Goal: Task Accomplishment & Management: Manage account settings

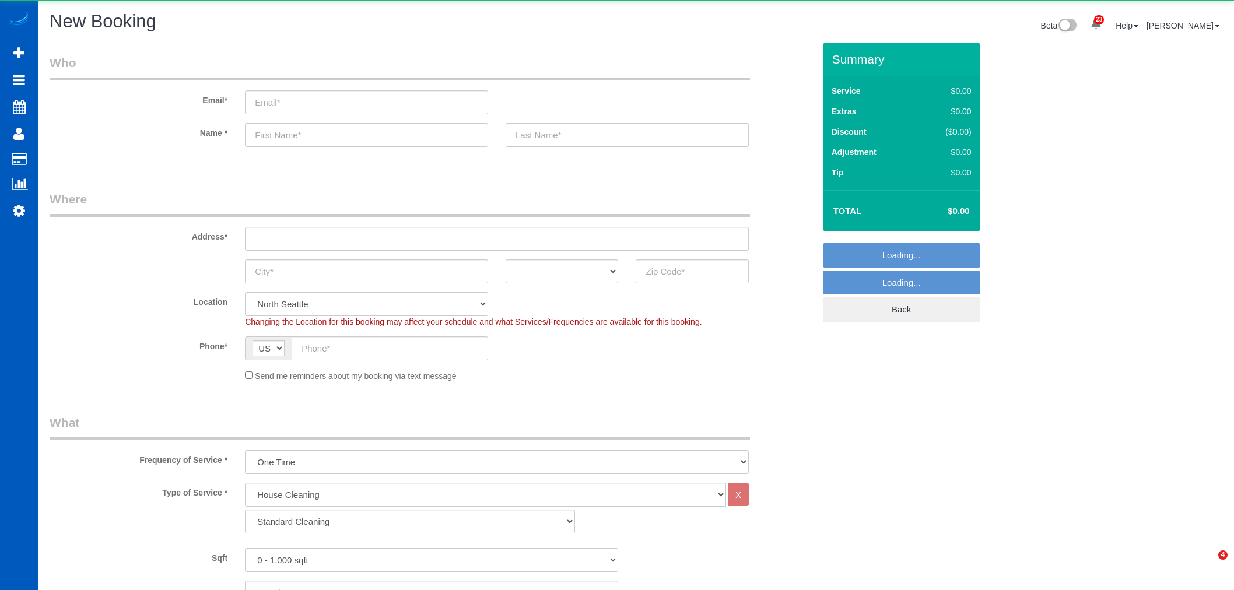
select select "199"
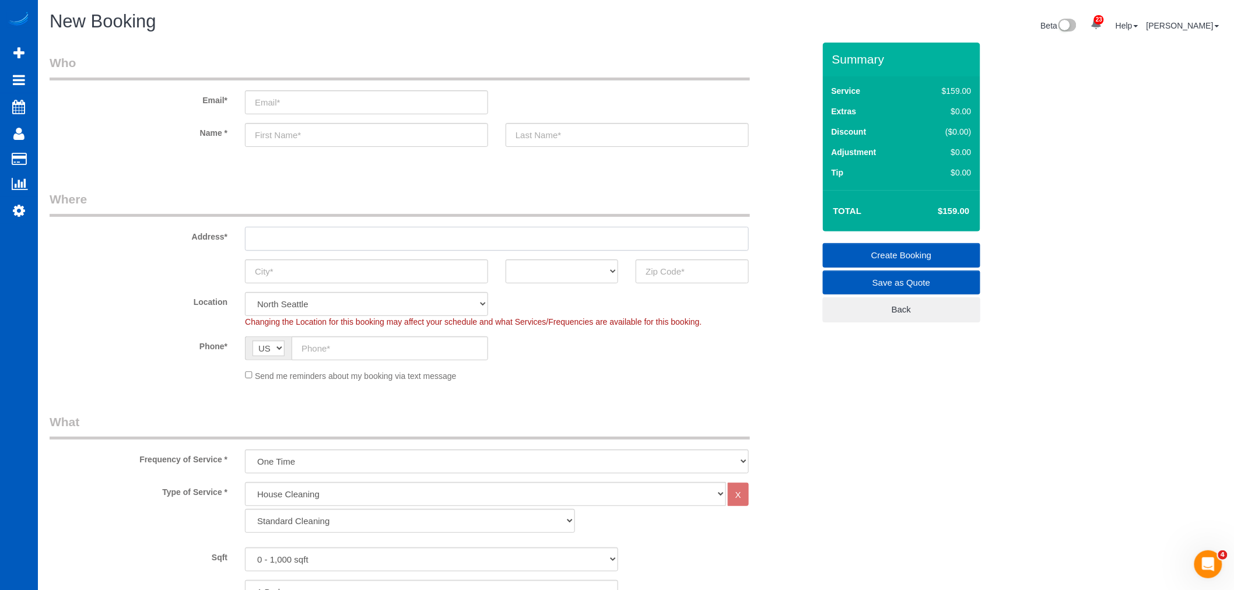
click at [293, 235] on input "text" at bounding box center [497, 239] width 504 height 24
paste input "3918 152nd Pl SEBothell, WA 98012"
drag, startPoint x: 408, startPoint y: 240, endPoint x: 372, endPoint y: 240, distance: 36.2
click at [372, 240] on input "3918 152nd Pl SEBothell, WA 98012" at bounding box center [497, 239] width 504 height 24
type input "3918 152nd Pl SEBothell, WA"
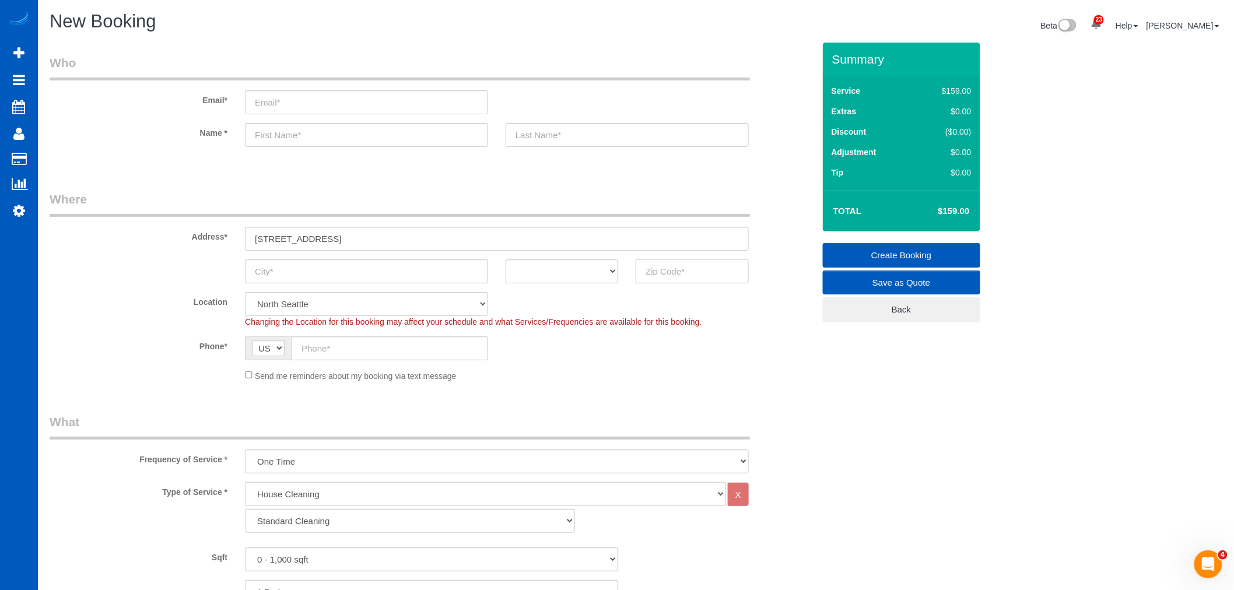
click at [708, 276] on input "text" at bounding box center [692, 272] width 113 height 24
paste input "98012"
type input "98012"
click at [374, 137] on input "text" at bounding box center [366, 135] width 243 height 24
select select "7"
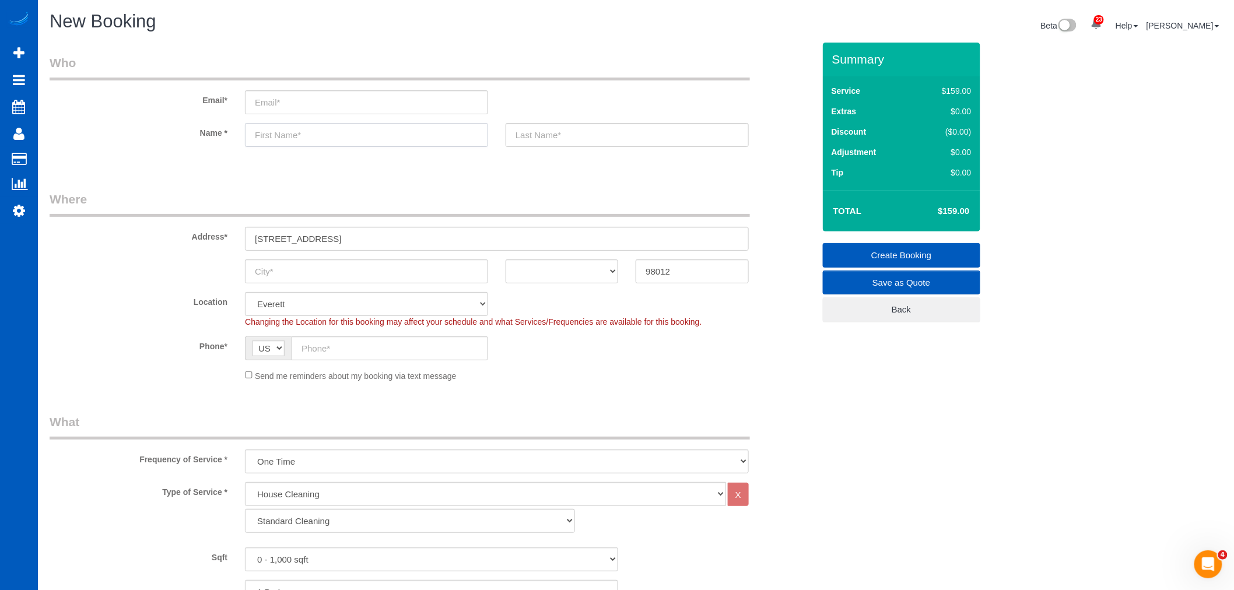
type input "D"
select select "object:7143"
type input "Diana"
click at [537, 141] on input "text" at bounding box center [627, 135] width 243 height 24
type input "Hoang"
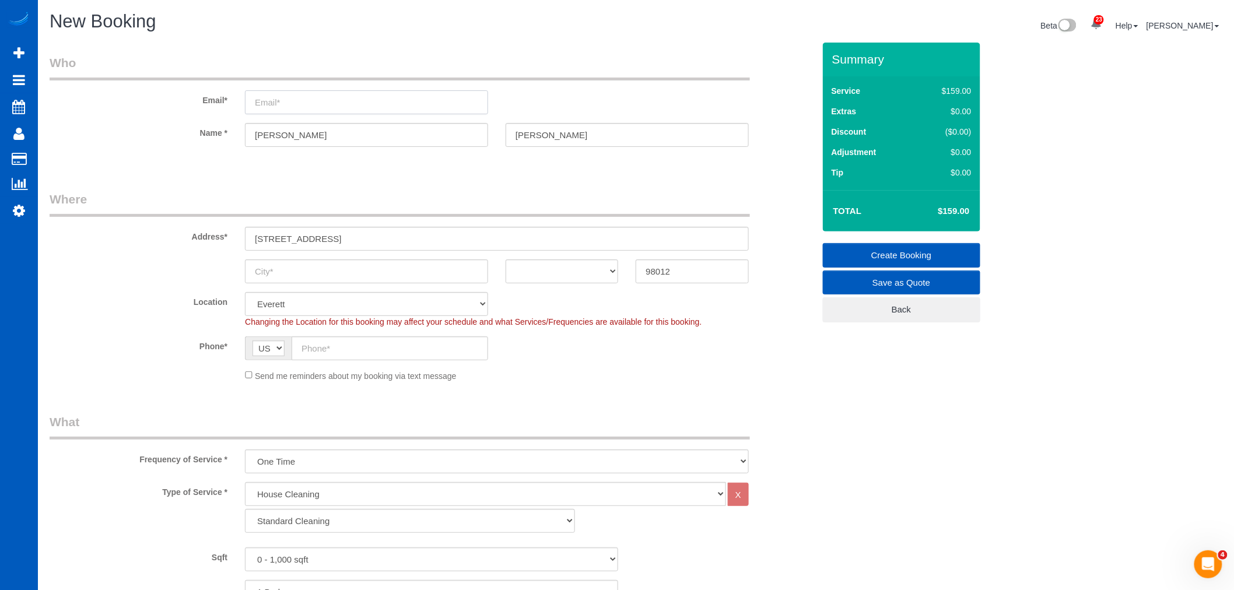
click at [318, 96] on input "email" at bounding box center [366, 102] width 243 height 24
type input "dianahoang@windermere.com"
drag, startPoint x: 353, startPoint y: 239, endPoint x: 325, endPoint y: 240, distance: 28.0
click at [325, 240] on input "3918 152nd Pl SEBothell, WA" at bounding box center [497, 239] width 504 height 24
type input "3918 152nd Pl SE WA"
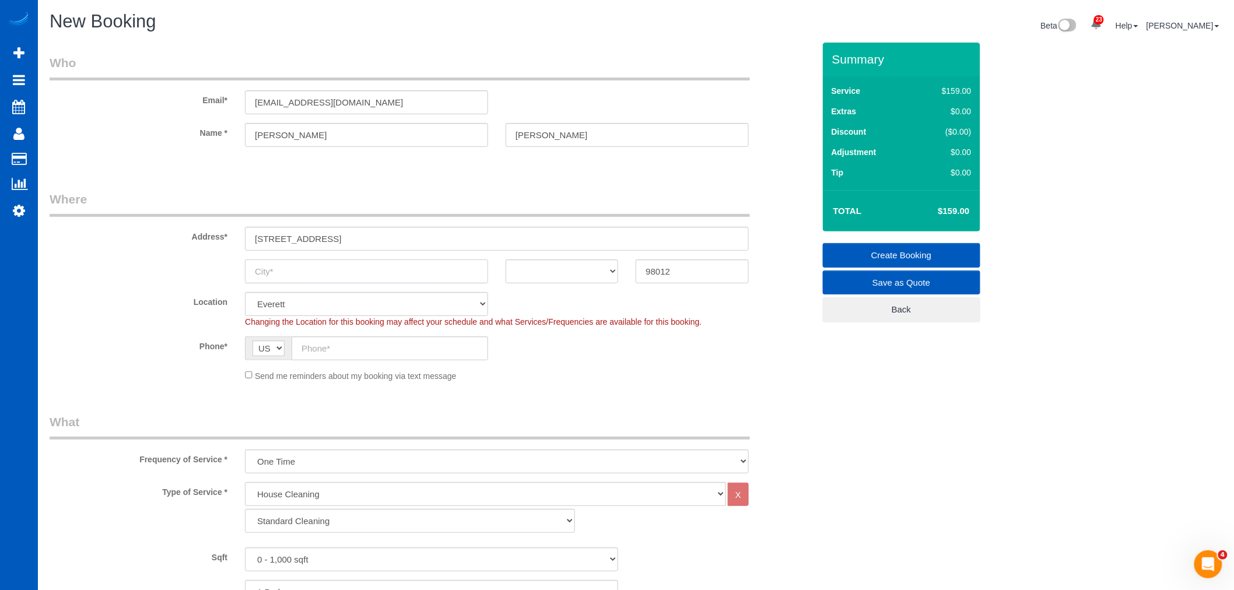
click at [299, 265] on input "text" at bounding box center [366, 272] width 243 height 24
paste input "Bothell,"
type input "Bothell,"
drag, startPoint x: 353, startPoint y: 240, endPoint x: 330, endPoint y: 239, distance: 22.8
click at [330, 239] on input "3918 152nd Pl SE WA" at bounding box center [497, 239] width 504 height 24
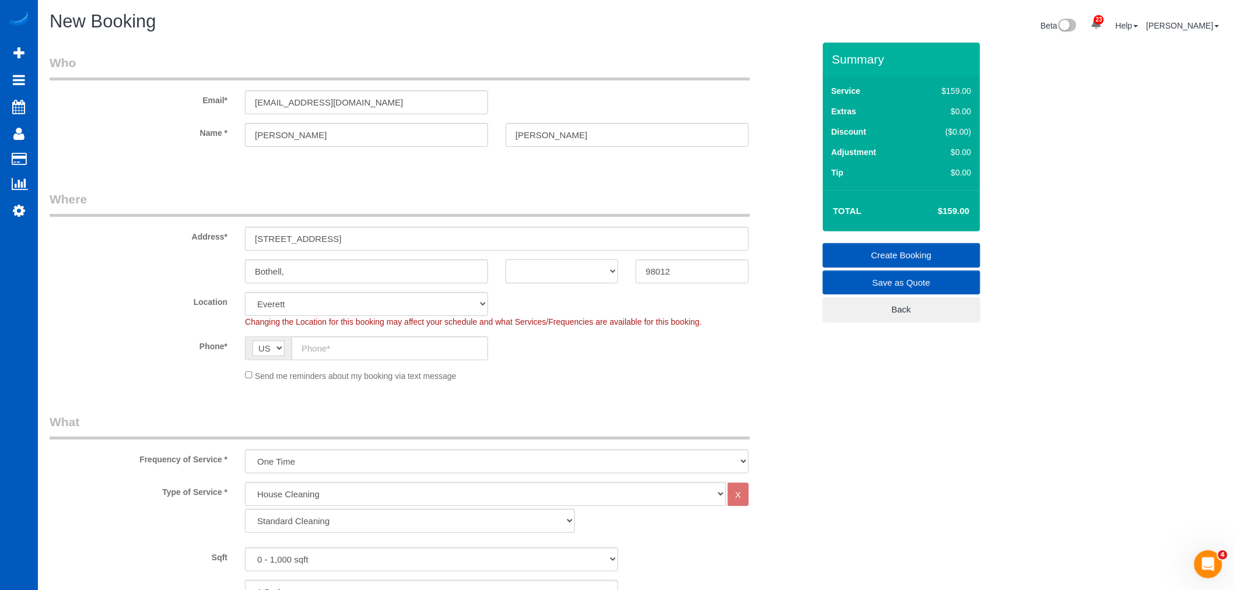
click at [586, 271] on select "AK AL AR AZ CA CO CT DC DE FL GA HI IA ID IL IN KS KY LA MA MD ME MI MN MO MS M…" at bounding box center [562, 272] width 113 height 24
select select "WA"
click at [506, 260] on select "AK AL AR AZ CA CO CT DC DE FL GA HI IA ID IL IN KS KY LA MA MD ME MI MN MO MS M…" at bounding box center [562, 272] width 113 height 24
drag, startPoint x: 327, startPoint y: 234, endPoint x: 362, endPoint y: 244, distance: 36.4
click at [362, 244] on input "3918 152nd Pl SE WA" at bounding box center [497, 239] width 504 height 24
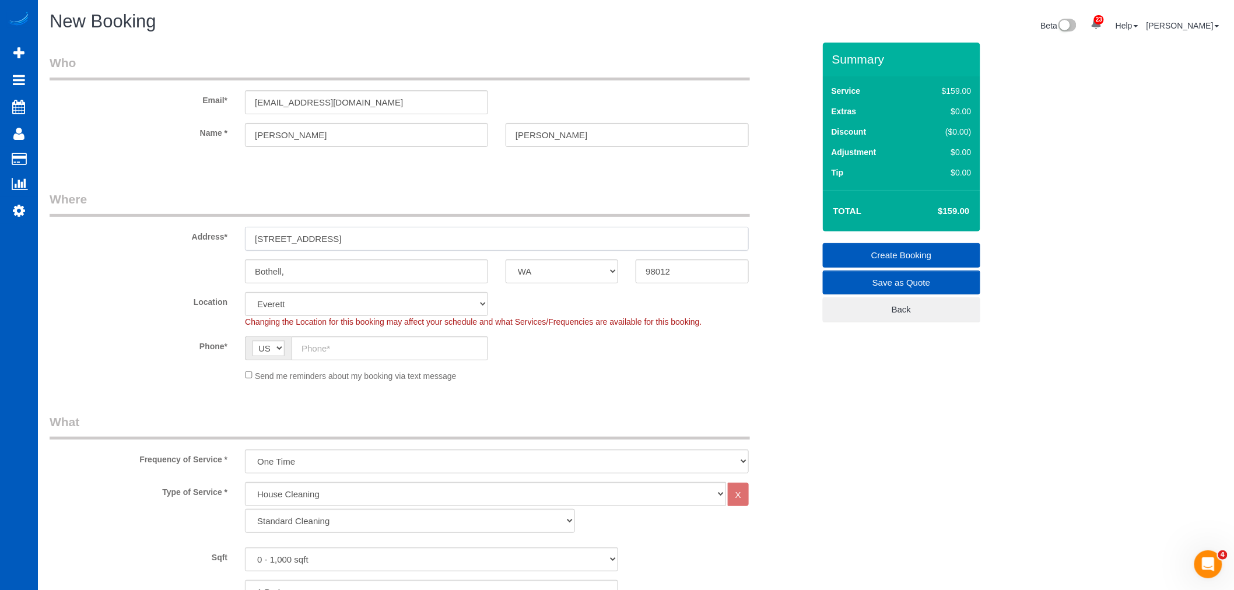
type input "3918 152nd Pl SE"
drag, startPoint x: 302, startPoint y: 343, endPoint x: 307, endPoint y: 346, distance: 6.5
click at [307, 352] on input "text" at bounding box center [390, 349] width 197 height 24
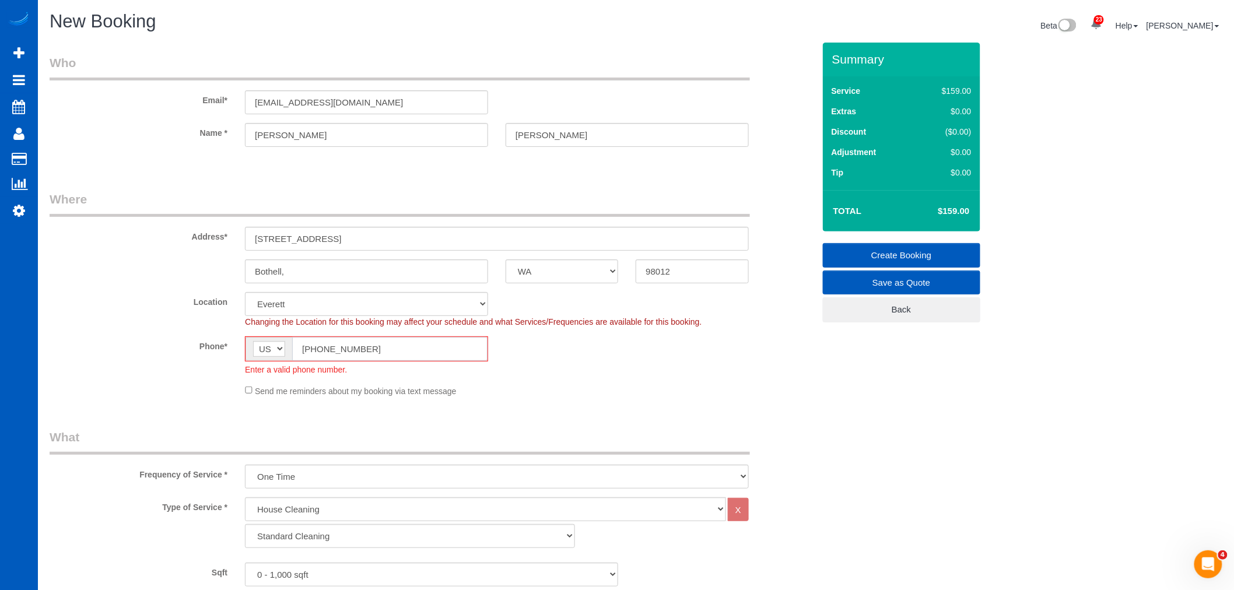
scroll to position [56228, 57096]
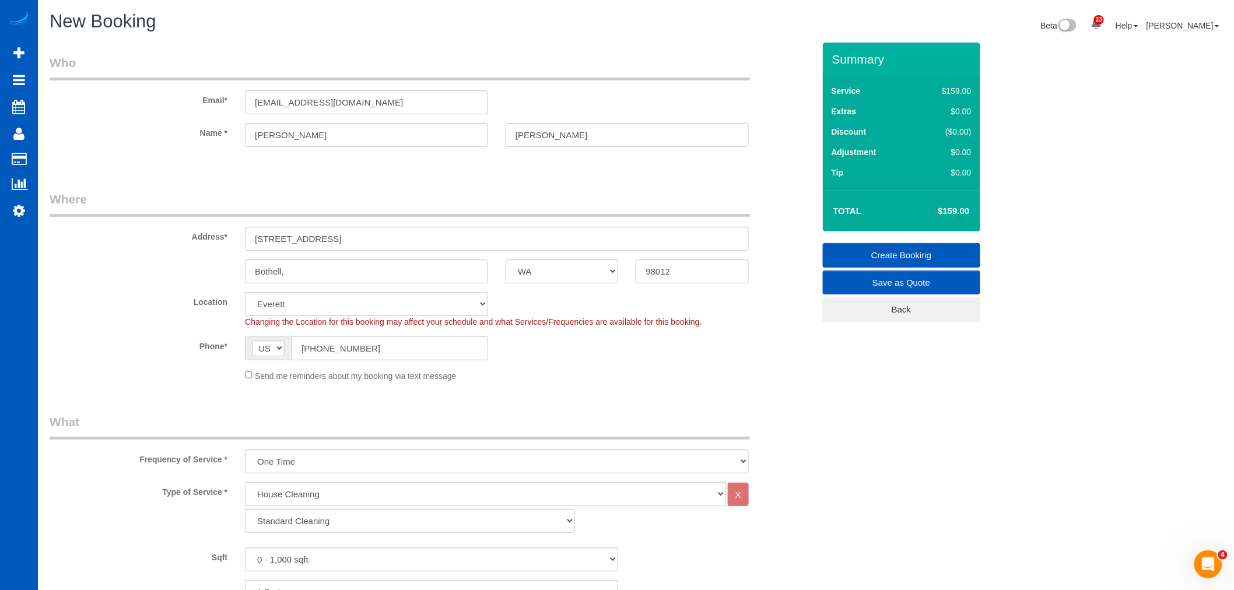
type input "(425) 773-3172"
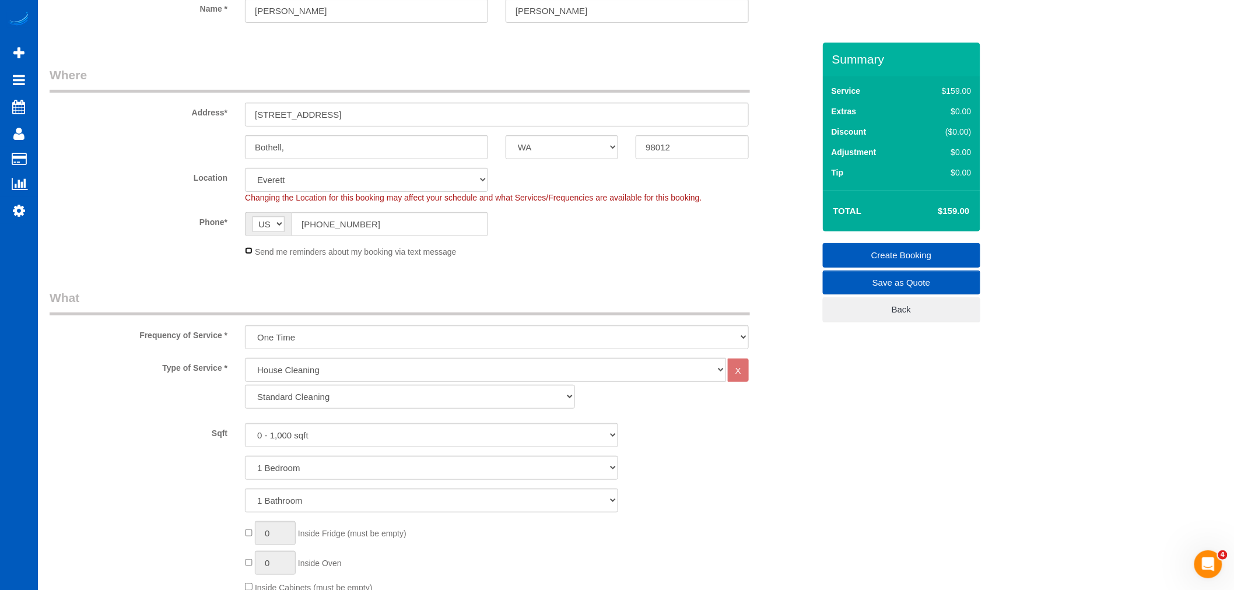
scroll to position [129, 0]
click at [290, 394] on select "Standard Cleaning Deep Cleaning Move In/ Out Cleaning" at bounding box center [410, 392] width 330 height 24
click at [300, 405] on div "House Cleaning X Standard Cleaning Deep Cleaning Move In/ Out Cleaning" at bounding box center [496, 381] width 521 height 57
click at [305, 400] on select "Standard Cleaning Deep Cleaning Move In/ Out Cleaning" at bounding box center [410, 392] width 330 height 24
select select "368"
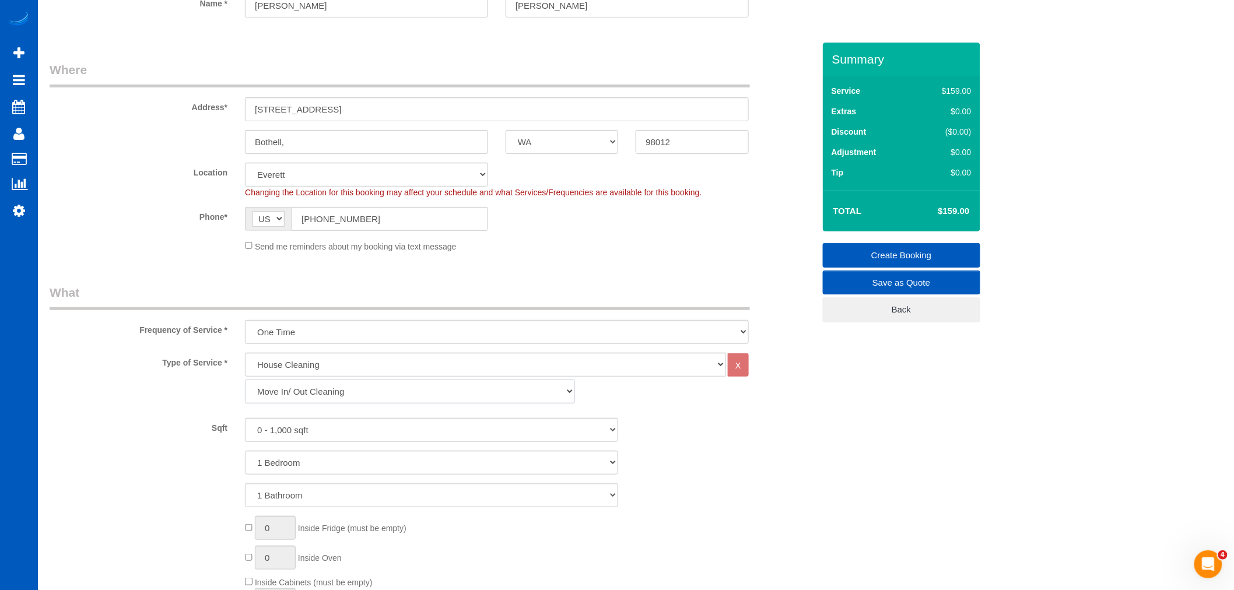
click at [245, 381] on select "Standard Cleaning Deep Cleaning Move In/ Out Cleaning" at bounding box center [410, 392] width 330 height 24
click at [283, 434] on select "0 - 1,000 sqft 1,001 - 1,500 sqft 1,501 - 2,000 sqft 2,001 - 2,500 sqft 2,501 -…" at bounding box center [431, 430] width 373 height 24
select select "1501"
click at [245, 419] on select "0 - 1,000 sqft 1,001 - 1,500 sqft 1,501 - 2,000 sqft 2,001 - 2,500 sqft 2,501 -…" at bounding box center [431, 430] width 373 height 24
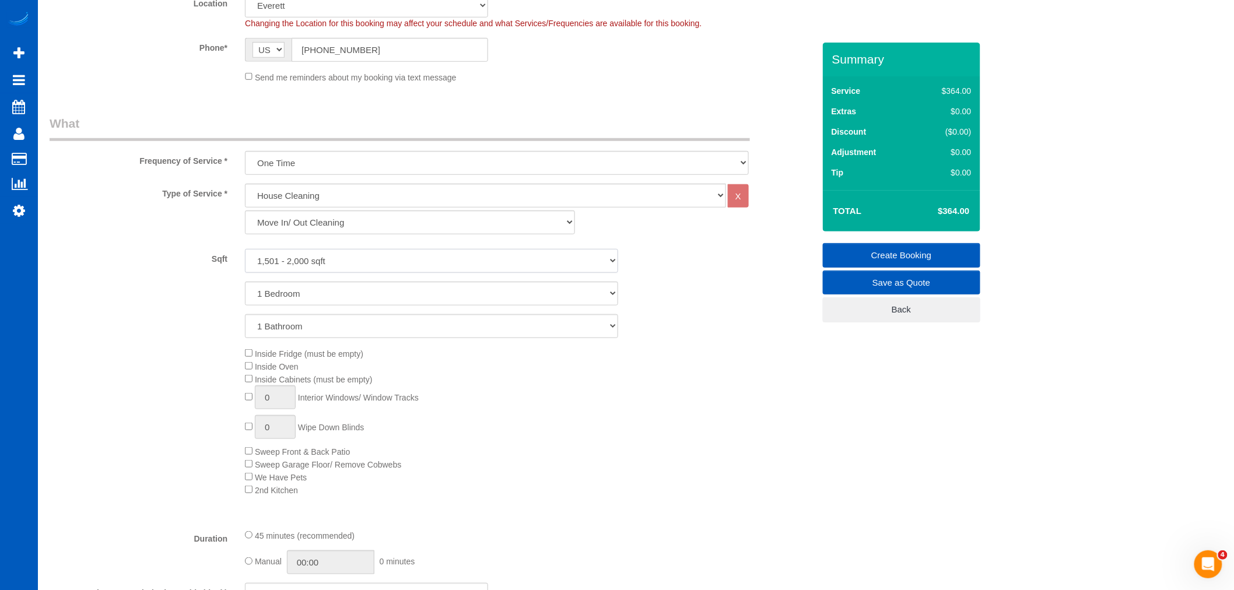
scroll to position [324, 0]
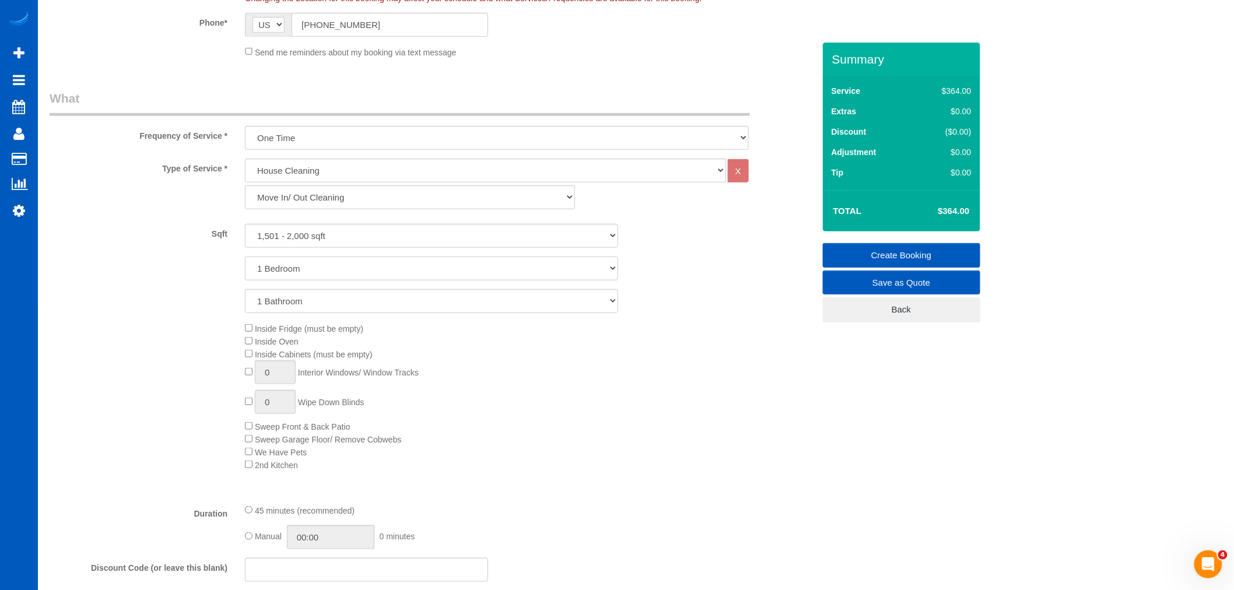
click at [317, 273] on select "1 Bedroom 2 Bedrooms 3 Bedrooms 4 Bedrooms 5 Bedrooms 6 Bedrooms 7 Bedrooms" at bounding box center [431, 269] width 373 height 24
select select "4"
click at [245, 257] on select "1 Bedroom 2 Bedrooms 3 Bedrooms 4 Bedrooms 5 Bedrooms 6 Bedrooms 7 Bedrooms" at bounding box center [431, 269] width 373 height 24
click at [279, 303] on select "1 Bathroom 2 Bathrooms 3 Bathrooms 4 Bathrooms 5 Bathrooms 6 Bathrooms 7 Bathro…" at bounding box center [431, 301] width 373 height 24
select select "3"
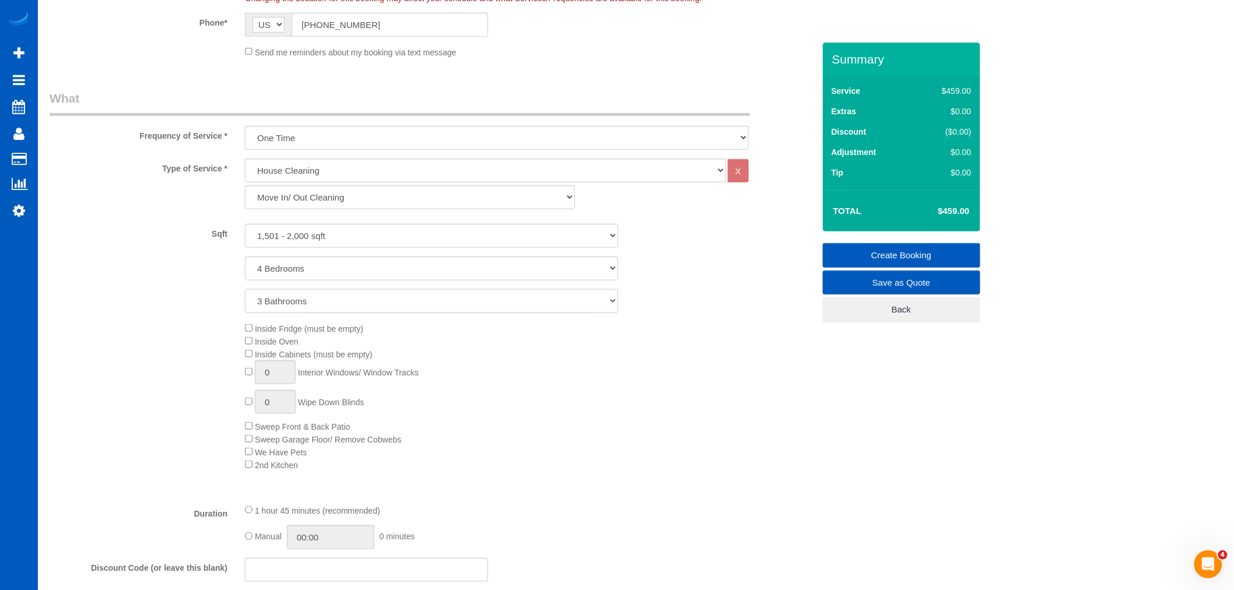
click at [245, 290] on select "1 Bathroom 2 Bathrooms 3 Bathrooms 4 Bathrooms 5 Bathrooms 6 Bathrooms 7 Bathro…" at bounding box center [431, 301] width 373 height 24
click at [293, 278] on select "1 Bedroom 2 Bedrooms 3 Bedrooms 4 Bedrooms 5 Bedrooms 6 Bedrooms 7 Bedrooms" at bounding box center [431, 269] width 373 height 24
select select "3"
click at [245, 257] on select "1 Bedroom 2 Bedrooms 3 Bedrooms 4 Bedrooms 5 Bedrooms 6 Bedrooms 7 Bedrooms" at bounding box center [431, 269] width 373 height 24
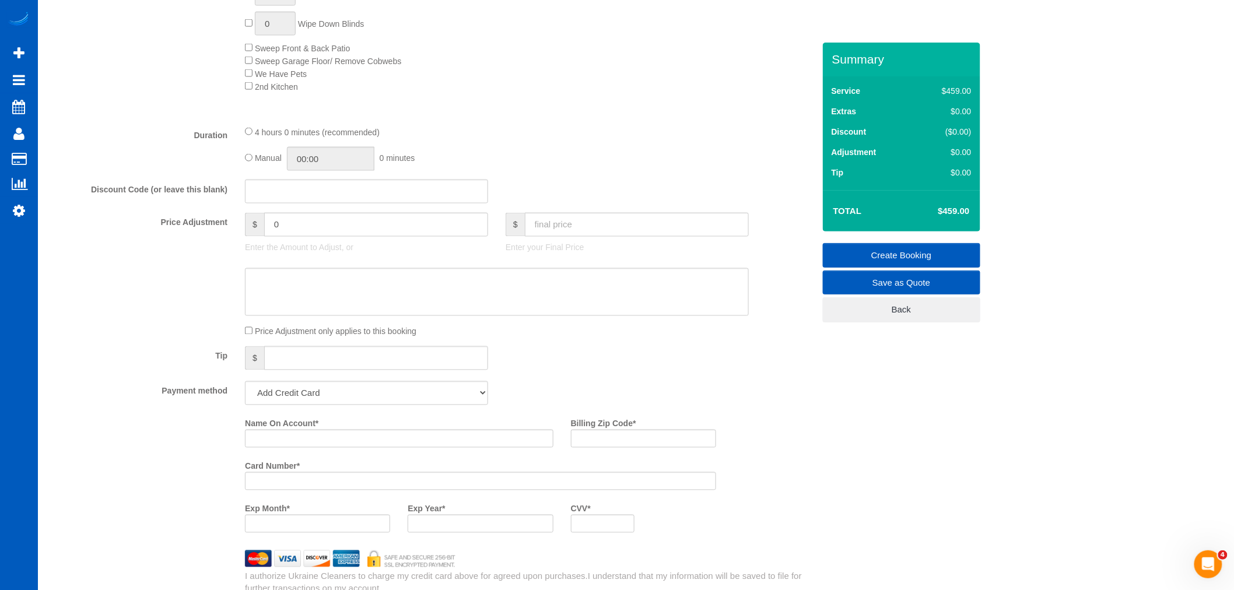
scroll to position [713, 0]
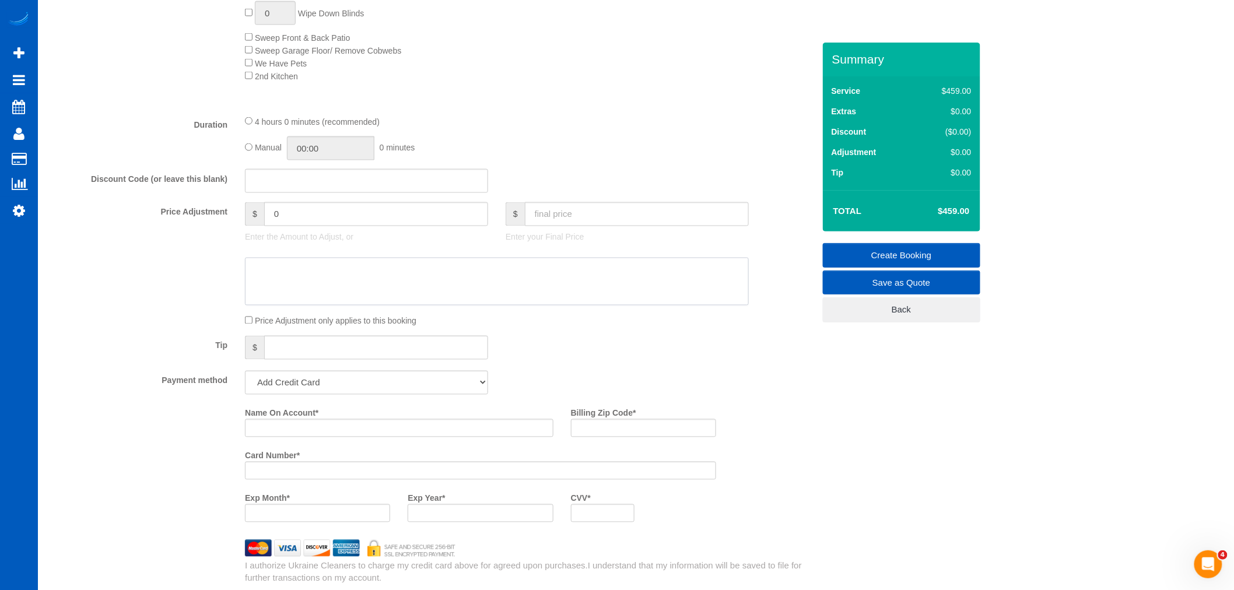
click at [307, 296] on textarea at bounding box center [497, 282] width 504 height 48
click at [269, 395] on select "Add Credit Card Cash Check Paypal" at bounding box center [366, 383] width 243 height 24
select select "string:cash"
click at [245, 380] on select "Add Credit Card Cash Check Paypal" at bounding box center [366, 383] width 243 height 24
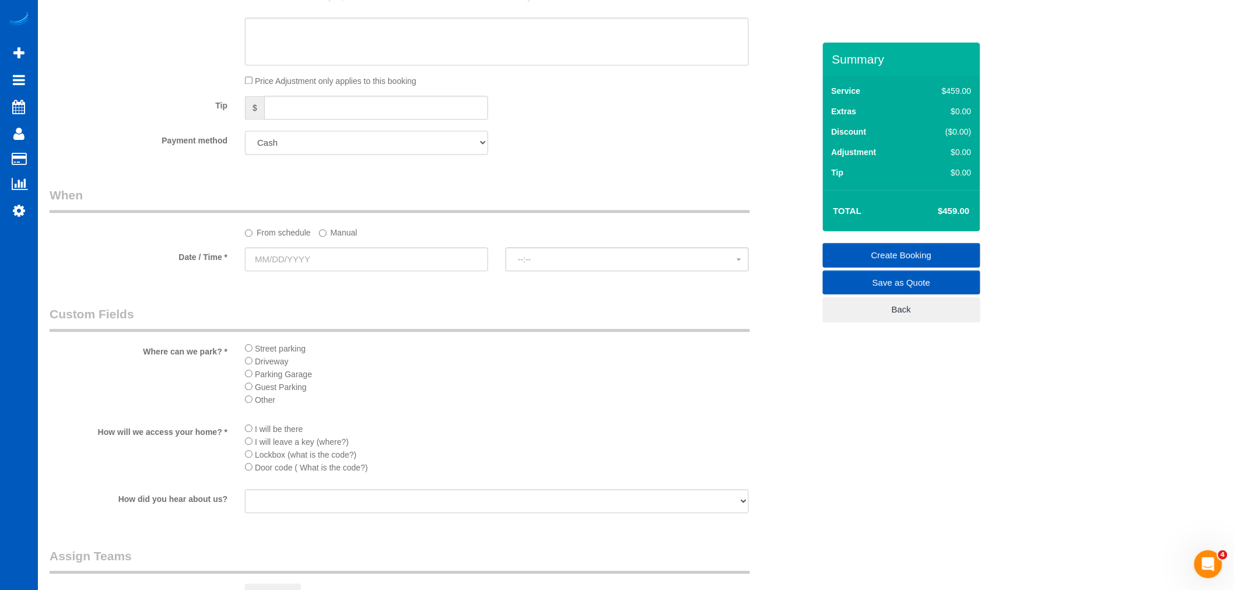
scroll to position [972, 0]
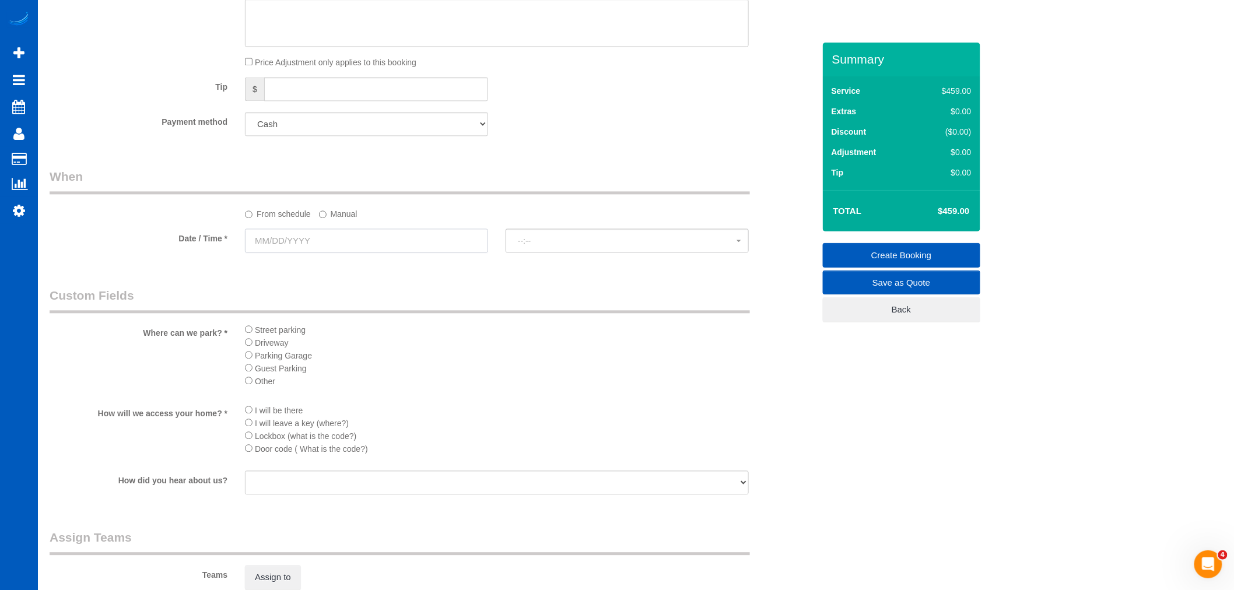
click at [287, 245] on input "text" at bounding box center [366, 241] width 243 height 24
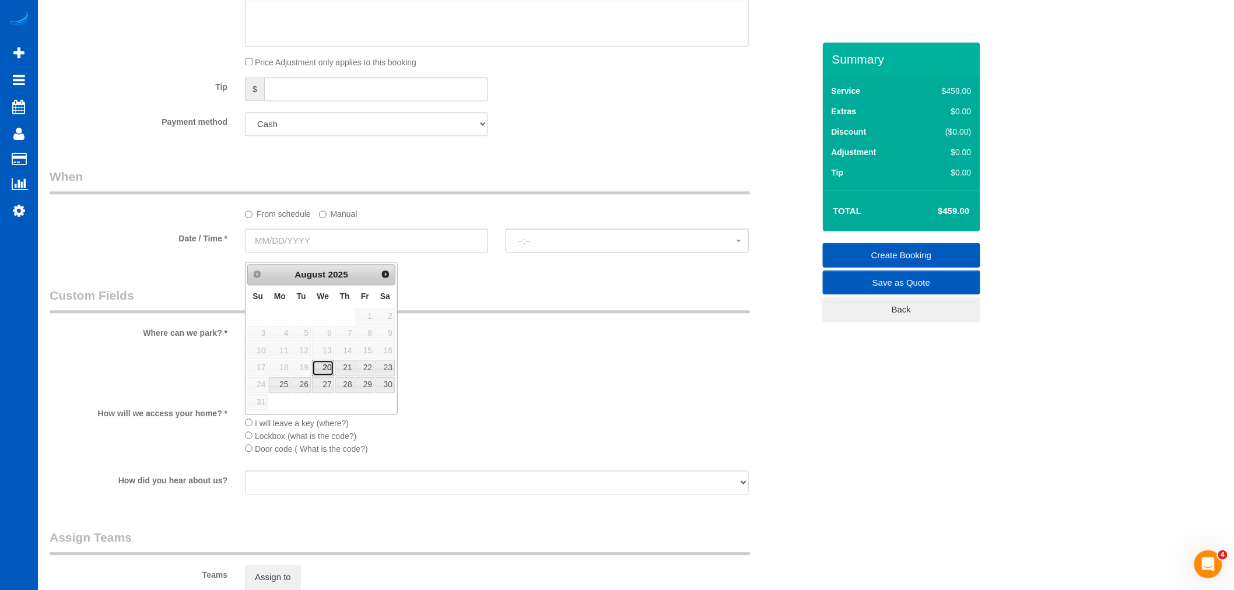
click at [316, 366] on link "20" at bounding box center [323, 368] width 22 height 16
type input "08/20/2025"
select select "spot6"
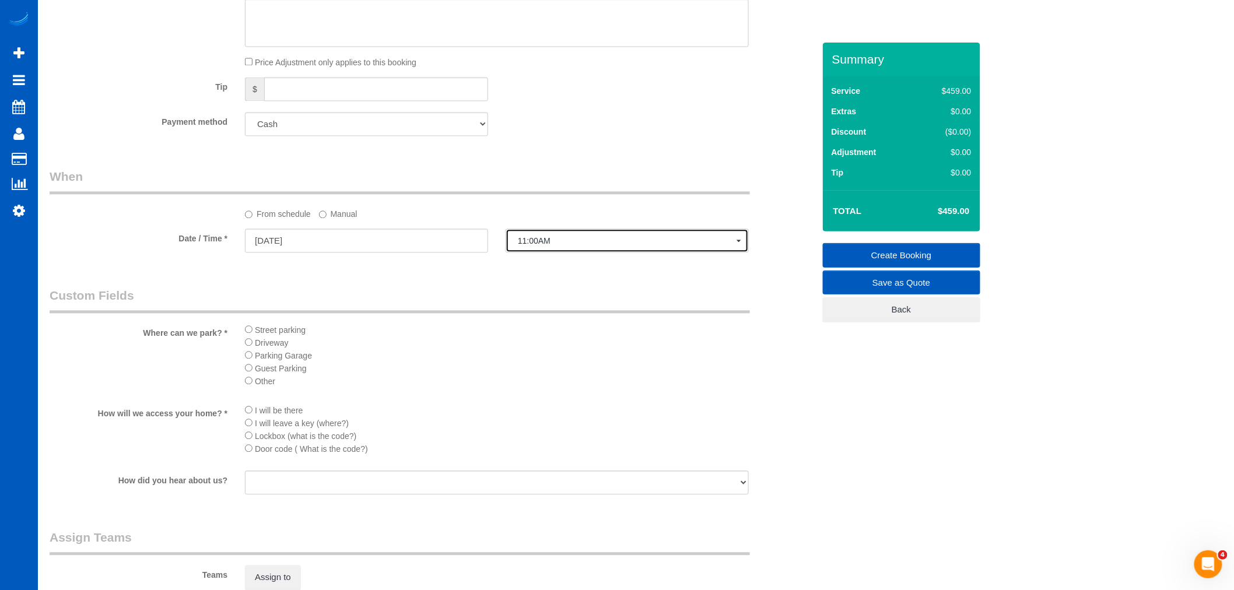
click at [545, 246] on span "11:00AM" at bounding box center [627, 240] width 219 height 9
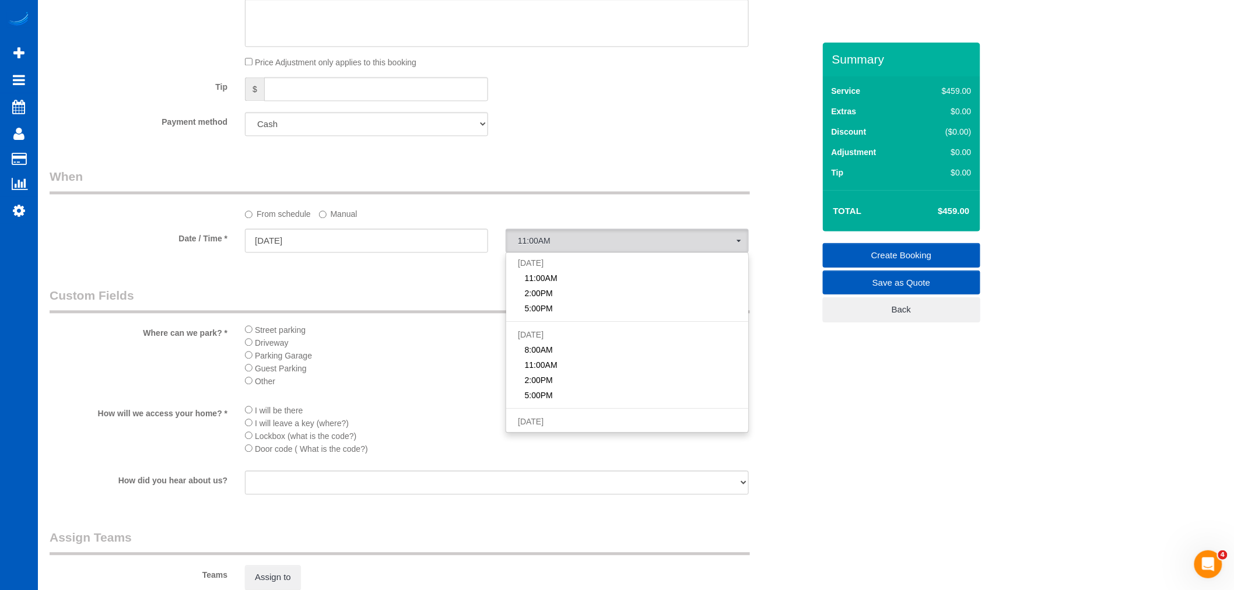
click at [322, 220] on label "Manual" at bounding box center [338, 212] width 38 height 16
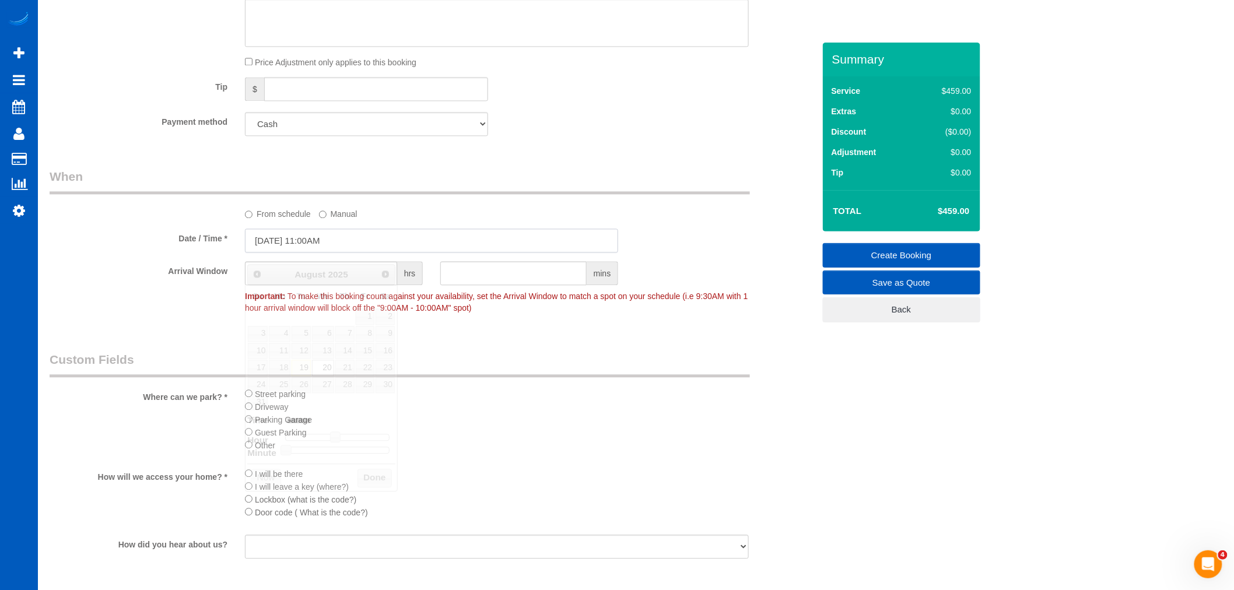
click at [322, 242] on input "08/20/2025 11:00AM" at bounding box center [431, 241] width 373 height 24
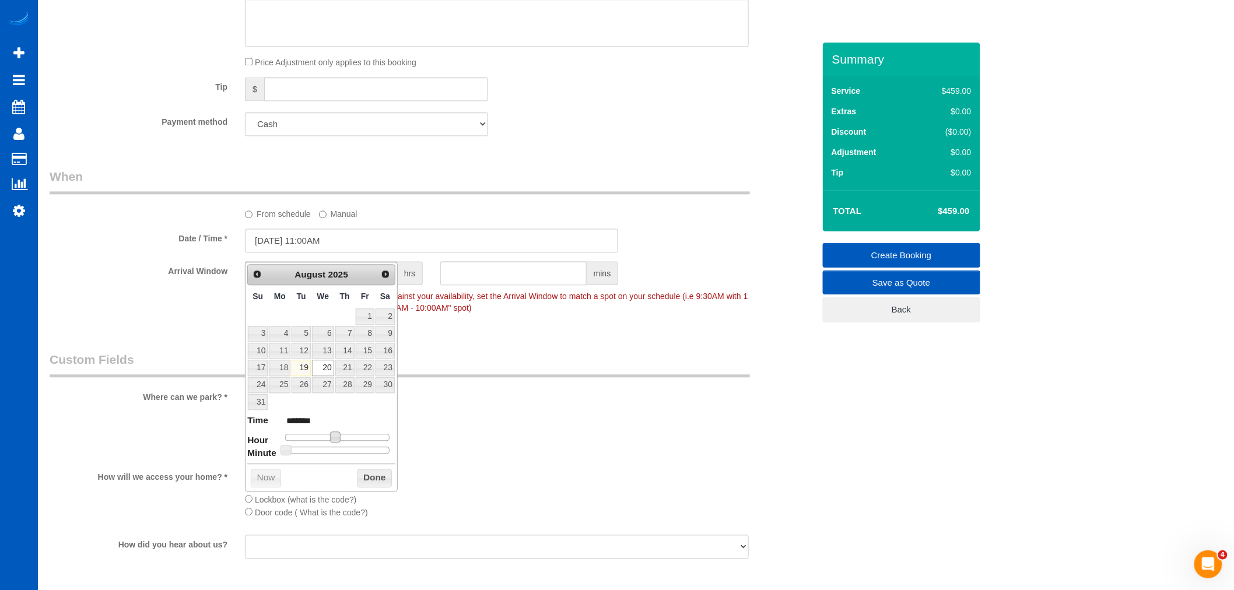
type input "08/20/2025 10:00AM"
type input "*******"
type input "08/20/2025 9:00AM"
type input "******"
type input "08/20/2025 8:00AM"
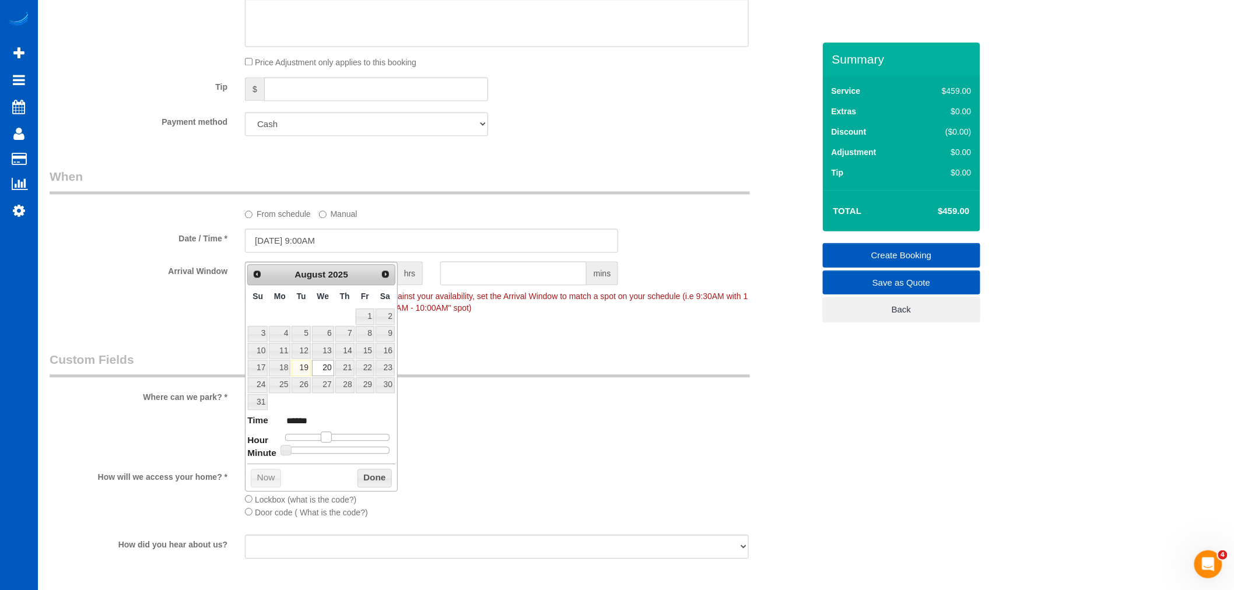
type input "******"
type input "08/20/2025 9:00AM"
type input "******"
drag, startPoint x: 334, startPoint y: 433, endPoint x: 325, endPoint y: 436, distance: 8.5
click at [325, 436] on span at bounding box center [326, 437] width 10 height 10
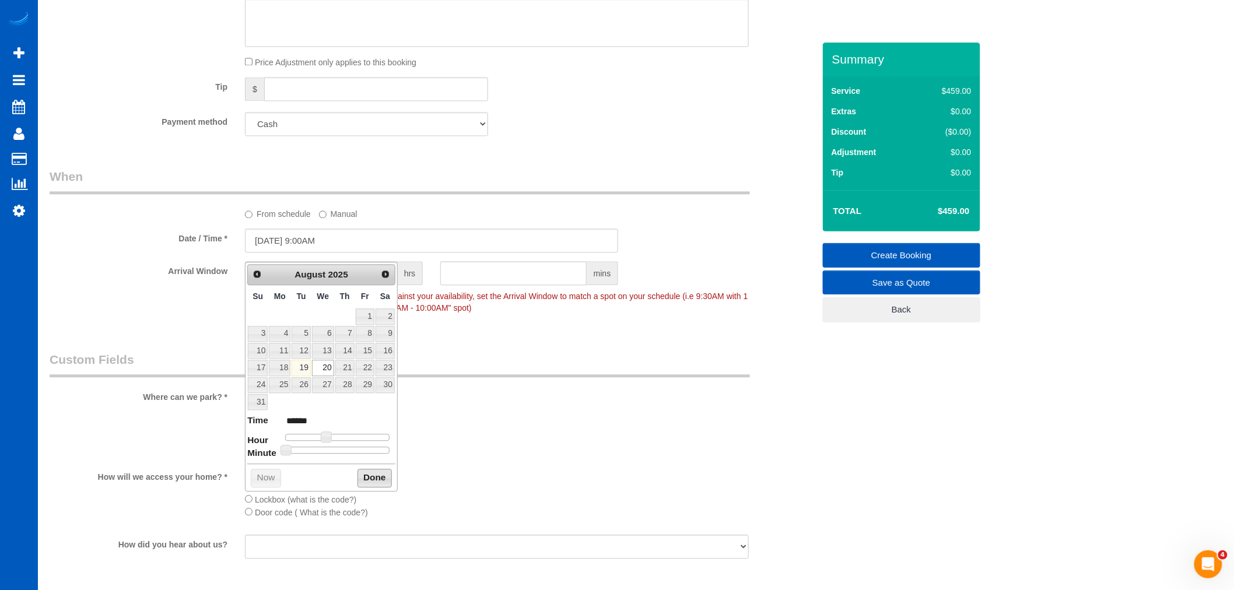
click at [365, 474] on button "Done" at bounding box center [375, 478] width 34 height 19
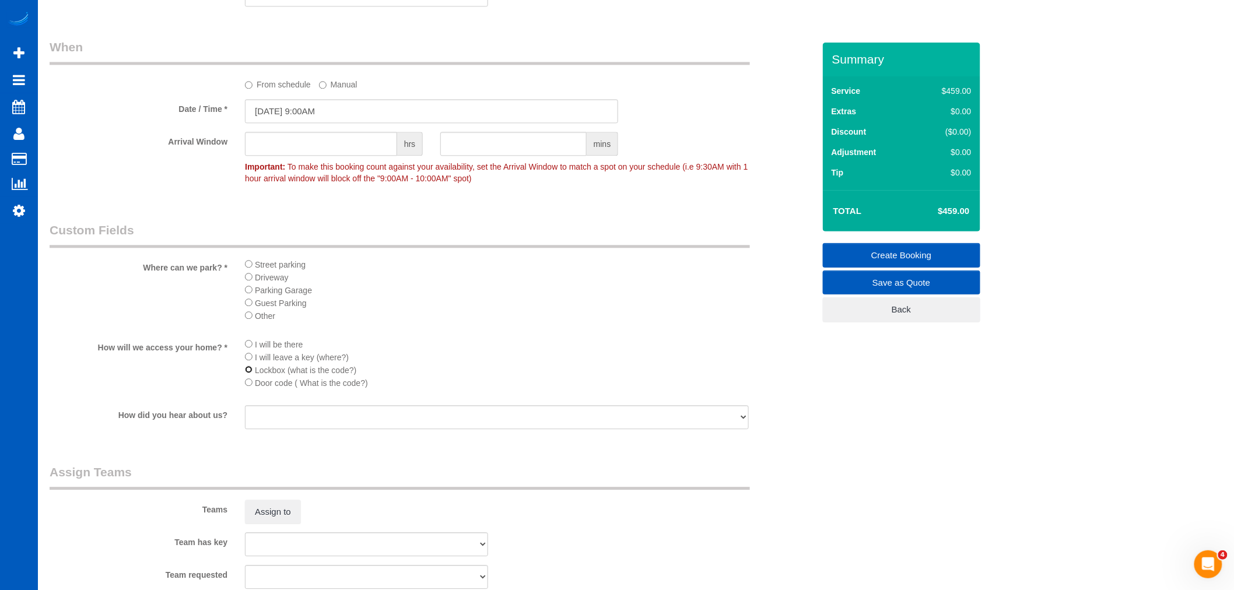
scroll to position [1980, 1234]
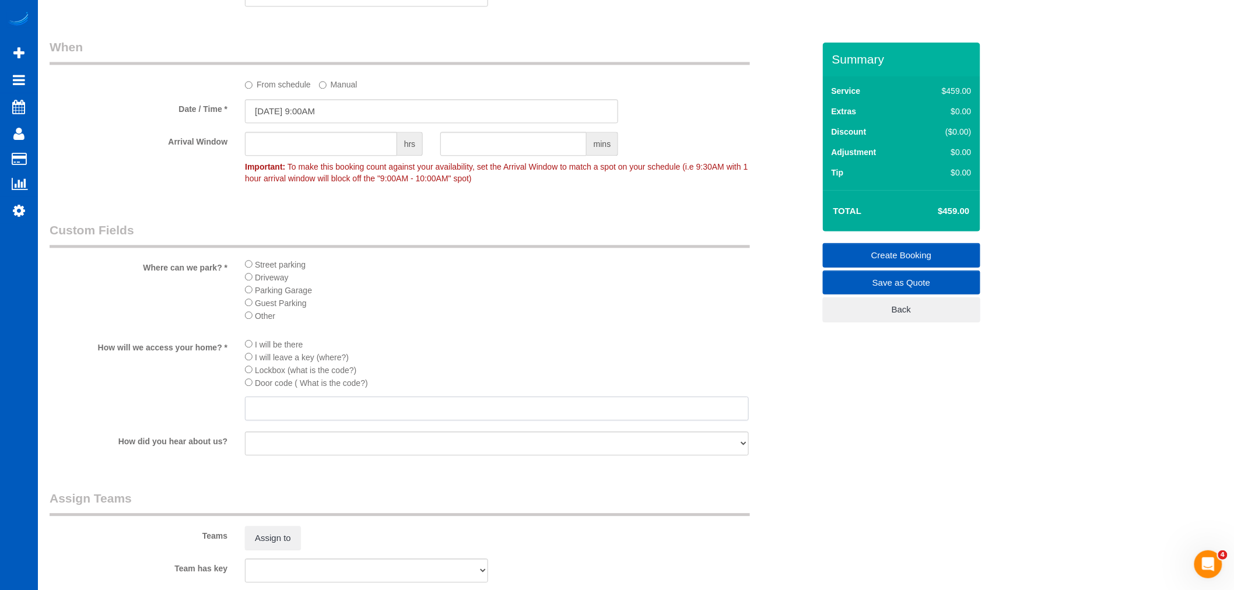
click at [258, 421] on input "text" at bounding box center [497, 409] width 504 height 24
click at [263, 421] on input "text" at bounding box center [497, 409] width 504 height 24
type input "3553 located on gas meter on left side of the home"
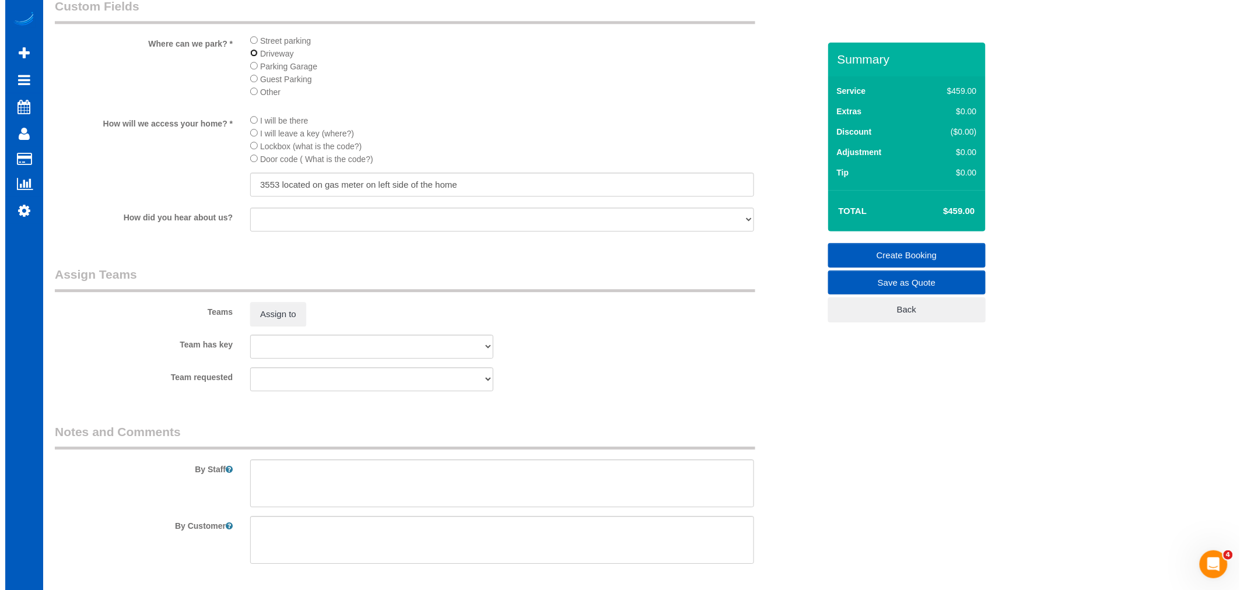
scroll to position [1361, 0]
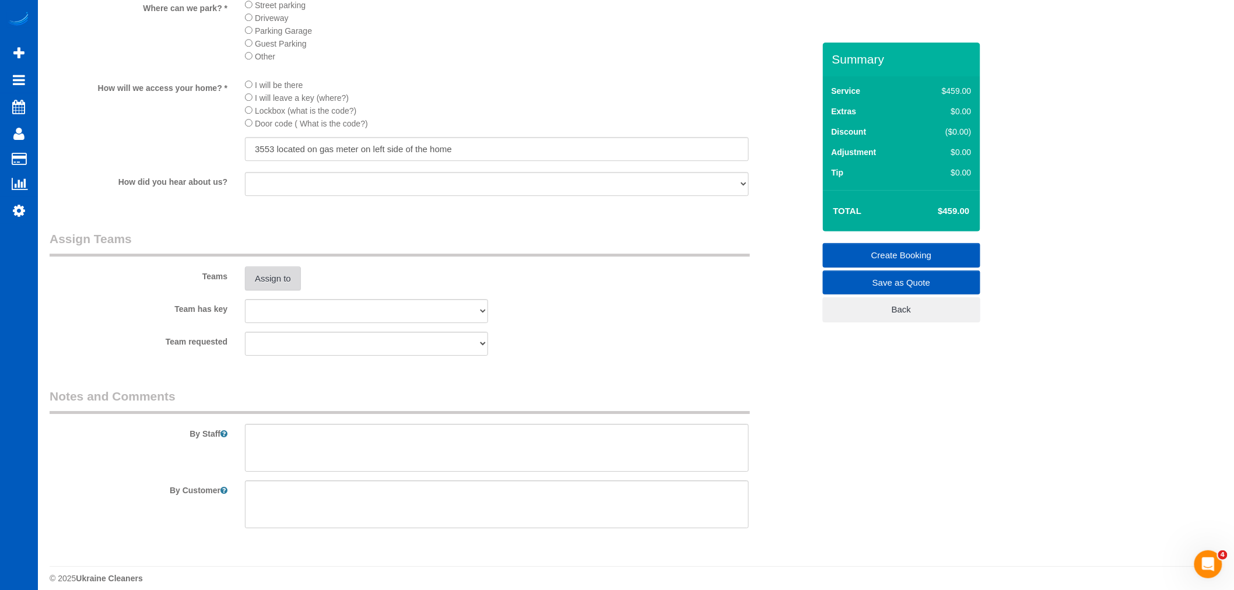
click at [281, 291] on button "Assign to" at bounding box center [273, 279] width 56 height 24
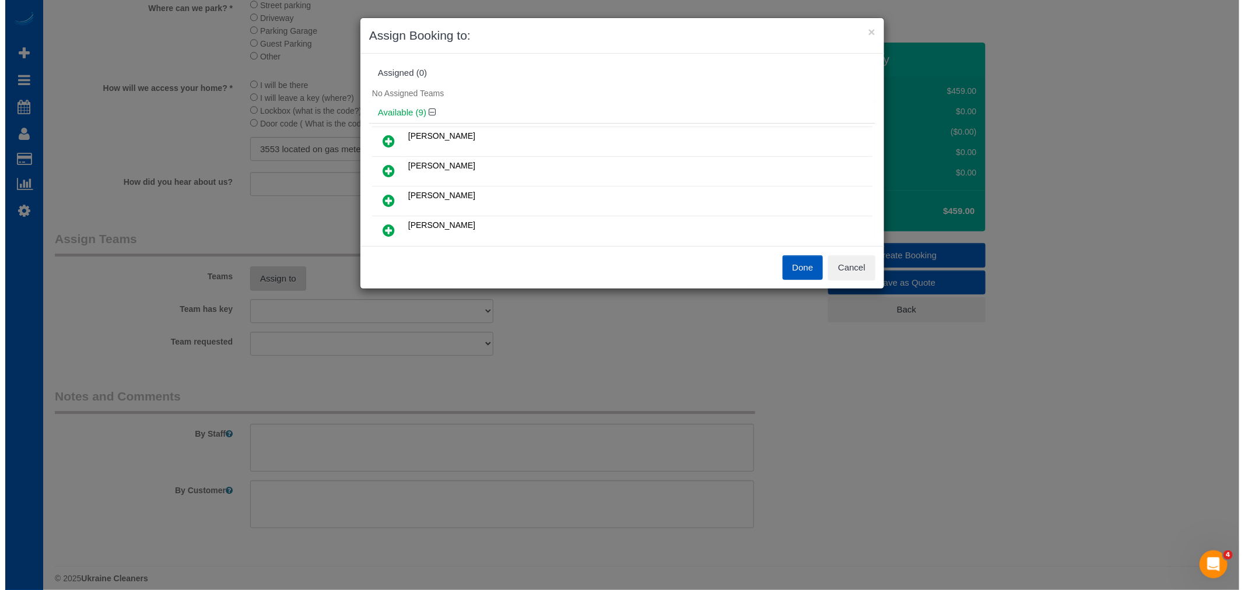
scroll to position [1980, 1244]
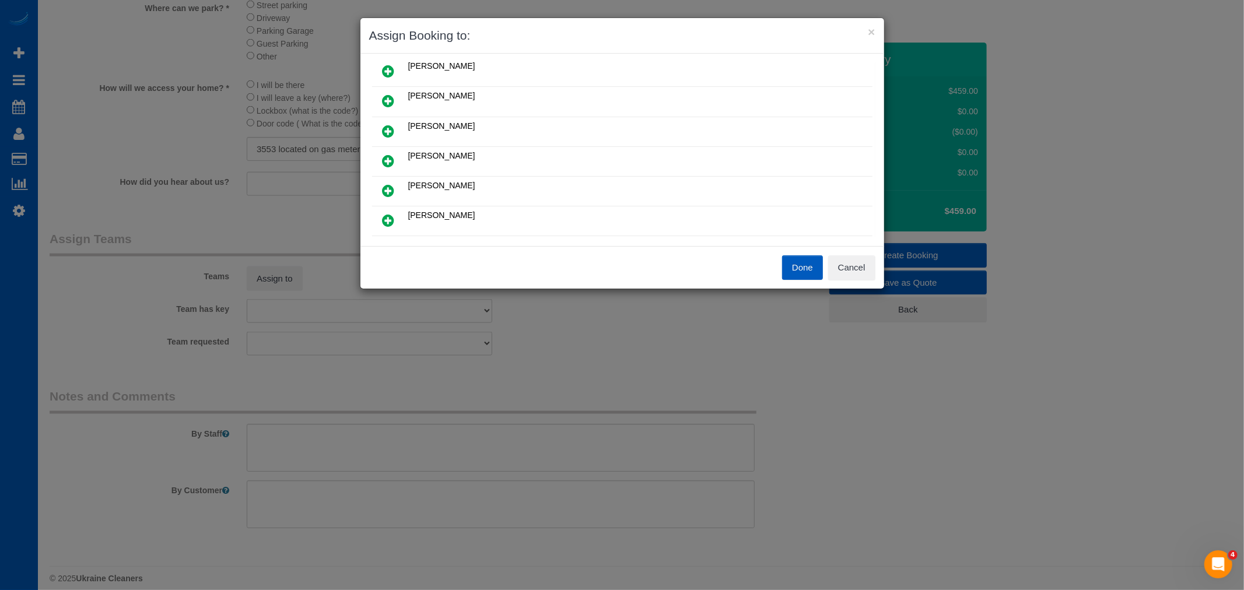
click at [395, 180] on link at bounding box center [388, 191] width 27 height 23
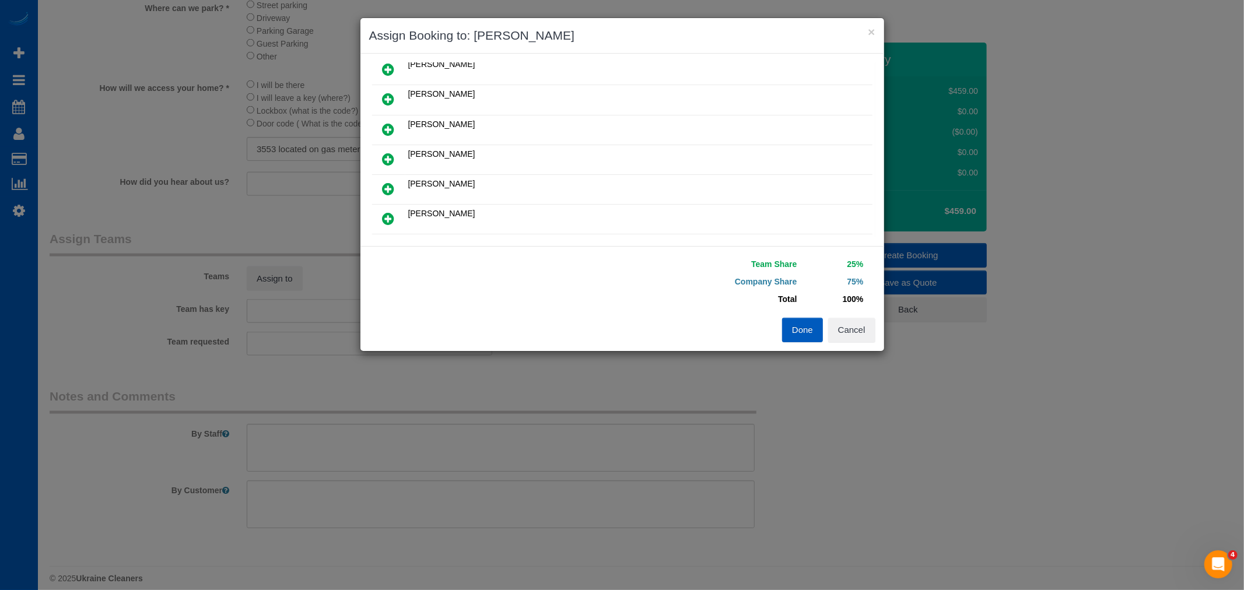
scroll to position [157, 0]
click at [387, 184] on icon at bounding box center [389, 191] width 12 height 14
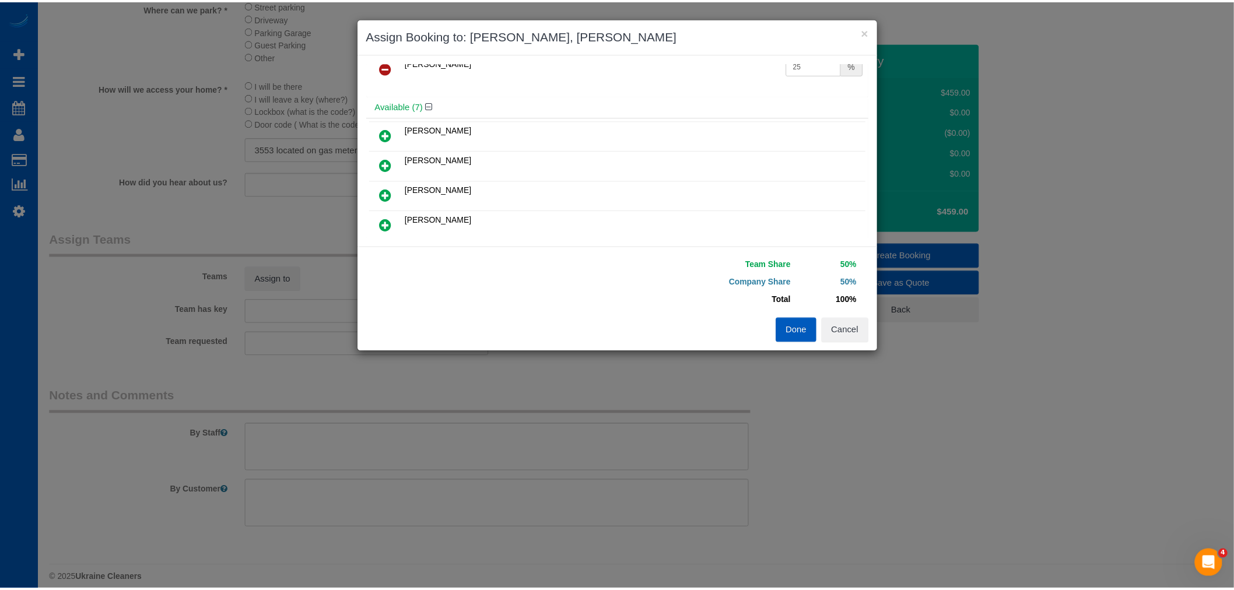
scroll to position [0, 0]
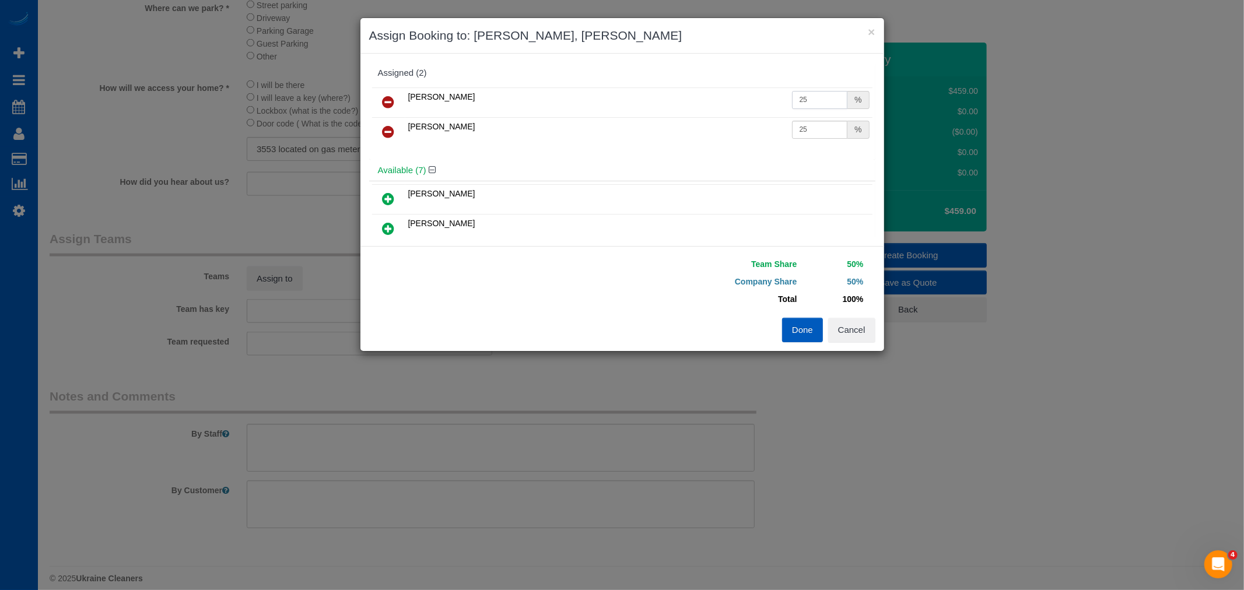
drag, startPoint x: 796, startPoint y: 102, endPoint x: 820, endPoint y: 112, distance: 25.9
click at [820, 112] on td "25 %" at bounding box center [830, 102] width 83 height 30
type input "27"
drag, startPoint x: 803, startPoint y: 131, endPoint x: 813, endPoint y: 135, distance: 11.5
click at [813, 135] on input "25" at bounding box center [820, 130] width 56 height 18
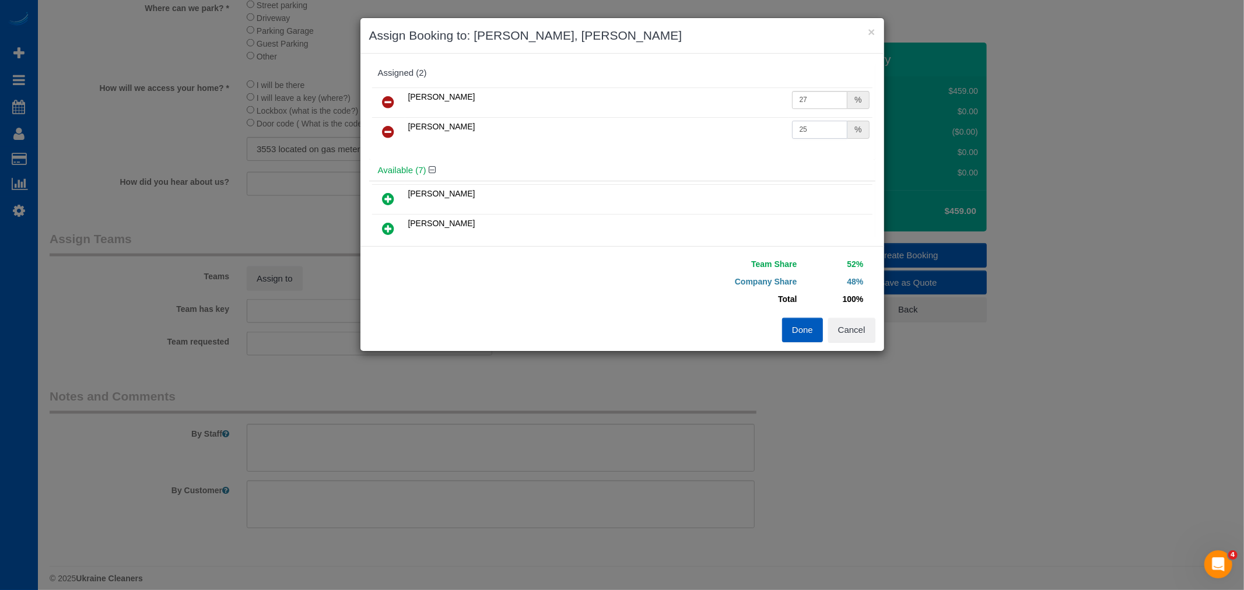
drag, startPoint x: 796, startPoint y: 129, endPoint x: 819, endPoint y: 138, distance: 24.4
click at [819, 138] on td "25 %" at bounding box center [830, 132] width 83 height 30
type input "27"
click at [805, 327] on button "Done" at bounding box center [802, 330] width 41 height 24
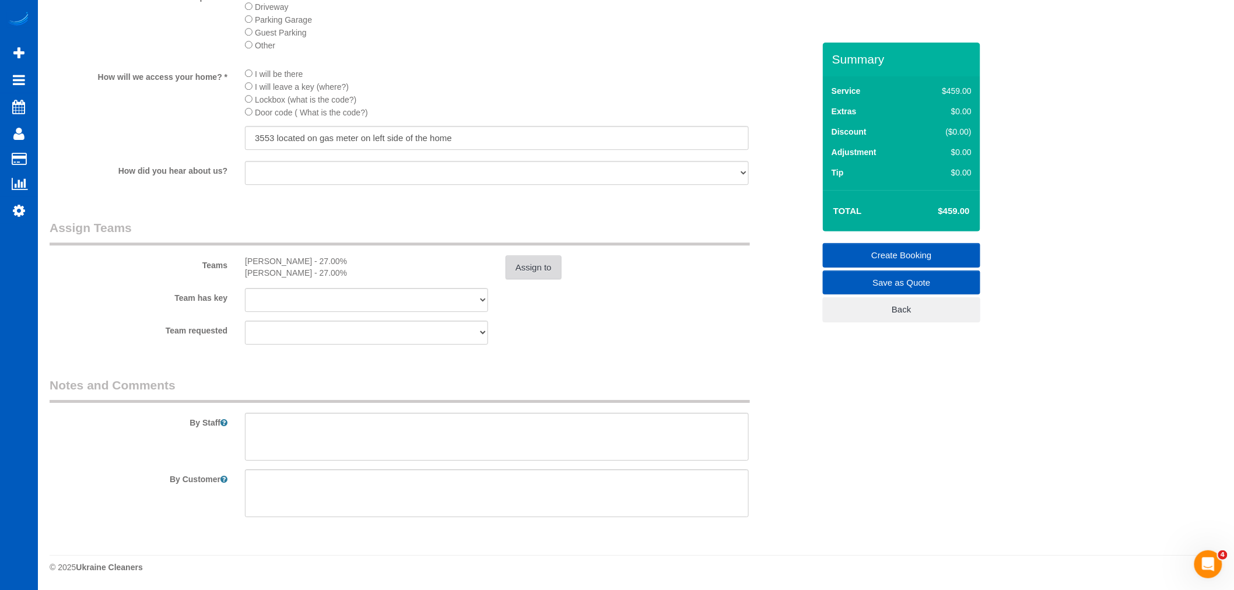
scroll to position [1389, 0]
click at [319, 414] on textarea at bounding box center [497, 437] width 504 height 48
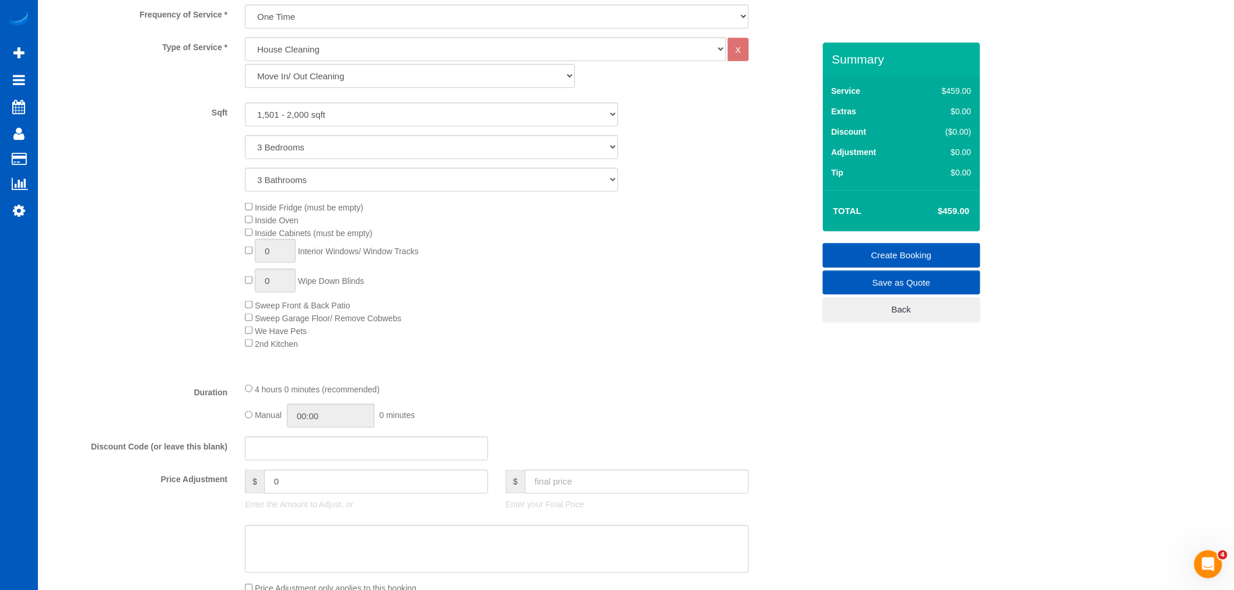
scroll to position [611, 0]
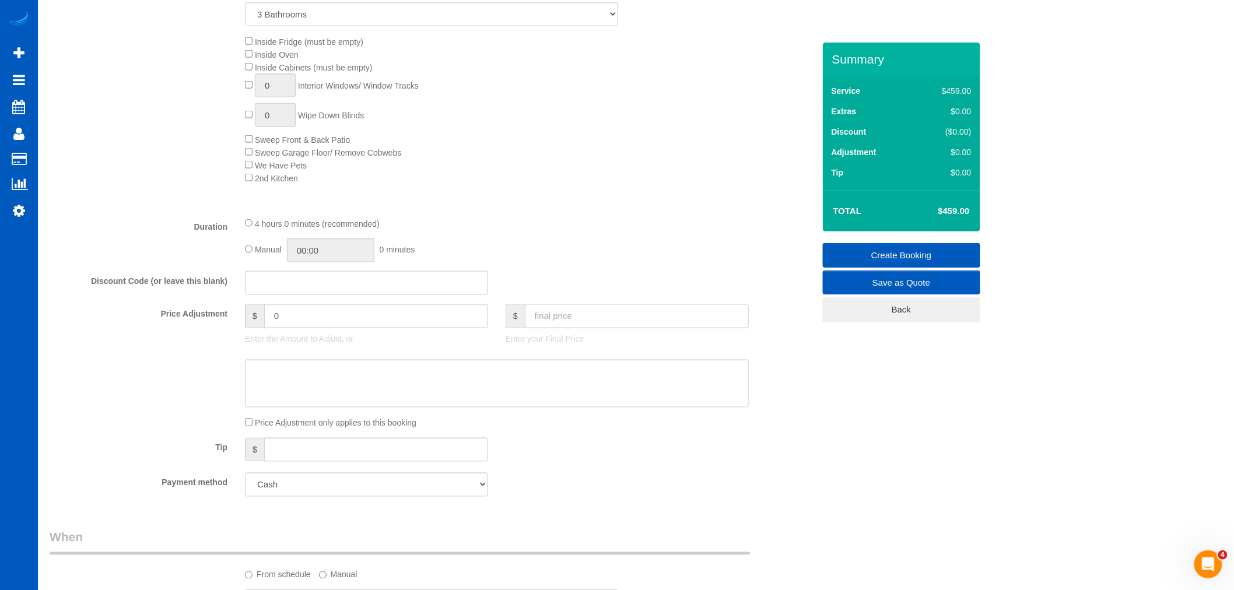
click at [557, 325] on input "text" at bounding box center [637, 316] width 224 height 24
type input "0"
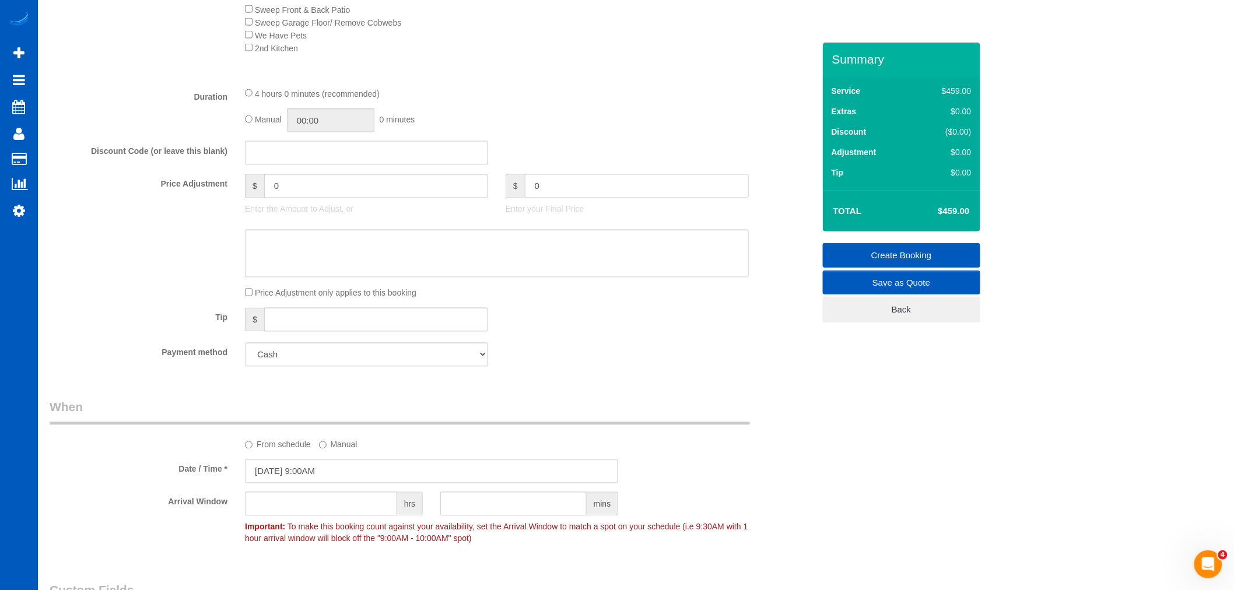
type input "-459"
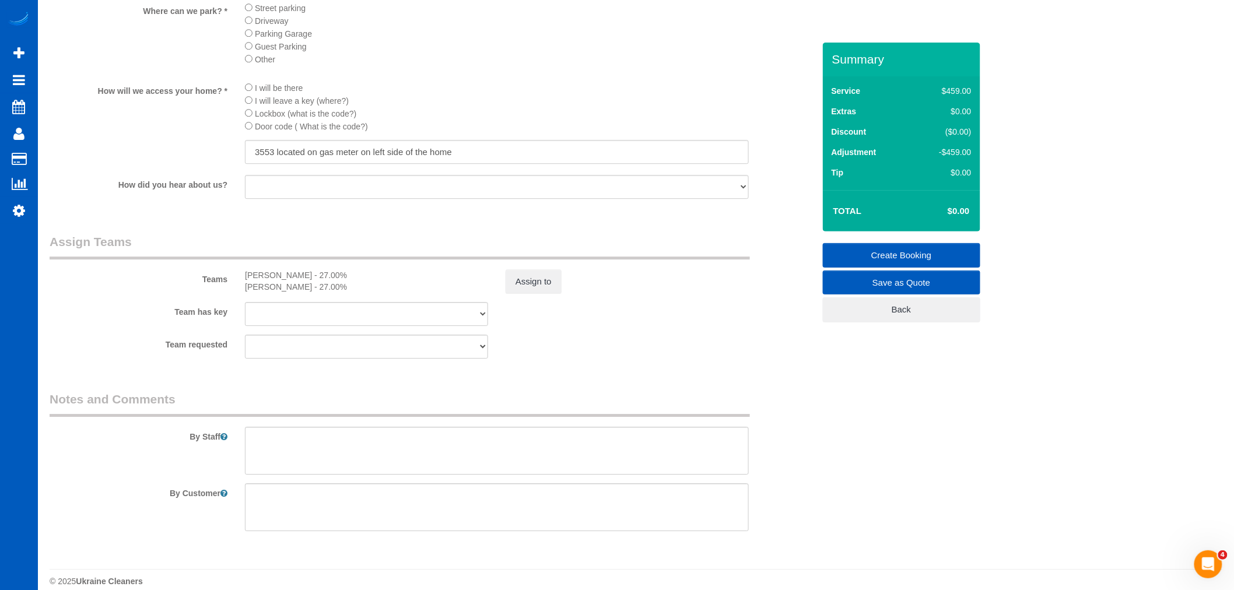
scroll to position [1389, 0]
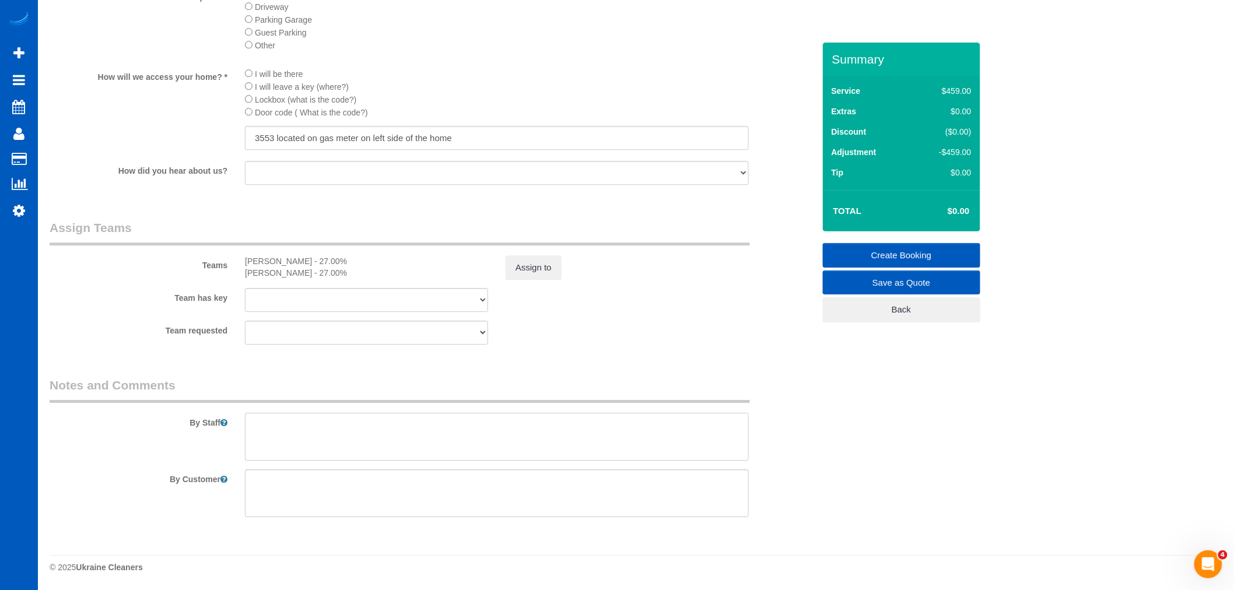
click at [281, 432] on textarea at bounding box center [497, 437] width 504 height 48
type textarea "Hourly move out cleaning - let anna know how long you spent Basebaords, doors, …"
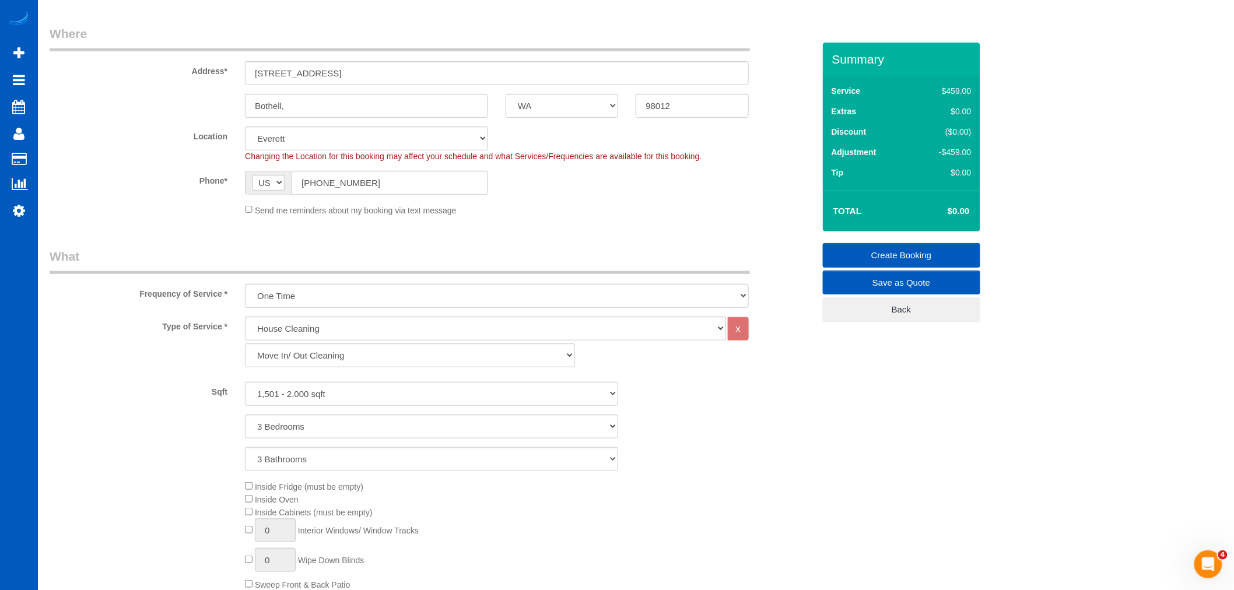
scroll to position [157, 0]
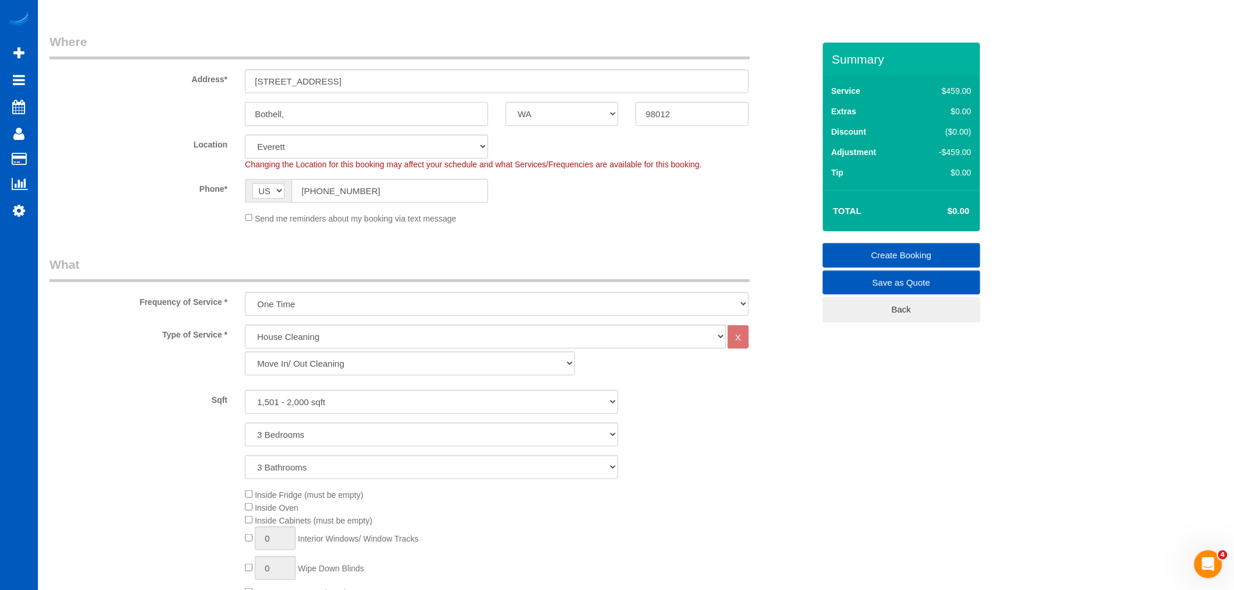
click at [300, 118] on input "Bothell," at bounding box center [366, 114] width 243 height 24
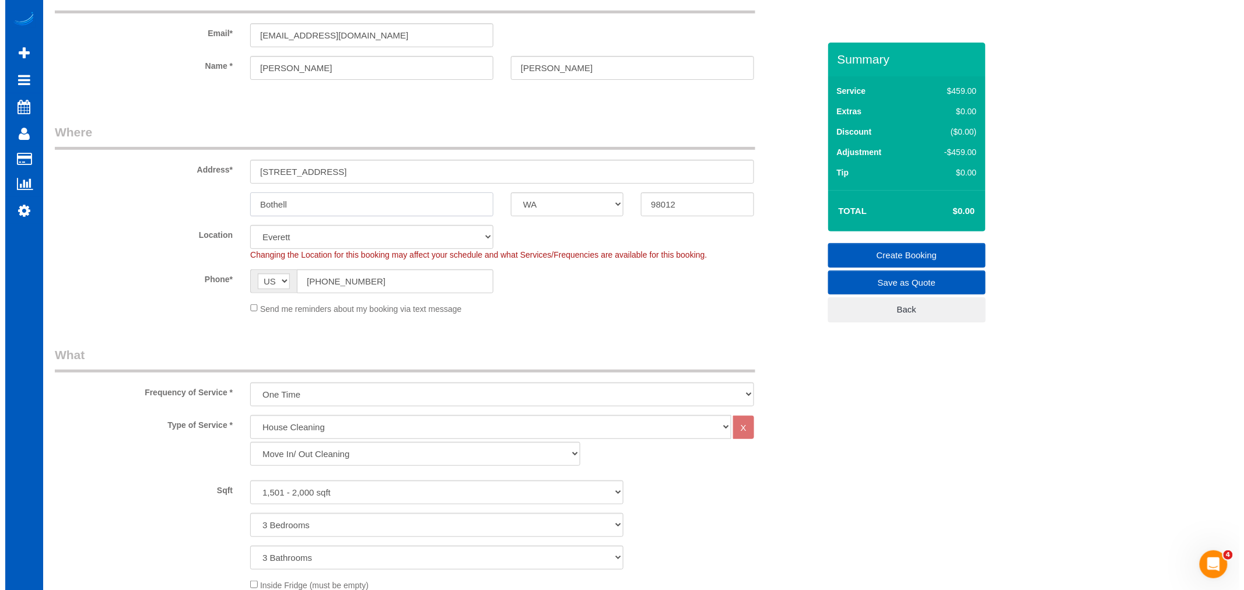
scroll to position [0, 0]
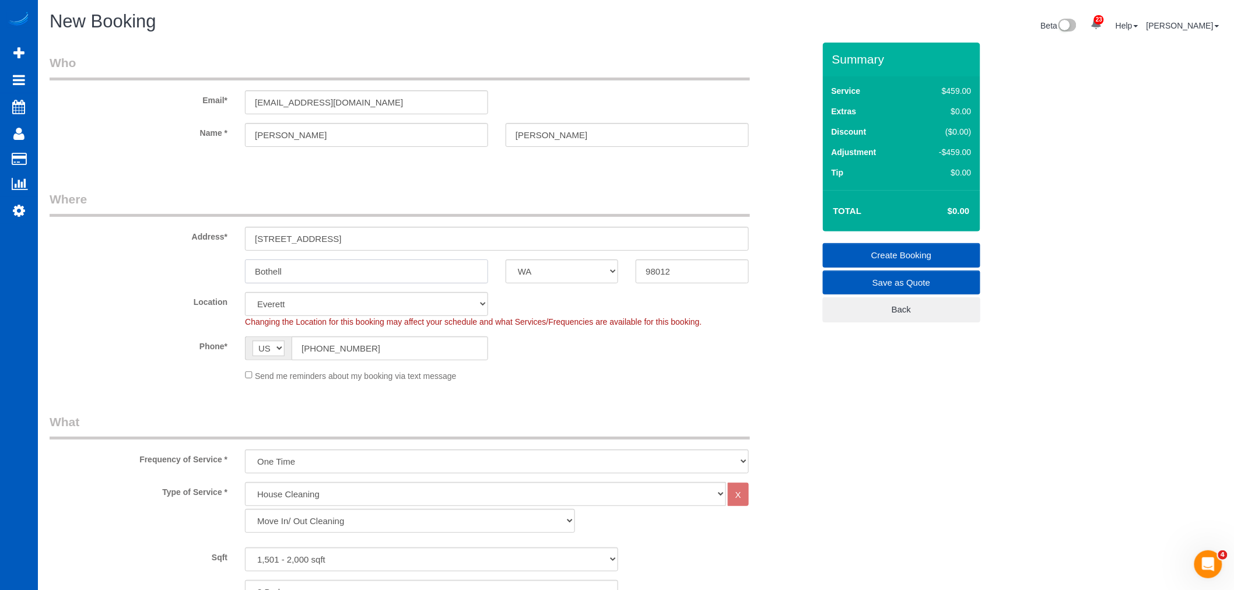
type input "Bothell"
drag, startPoint x: 260, startPoint y: 104, endPoint x: 380, endPoint y: 106, distance: 120.2
click at [380, 106] on input "dianahoang@windermere.com" at bounding box center [366, 102] width 243 height 24
click at [890, 260] on link "Create Booking" at bounding box center [901, 255] width 157 height 24
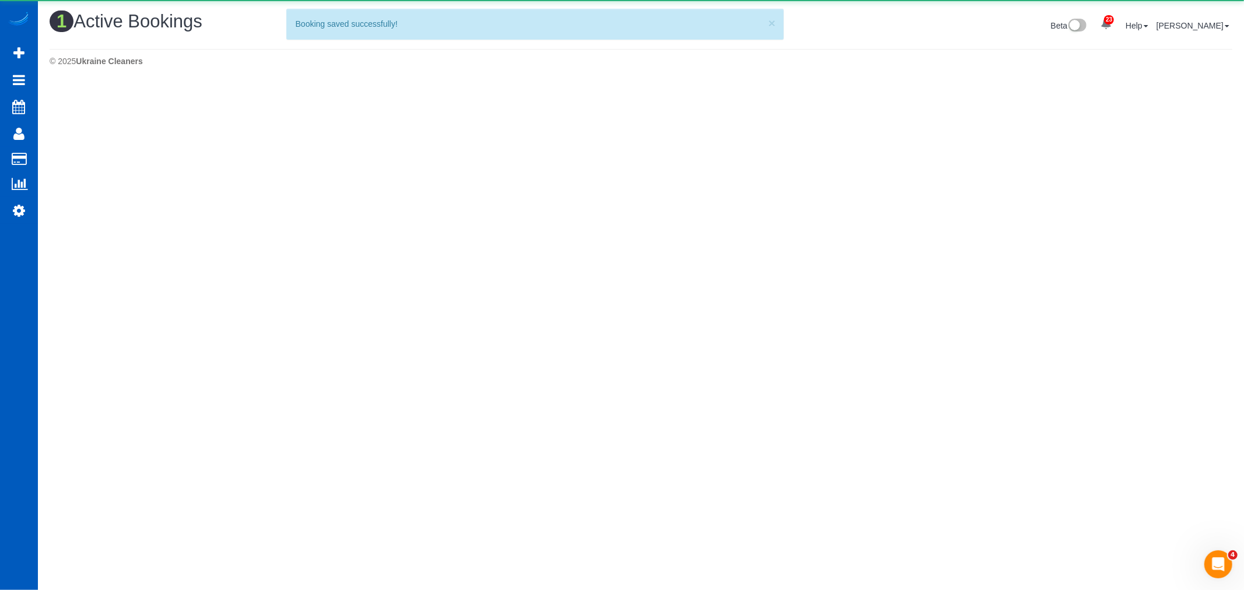
scroll to position [313, 1244]
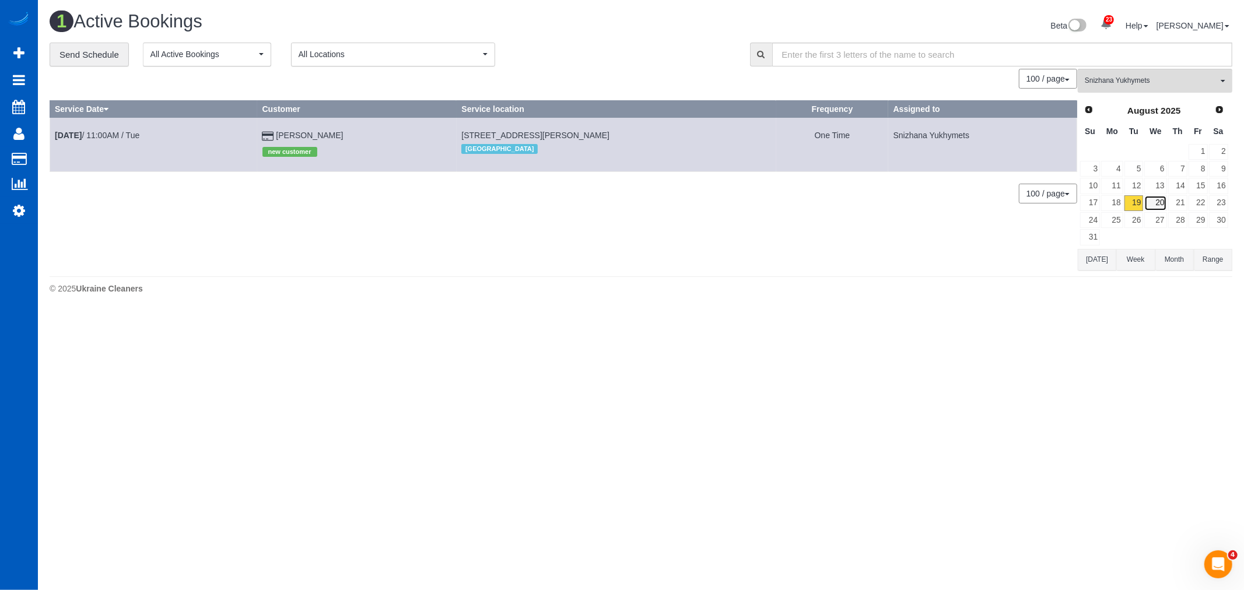
click at [1156, 199] on link "20" at bounding box center [1155, 203] width 22 height 16
click at [1136, 85] on span "Snizhana Yukhymets" at bounding box center [1151, 81] width 133 height 10
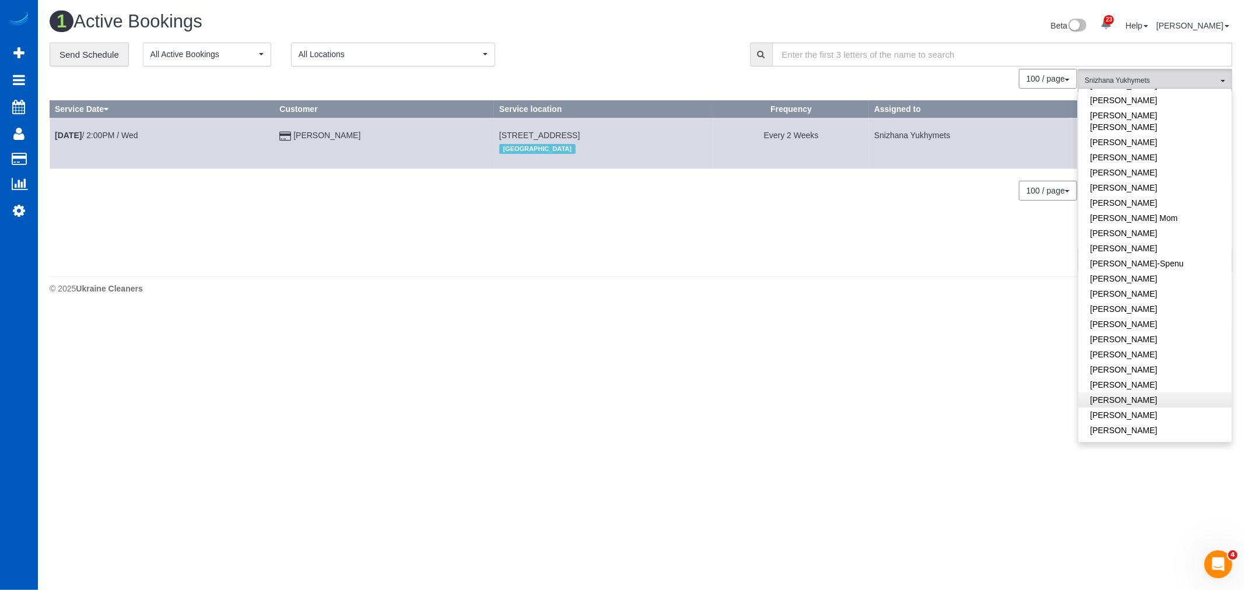
scroll to position [185, 0]
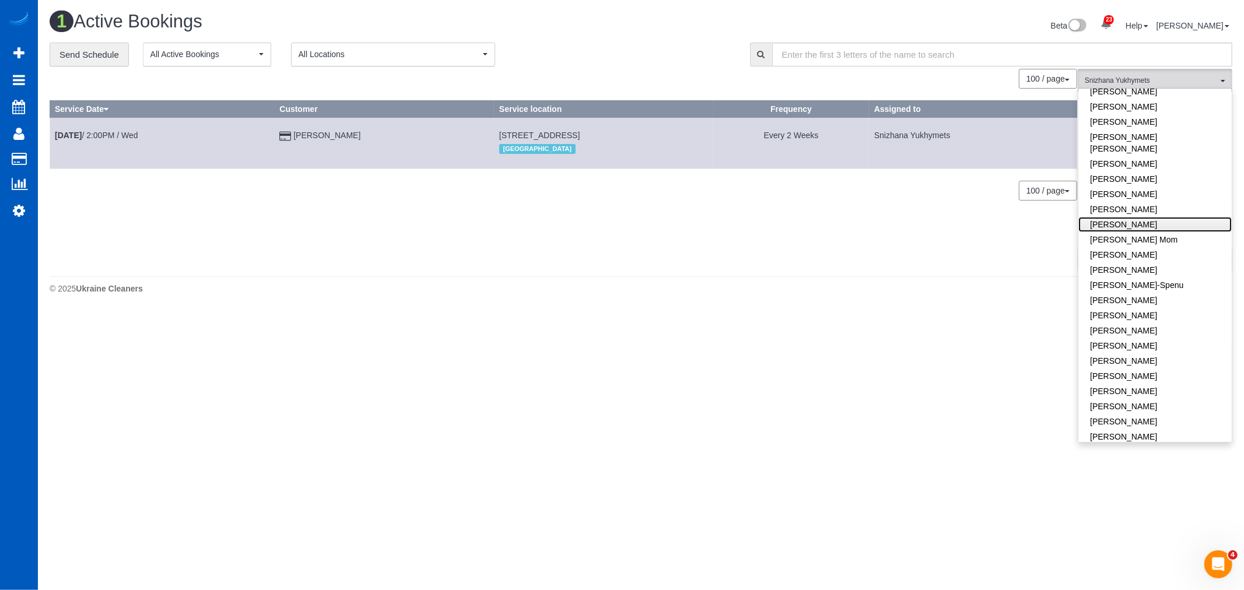
click at [1126, 217] on link "Inna Novytska" at bounding box center [1155, 224] width 153 height 15
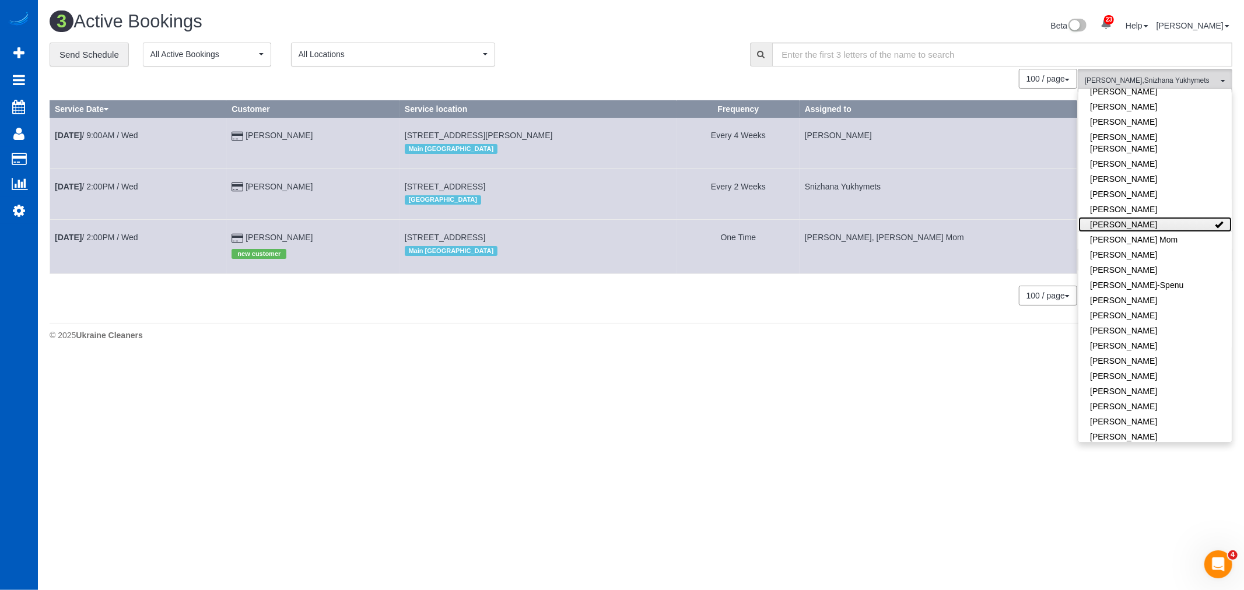
scroll to position [362, 1244]
click at [848, 331] on footer "© 2025 Ukraine Cleaners" at bounding box center [641, 334] width 1183 height 23
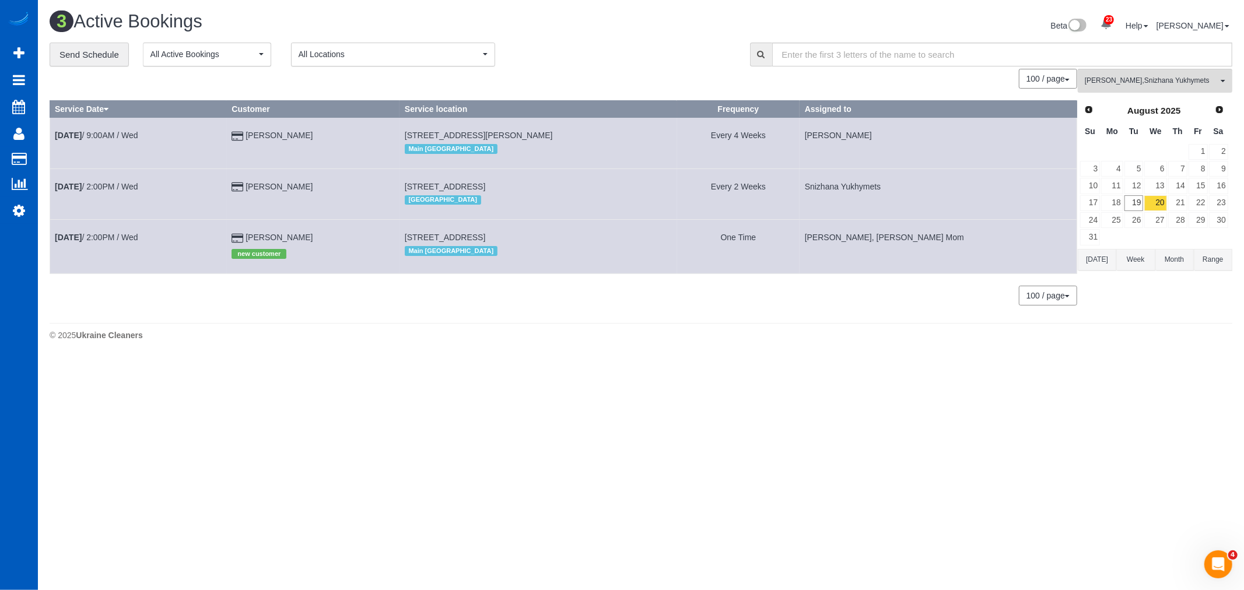
drag, startPoint x: 405, startPoint y: 236, endPoint x: 523, endPoint y: 237, distance: 118.4
click at [523, 237] on td "370 Cobalt Dr, Vista, CA 92083 Main San Diego" at bounding box center [538, 247] width 277 height 54
click at [412, 370] on body "23 Beta Your Notifications You have 0 alerts × You have 1 to charge for 08/16/2…" at bounding box center [622, 295] width 1244 height 590
click at [1158, 222] on link "27" at bounding box center [1155, 220] width 22 height 16
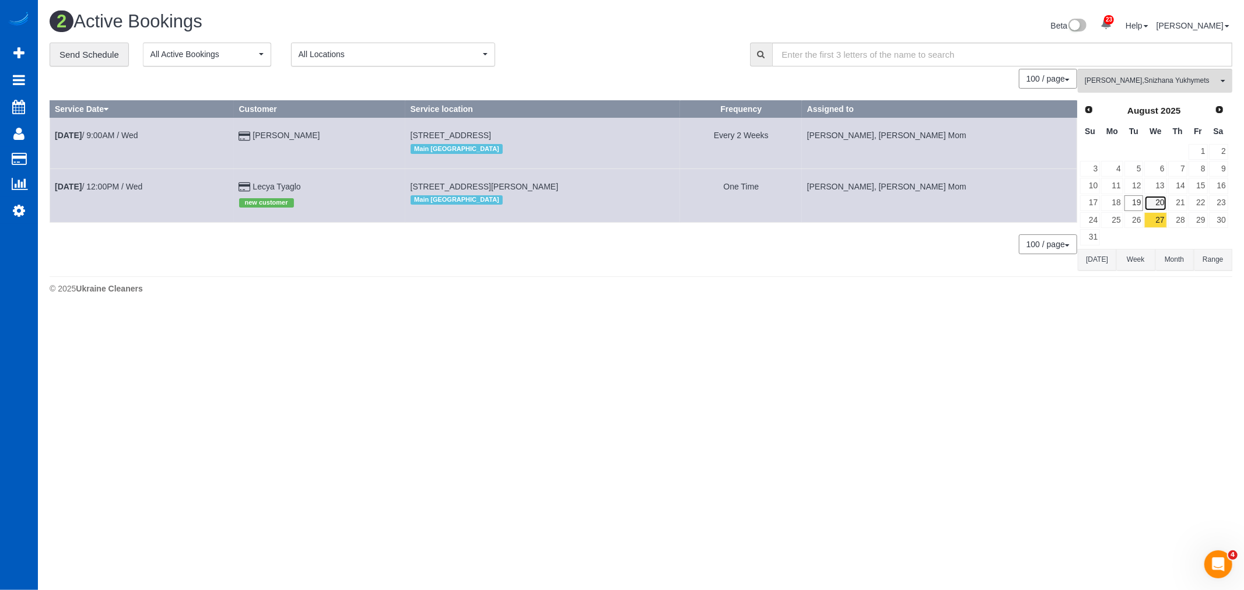
click at [1158, 206] on link "20" at bounding box center [1155, 203] width 22 height 16
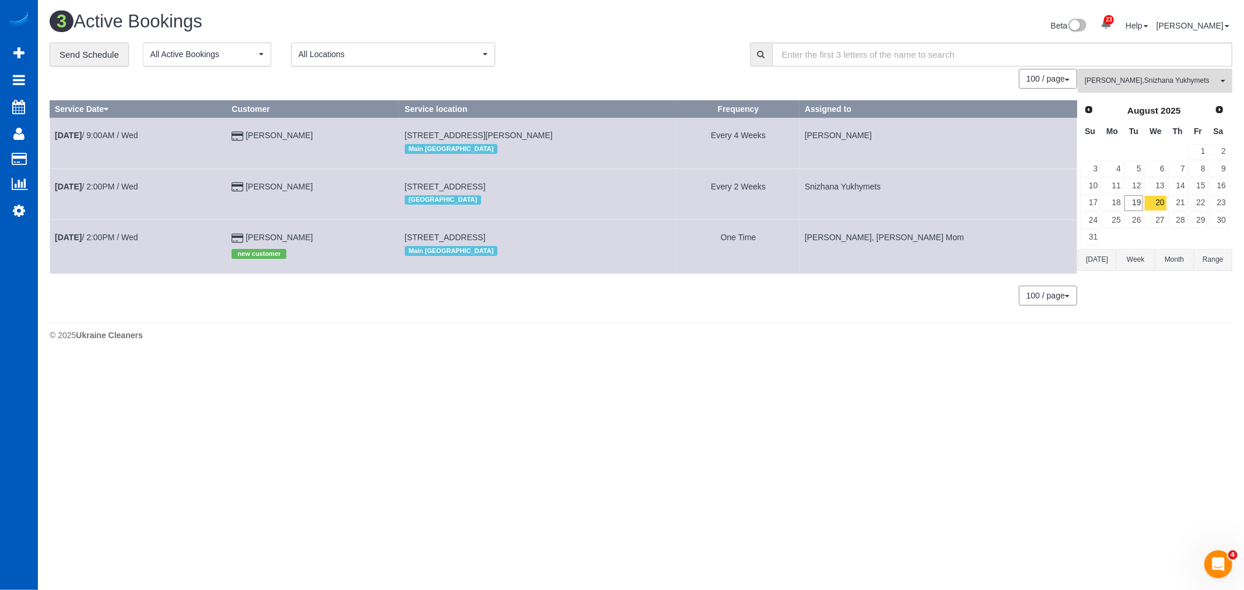
scroll to position [362, 1244]
click at [1161, 217] on link "27" at bounding box center [1155, 220] width 22 height 16
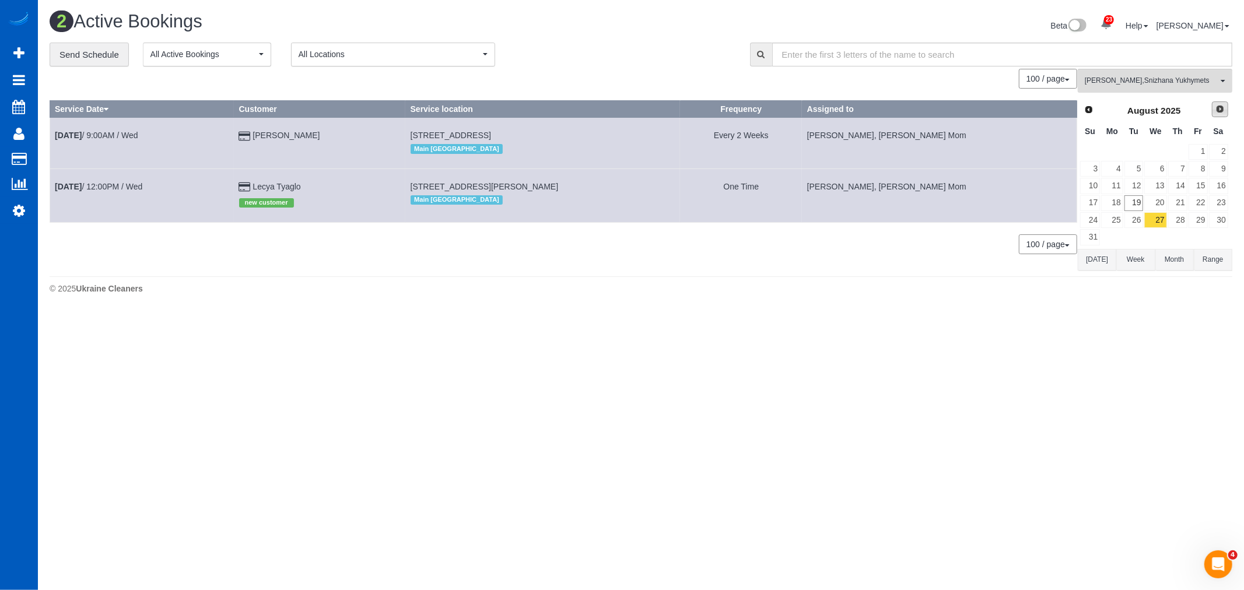
click at [1218, 111] on span "Next" at bounding box center [1220, 108] width 9 height 9
click at [1158, 148] on link "3" at bounding box center [1155, 152] width 22 height 16
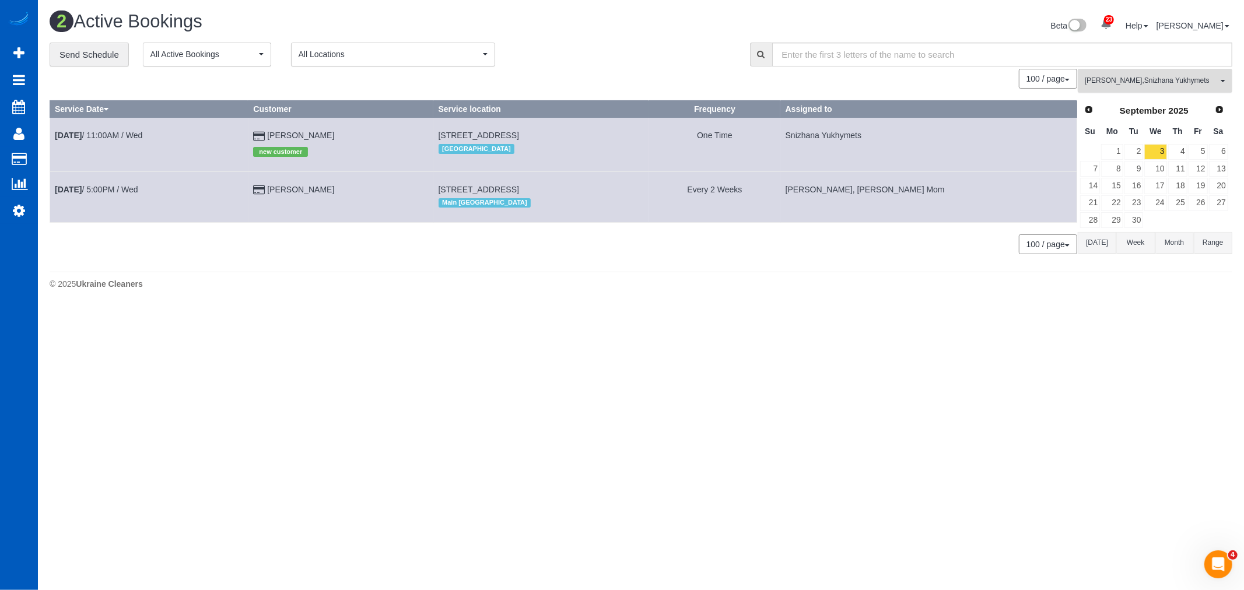
click at [1142, 80] on span "Inna Novytska , Snizhana Yukhymets" at bounding box center [1151, 81] width 133 height 10
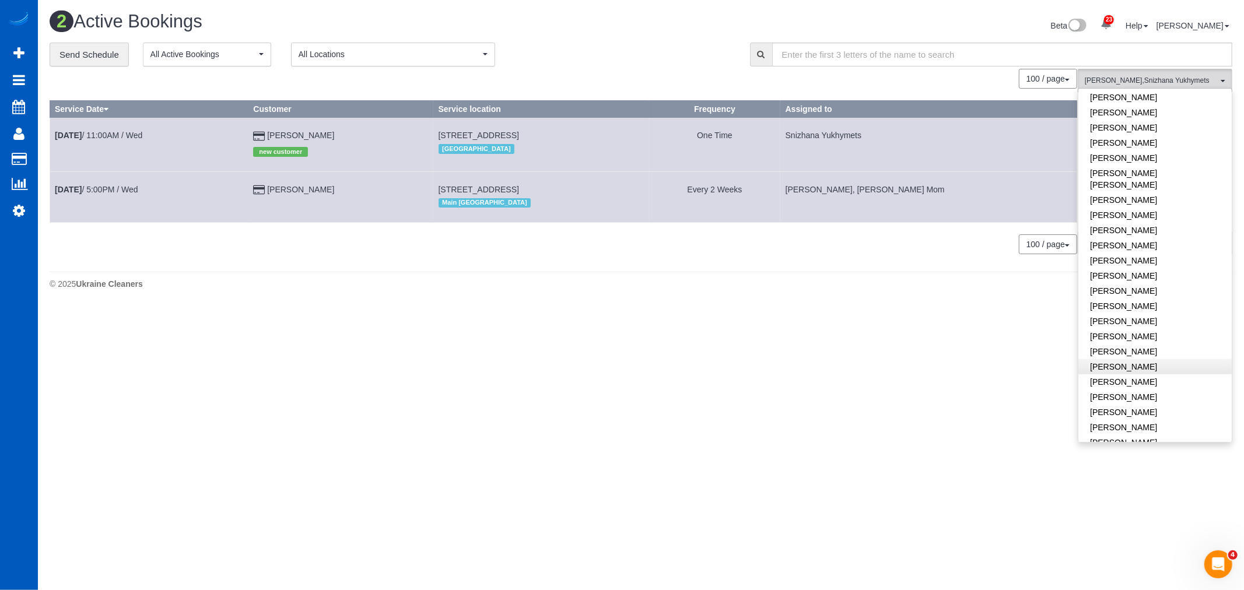
scroll to position [639, 0]
click at [1124, 412] on link "Snizhana Yukhymets" at bounding box center [1155, 419] width 153 height 15
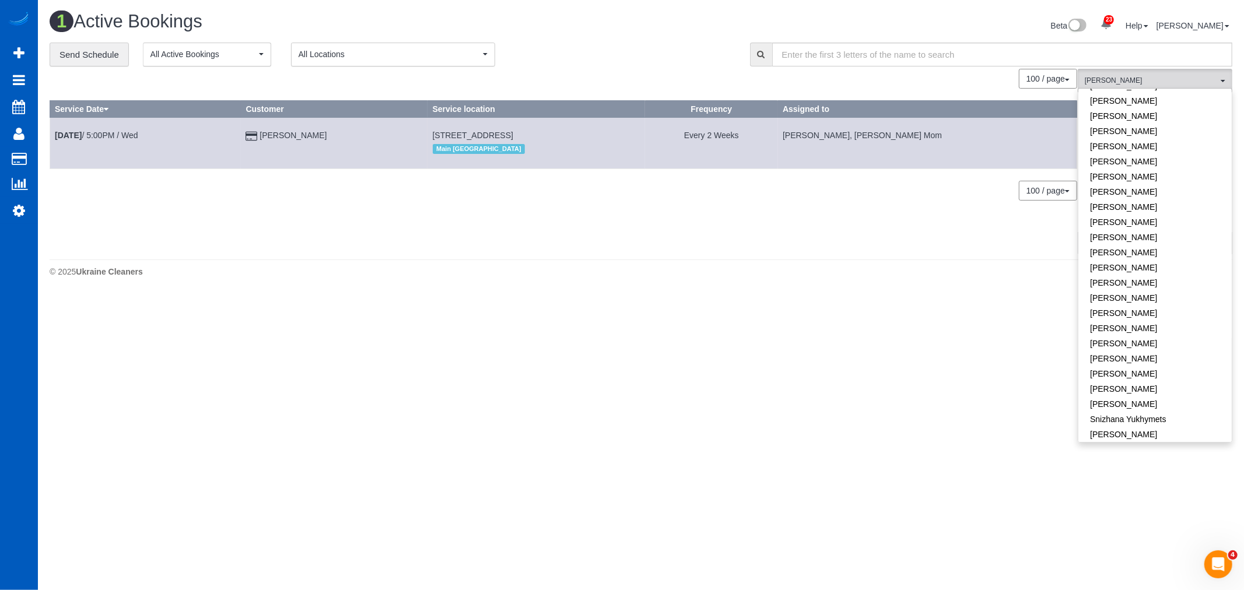
click at [758, 376] on body "23 Beta Your Notifications You have 0 alerts × You have 1 to charge for 08/16/2…" at bounding box center [622, 295] width 1244 height 590
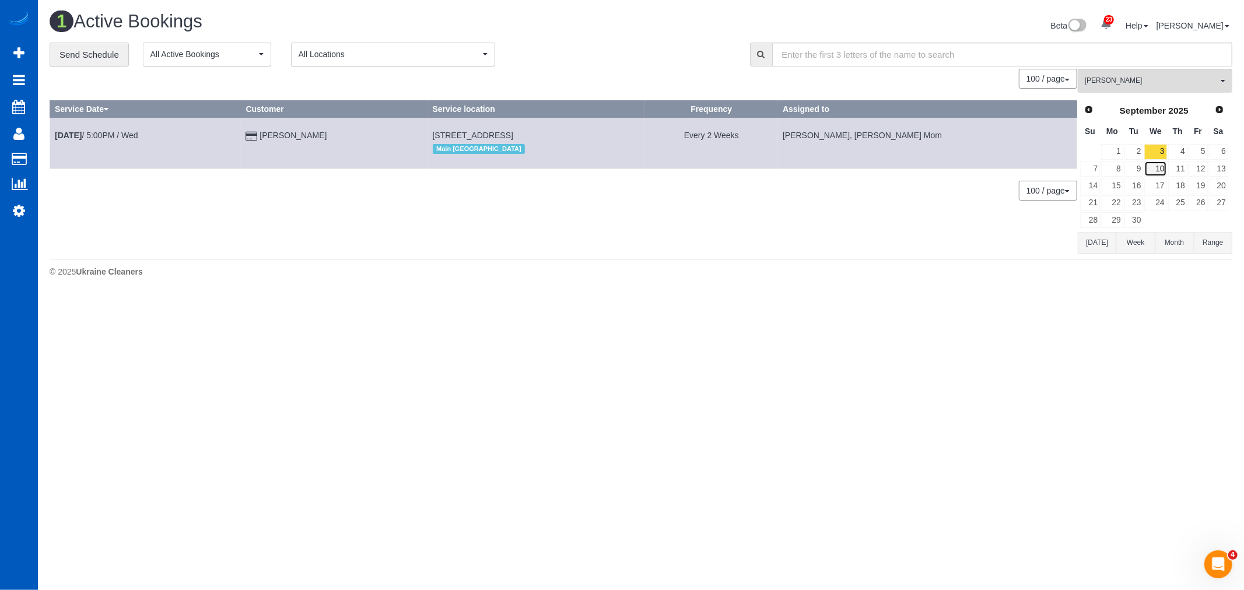
click at [1163, 170] on link "10" at bounding box center [1155, 169] width 22 height 16
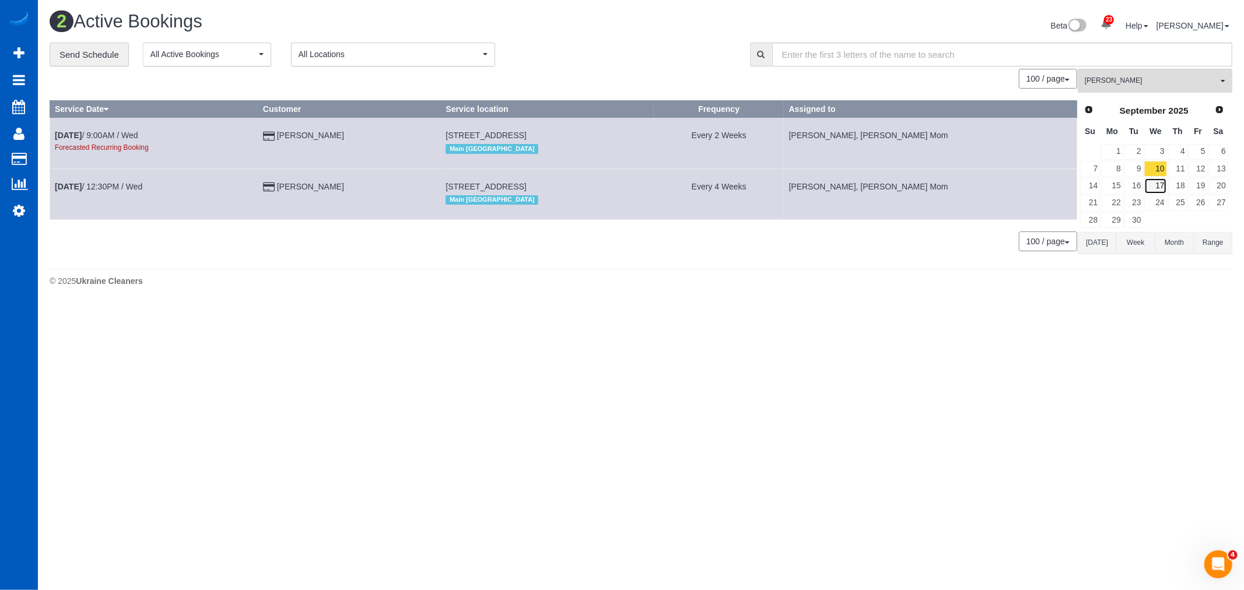
click at [1163, 178] on link "17" at bounding box center [1155, 186] width 22 height 16
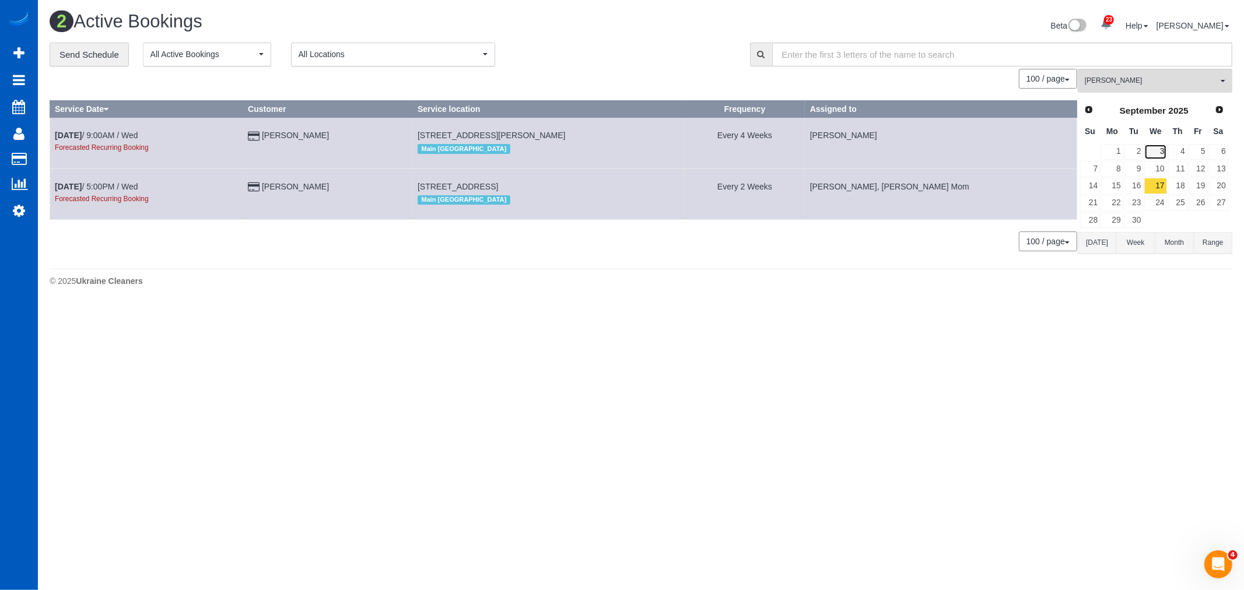
click at [1164, 155] on link "3" at bounding box center [1155, 152] width 22 height 16
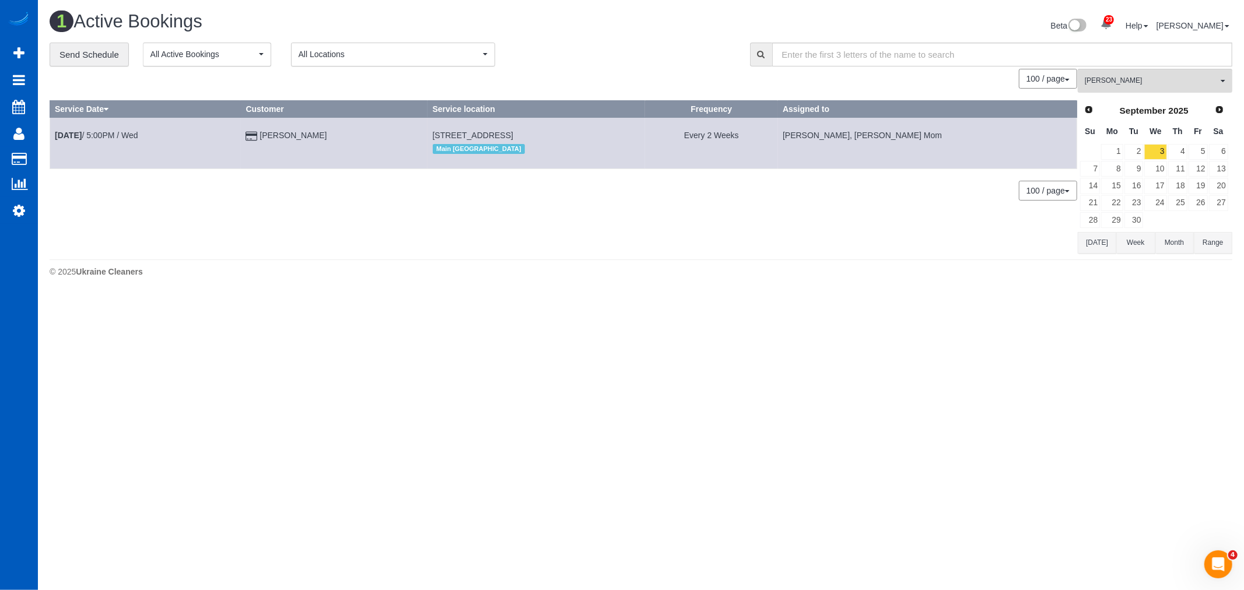
click at [1078, 107] on div "Prev Next September 2025 Su Mo Tu We Th Fr Sa 1 2 3 4 5 6 7 8 9 10 11 12 13 14 …" at bounding box center [1154, 165] width 153 height 133
click at [1082, 107] on link "Prev" at bounding box center [1088, 109] width 16 height 16
click at [1156, 202] on link "20" at bounding box center [1155, 203] width 22 height 16
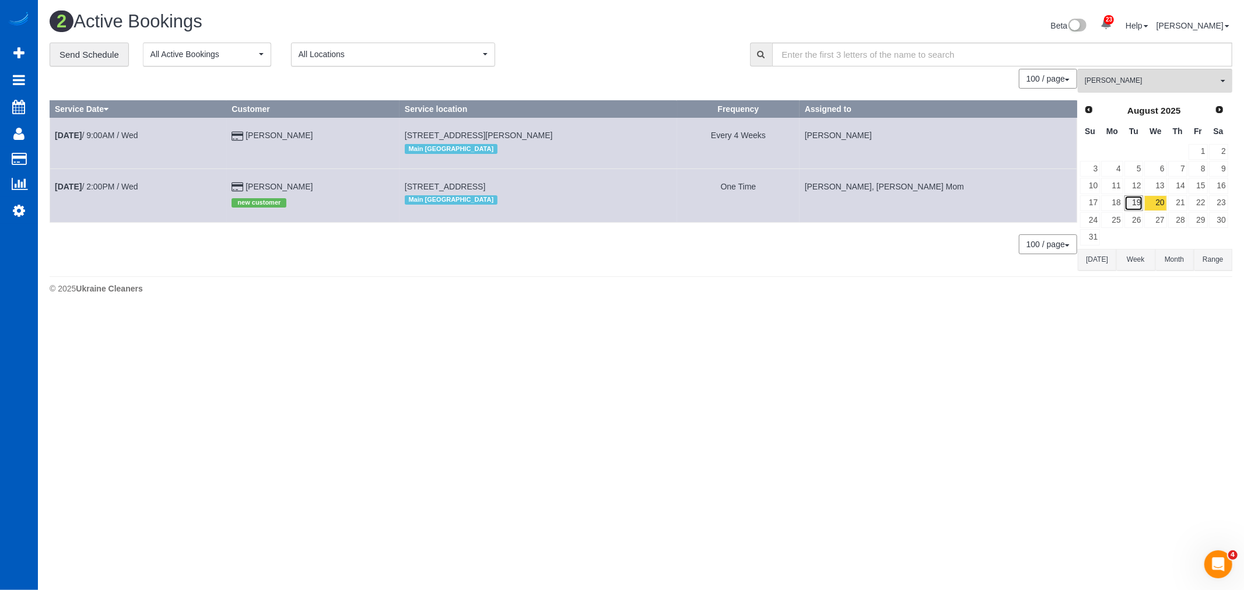
click at [1139, 204] on link "19" at bounding box center [1134, 203] width 19 height 16
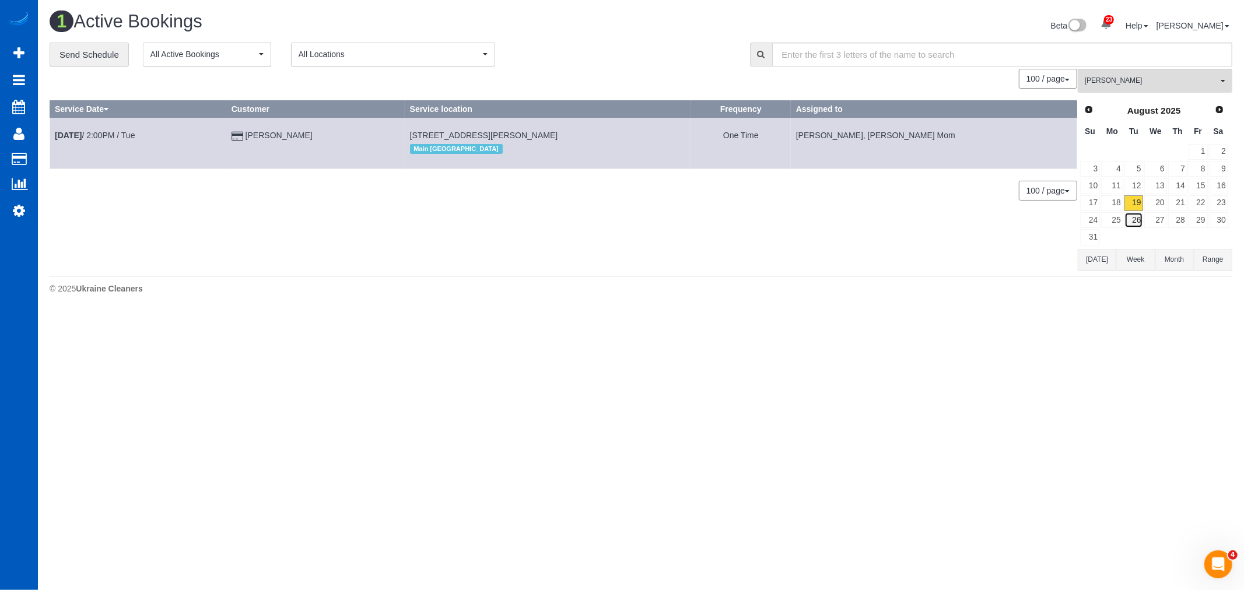
click at [1135, 216] on link "26" at bounding box center [1134, 220] width 19 height 16
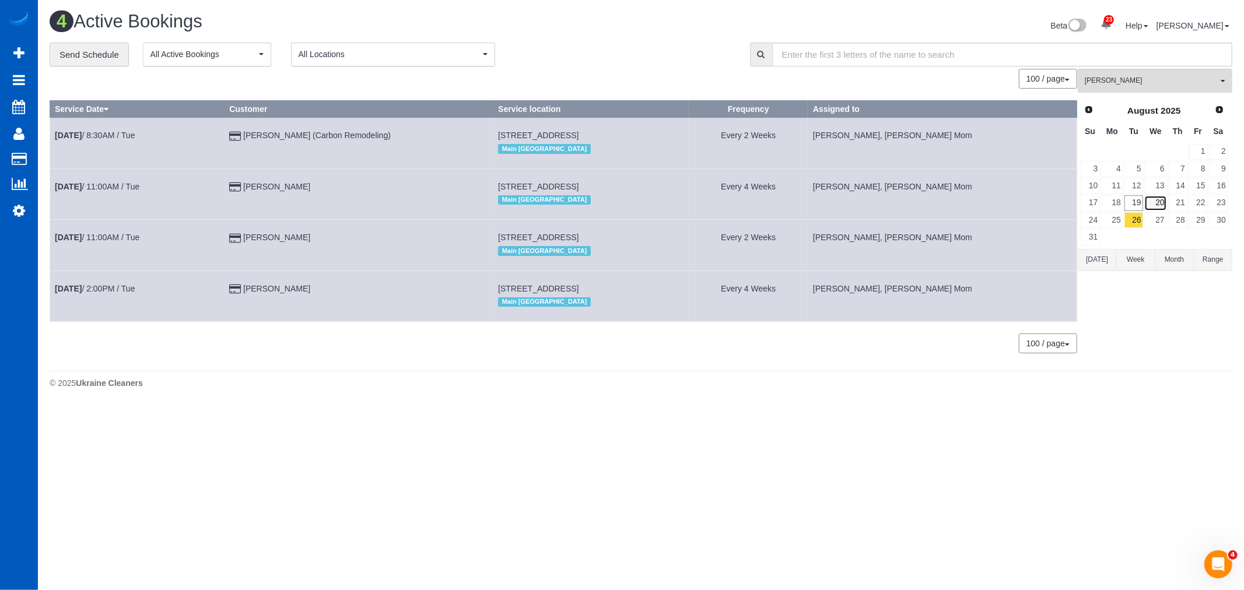
click at [1163, 204] on link "20" at bounding box center [1155, 203] width 22 height 16
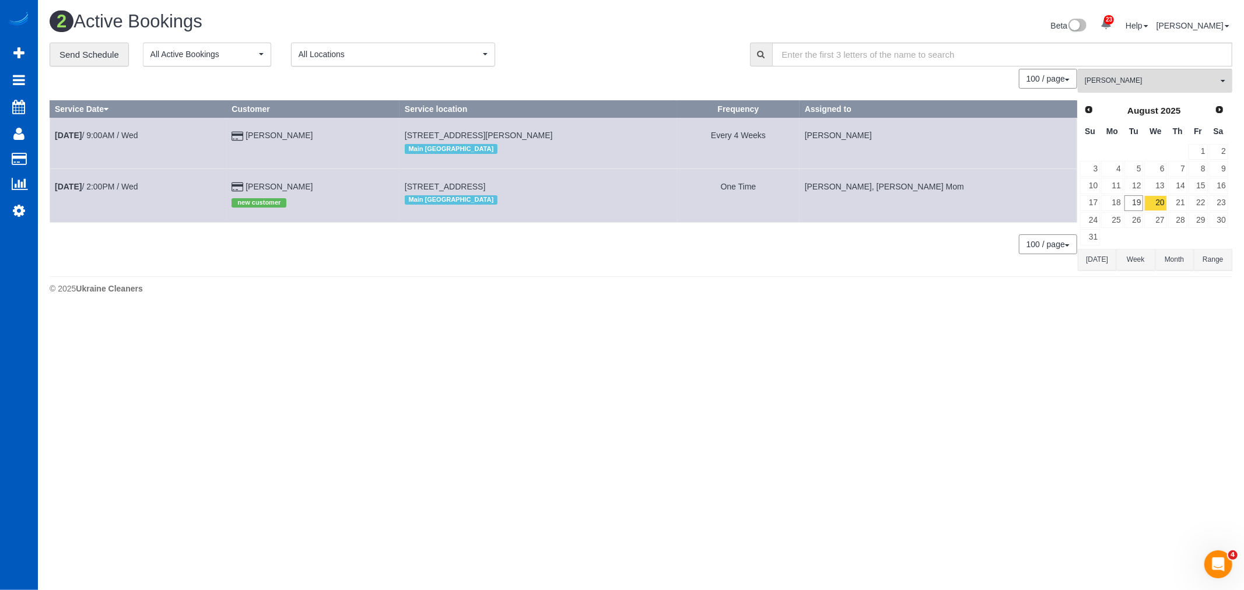
scroll to position [313, 1244]
click at [1168, 216] on link "28" at bounding box center [1177, 220] width 19 height 16
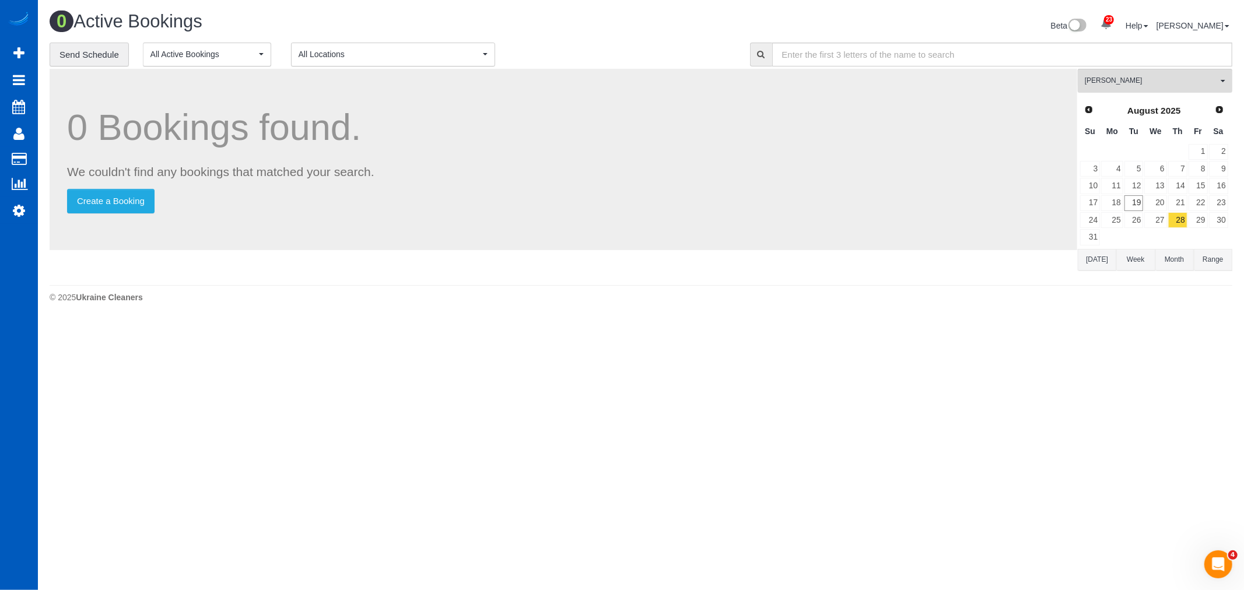
scroll to position [321, 1244]
click at [1161, 220] on link "27" at bounding box center [1155, 220] width 22 height 16
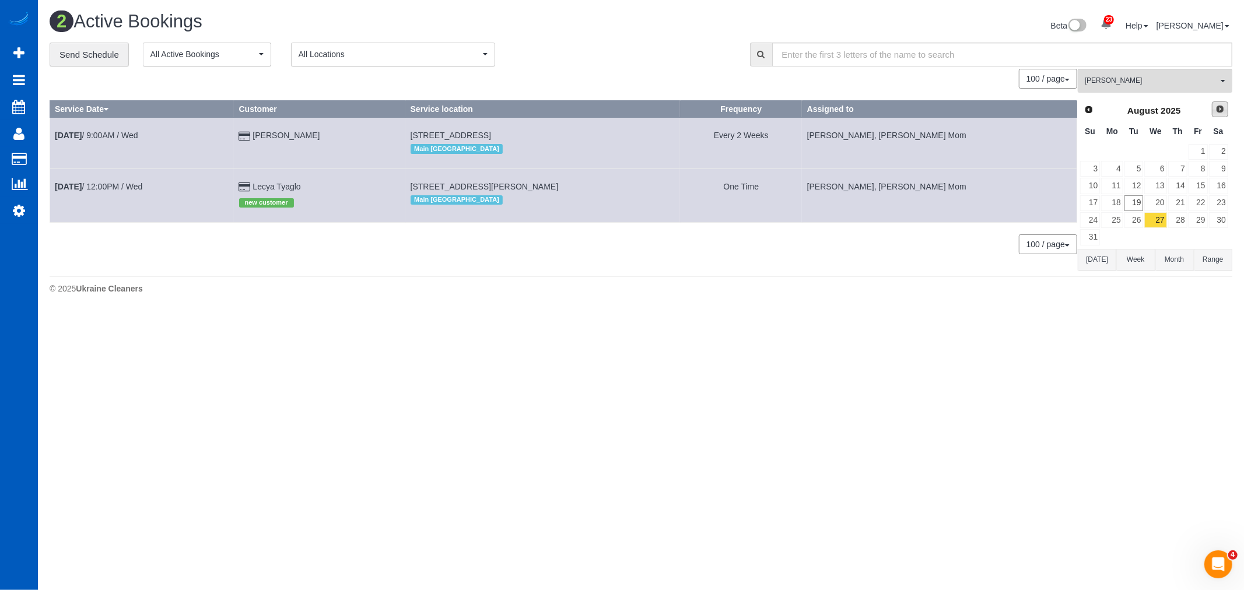
click at [1216, 111] on span "Next" at bounding box center [1220, 108] width 9 height 9
click at [1156, 147] on link "3" at bounding box center [1155, 152] width 22 height 16
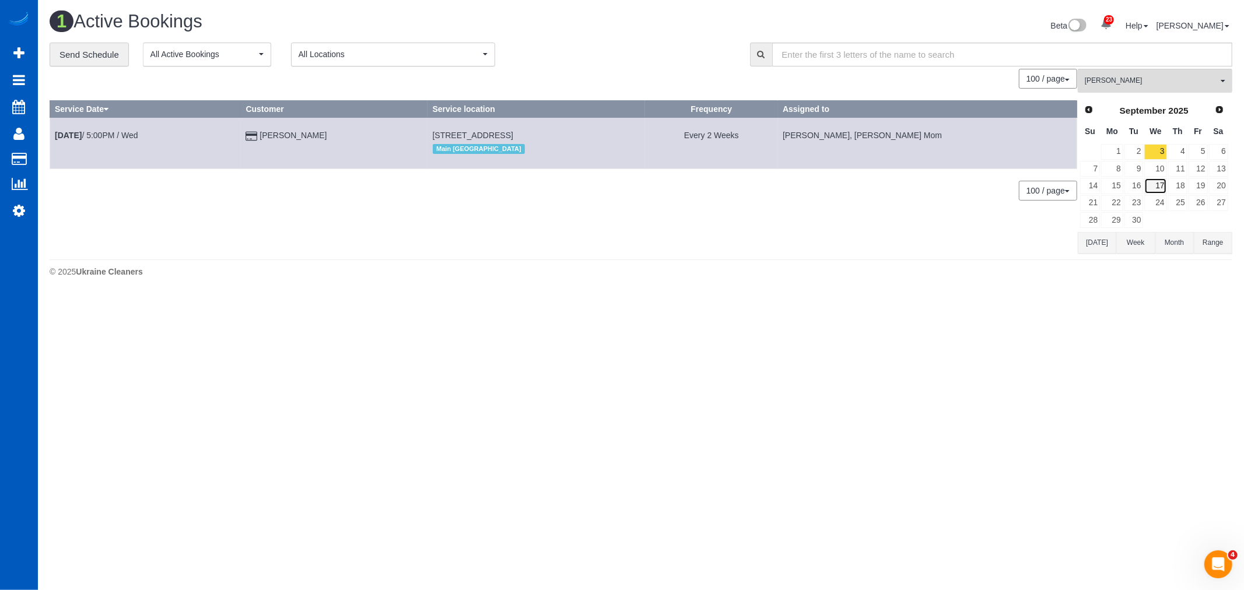
click at [1158, 183] on link "17" at bounding box center [1155, 186] width 22 height 16
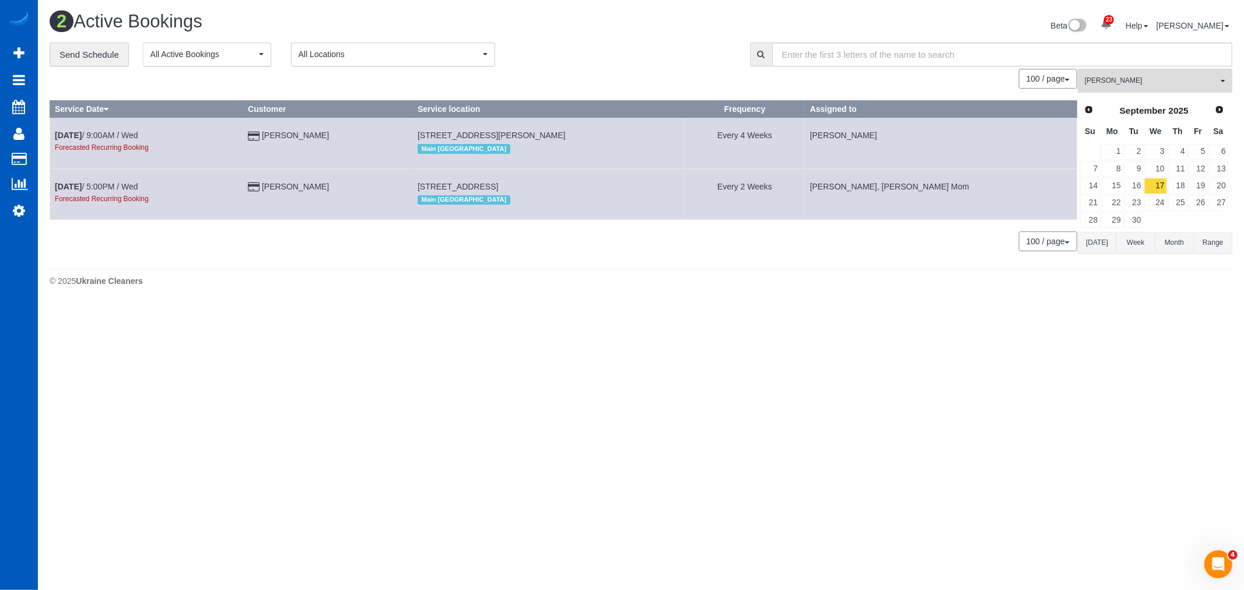
scroll to position [307, 1244]
click at [1157, 166] on link "10" at bounding box center [1155, 169] width 22 height 16
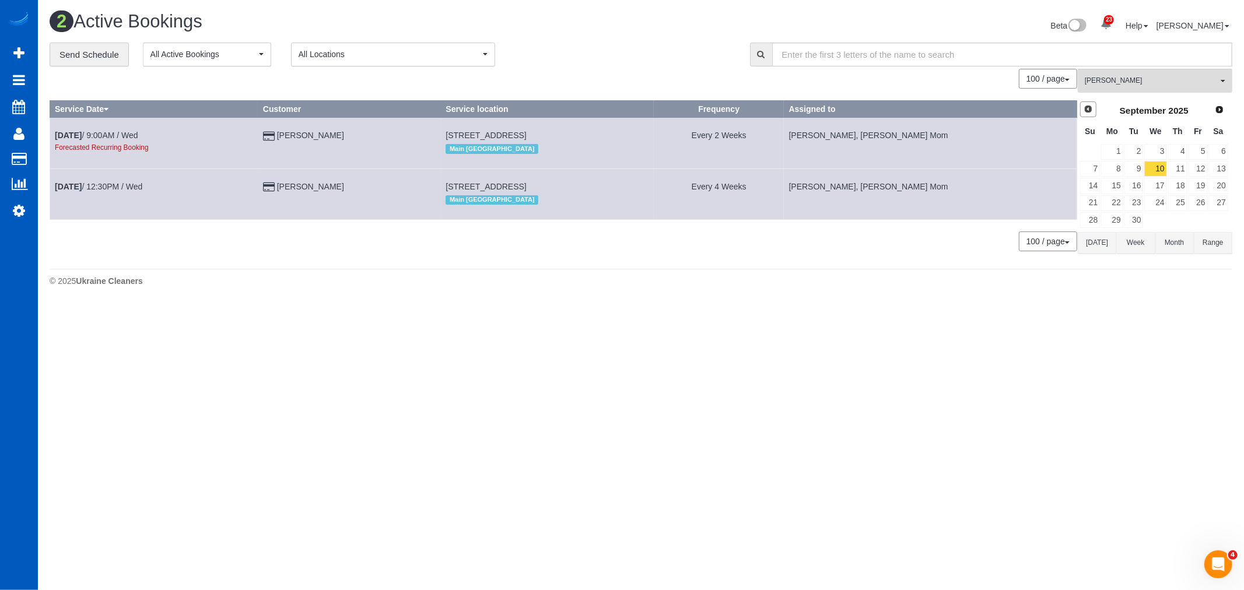
click at [1086, 109] on span "Prev" at bounding box center [1088, 108] width 9 height 9
click at [1159, 199] on link "20" at bounding box center [1155, 203] width 22 height 16
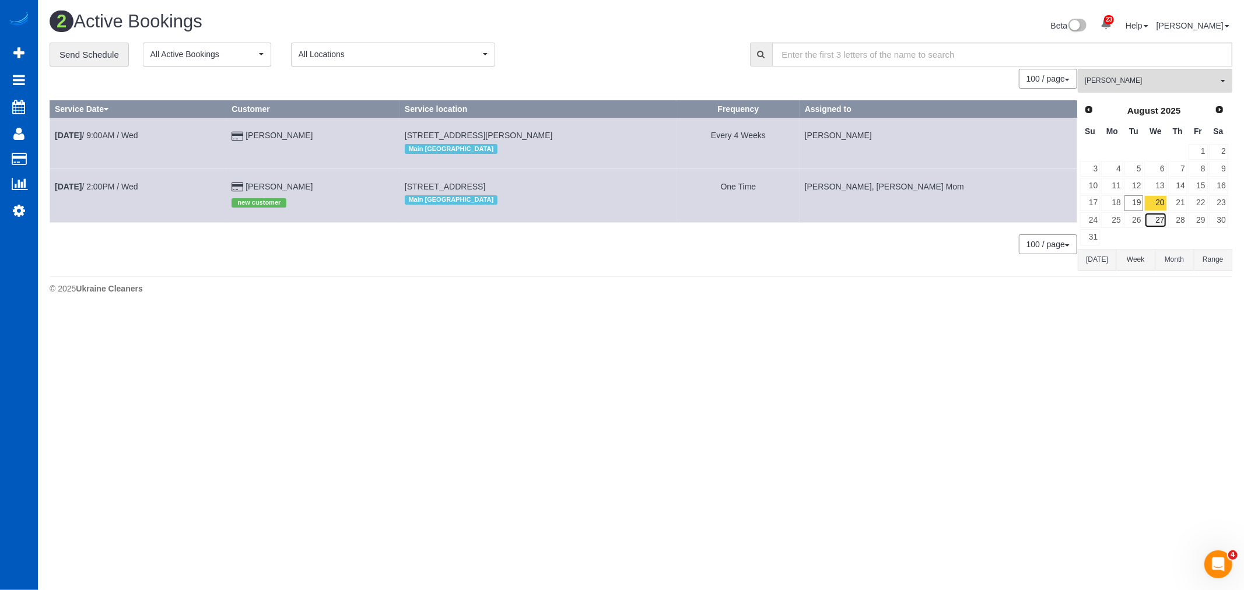
click at [1156, 218] on link "27" at bounding box center [1155, 220] width 22 height 16
click at [1157, 205] on link "20" at bounding box center [1155, 203] width 22 height 16
click at [1160, 223] on link "27" at bounding box center [1155, 220] width 22 height 16
click at [80, 188] on b "Aug 27th" at bounding box center [68, 186] width 27 height 9
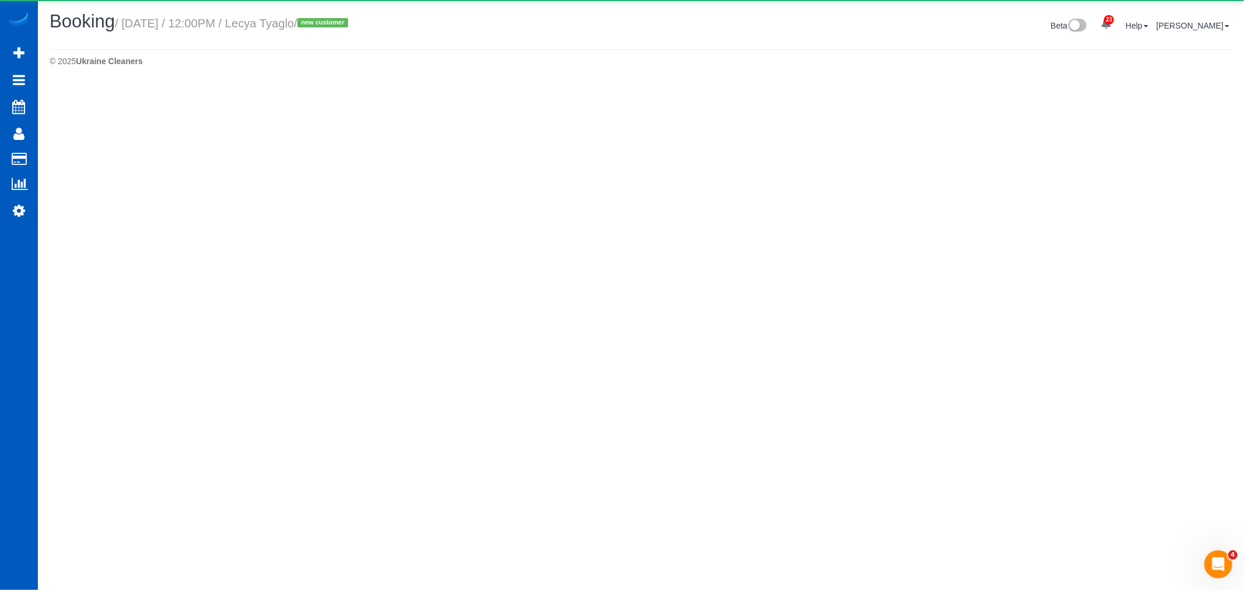
select select "CA"
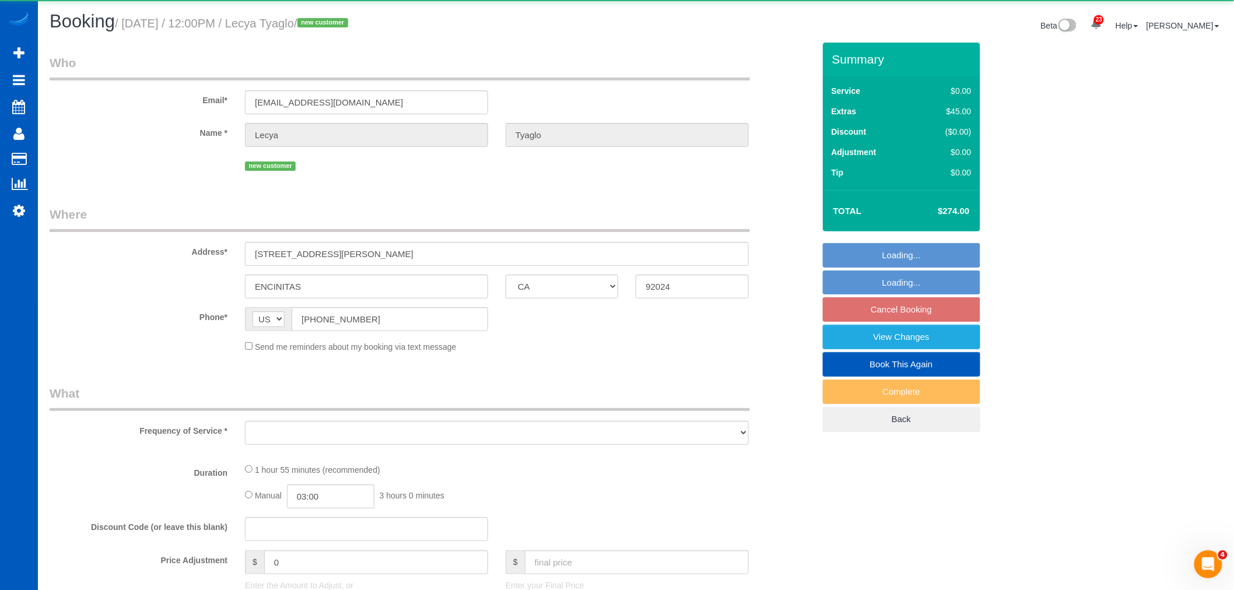
select select "object:9571"
select select "string:fspay-c8deb447-b64f-4df2-aca2-7353b6917ea3"
select select "199"
select select "number:7"
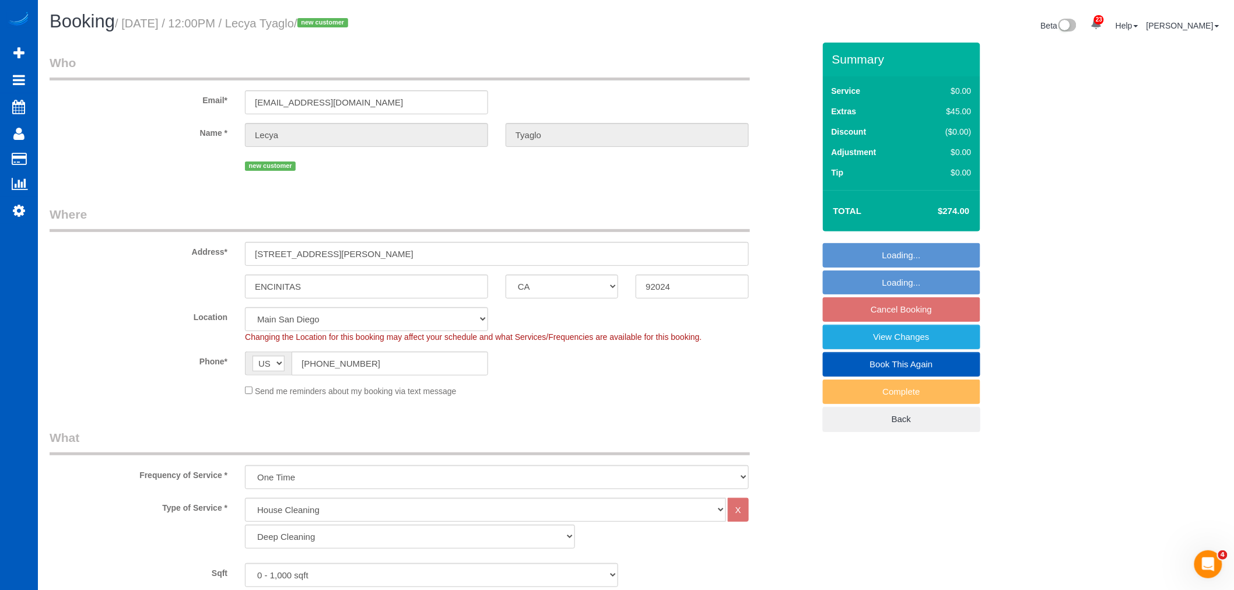
select select "2"
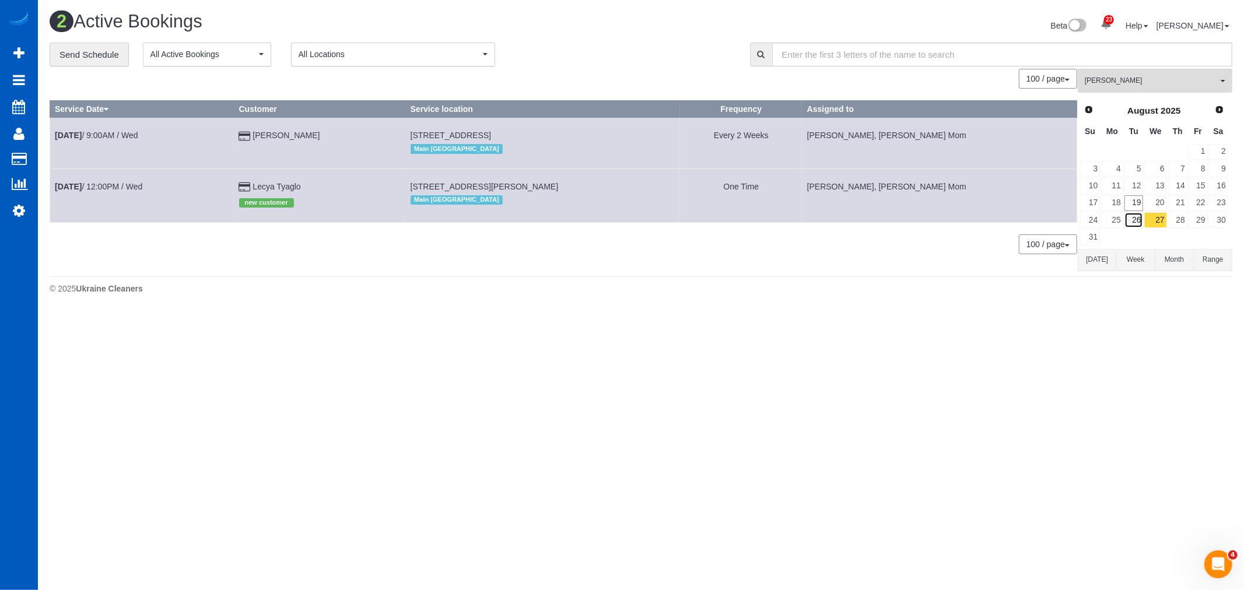
click at [1139, 223] on link "26" at bounding box center [1134, 220] width 19 height 16
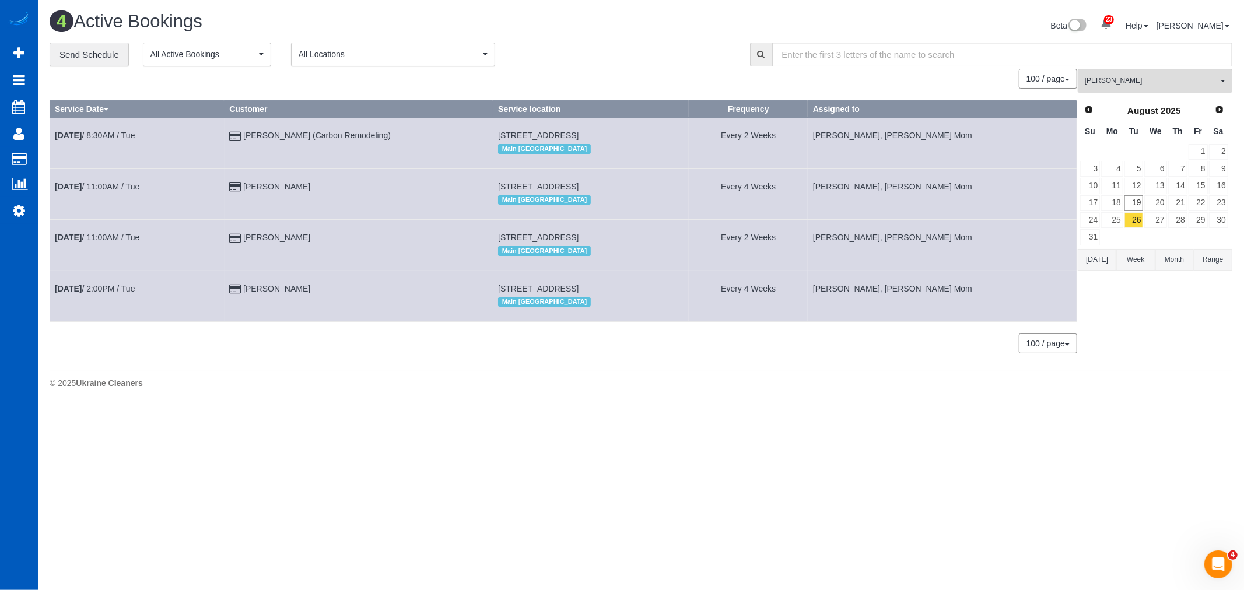
scroll to position [411, 1244]
click at [82, 137] on b "Aug 26th" at bounding box center [68, 135] width 27 height 9
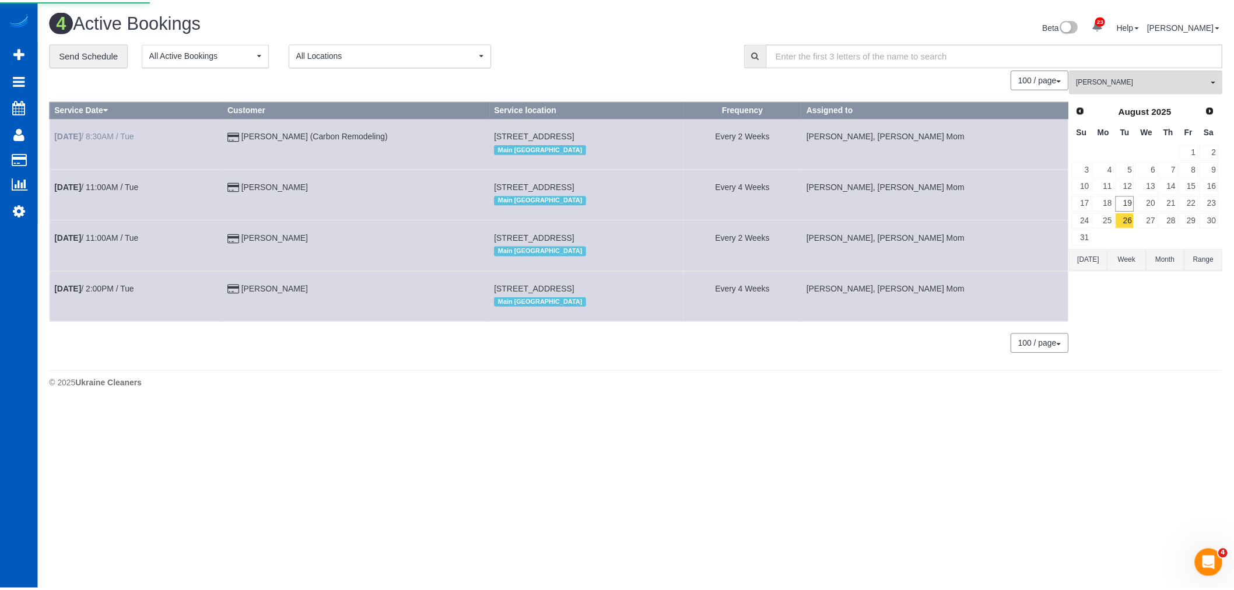
scroll to position [84, 1244]
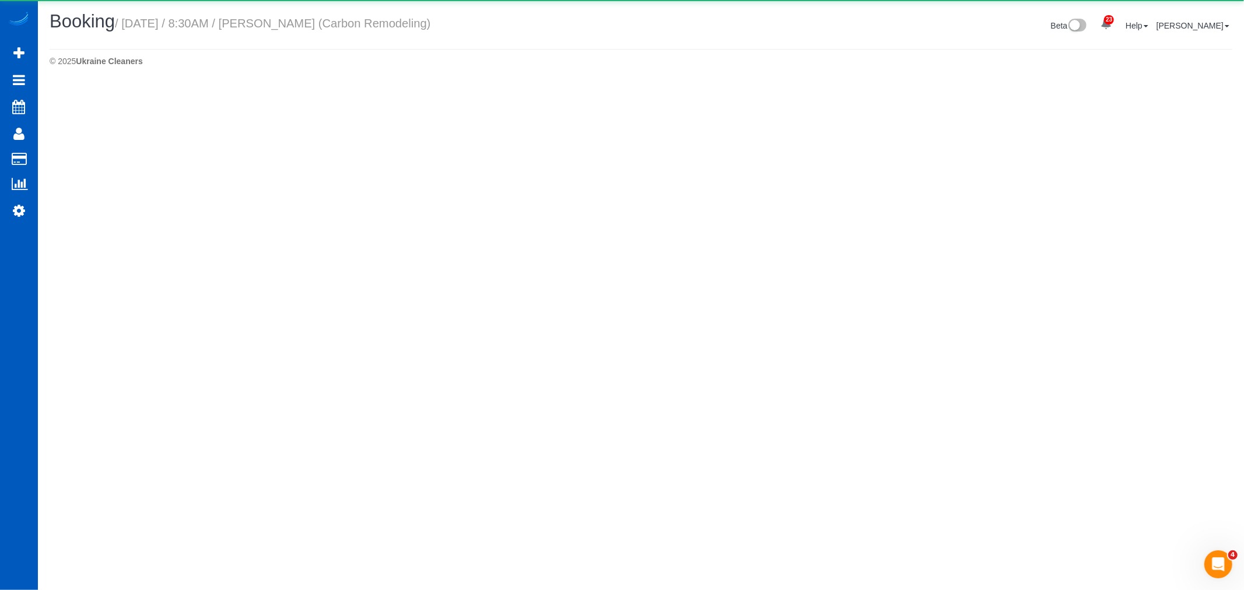
select select "CA"
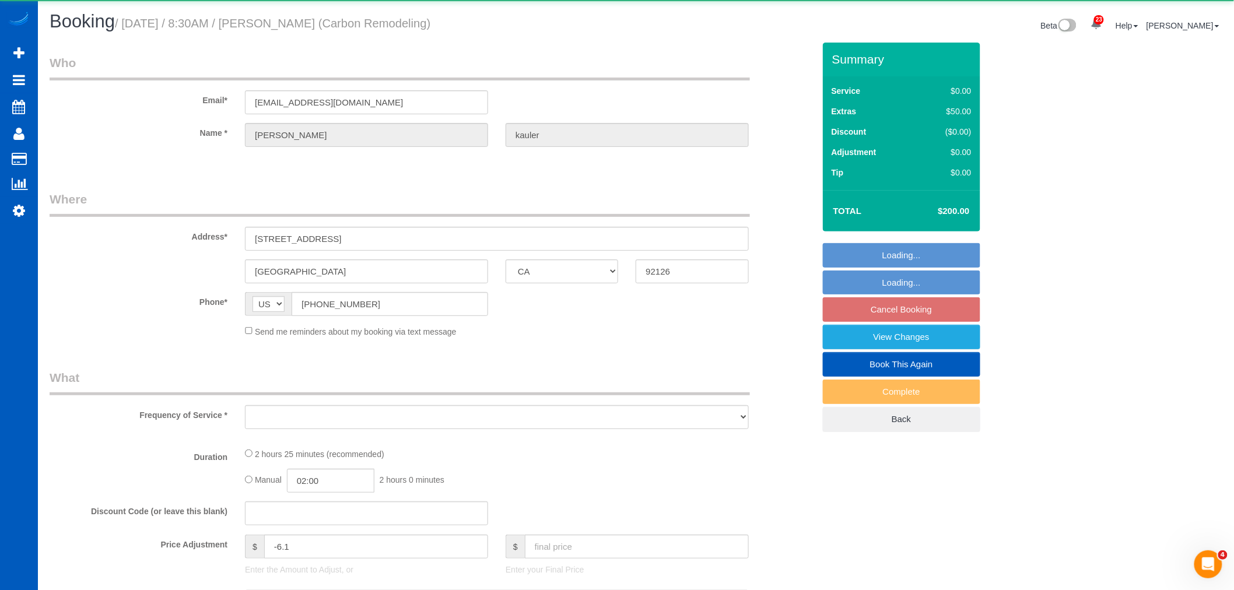
scroll to position [1361, 1234]
select select "object:10371"
select select "string:fspay-48f15592-bf37-4a8d-abe0-2246ef0a0e5b"
select select "199"
select select "1001"
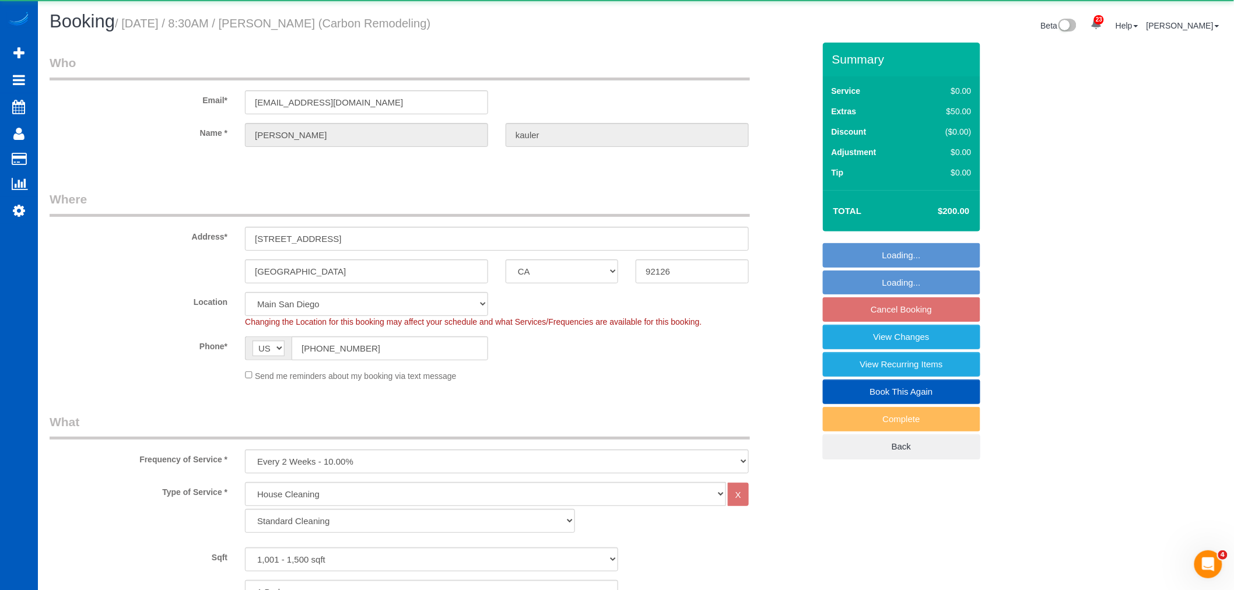
scroll to position [2112, 1234]
select select "1001"
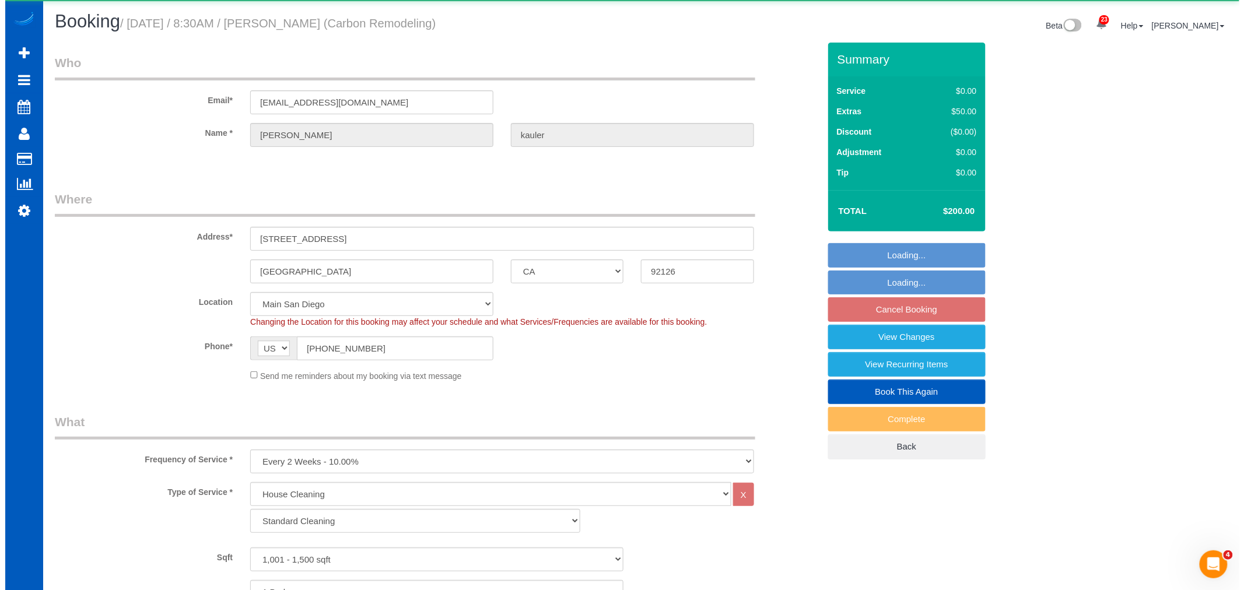
scroll to position [0, 0]
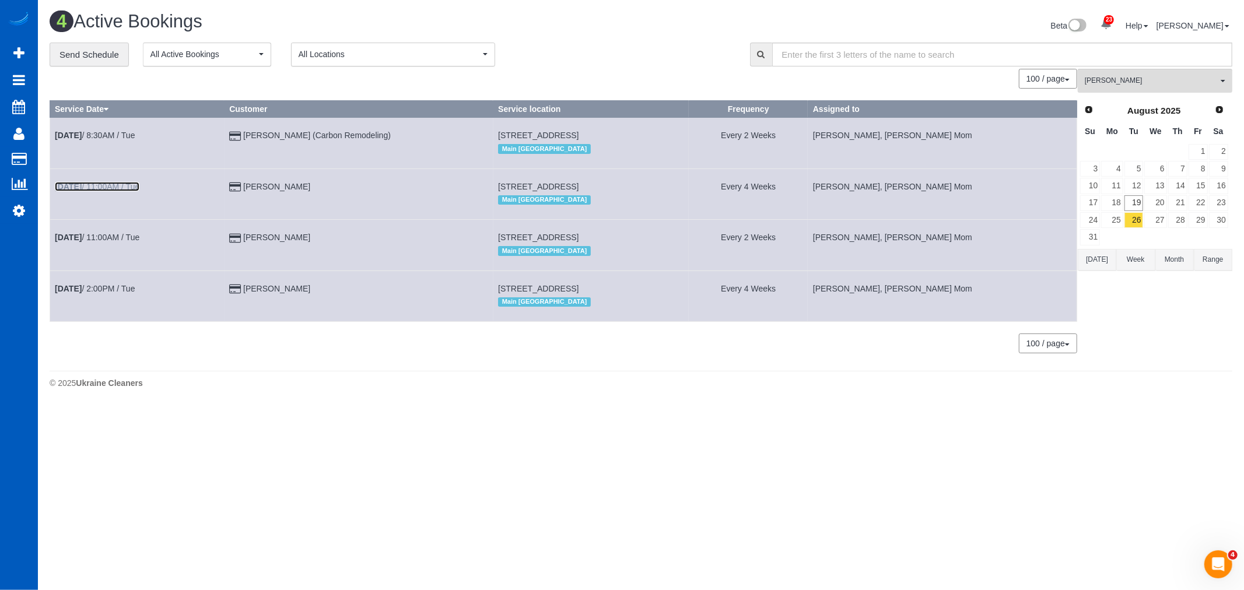
click at [107, 190] on link "Aug 26th / 11:00AM / Tue" at bounding box center [97, 186] width 85 height 9
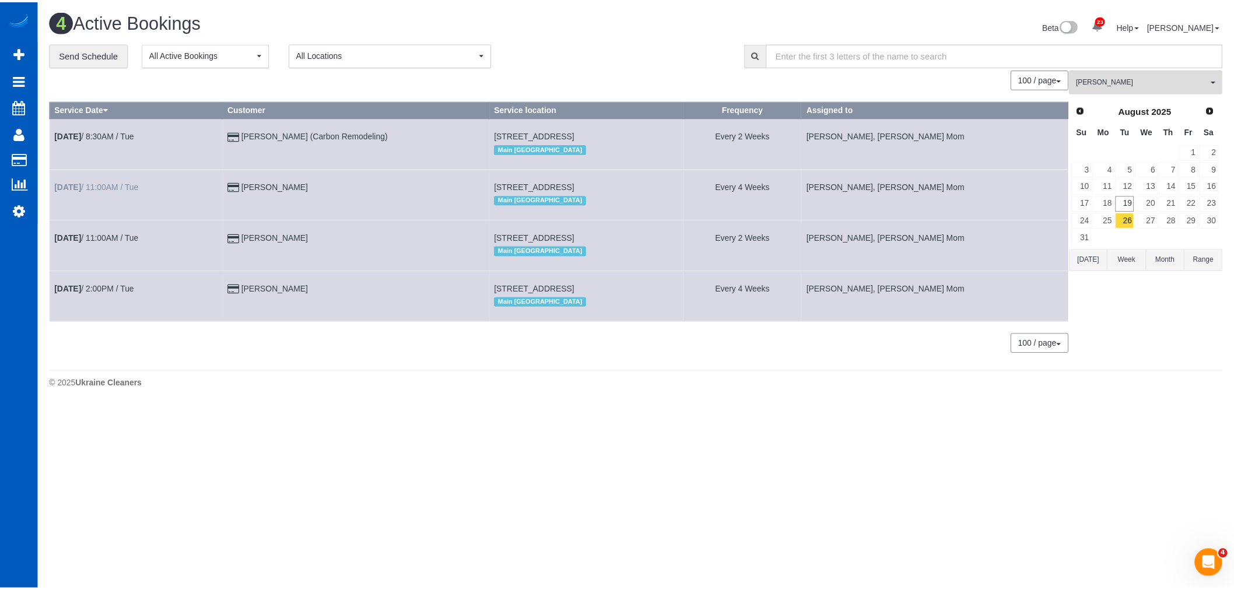
scroll to position [84, 1244]
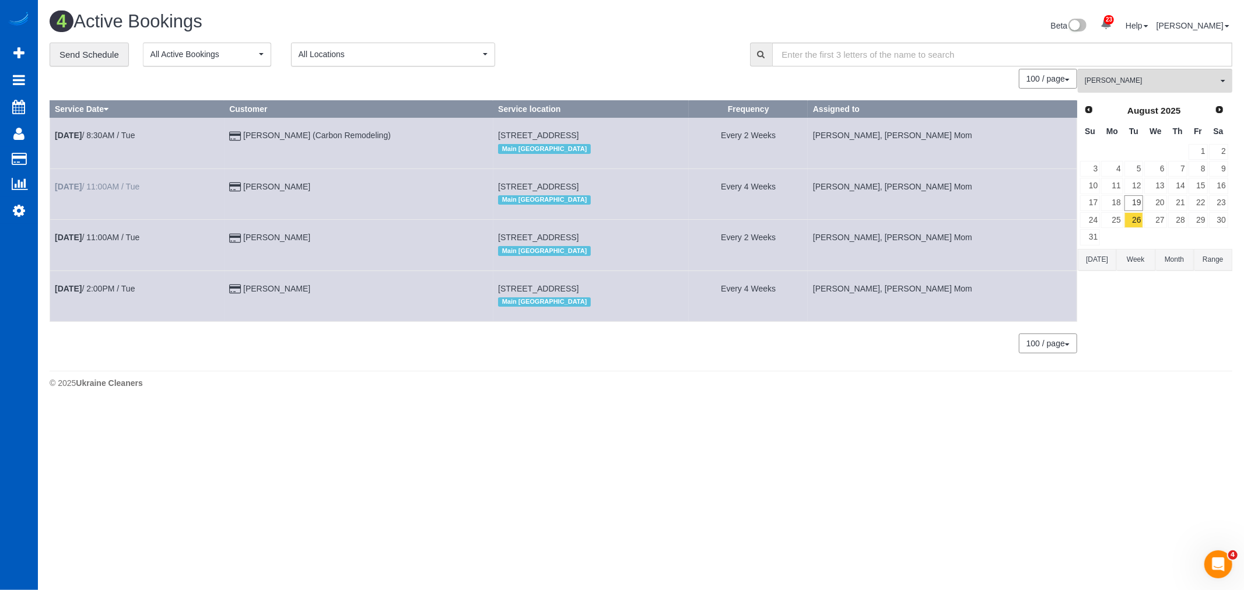
select select "CA"
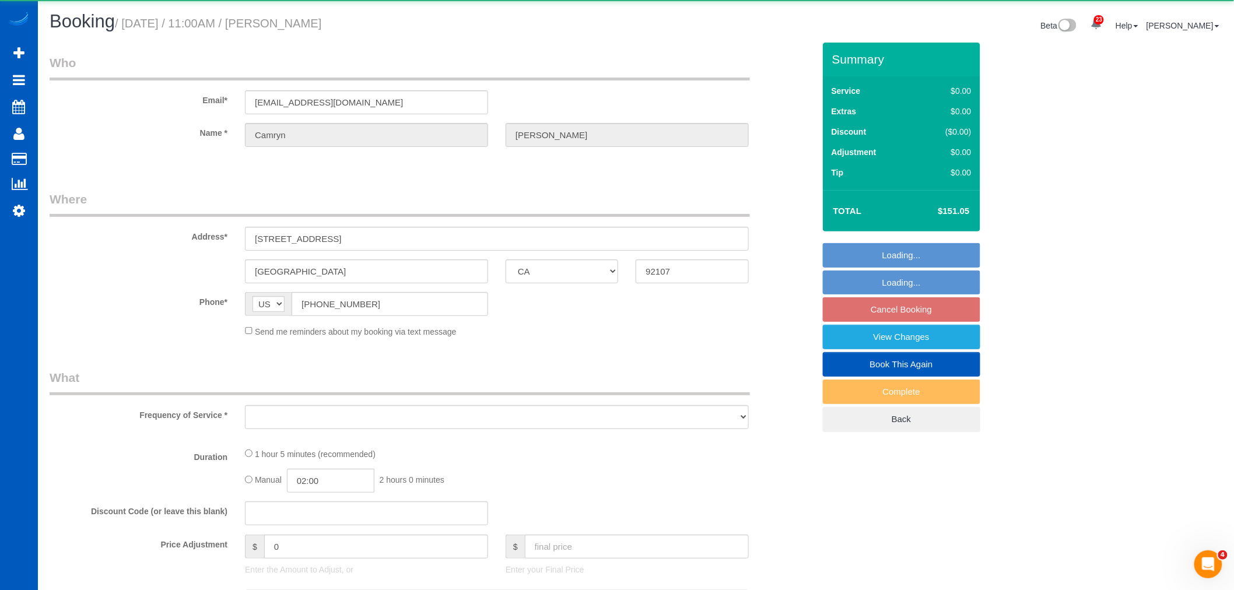
scroll to position [1318, 1234]
select select "object:11436"
select select "string:fspay-2e9fb666-129e-4500-befe-2e9f562d7382"
select select "199"
select select "2"
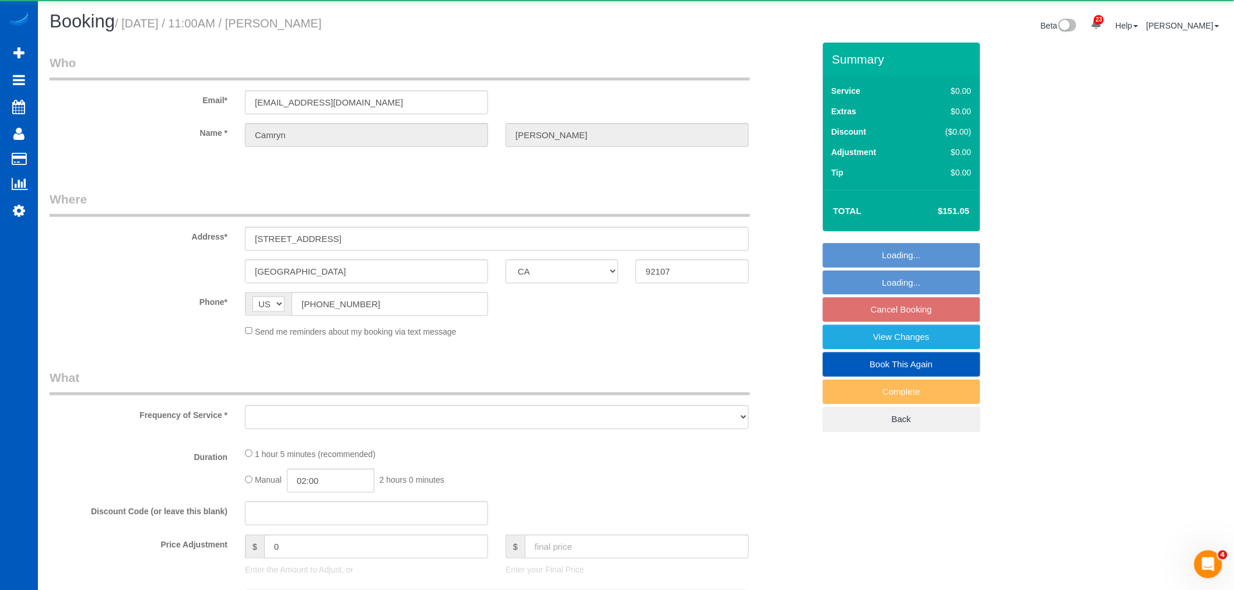
select select "spot29"
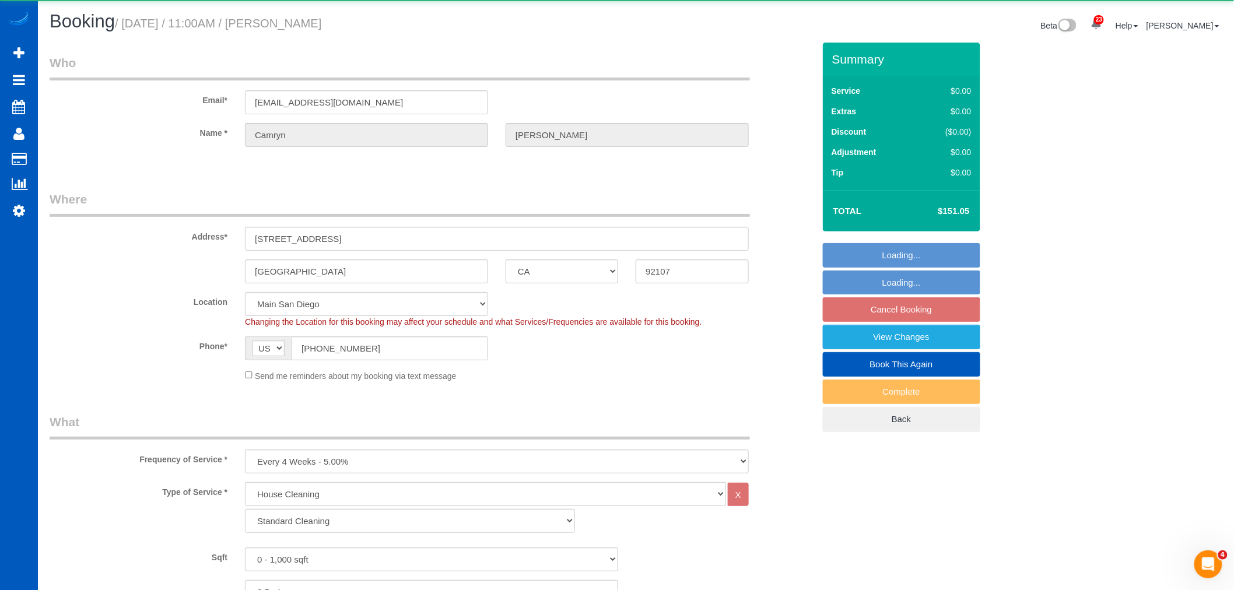
scroll to position [2049, 1234]
select select "2"
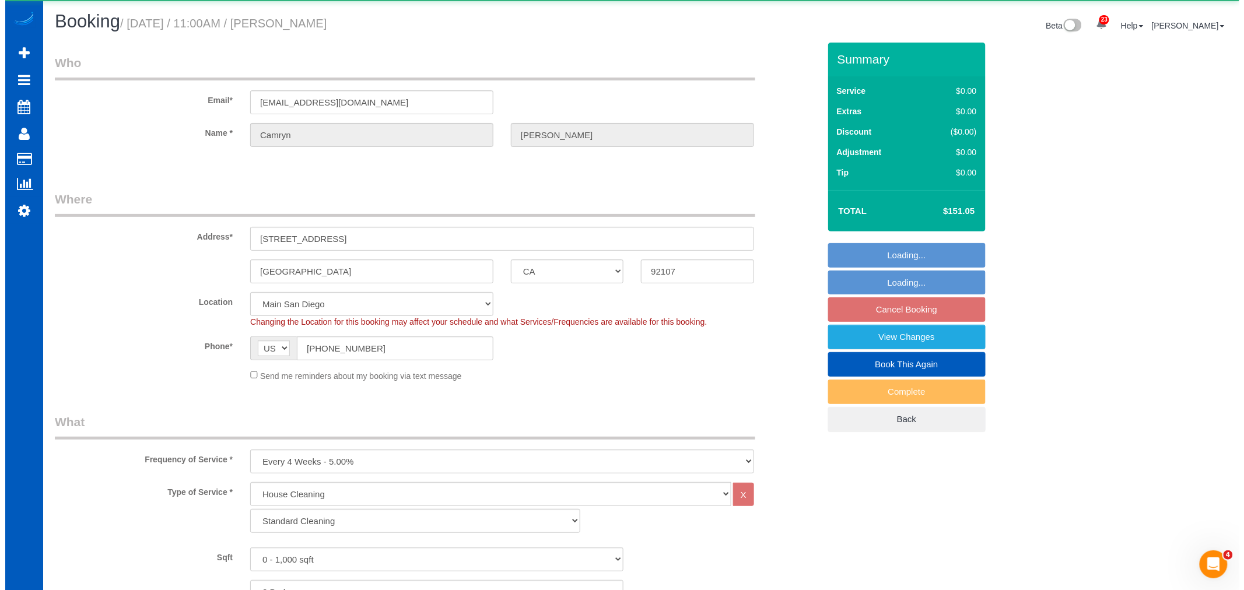
scroll to position [0, 0]
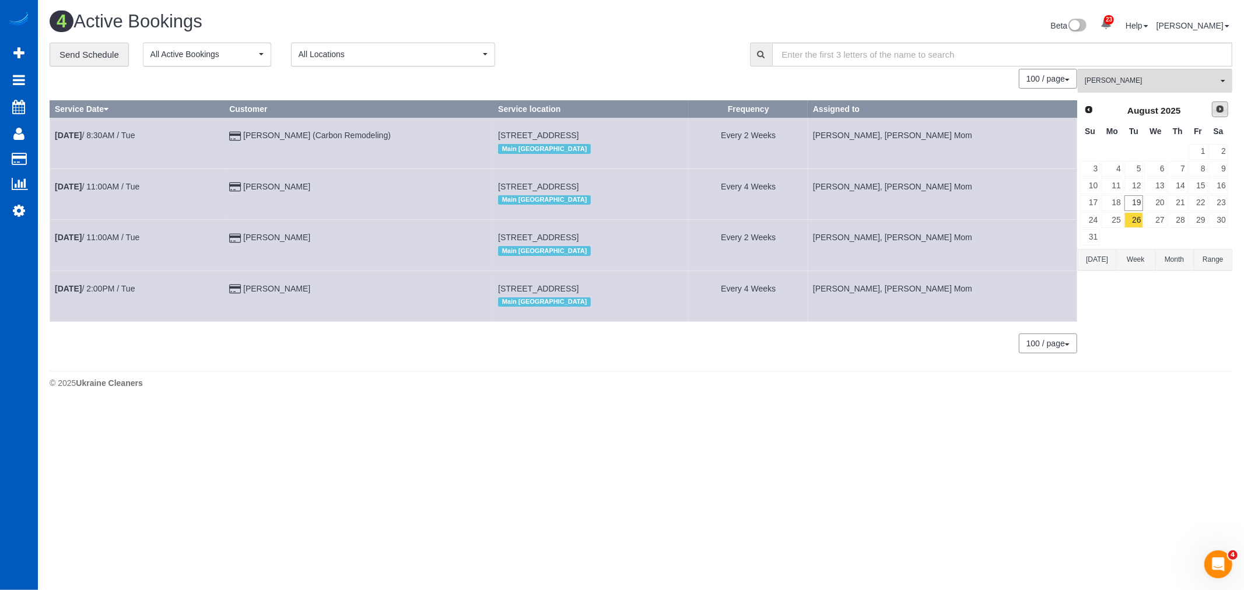
click at [1220, 111] on span "Next" at bounding box center [1220, 108] width 9 height 9
click at [1115, 165] on link "8" at bounding box center [1112, 169] width 22 height 16
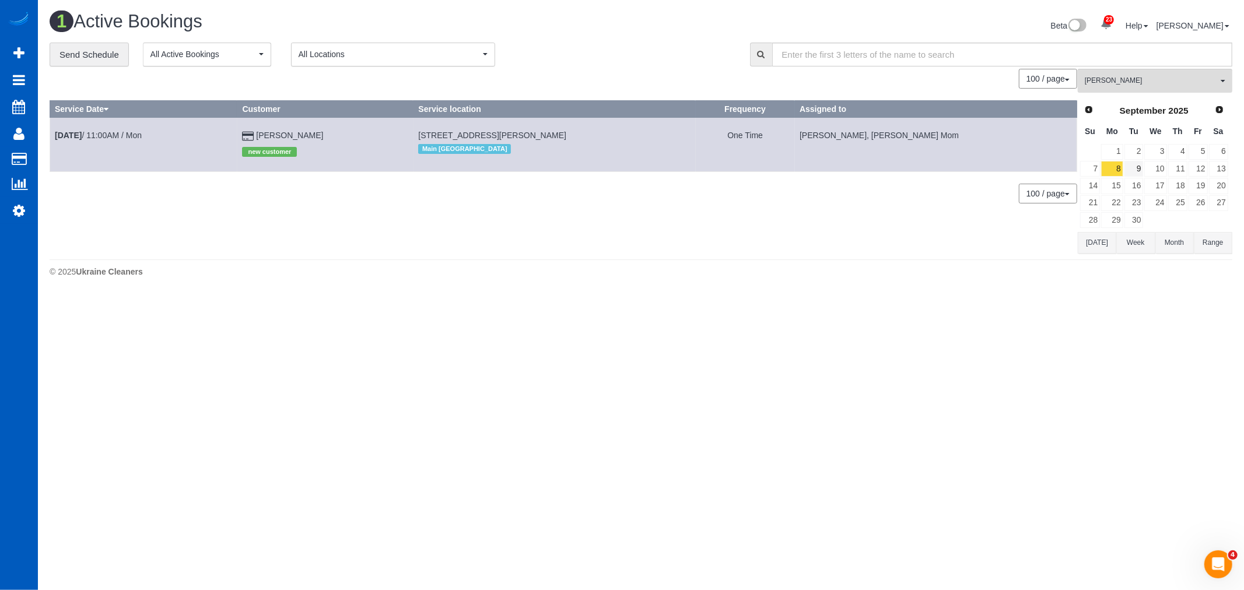
scroll to position [295, 1244]
click at [1137, 166] on link "9" at bounding box center [1134, 169] width 19 height 16
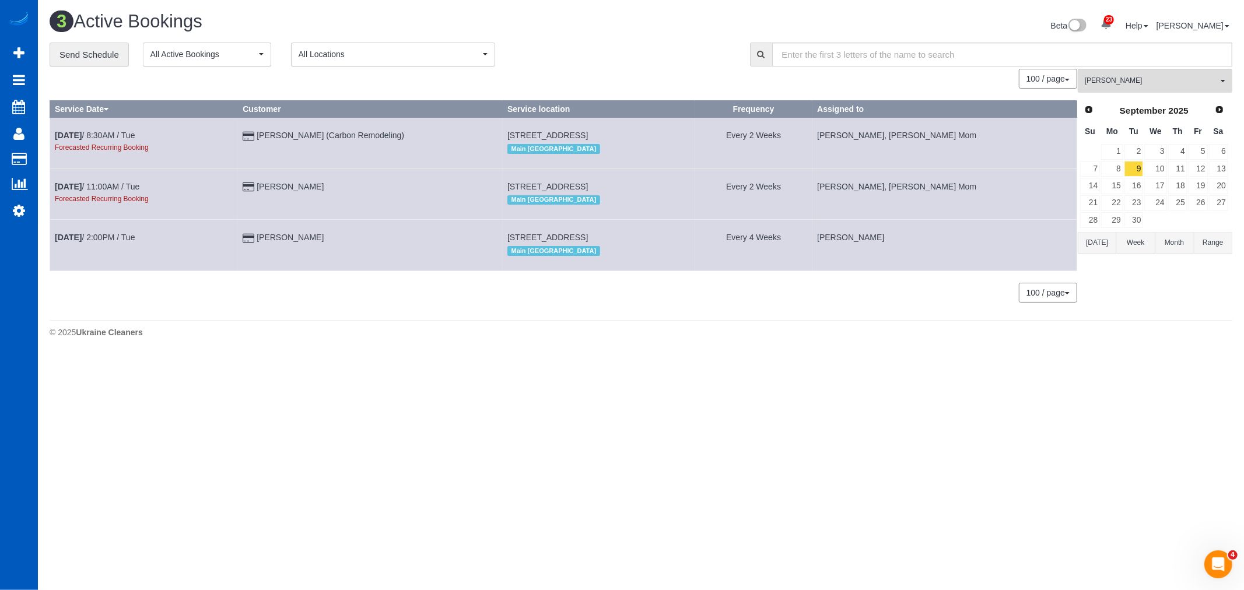
scroll to position [359, 1244]
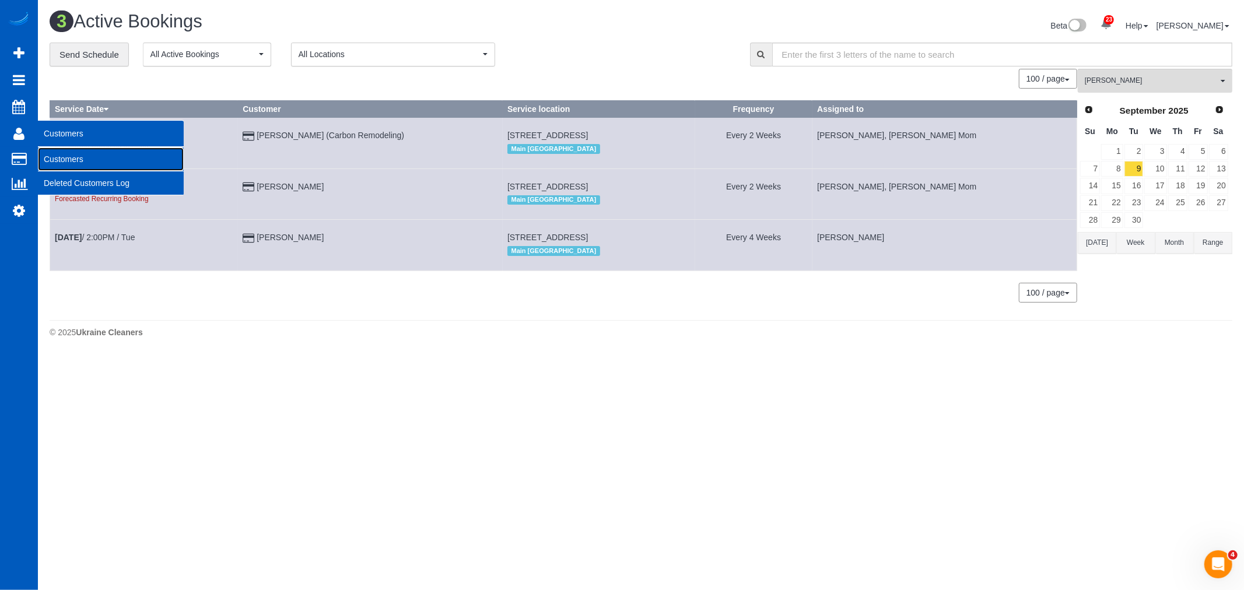
click at [55, 149] on link "Customers" at bounding box center [111, 159] width 146 height 23
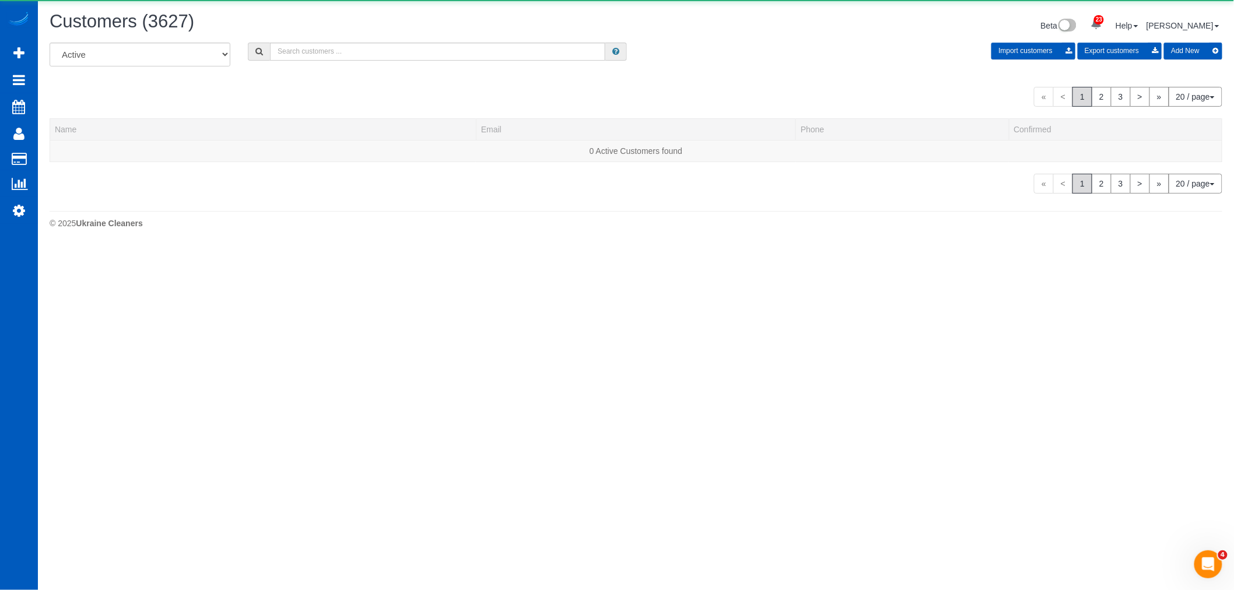
scroll to position [730, 1234]
click at [436, 48] on input "text" at bounding box center [437, 52] width 335 height 18
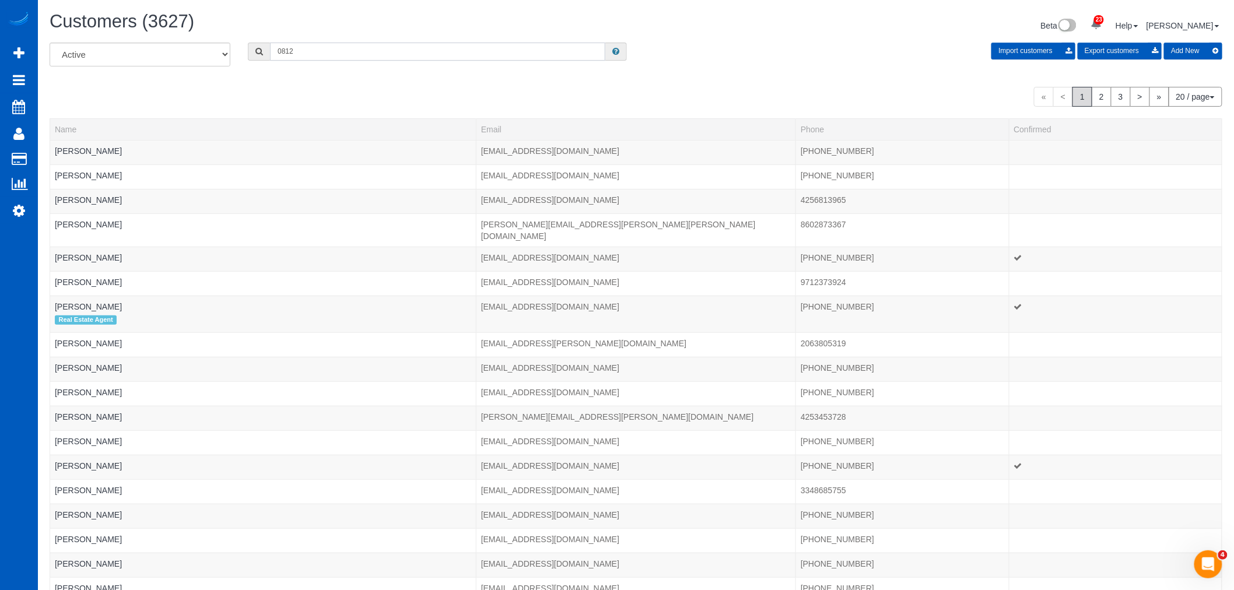
scroll to position [58081, 57086]
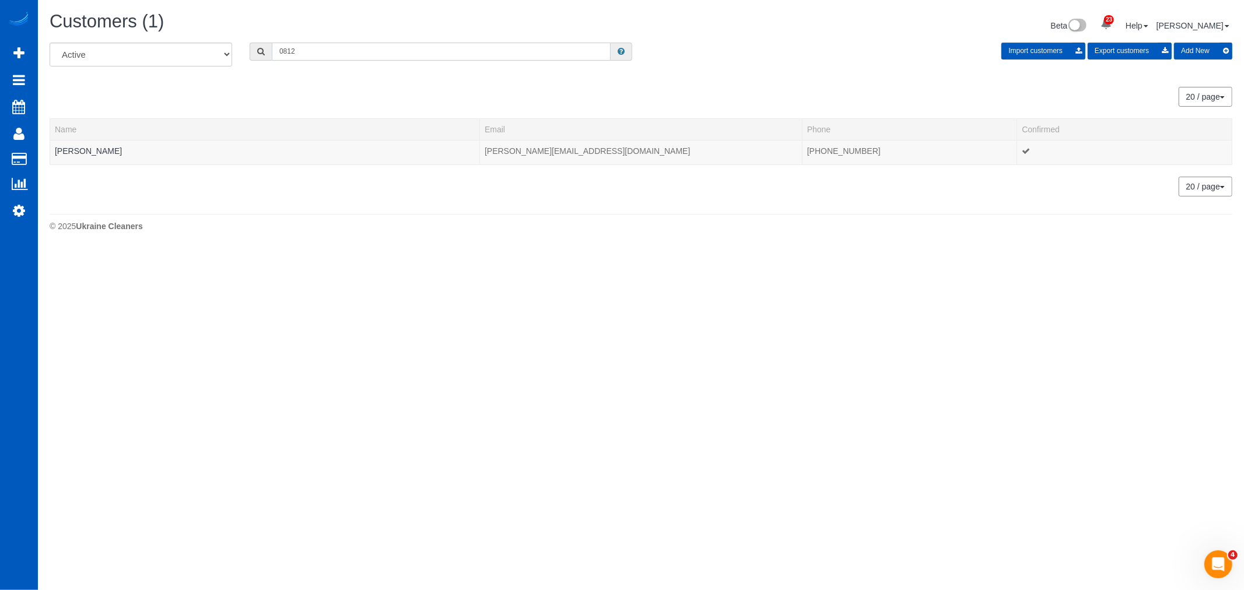
click at [315, 51] on input "0812" at bounding box center [441, 52] width 339 height 18
drag, startPoint x: 315, startPoint y: 51, endPoint x: 249, endPoint y: 55, distance: 66.0
click at [250, 55] on div "0812" at bounding box center [441, 52] width 383 height 18
type input "phung"
click at [82, 145] on td "Phung Tran" at bounding box center [265, 152] width 430 height 24
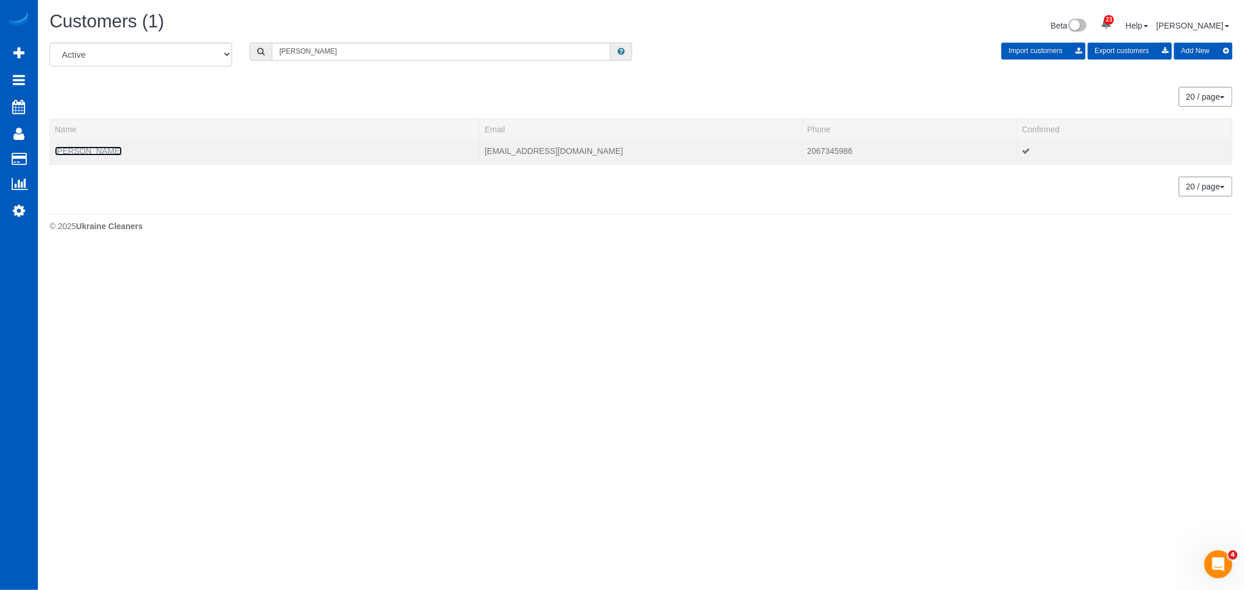
click at [80, 149] on link "Phung Tran" at bounding box center [88, 150] width 67 height 9
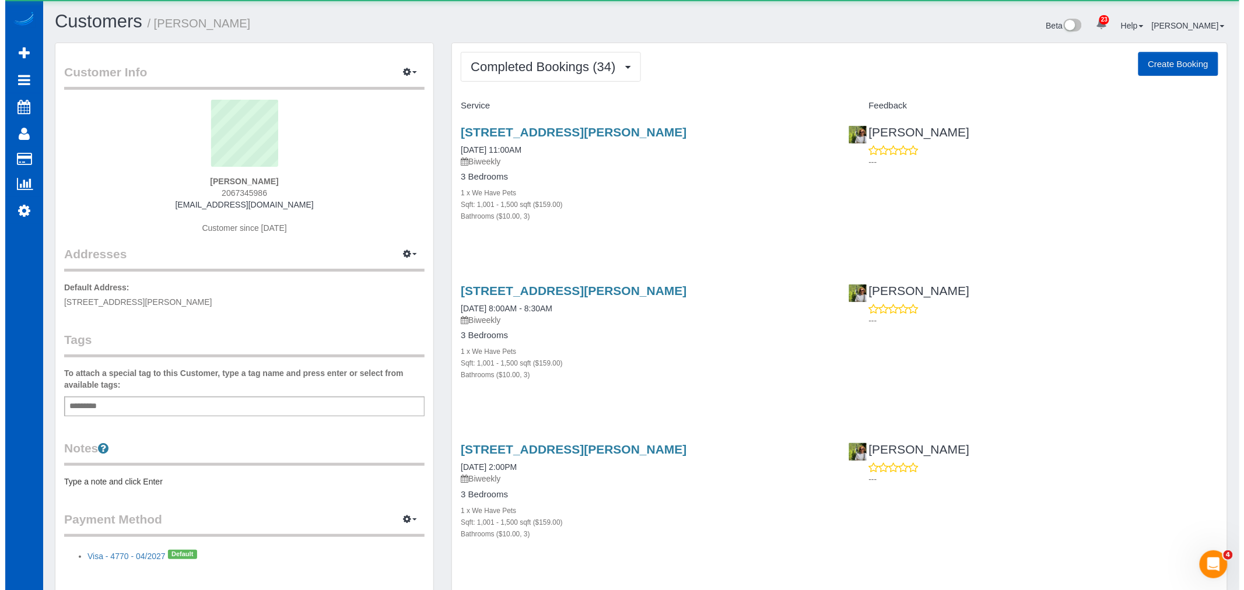
scroll to position [4413, 1234]
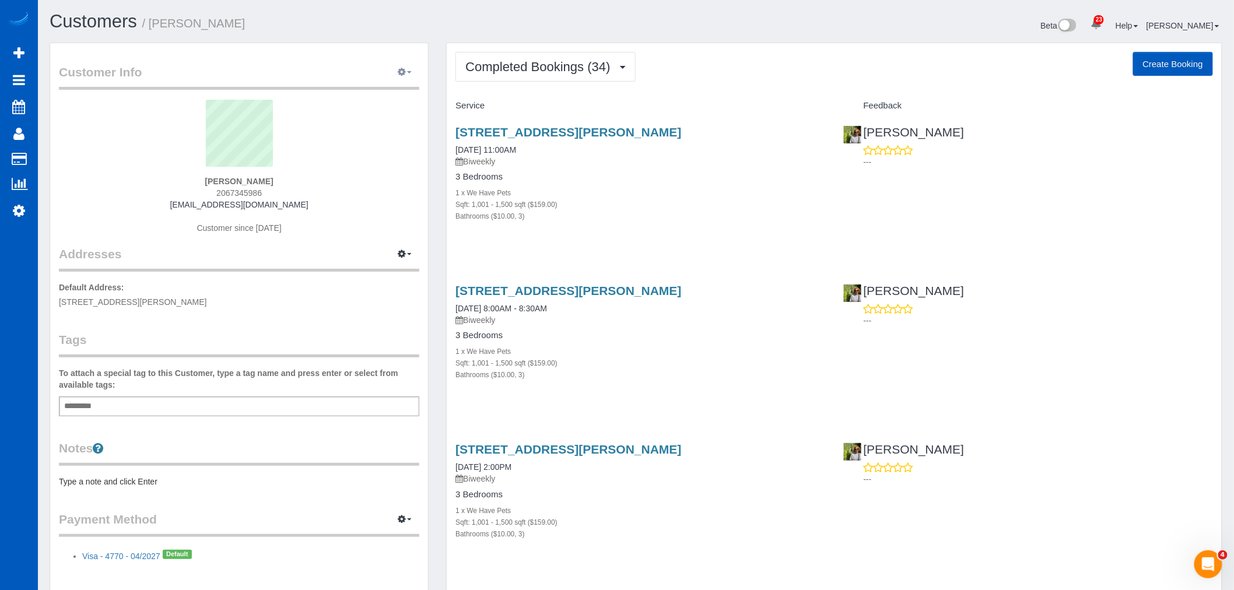
click at [412, 68] on button "button" at bounding box center [404, 73] width 29 height 18
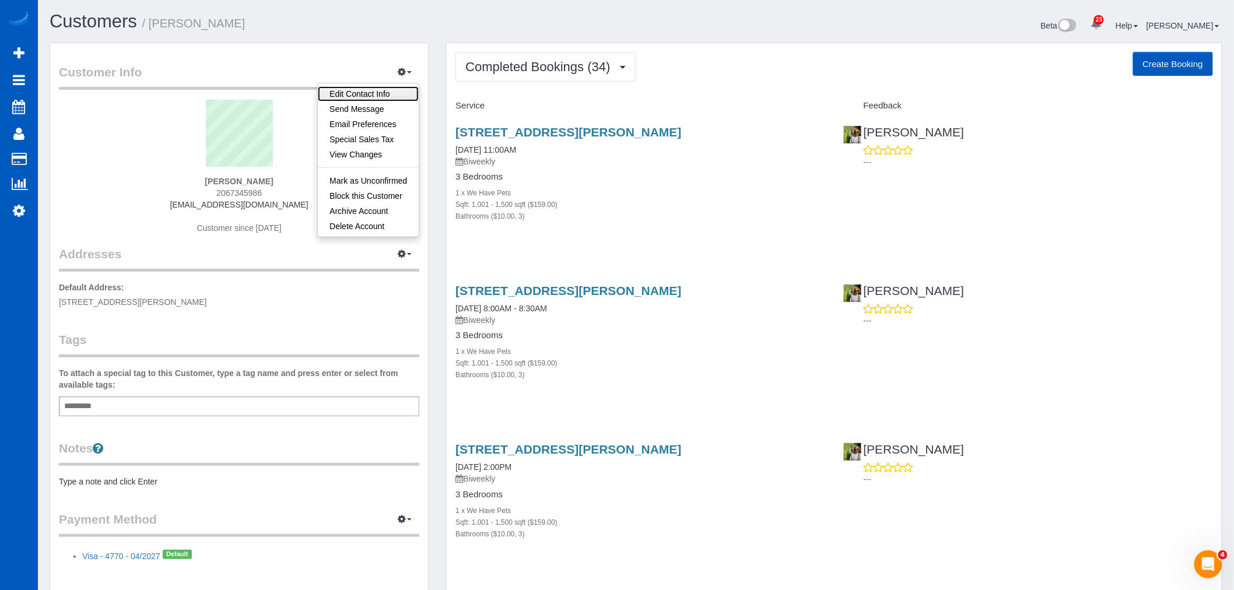
click at [385, 98] on link "Edit Contact Info" at bounding box center [368, 93] width 101 height 15
select select "WA"
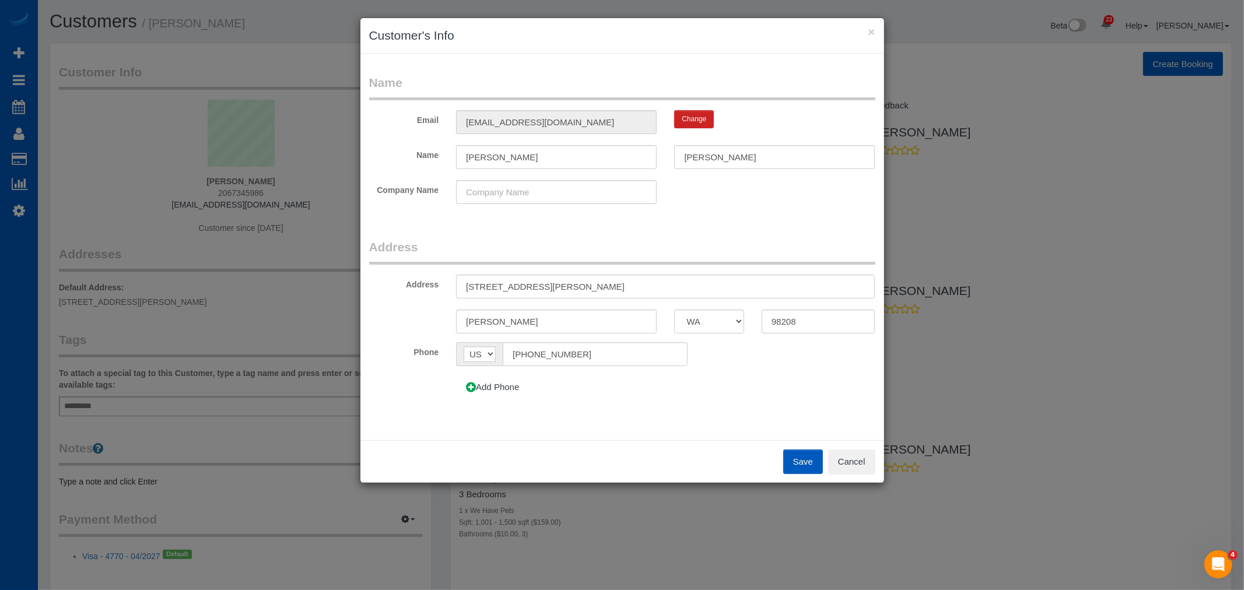
scroll to position [4413, 1244]
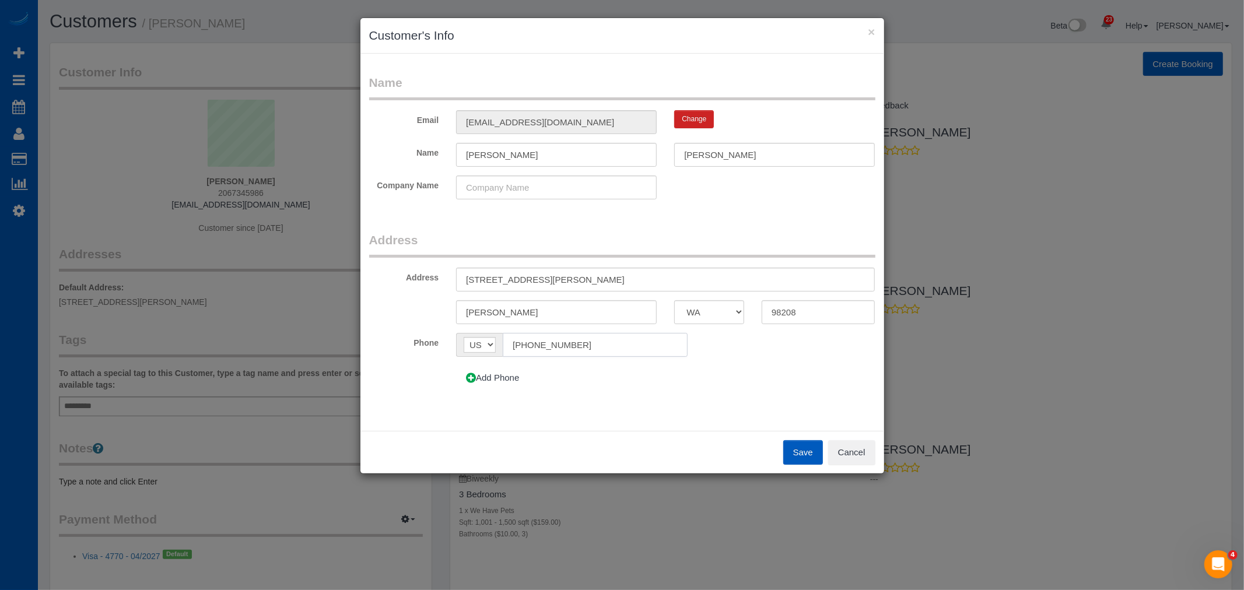
drag, startPoint x: 477, startPoint y: 339, endPoint x: 358, endPoint y: 353, distance: 120.3
click at [354, 353] on div "× Customer's Info Name Email phuntran93@gmail.com Change Name Phung Tran Compan…" at bounding box center [622, 295] width 1244 height 590
type input "(425) 350-0812"
click at [810, 450] on button "Save" at bounding box center [803, 452] width 40 height 24
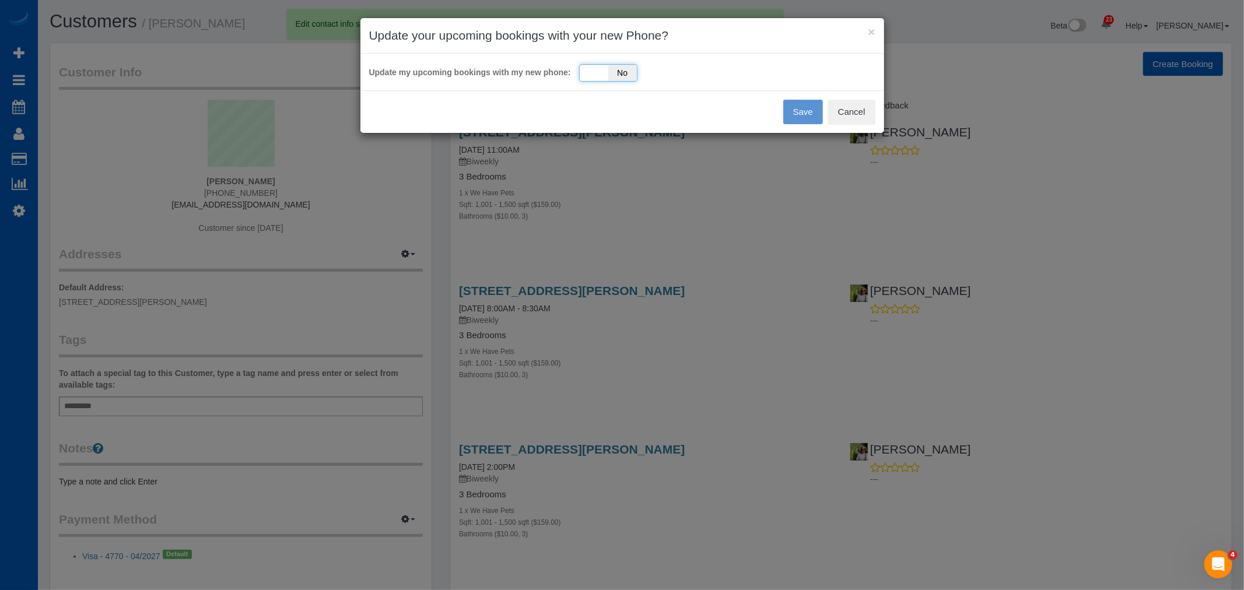
click at [603, 68] on div "Yes No" at bounding box center [608, 72] width 58 height 17
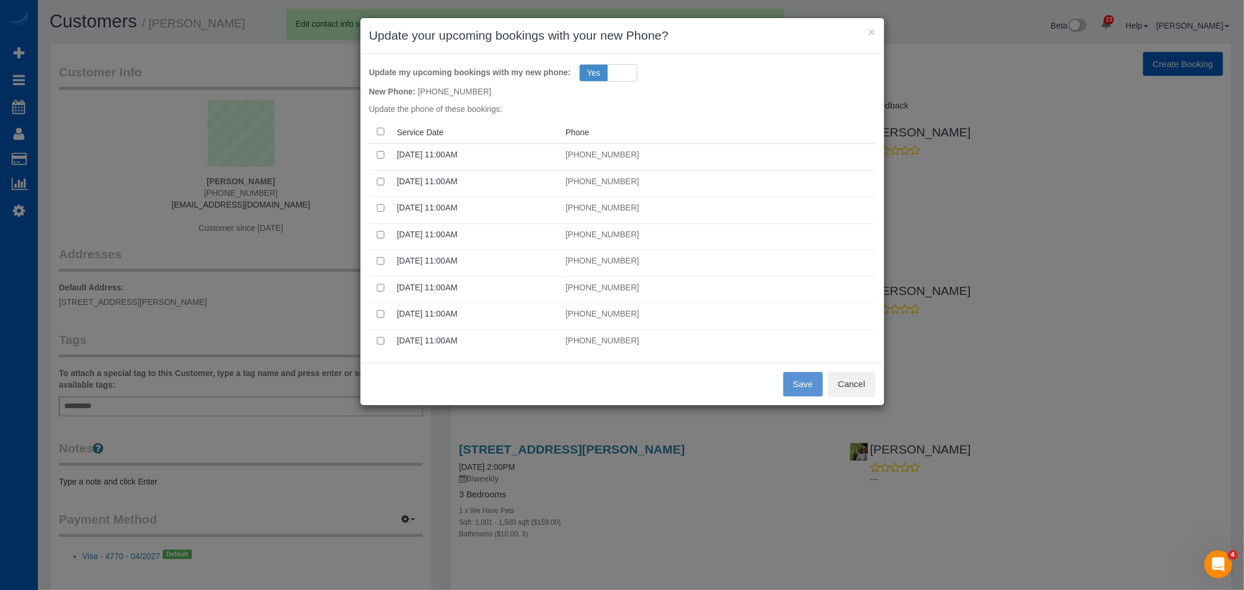
click at [374, 127] on th at bounding box center [380, 132] width 23 height 23
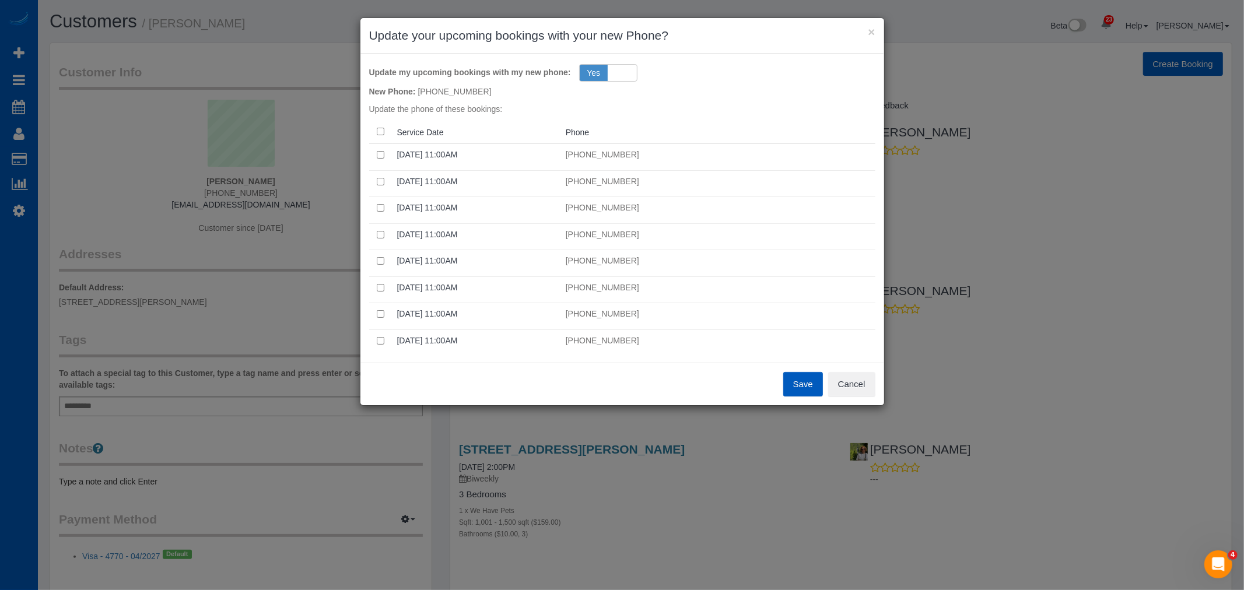
click at [794, 385] on button "Save" at bounding box center [803, 384] width 40 height 24
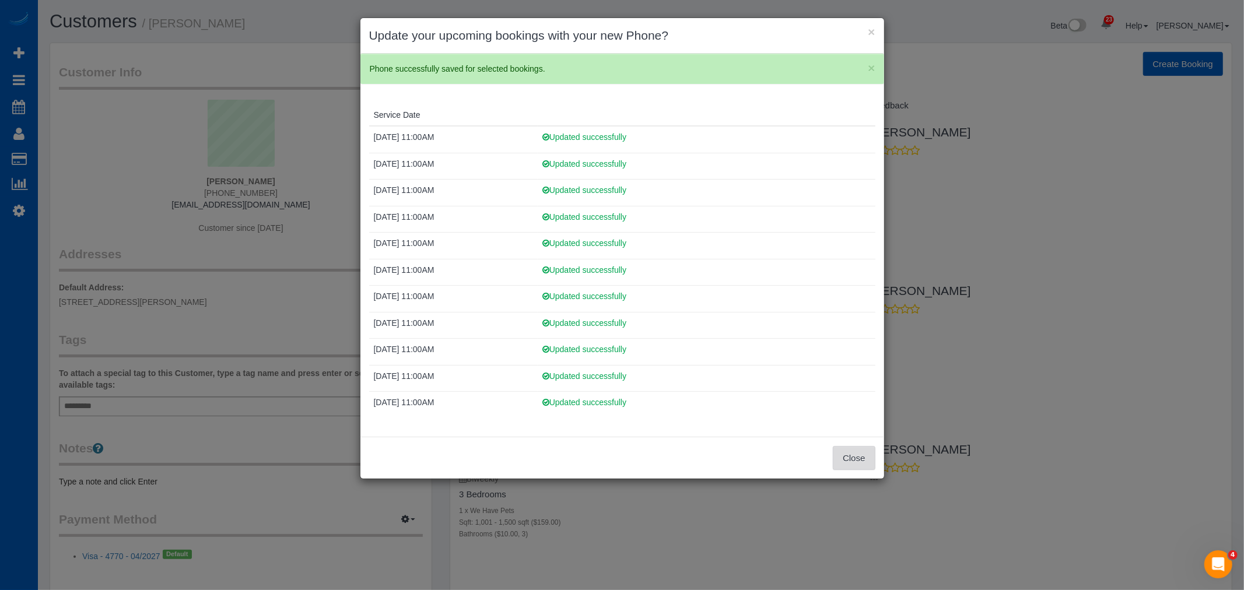
click at [863, 449] on button "Close" at bounding box center [854, 458] width 42 height 24
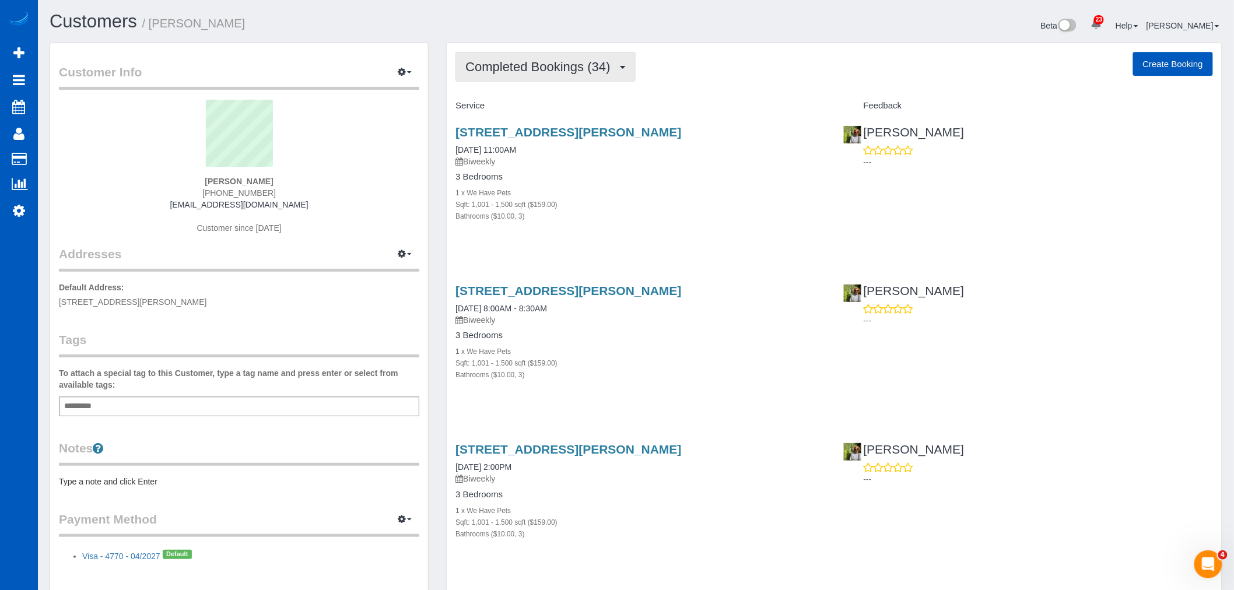
scroll to position [53917, 57096]
click at [569, 72] on span "Completed Bookings (34)" at bounding box center [540, 66] width 150 height 15
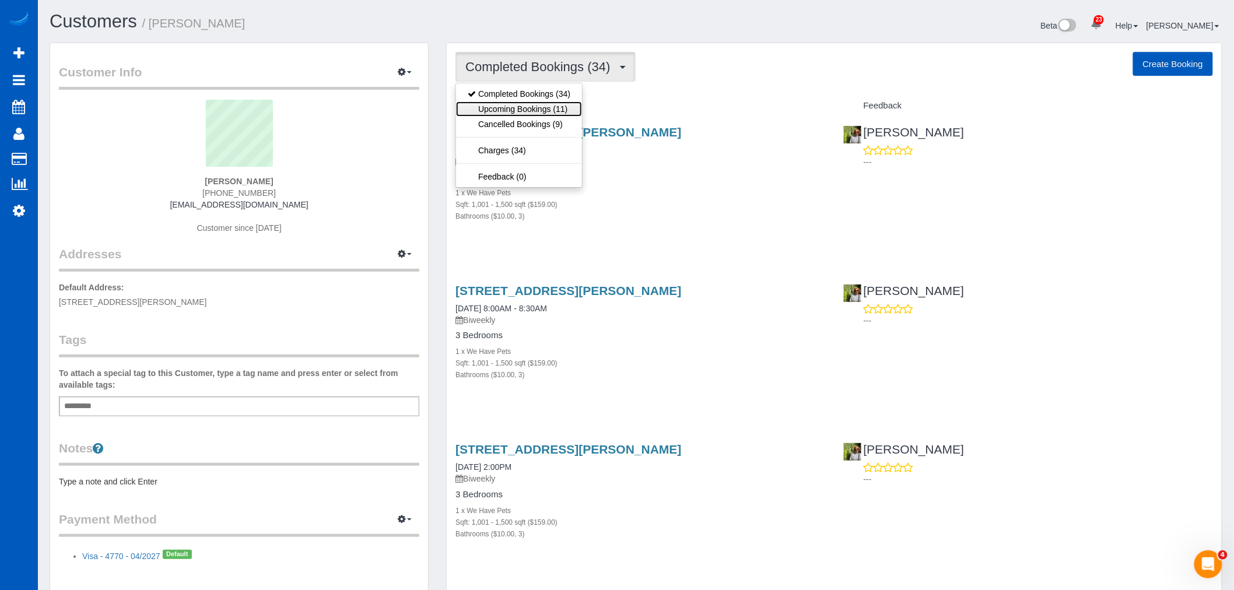
click at [538, 109] on link "Upcoming Bookings (11)" at bounding box center [519, 108] width 126 height 15
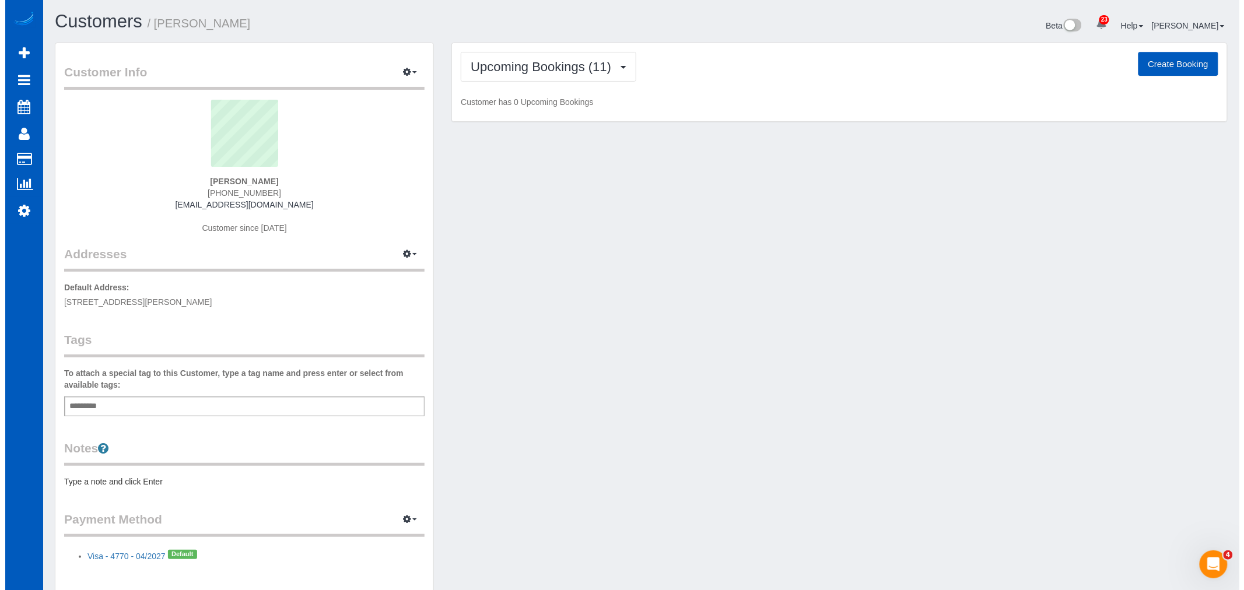
scroll to position [2040, 1234]
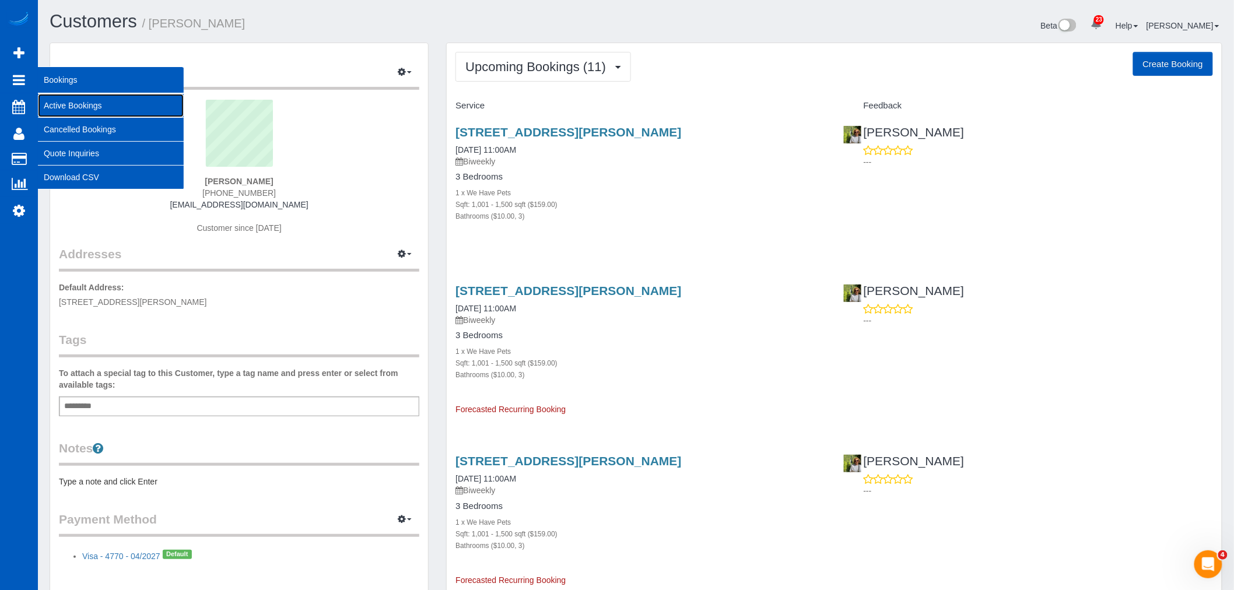
click at [69, 103] on link "Active Bookings" at bounding box center [111, 105] width 146 height 23
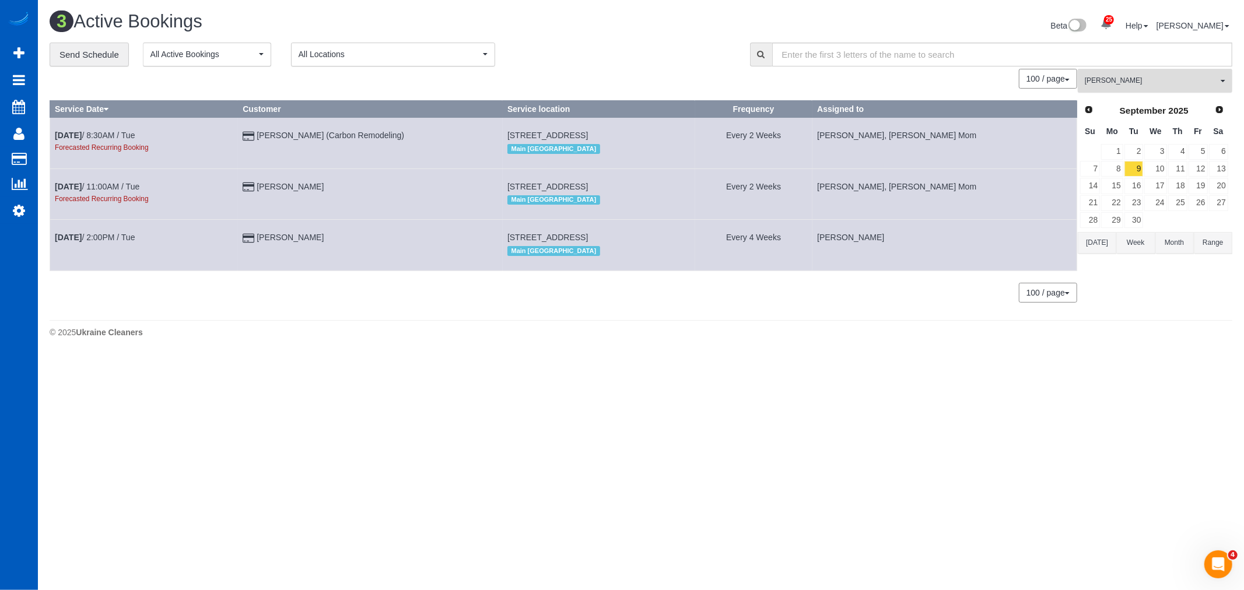
click at [1140, 89] on button "Inna Novytska All Teams" at bounding box center [1155, 81] width 155 height 24
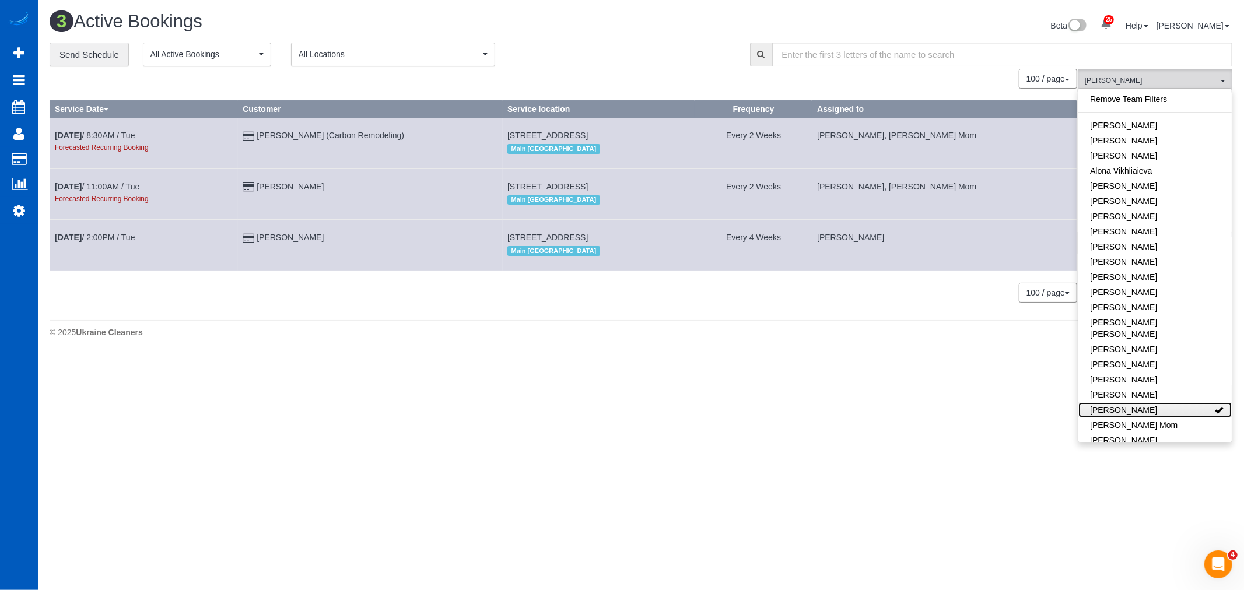
click at [1132, 402] on link "Inna Novytska" at bounding box center [1155, 409] width 153 height 15
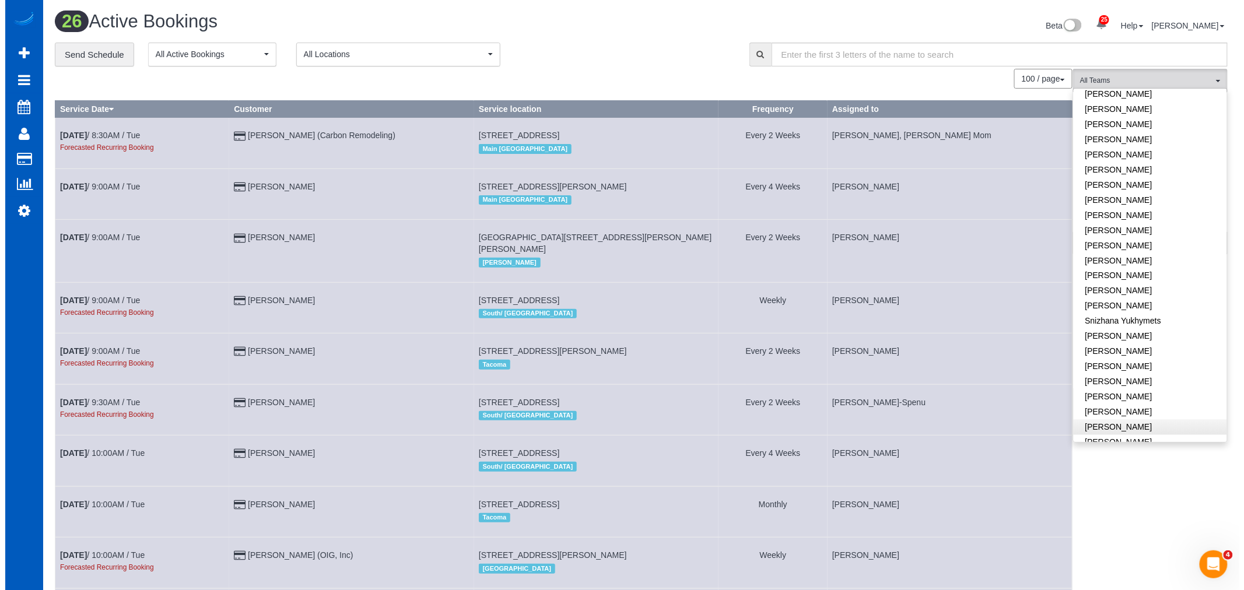
scroll to position [768, 0]
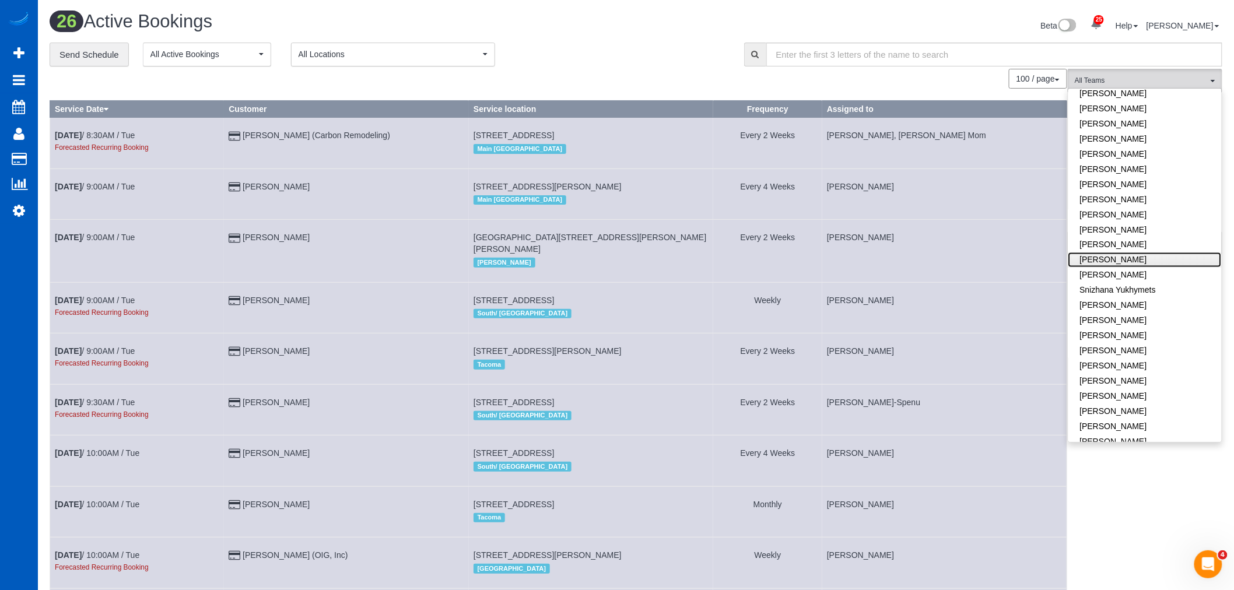
click at [1112, 253] on link "Rymma Volkova" at bounding box center [1145, 260] width 153 height 15
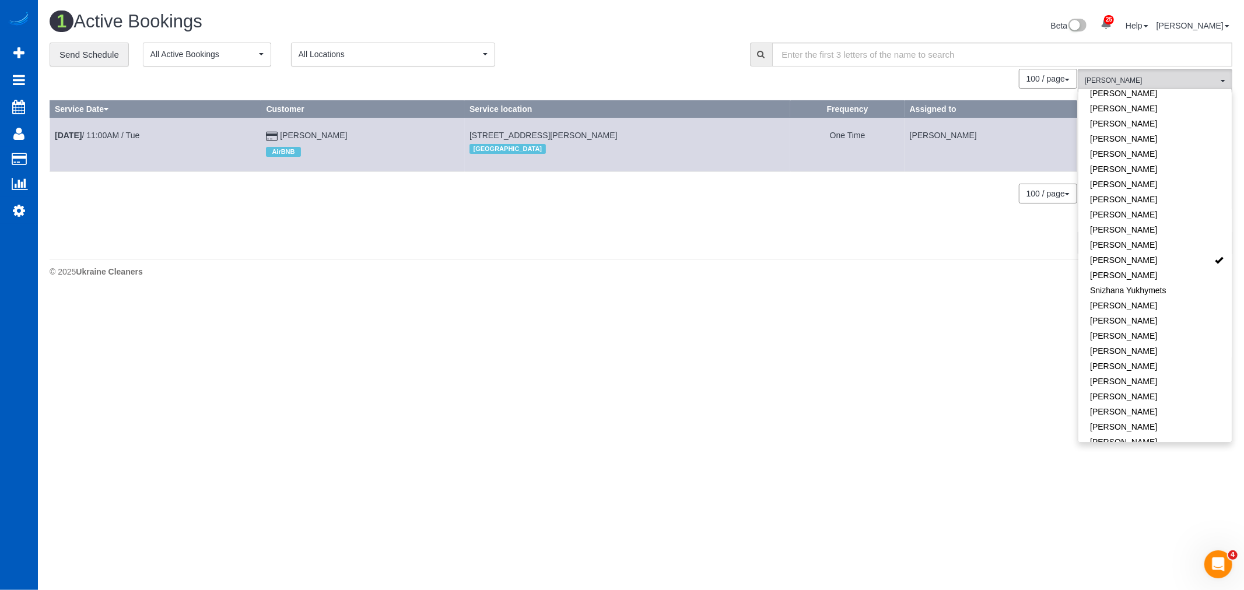
click at [924, 267] on div "© 2025 Ukraine Cleaners" at bounding box center [641, 272] width 1183 height 12
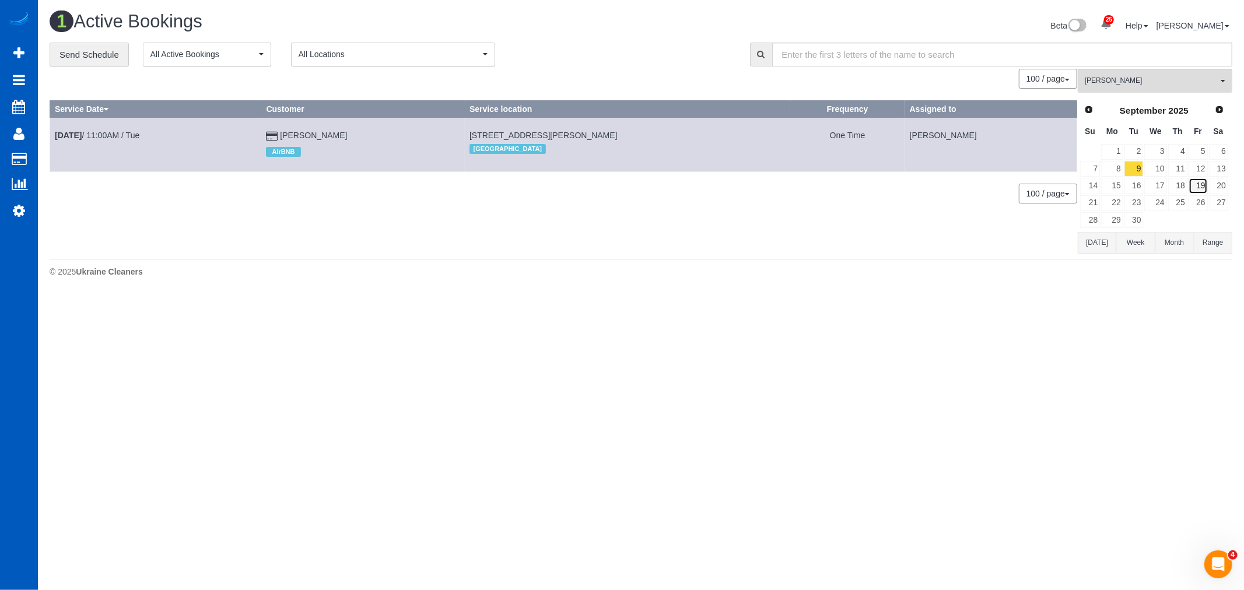
click at [1200, 188] on link "19" at bounding box center [1198, 186] width 19 height 16
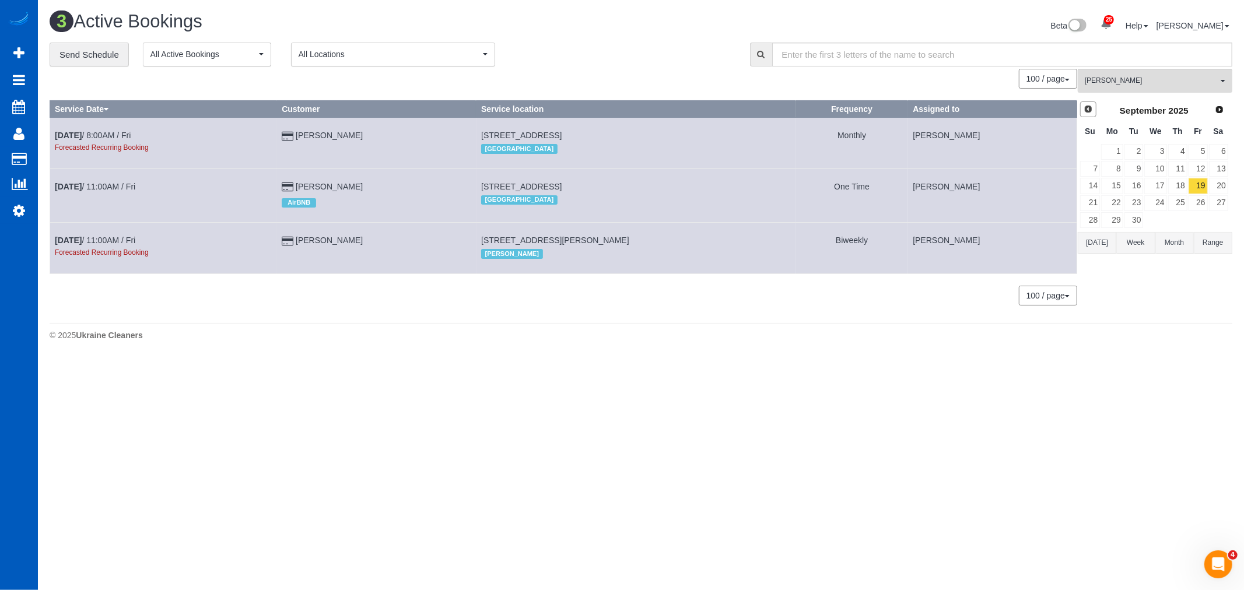
click at [1082, 107] on link "Prev" at bounding box center [1088, 109] width 16 height 16
click at [1202, 204] on link "22" at bounding box center [1198, 203] width 19 height 16
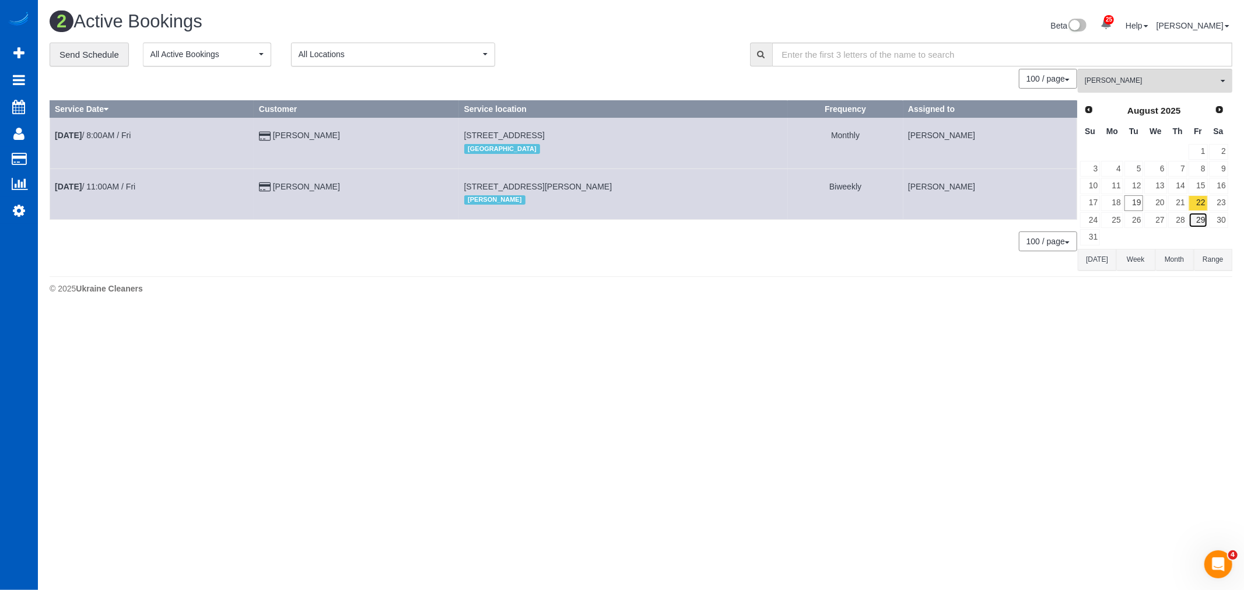
click at [1202, 216] on link "29" at bounding box center [1198, 220] width 19 height 16
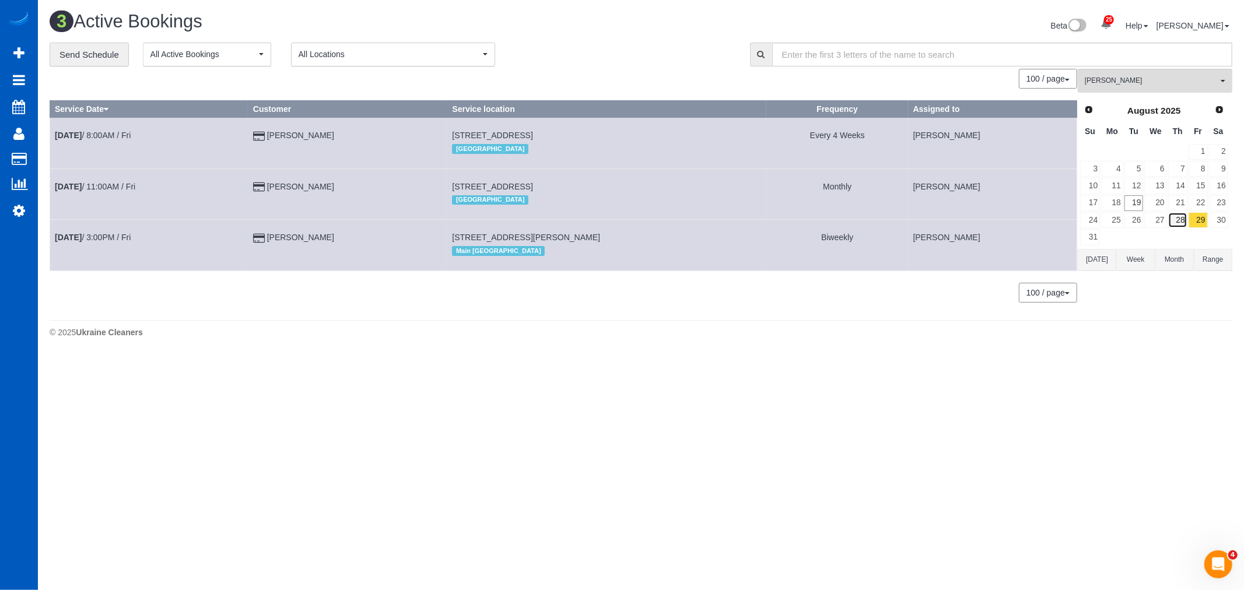
click at [1183, 219] on link "28" at bounding box center [1177, 220] width 19 height 16
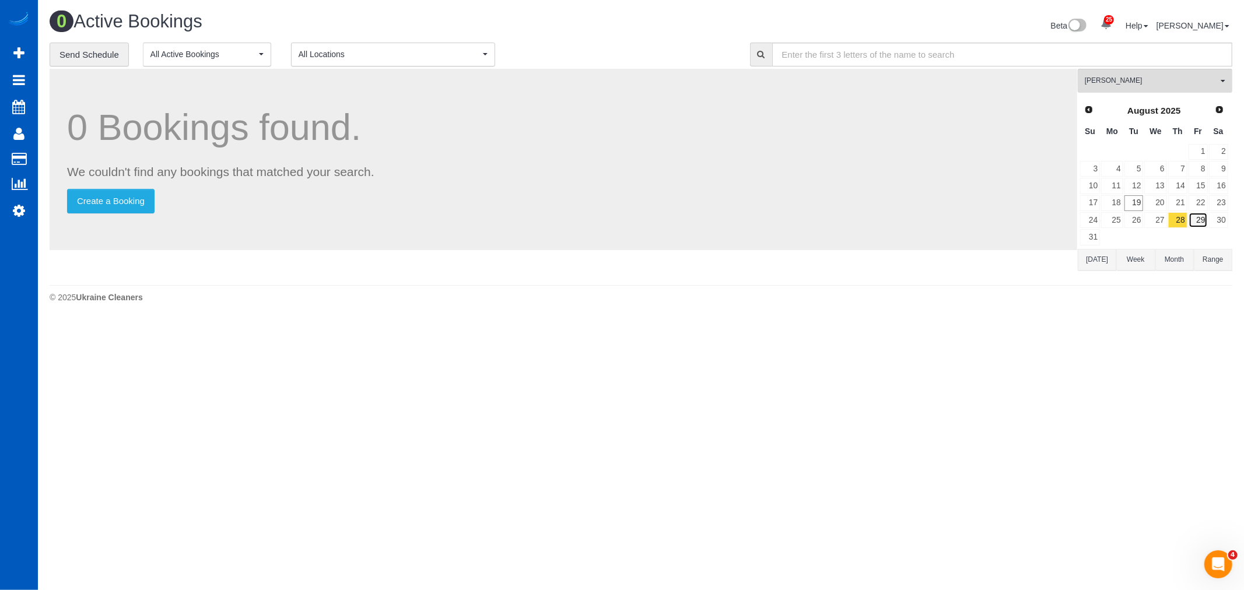
click at [1198, 220] on link "29" at bounding box center [1198, 220] width 19 height 16
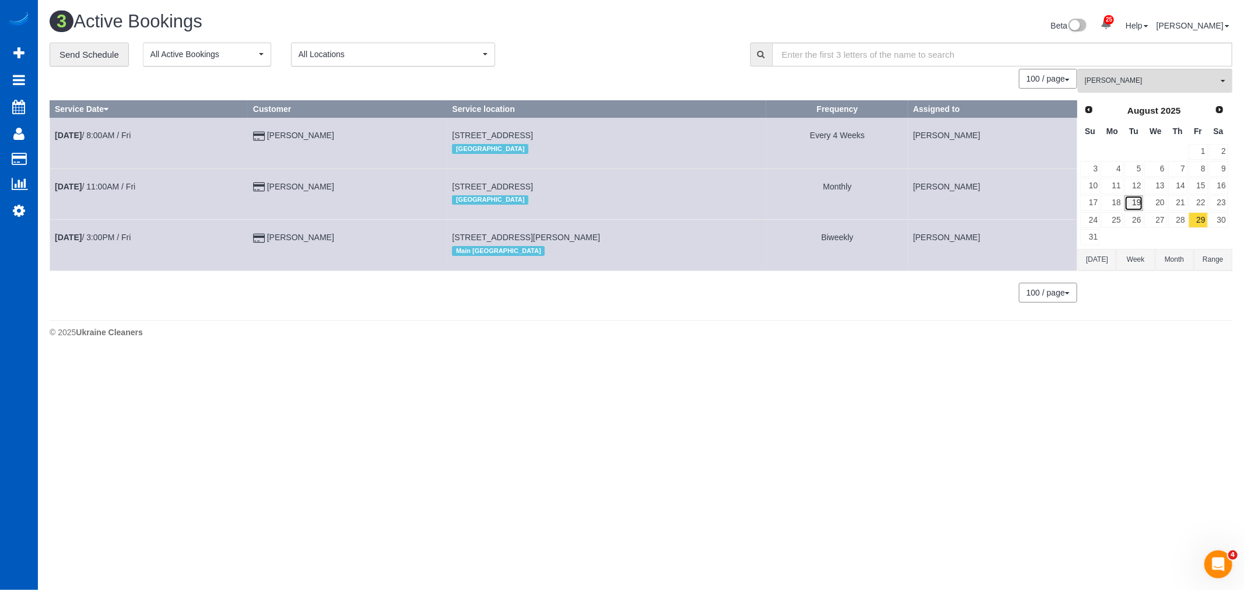
click at [1136, 202] on link "19" at bounding box center [1134, 203] width 19 height 16
drag, startPoint x: 1123, startPoint y: 65, endPoint x: 1126, endPoint y: 73, distance: 8.4
click at [1123, 68] on div "**********" at bounding box center [641, 179] width 1183 height 272
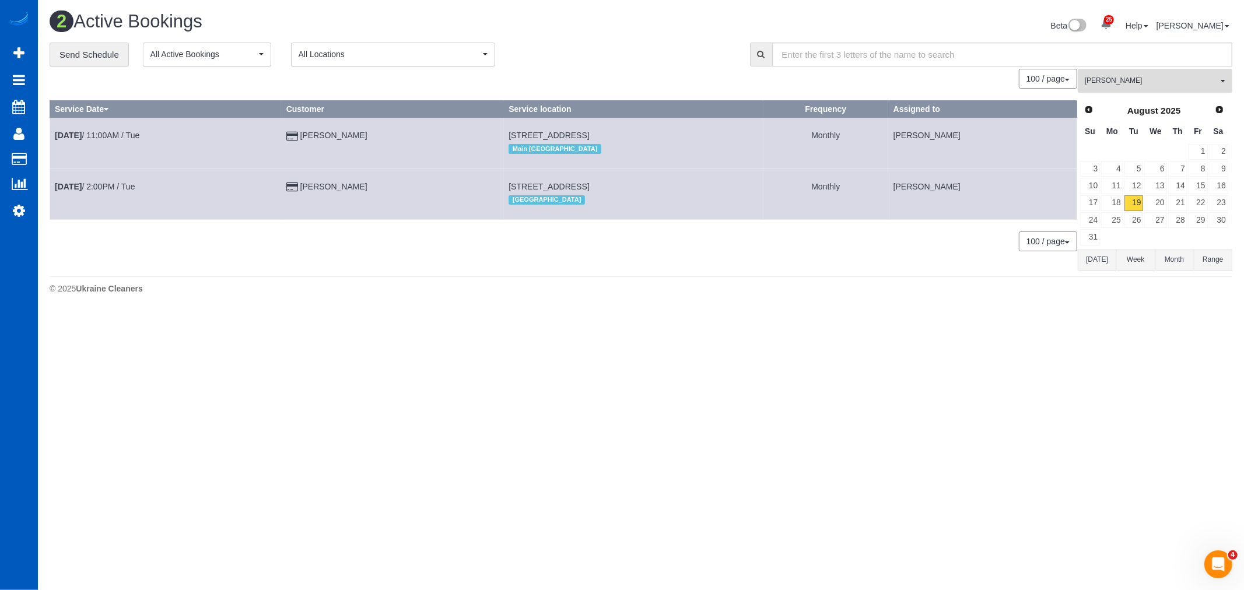
click at [1133, 85] on span "Rymma Volkova" at bounding box center [1151, 81] width 133 height 10
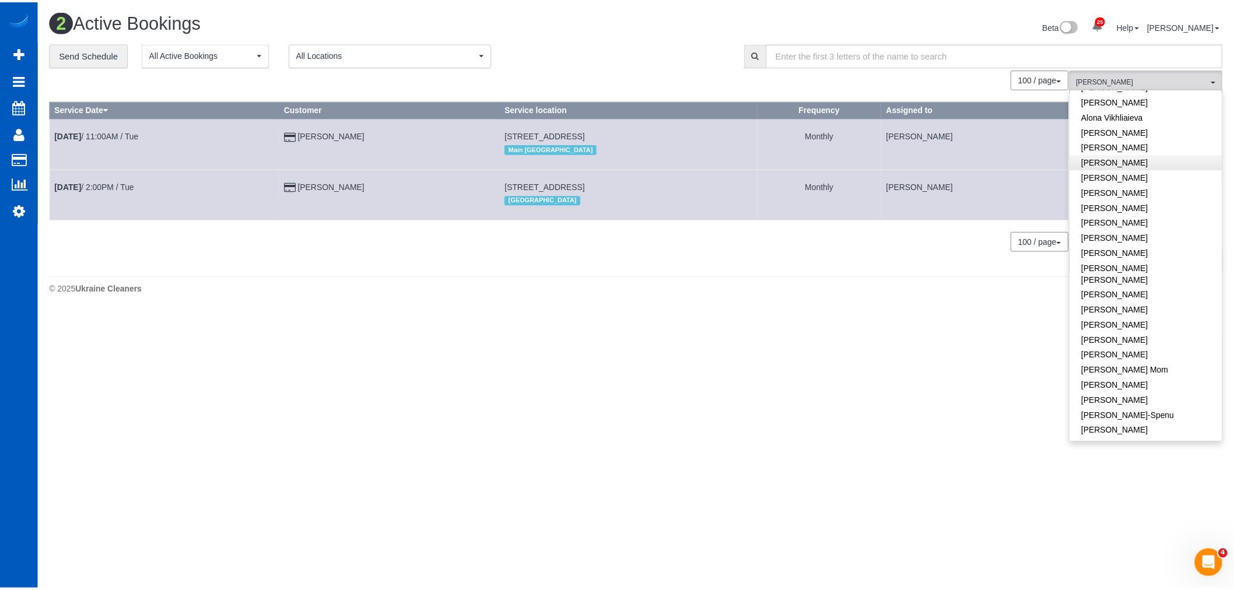
scroll to position [0, 0]
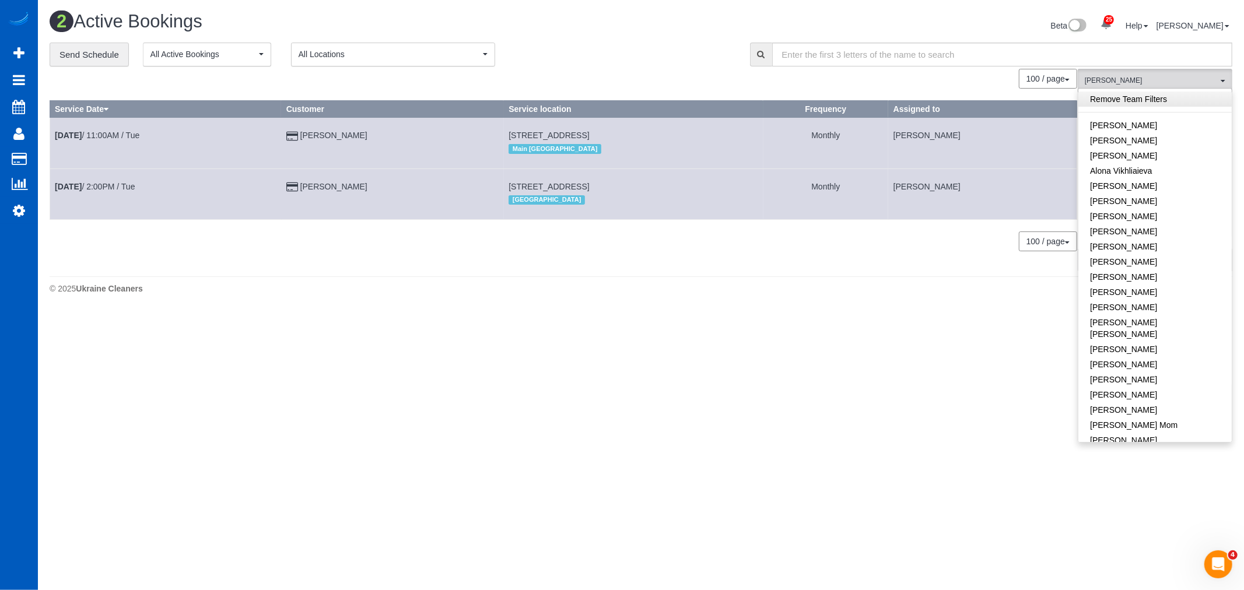
click at [1126, 100] on link "Remove Team Filters" at bounding box center [1155, 99] width 153 height 15
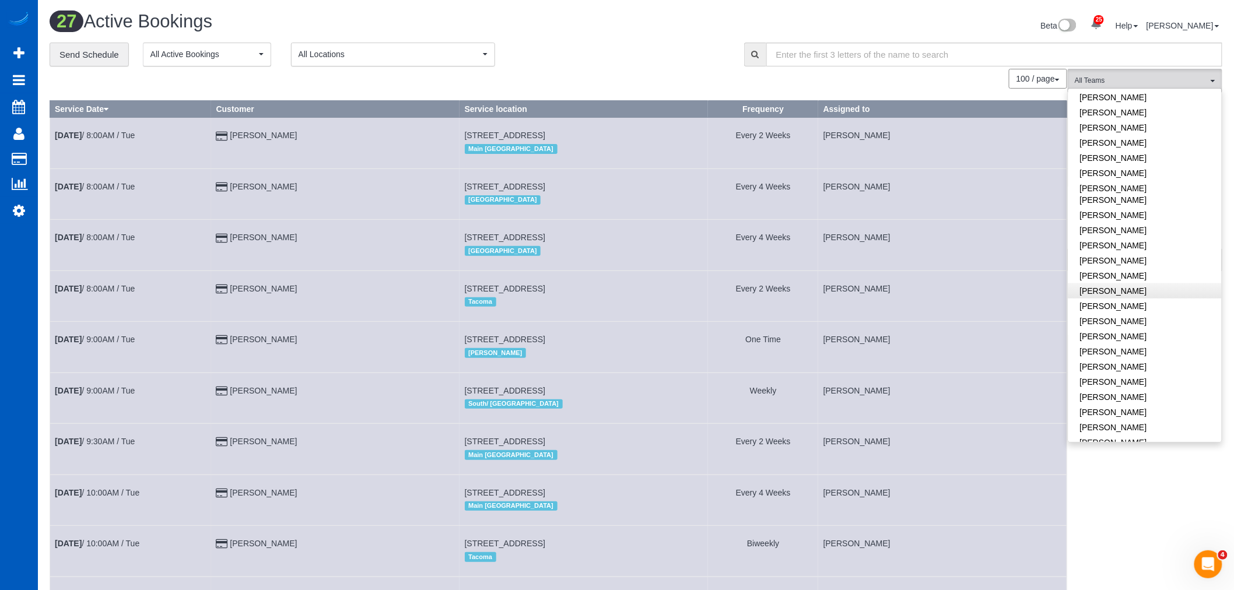
scroll to position [518, 0]
click at [1124, 275] on link "Oksana Milisevych" at bounding box center [1145, 282] width 153 height 15
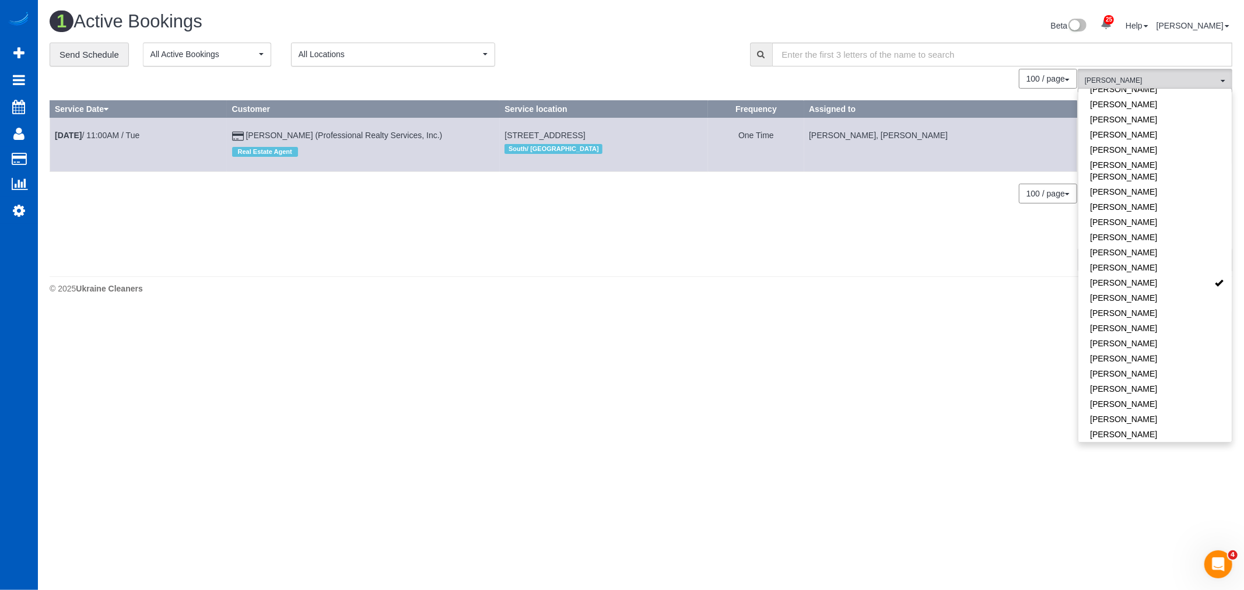
click at [393, 267] on div "0 Bookings found. We couldn't find any bookings that matched your search. Creat…" at bounding box center [564, 170] width 1028 height 202
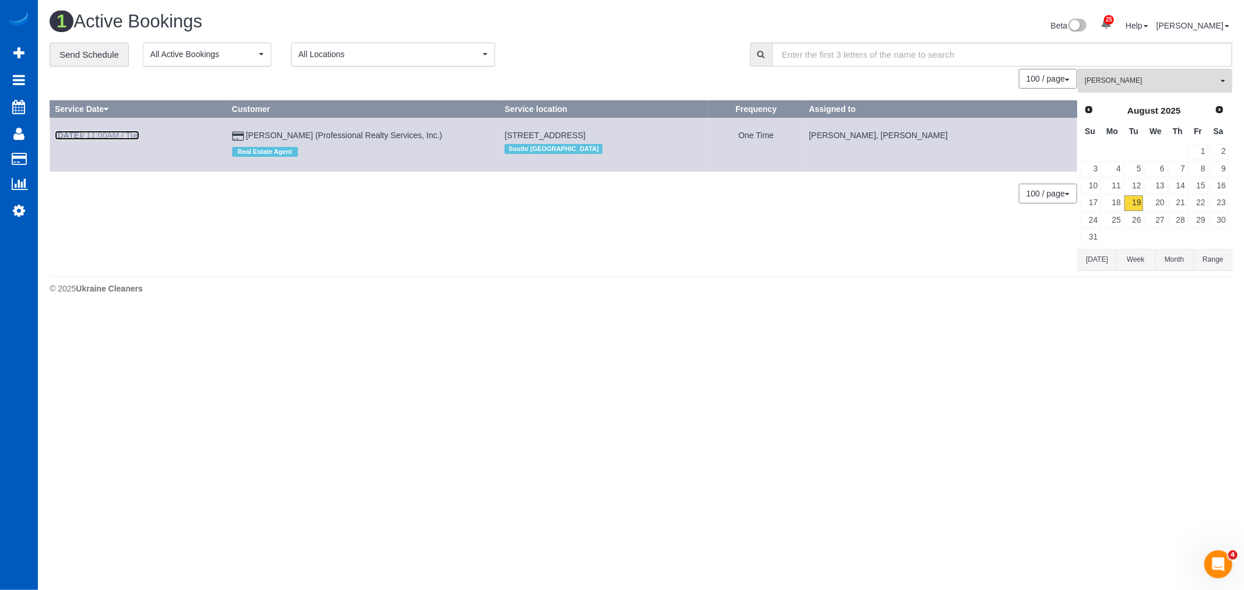
click at [100, 138] on link "Aug 19th / 11:00AM / Tue" at bounding box center [97, 135] width 85 height 9
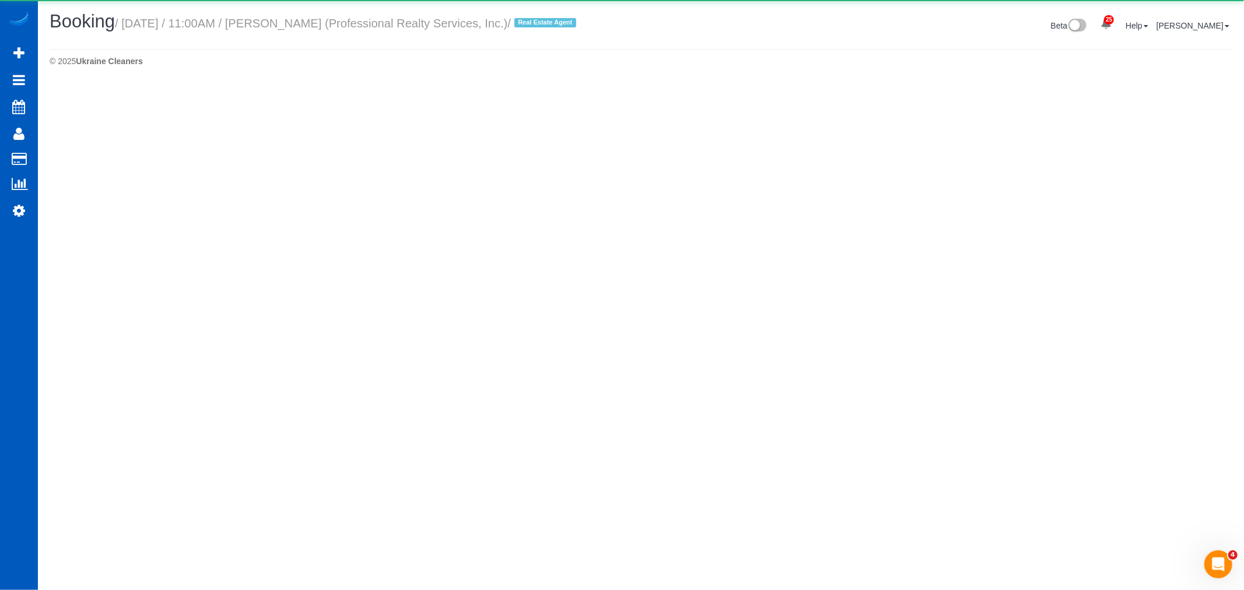
select select "WA"
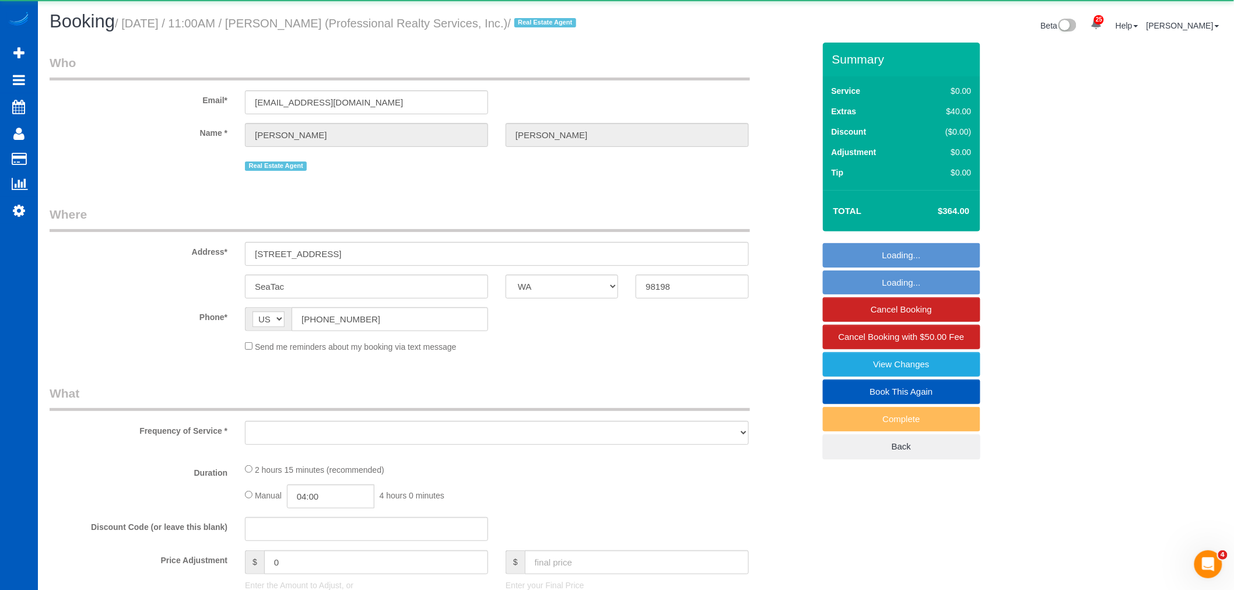
select select "object:17313"
select select "string:fspay-a0e1061d-9ef1-407b-9c89-d7e37bb1b2c4"
select select "199"
select select "1501"
select select "3"
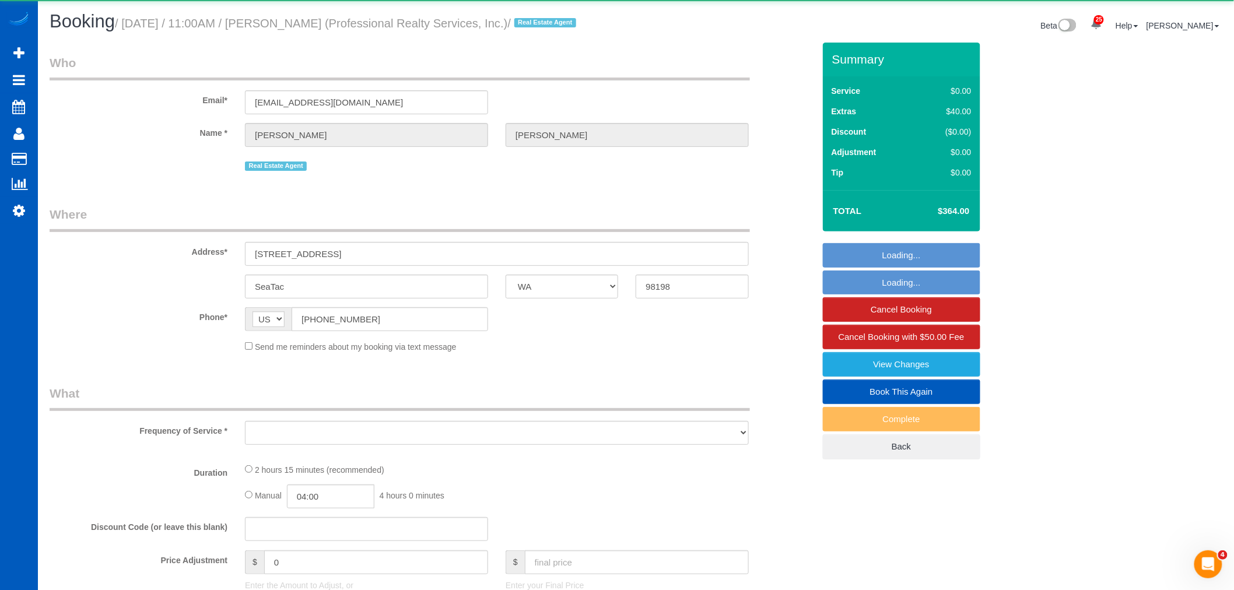
select select "2"
select select "spot34"
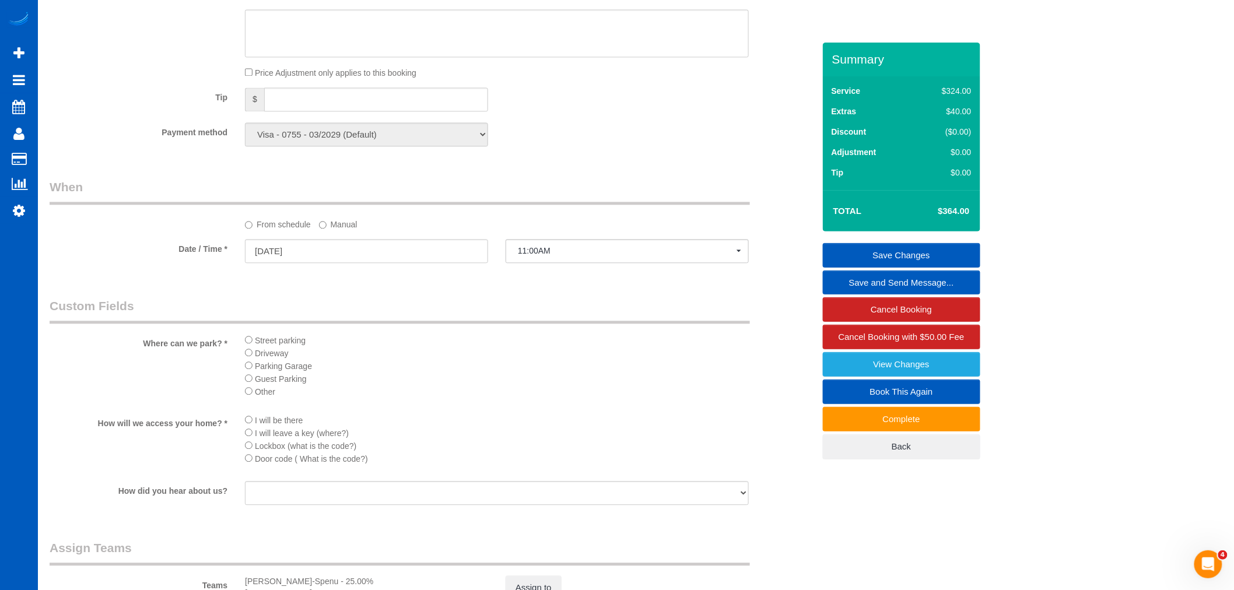
scroll to position [1007, 0]
click at [890, 377] on link "View Changes" at bounding box center [901, 364] width 157 height 24
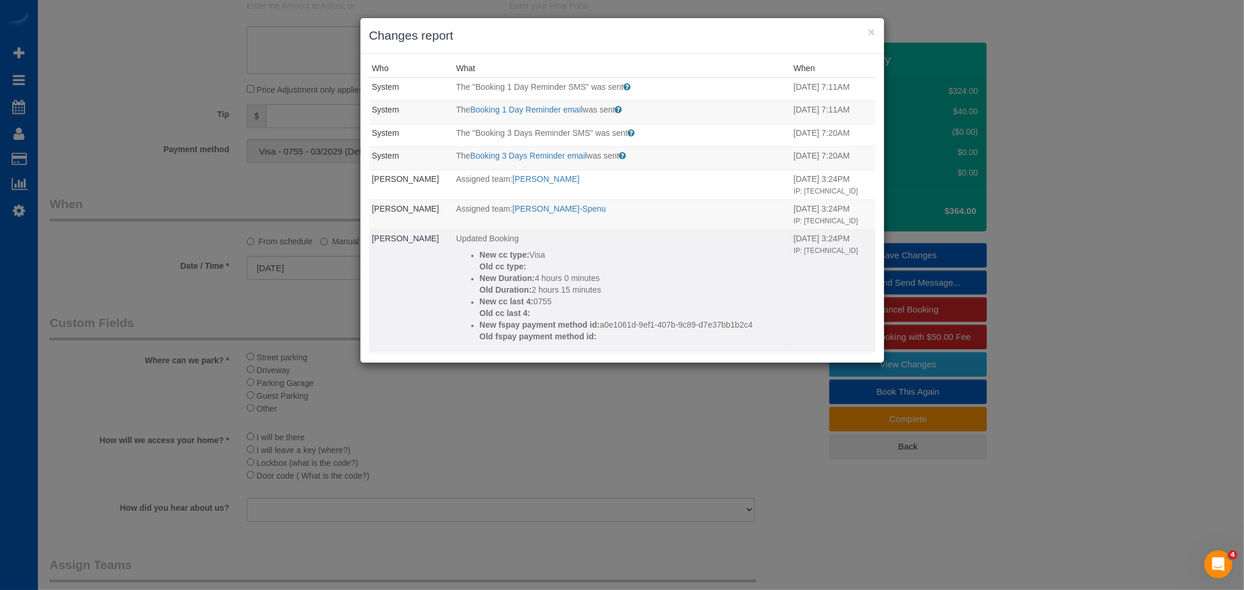
scroll to position [0, 0]
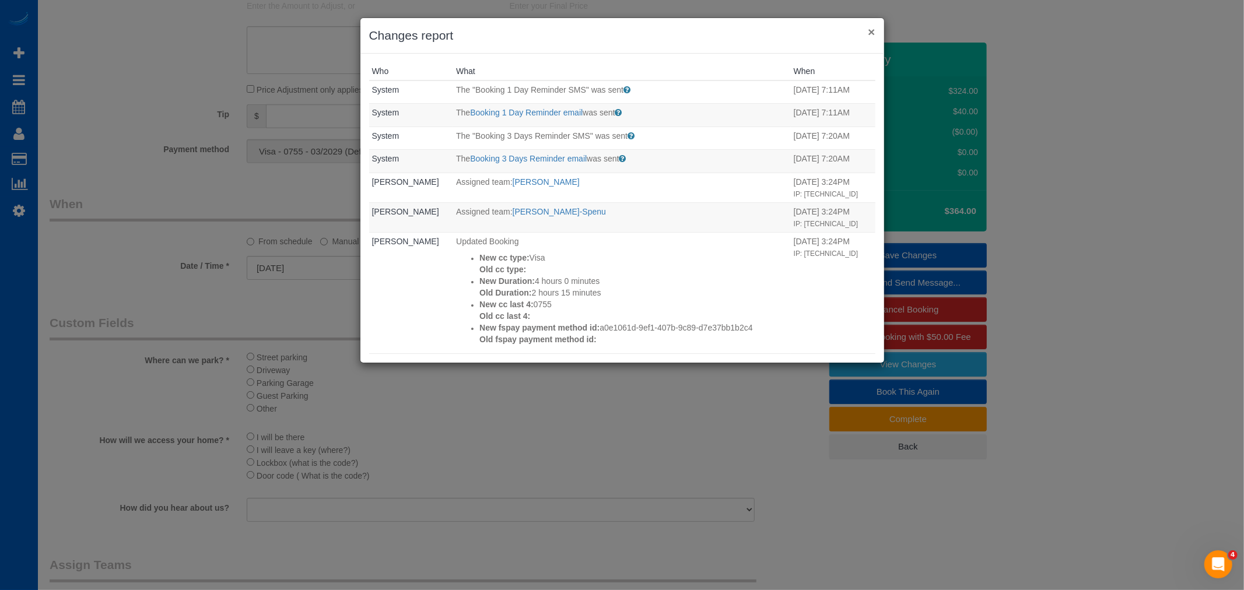
click at [868, 29] on button "×" at bounding box center [871, 32] width 7 height 12
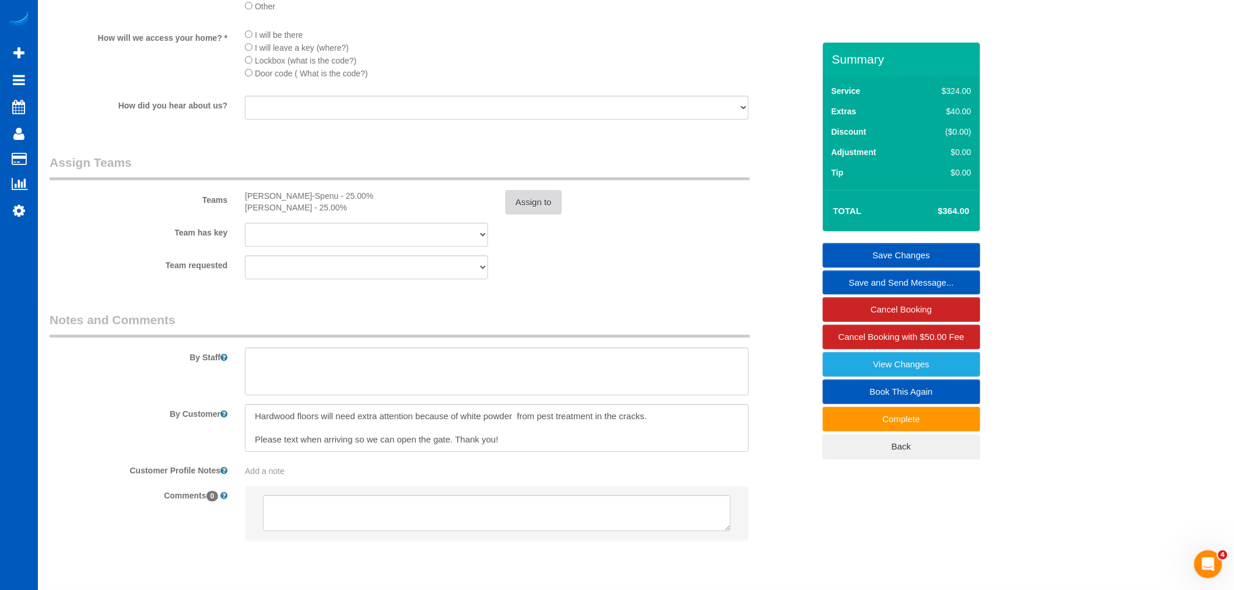
click at [534, 215] on button "Assign to" at bounding box center [534, 202] width 56 height 24
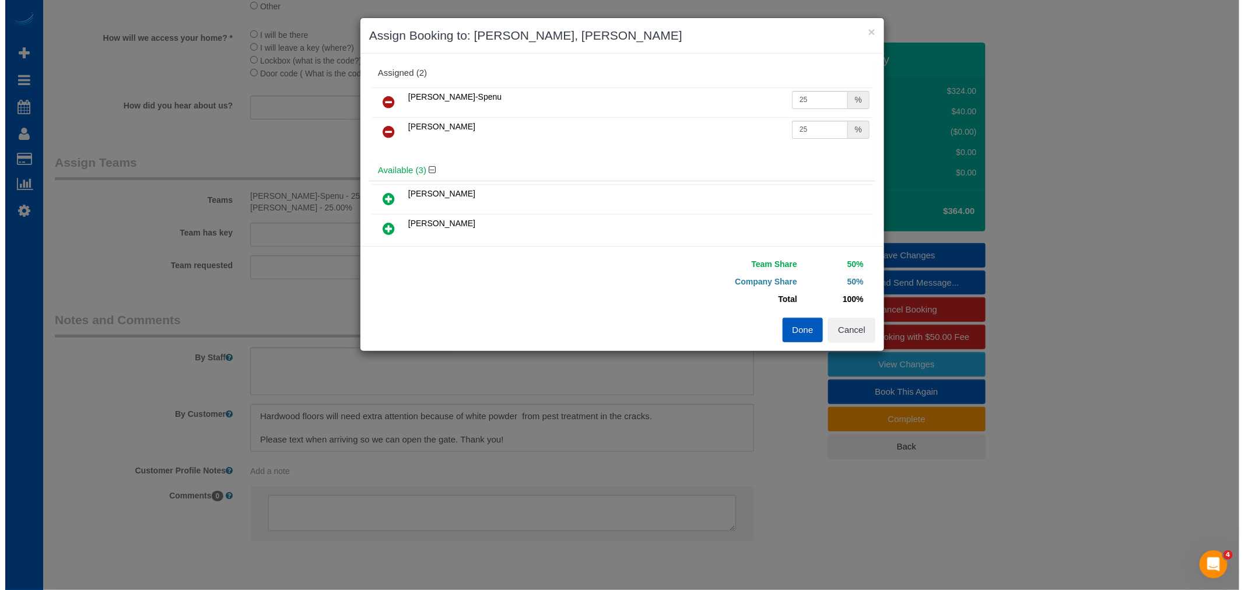
scroll to position [1384, 0]
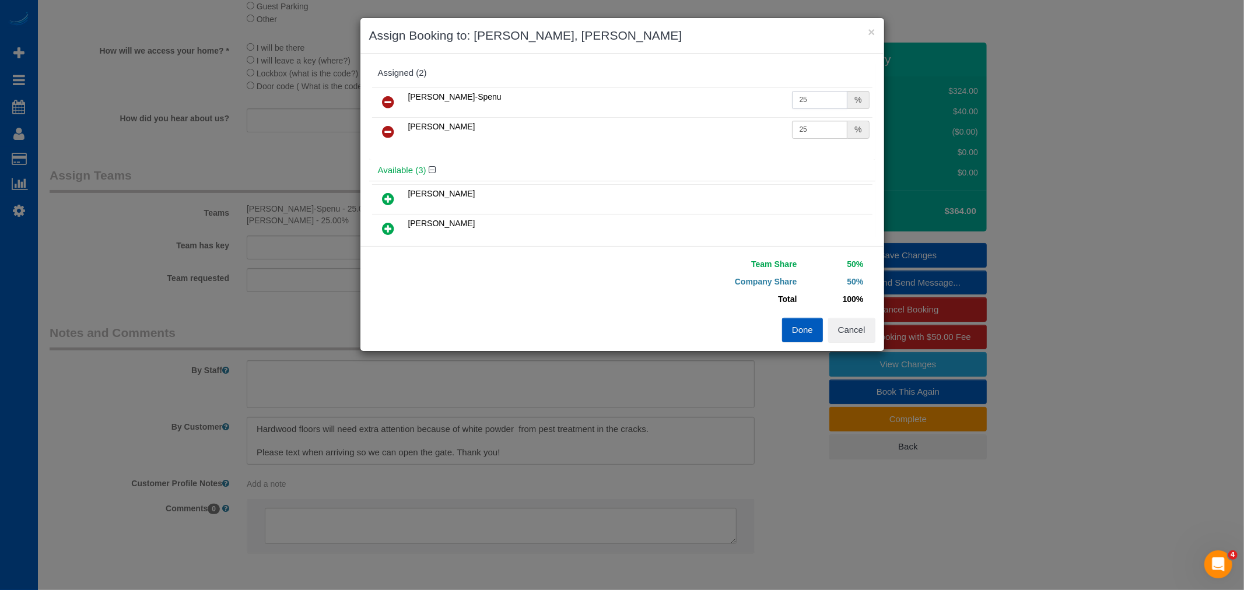
drag, startPoint x: 797, startPoint y: 101, endPoint x: 834, endPoint y: 118, distance: 41.0
click at [834, 118] on tbody "Iryna Kuzmenko-Spenu 25 % Oksana Milisevych 25 %" at bounding box center [622, 116] width 500 height 59
type input "27"
drag, startPoint x: 797, startPoint y: 127, endPoint x: 848, endPoint y: 149, distance: 56.1
click at [848, 149] on div "Iryna Kuzmenko-Spenu 27 % Oksana Milisevych 25 %" at bounding box center [622, 122] width 506 height 75
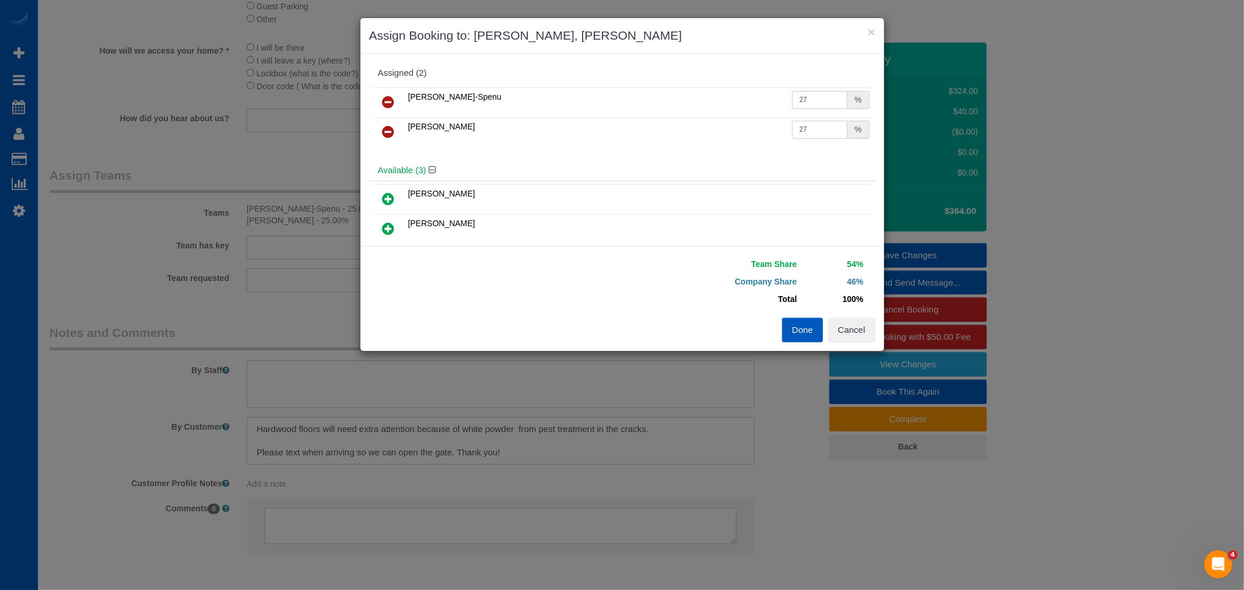
type input "27"
click at [801, 331] on button "Done" at bounding box center [802, 330] width 41 height 24
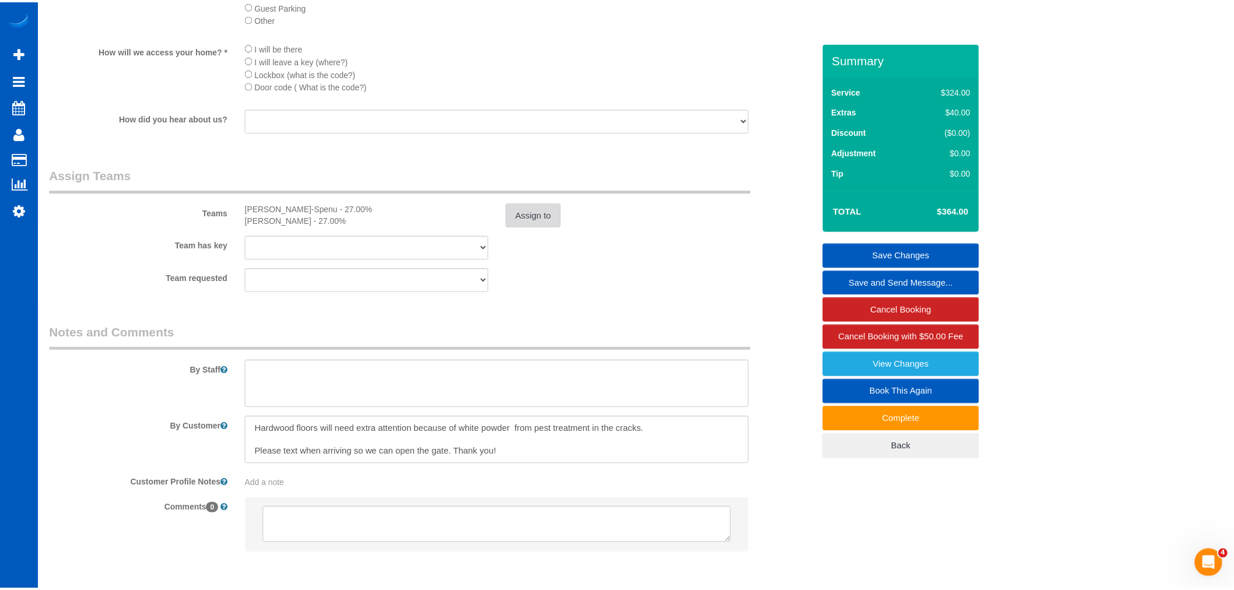
scroll to position [1396, 0]
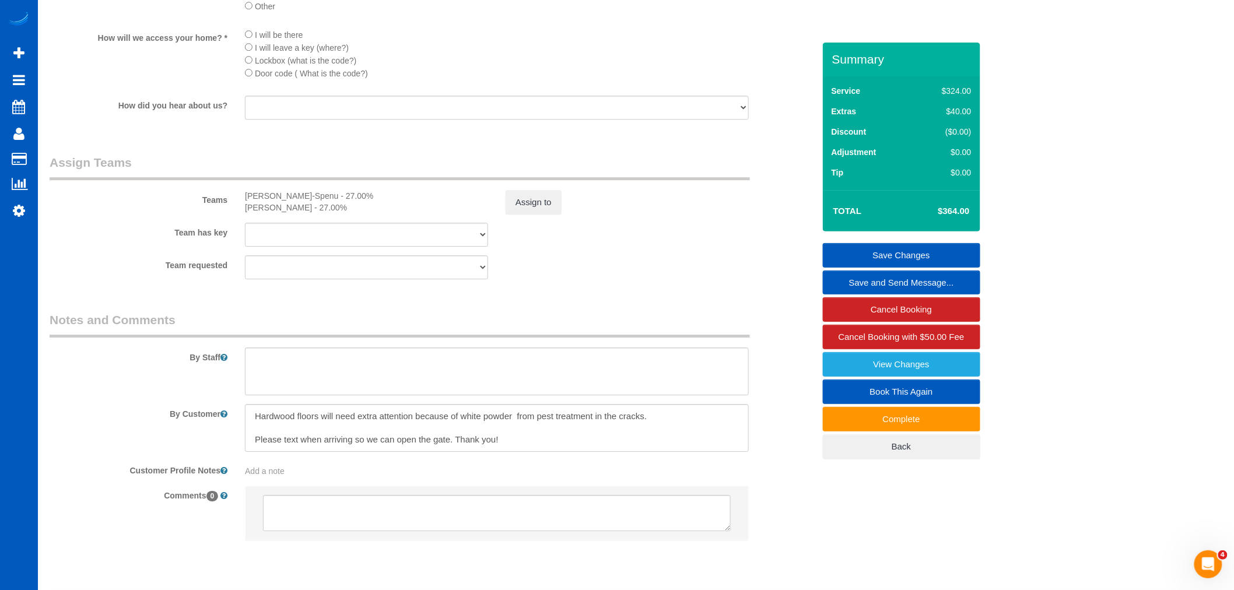
click at [893, 268] on link "Save Changes" at bounding box center [901, 255] width 157 height 24
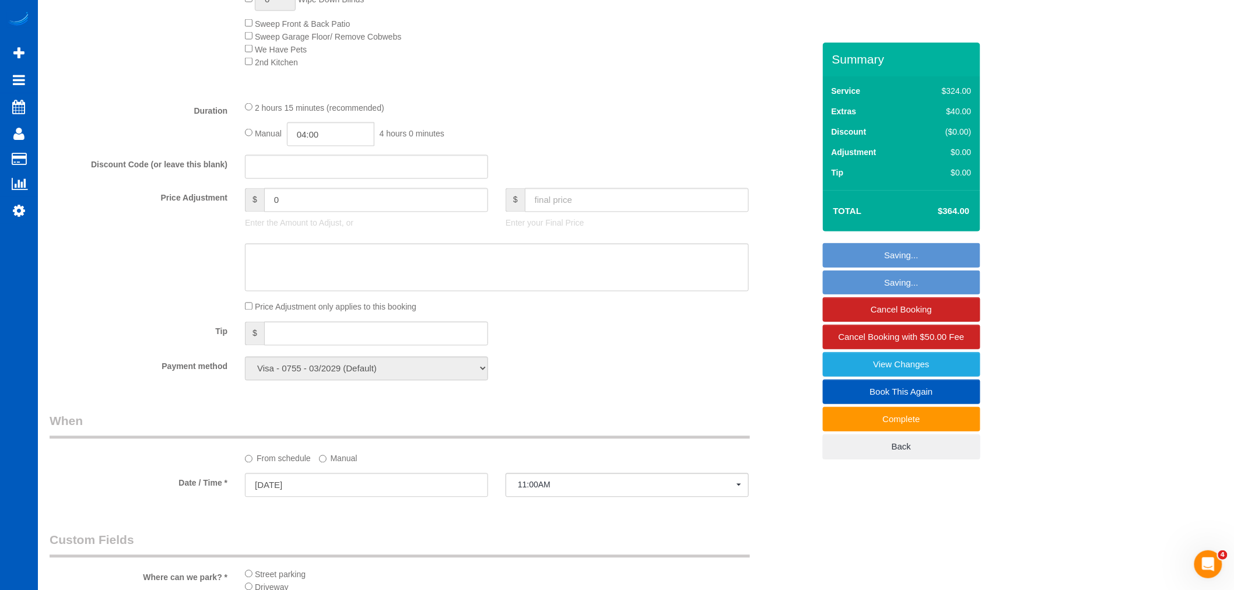
scroll to position [619, 0]
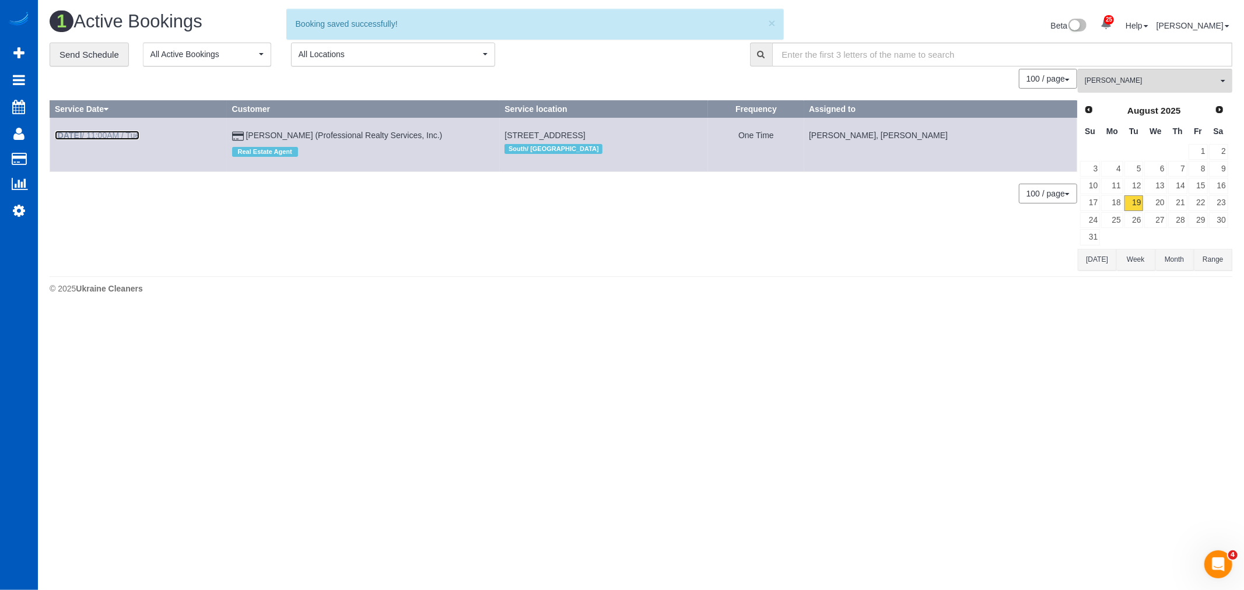
click at [72, 135] on b "Aug 19th" at bounding box center [68, 135] width 27 height 9
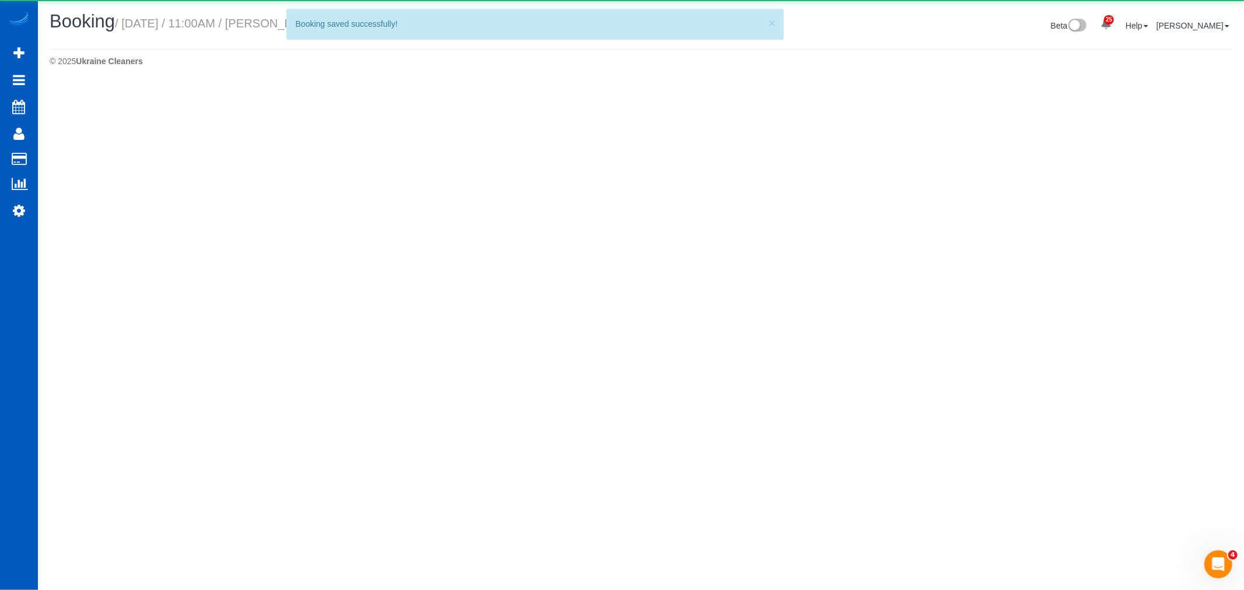
select select "WA"
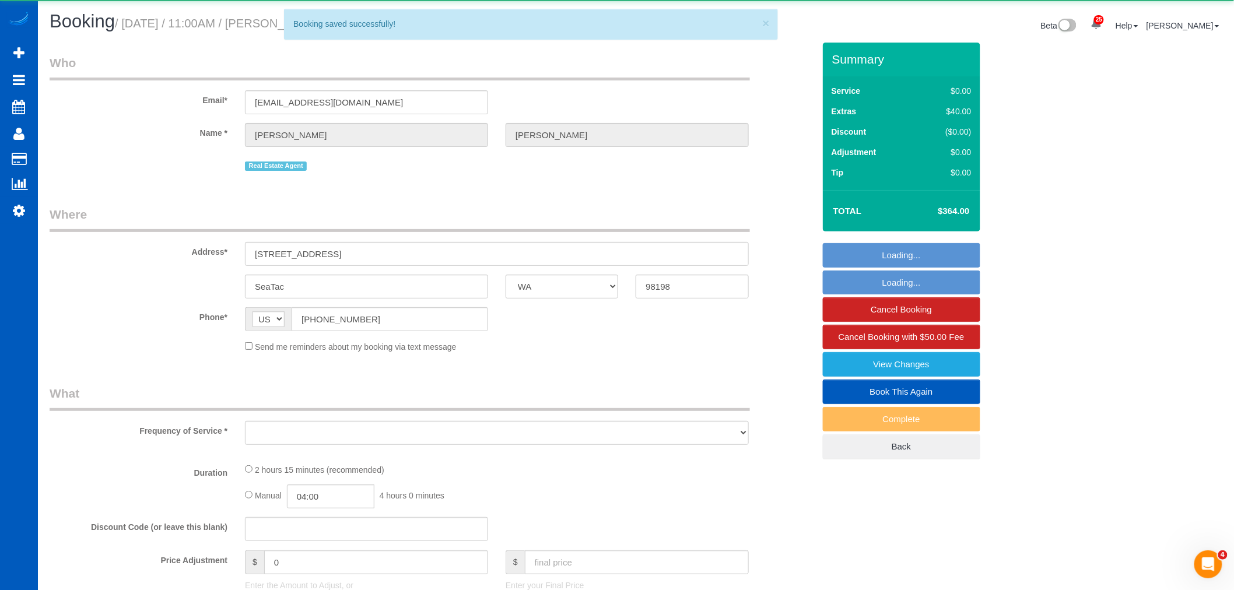
select select "object:18368"
select select "string:fspay-a0e1061d-9ef1-407b-9c89-d7e37bb1b2c4"
select select "199"
select select "1501"
select select "3"
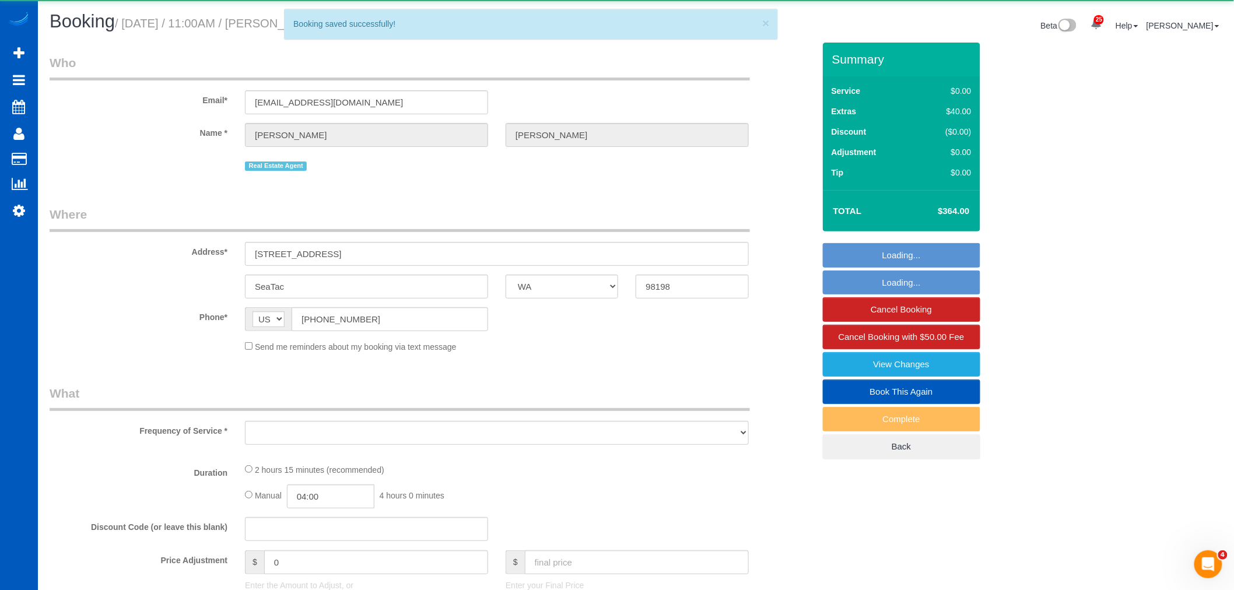
select select "2"
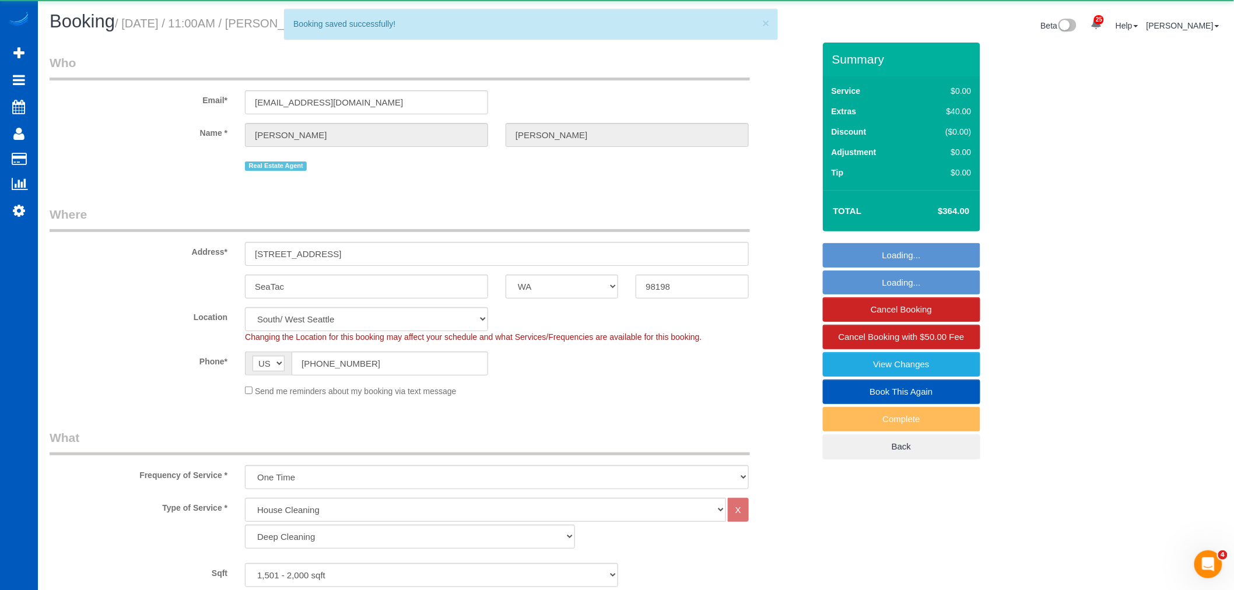
select select "object:18756"
select select "spot45"
select select "1501"
select select "3"
select select "2"
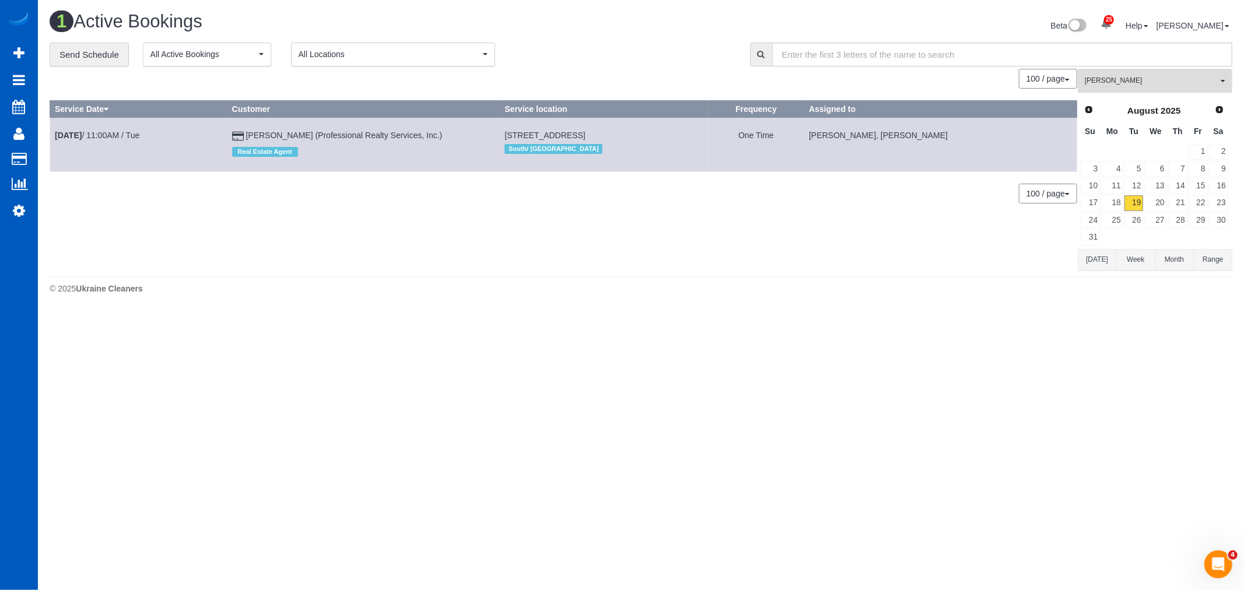
click at [1125, 82] on span "Oksana Milisevych" at bounding box center [1151, 81] width 133 height 10
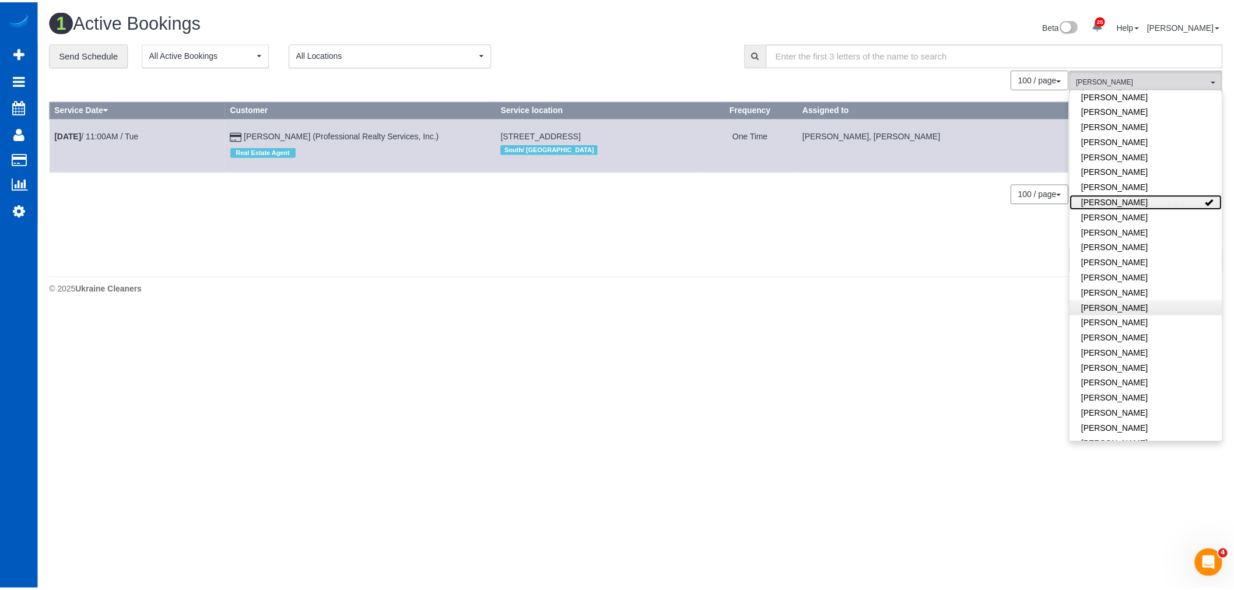
scroll to position [639, 0]
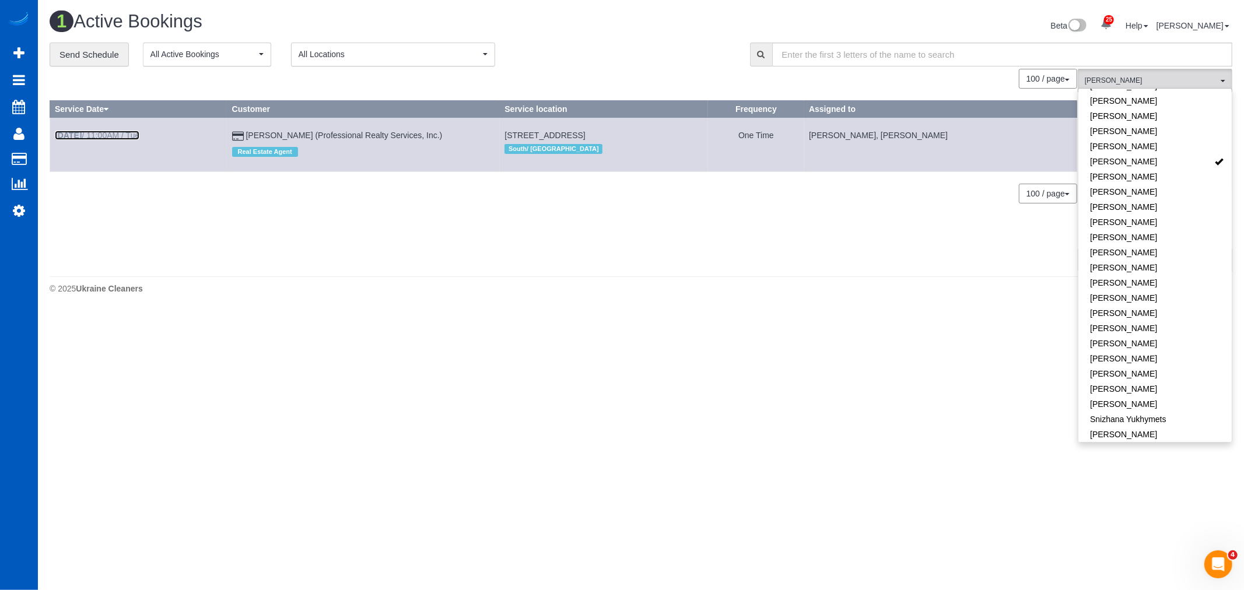
click at [92, 136] on link "Aug 19th / 11:00AM / Tue" at bounding box center [97, 135] width 85 height 9
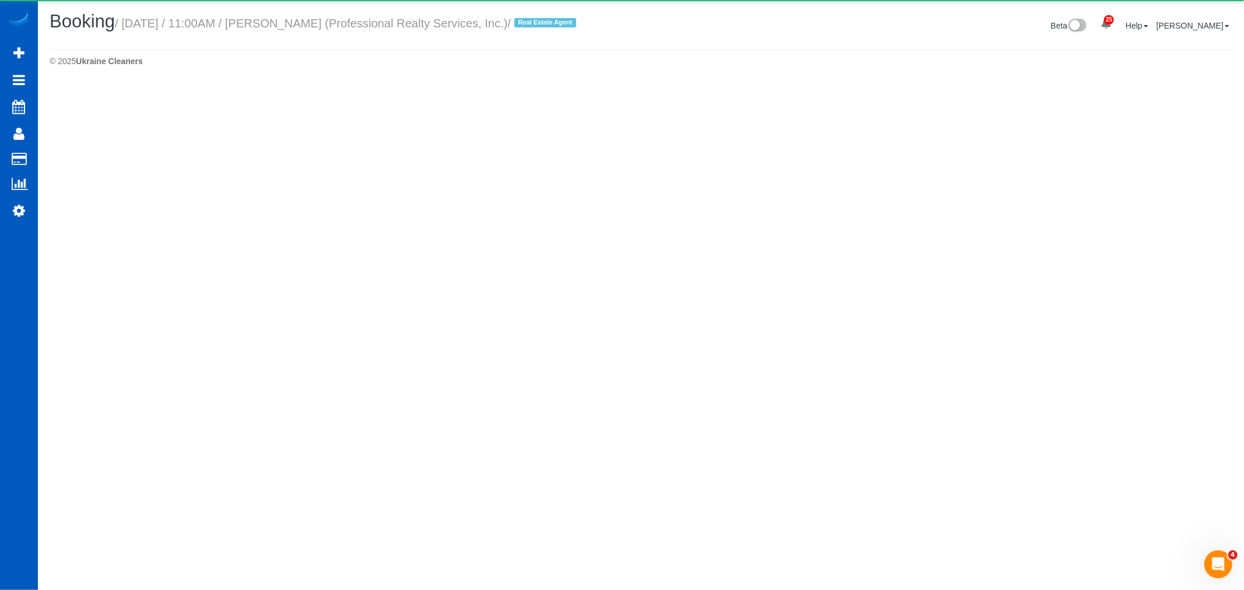
select select "WA"
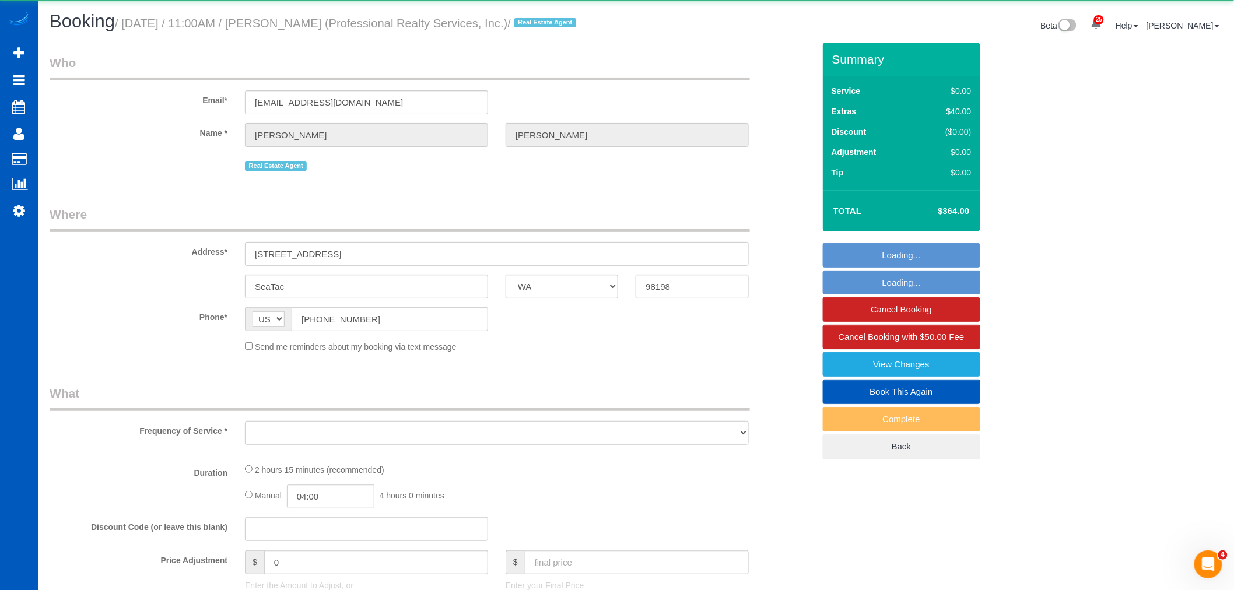
select select "object:19465"
select select "string:fspay-a0e1061d-9ef1-407b-9c89-d7e37bb1b2c4"
select select "199"
select select "1501"
select select "3"
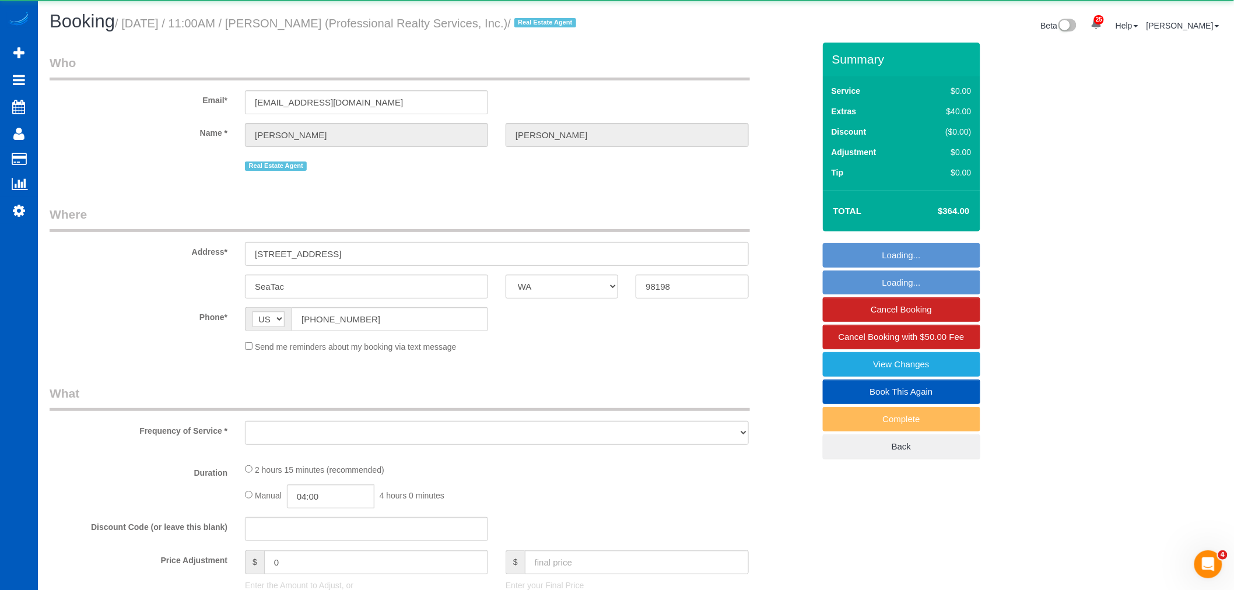
select select "2"
select select "spot56"
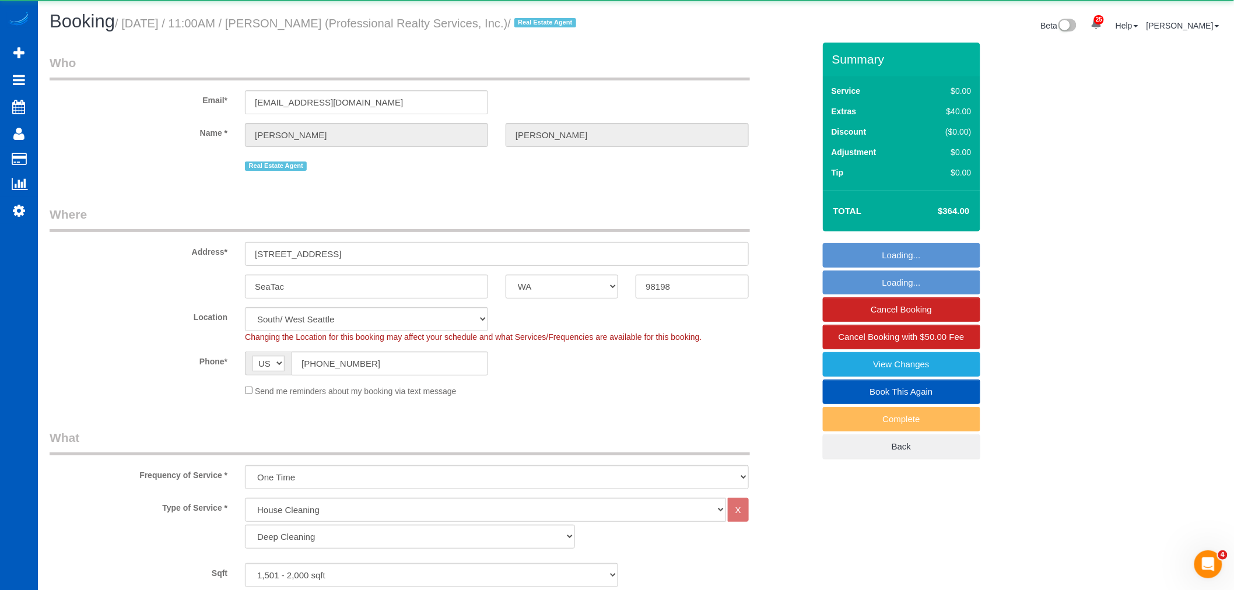
select select "object:19712"
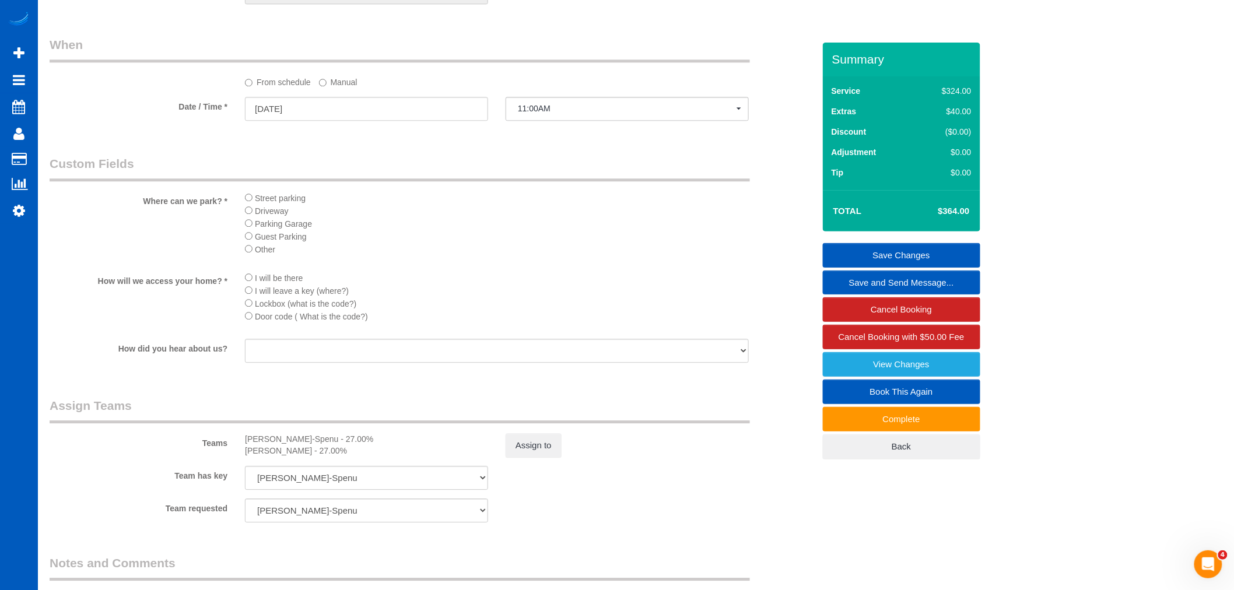
scroll to position [1361, 0]
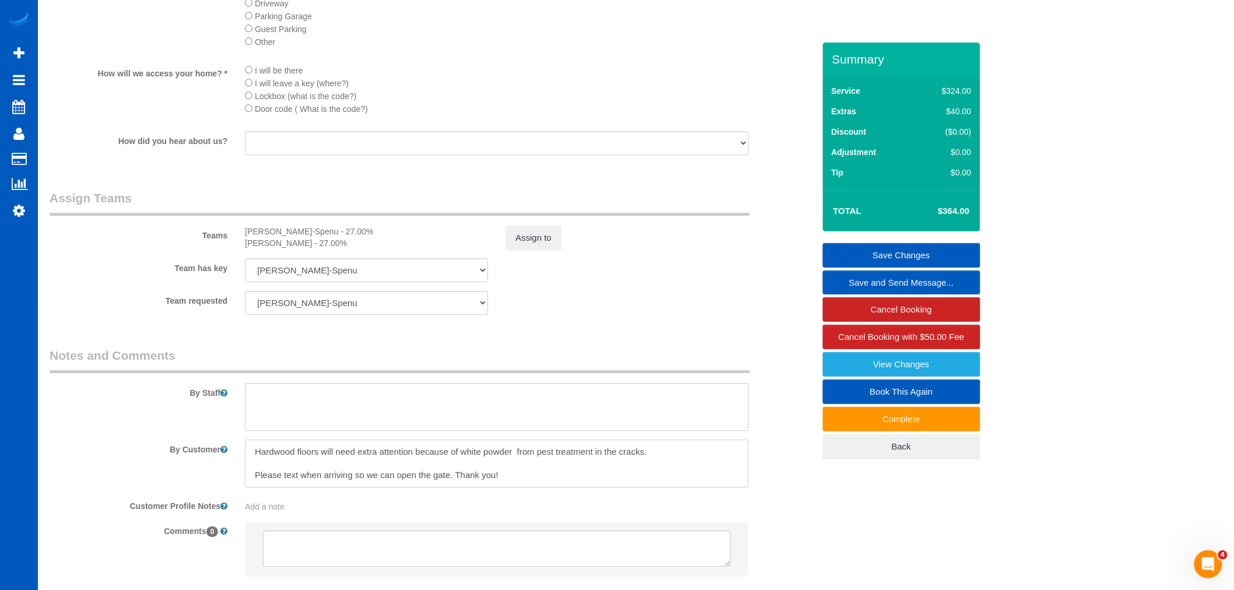
click at [261, 488] on textarea at bounding box center [497, 464] width 504 height 48
click at [252, 488] on textarea at bounding box center [497, 464] width 504 height 48
click at [253, 481] on textarea at bounding box center [497, 464] width 504 height 48
type textarea "Hardwood floors will need extra attention because of white powder from pest tre…"
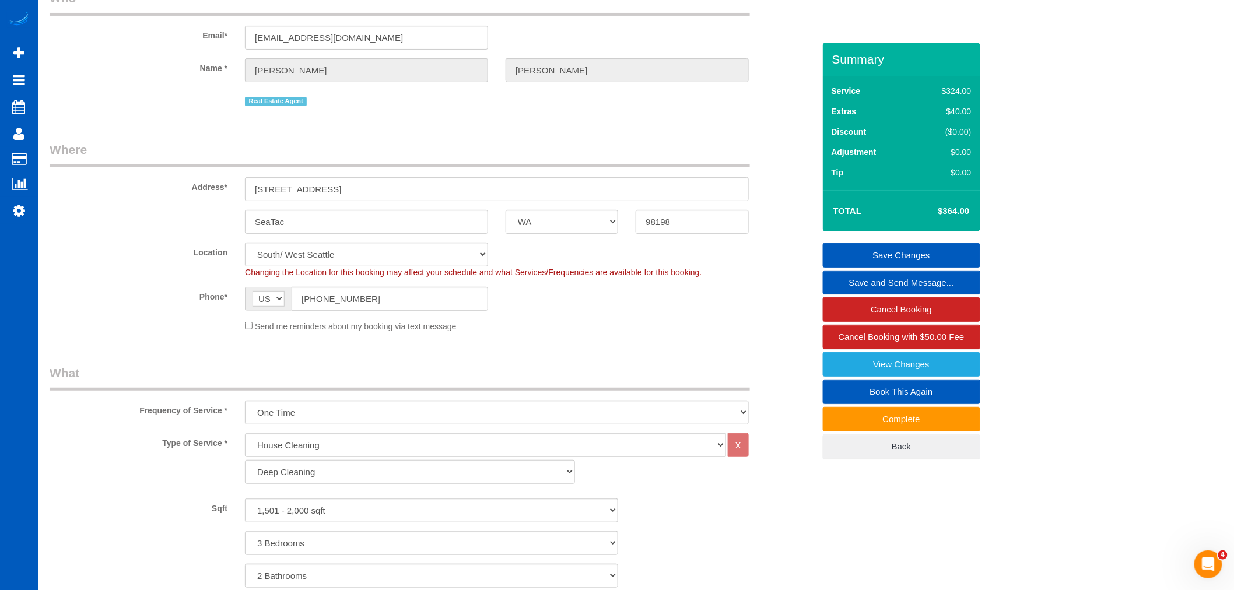
scroll to position [0, 0]
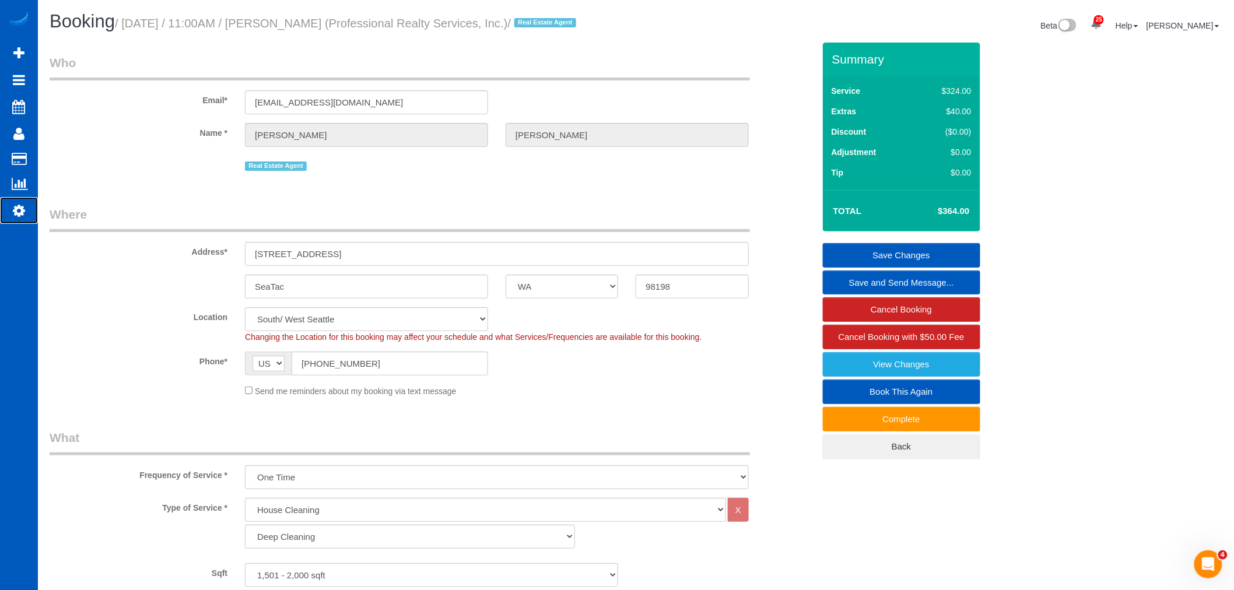
click at [20, 213] on icon at bounding box center [19, 211] width 12 height 14
select select "1"
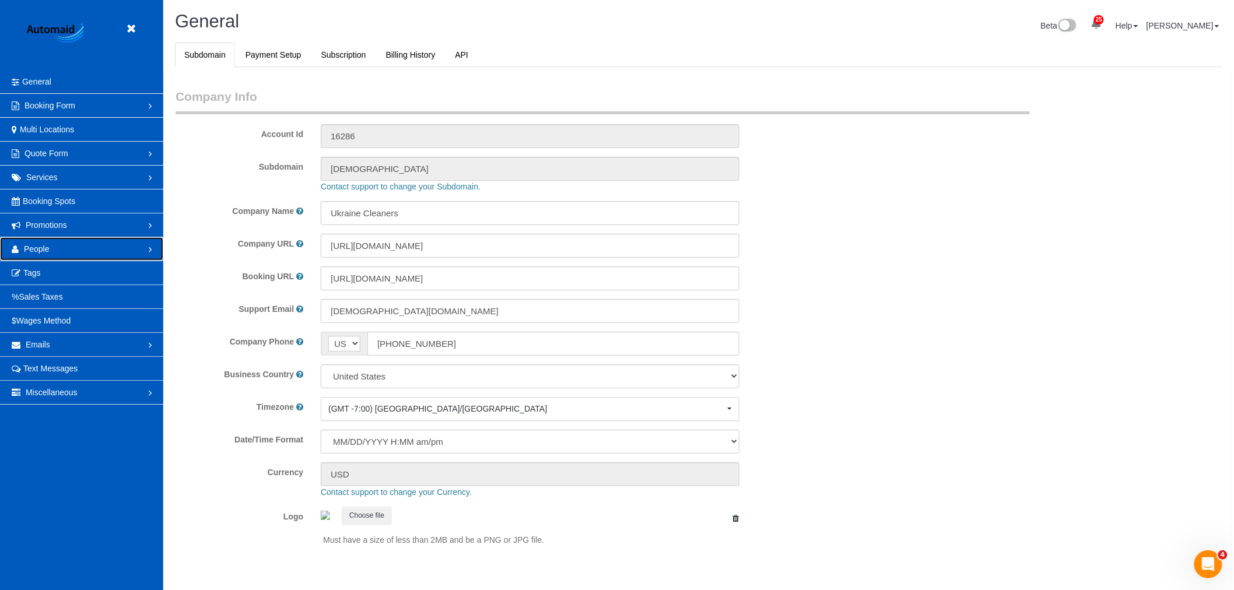
click at [72, 241] on link "People" at bounding box center [81, 248] width 163 height 23
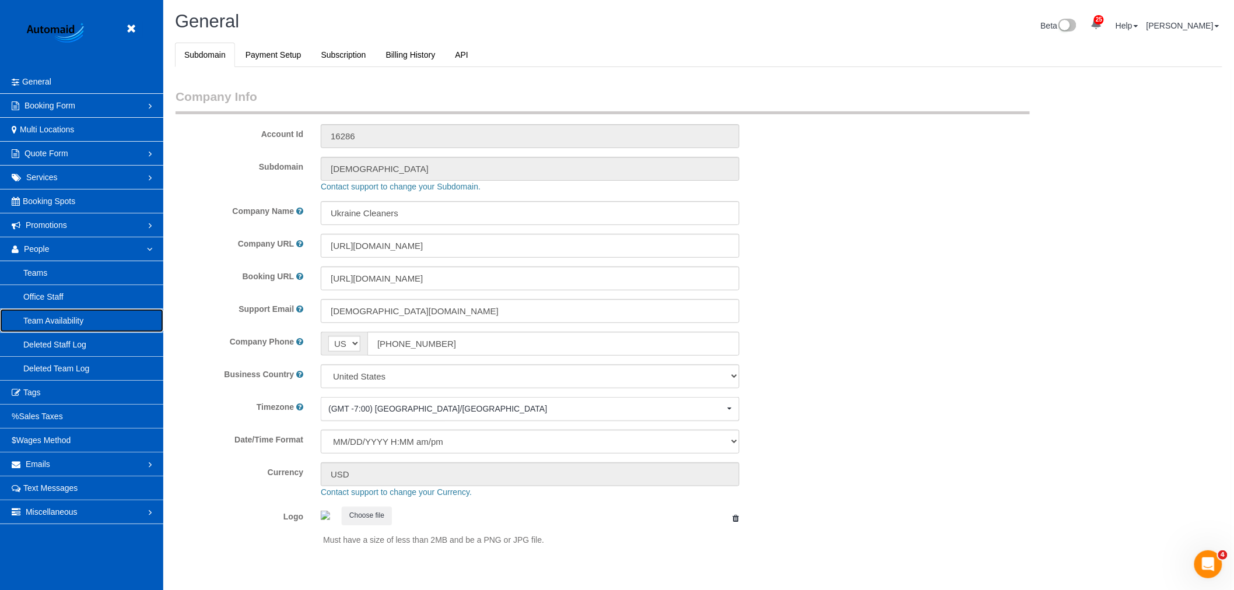
click at [64, 323] on link "Team Availability" at bounding box center [81, 320] width 163 height 23
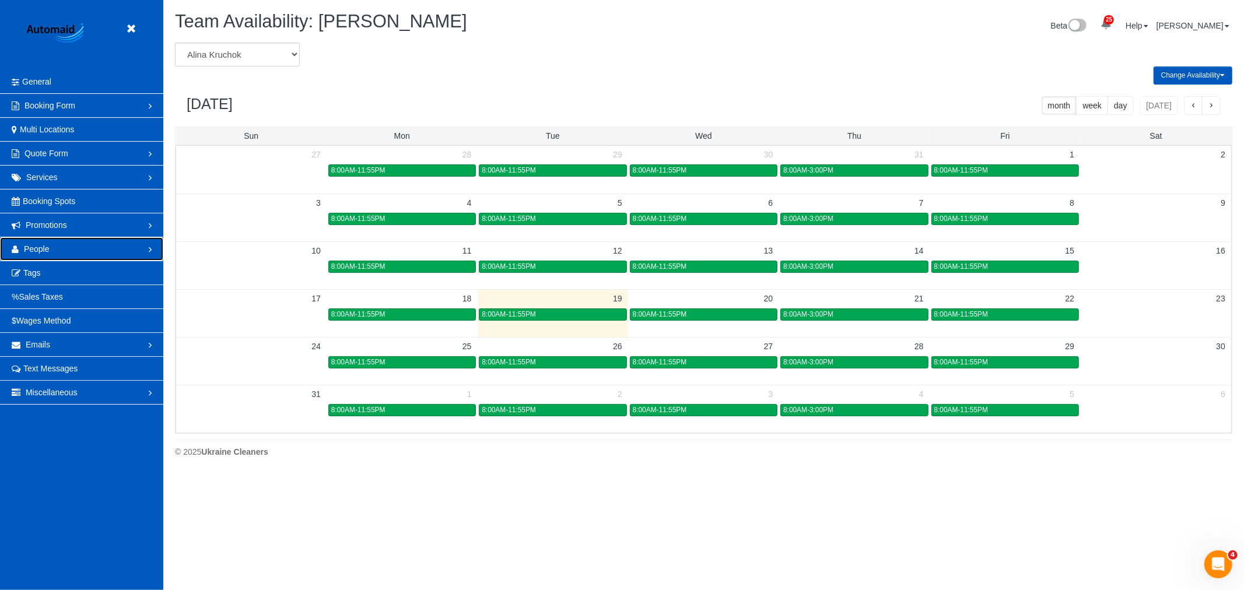
click at [63, 254] on link "People" at bounding box center [81, 248] width 163 height 23
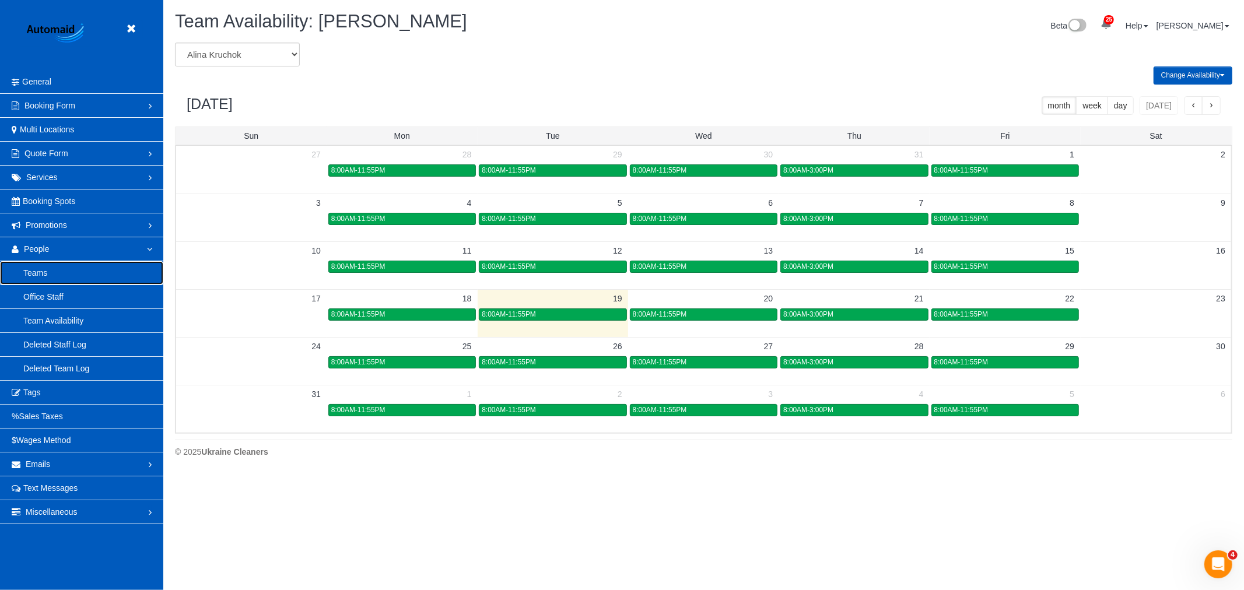
click at [66, 277] on link "Teams" at bounding box center [81, 272] width 163 height 23
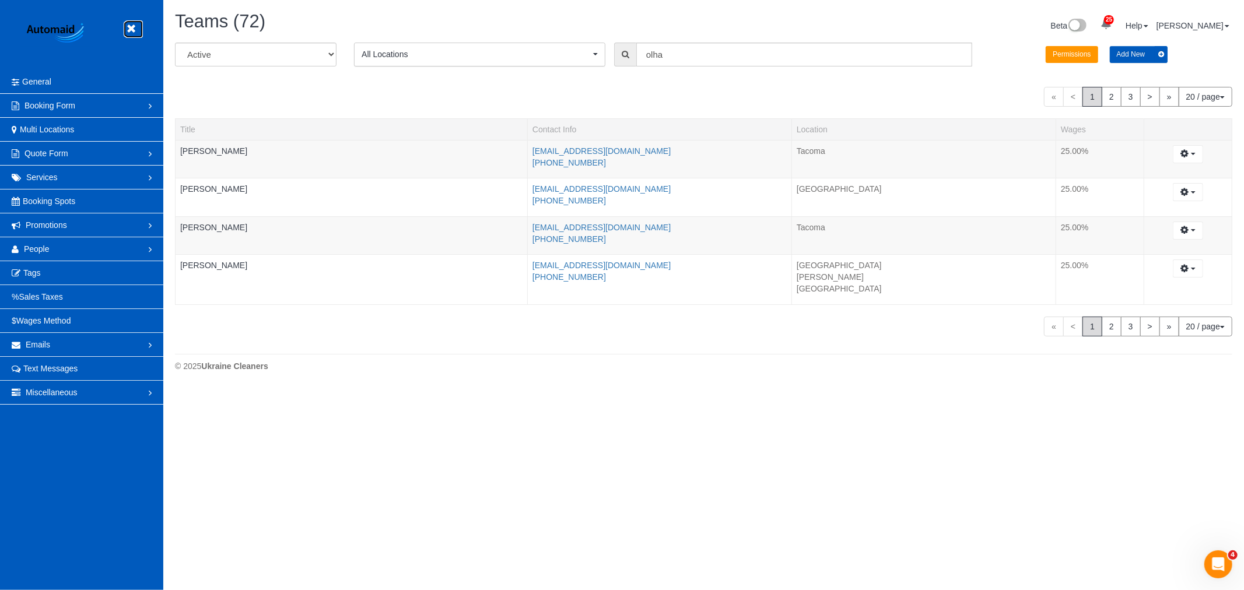
click at [131, 26] on icon at bounding box center [131, 29] width 15 height 15
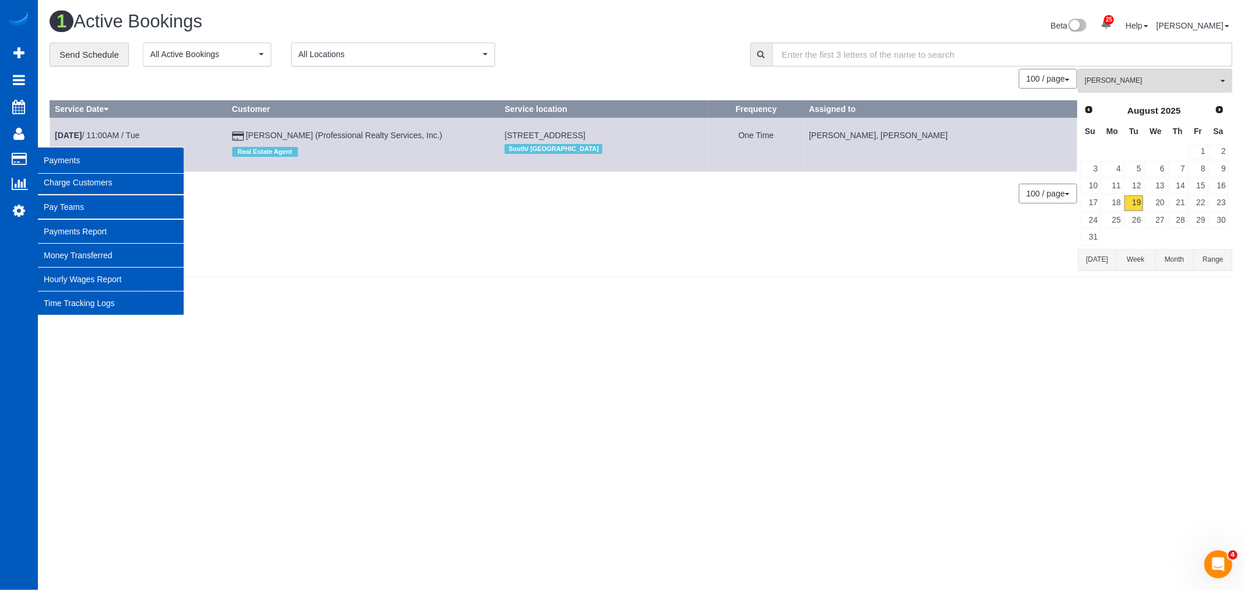
scroll to position [313, 1244]
click at [87, 200] on link "Pay Teams" at bounding box center [111, 206] width 146 height 23
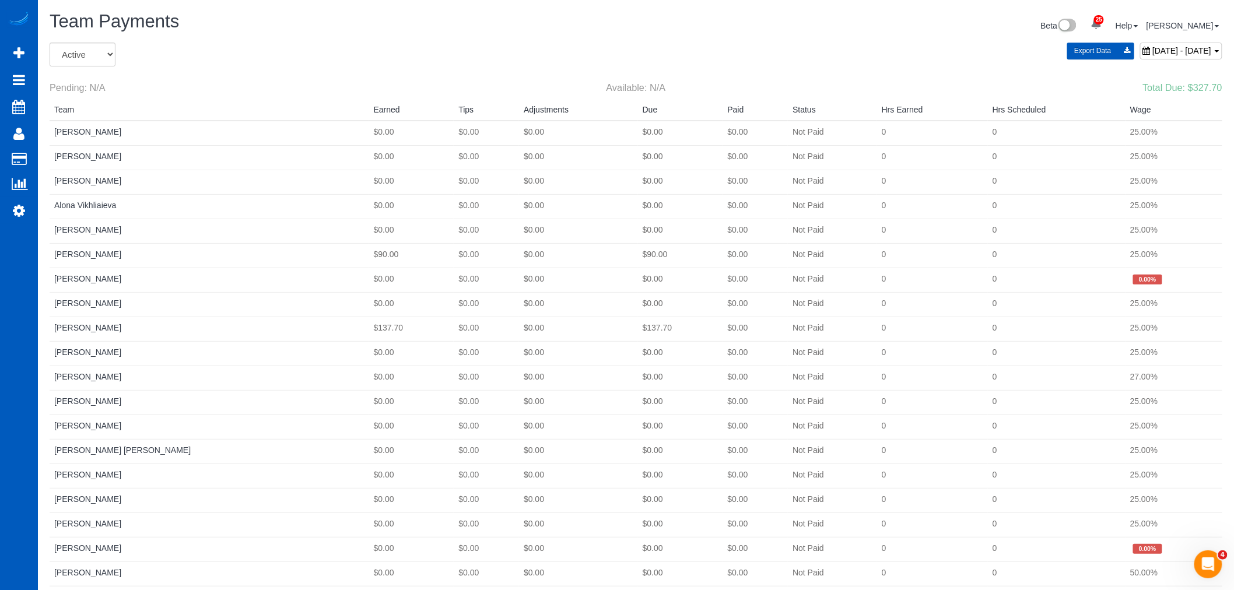
click at [1153, 53] on span "August 17, 2025 - August 23, 2025" at bounding box center [1182, 50] width 59 height 9
type input "**********"
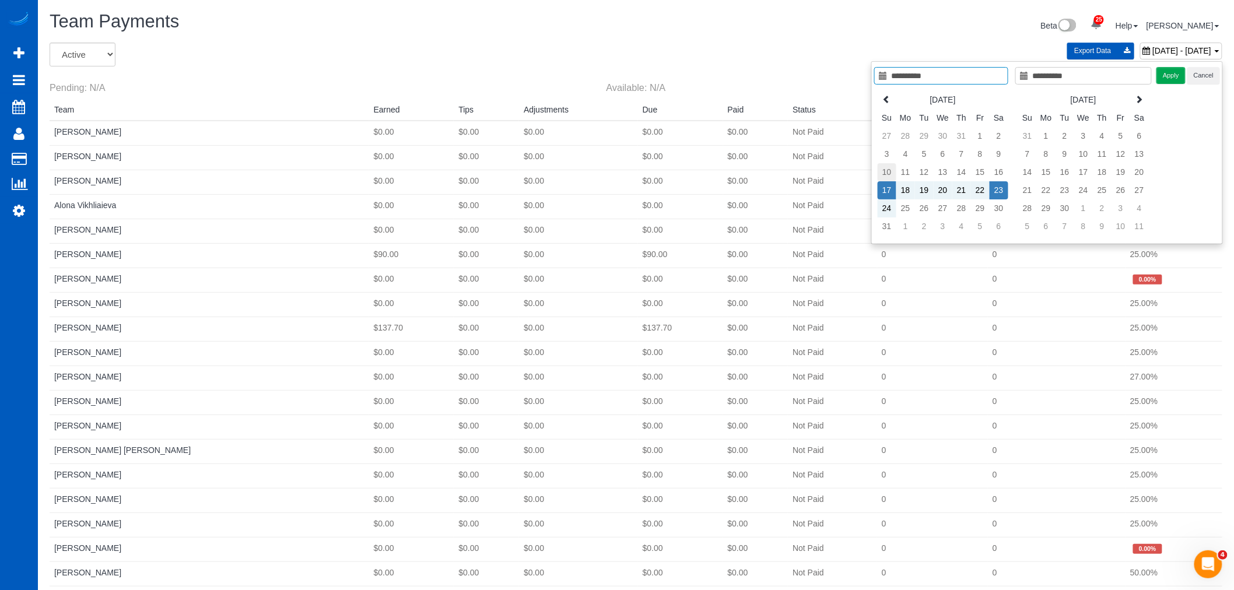
type input "**********"
click at [890, 172] on td "10" at bounding box center [887, 172] width 19 height 18
type input "**********"
click at [999, 176] on td "16" at bounding box center [999, 172] width 19 height 18
type input "**********"
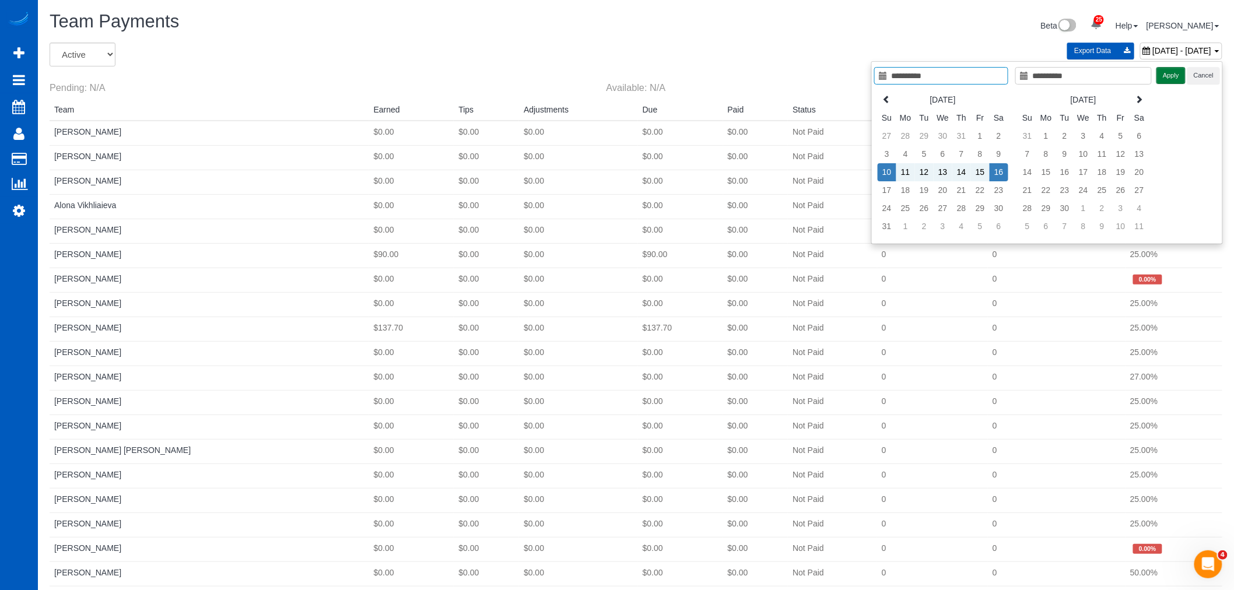
click at [1178, 78] on button "Apply" at bounding box center [1171, 75] width 29 height 17
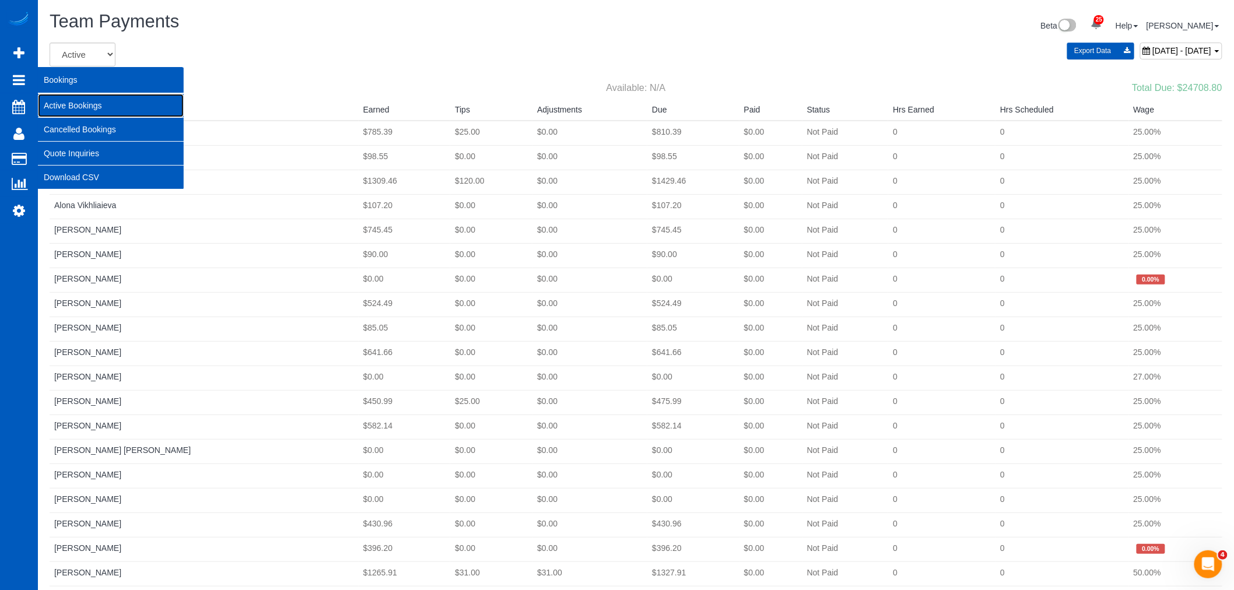
click at [92, 107] on link "Active Bookings" at bounding box center [111, 105] width 146 height 23
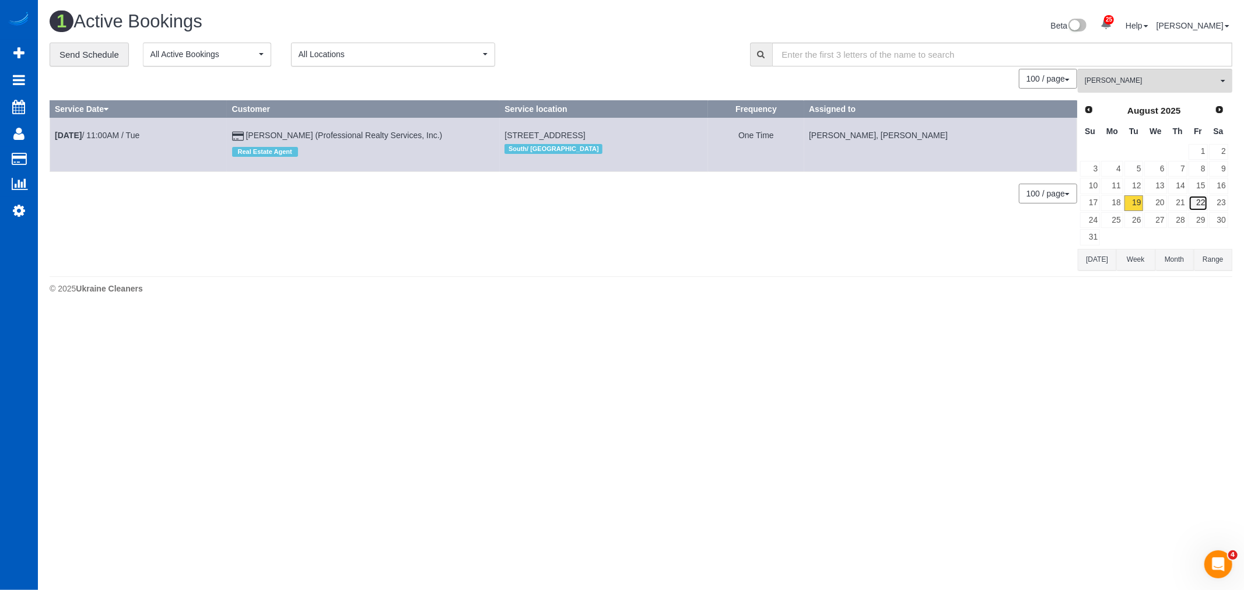
click at [1204, 206] on link "22" at bounding box center [1198, 203] width 19 height 16
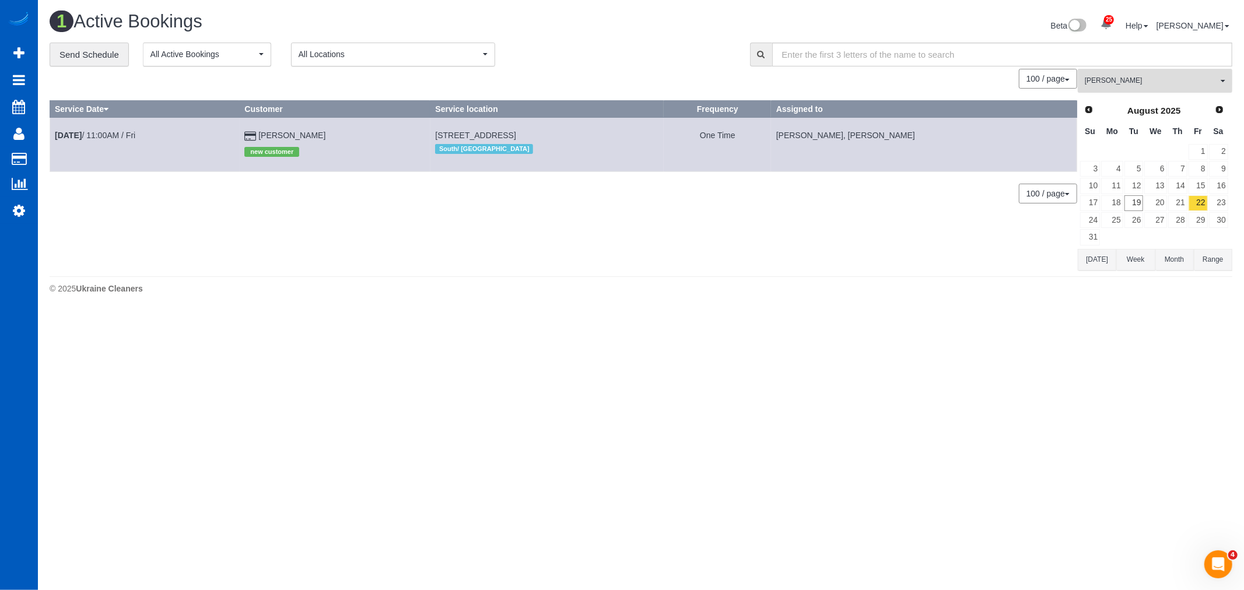
click at [1142, 76] on span "Oksana Milisevych" at bounding box center [1151, 81] width 133 height 10
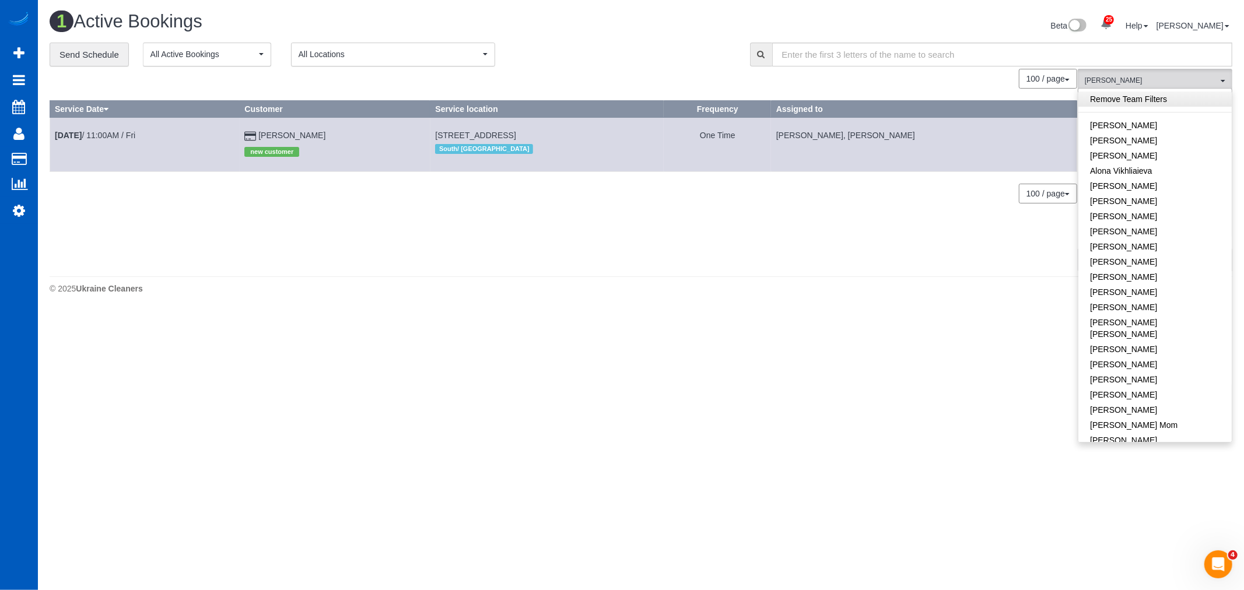
click at [1136, 103] on link "Remove Team Filters" at bounding box center [1155, 99] width 153 height 15
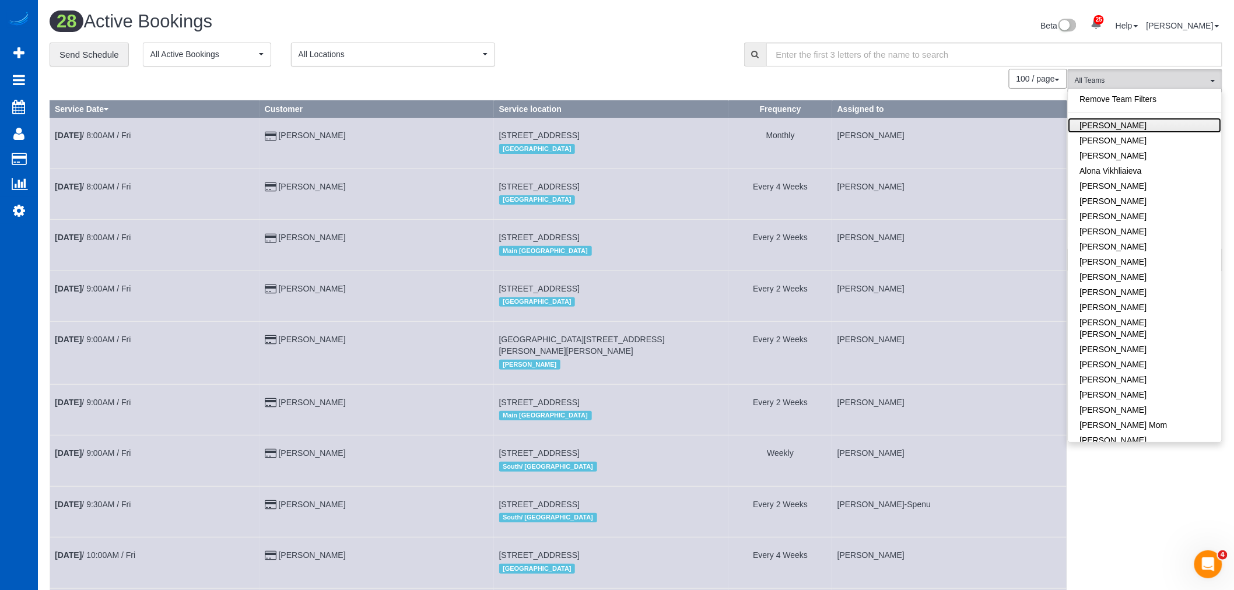
click at [1136, 123] on link "Alina Kruchok" at bounding box center [1145, 125] width 153 height 15
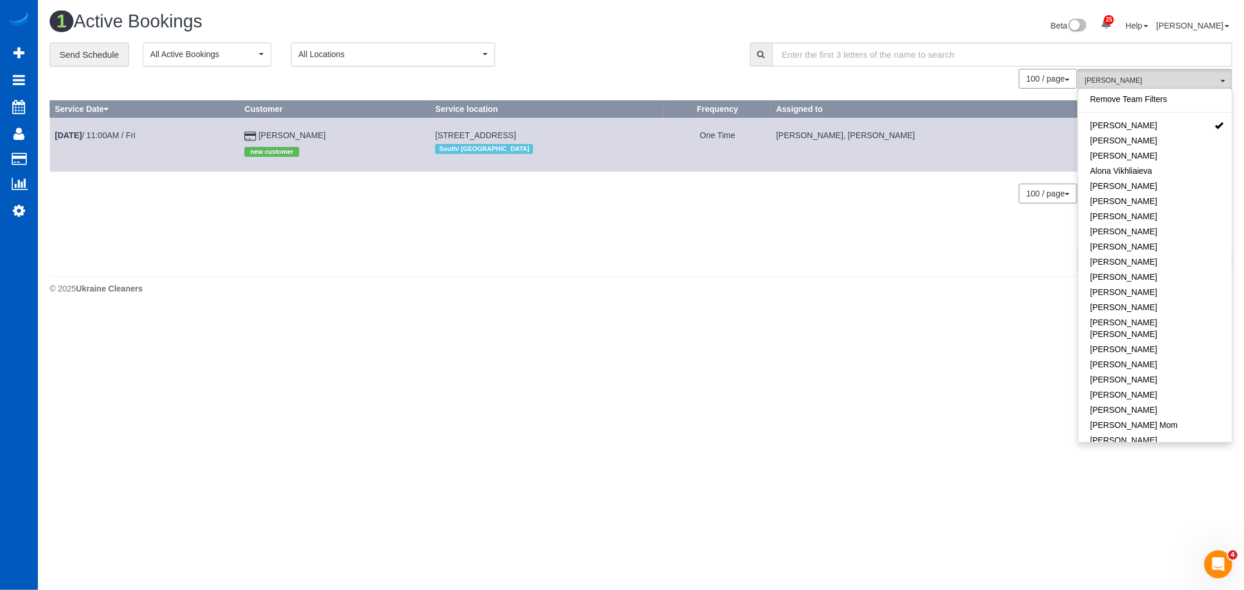
click at [793, 195] on div "100 / page 10 / page 20 / page 30 / page 40 / page 50 / page 100 / page" at bounding box center [564, 194] width 1028 height 20
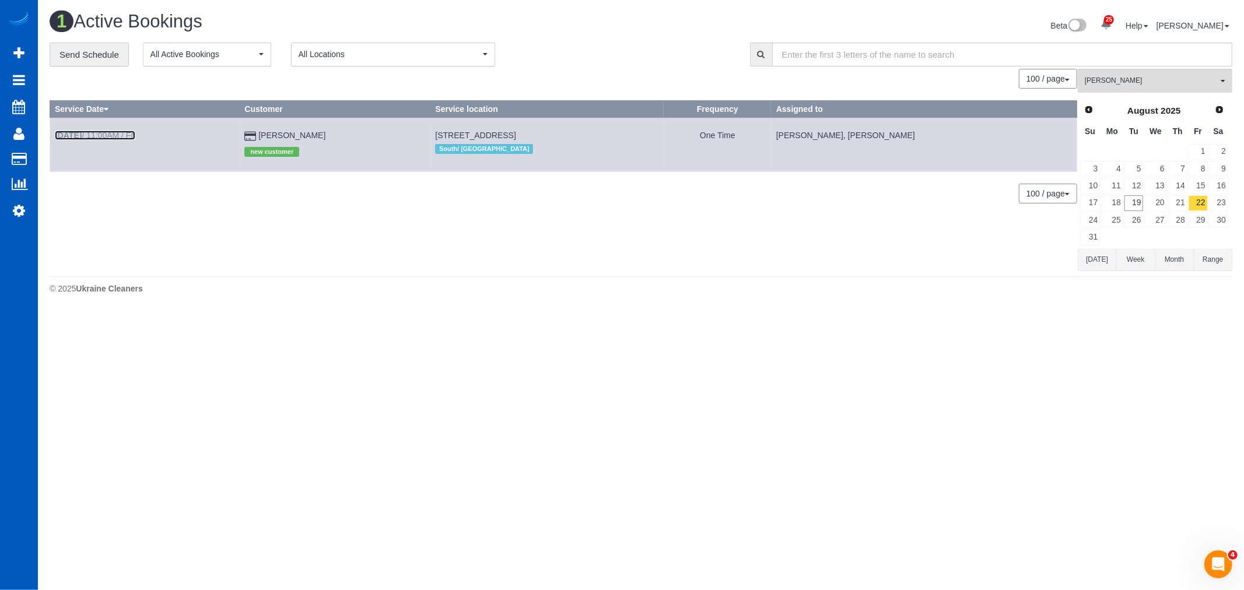
click at [80, 133] on b "Aug 22nd" at bounding box center [68, 135] width 27 height 9
select select "WA"
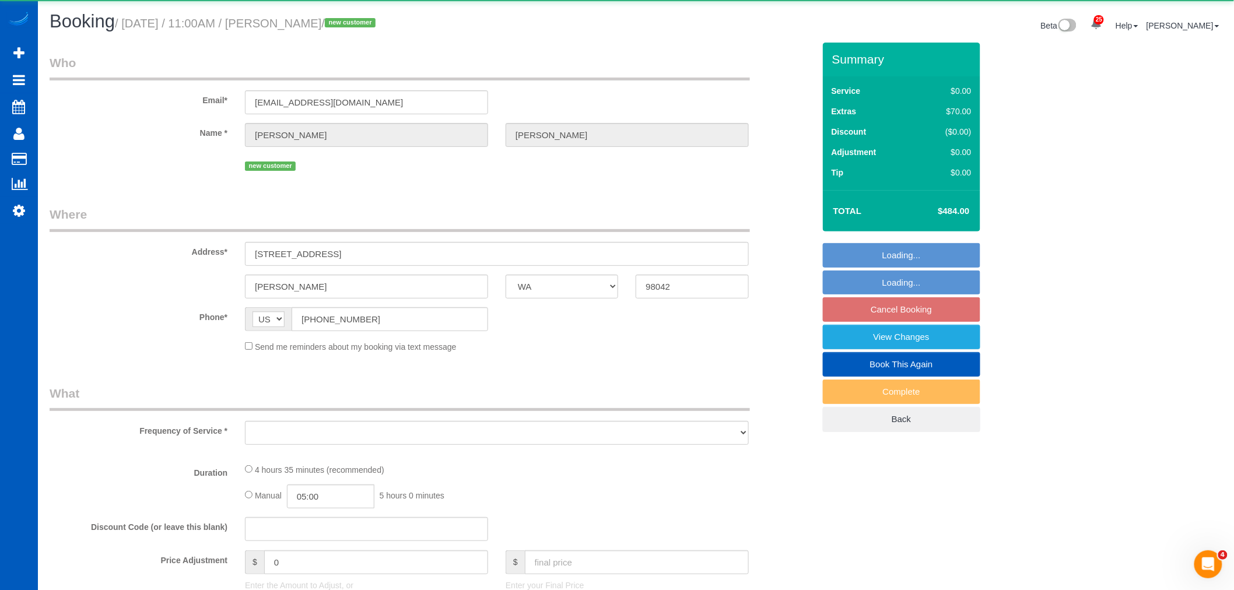
select select "object:23600"
select select "string:fspay-7fb8b607-37d7-41ea-89a8-5e6d4520d80b"
select select "199"
select select "1001"
select select "3"
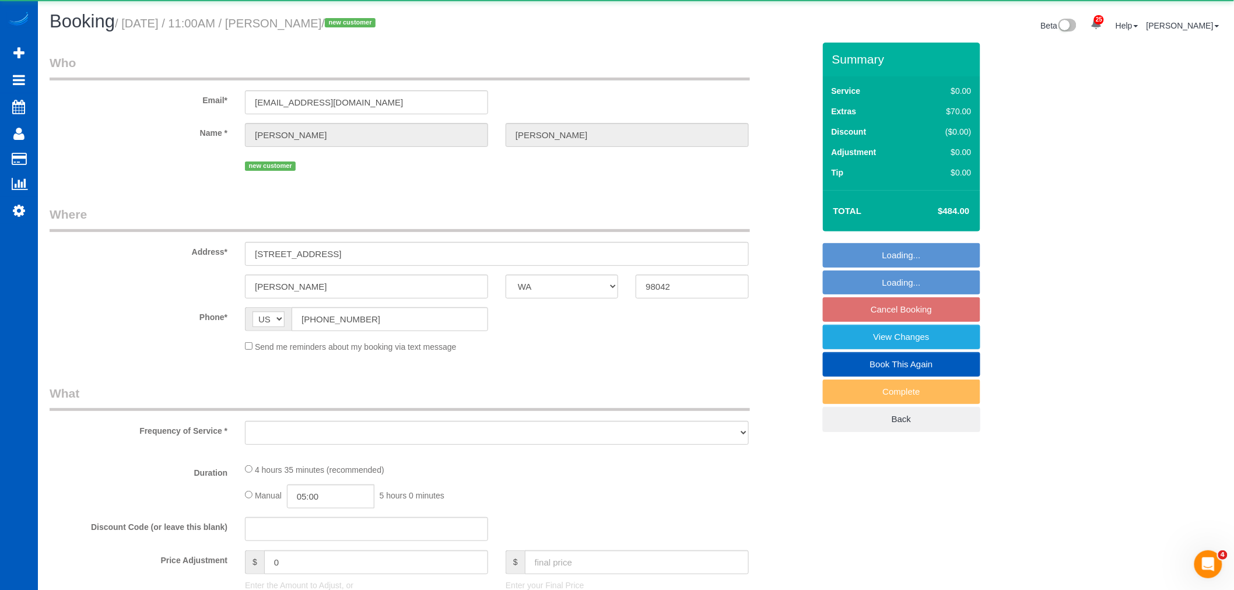
select select "spot68"
select select "number:8"
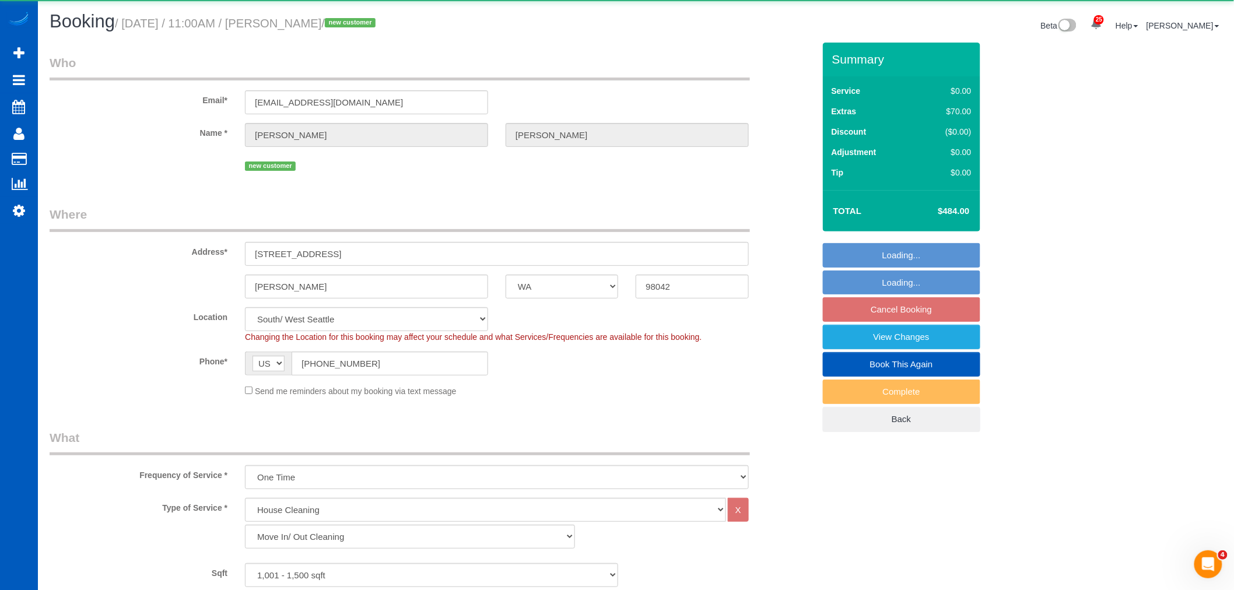
select select "1001"
select select "3"
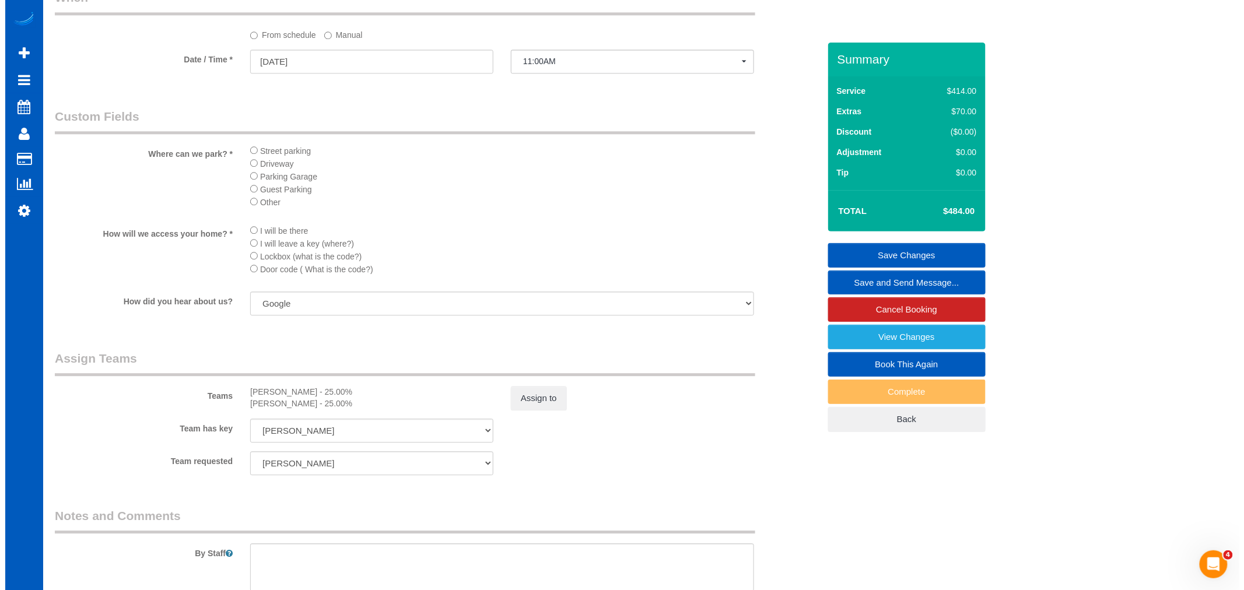
scroll to position [1361, 0]
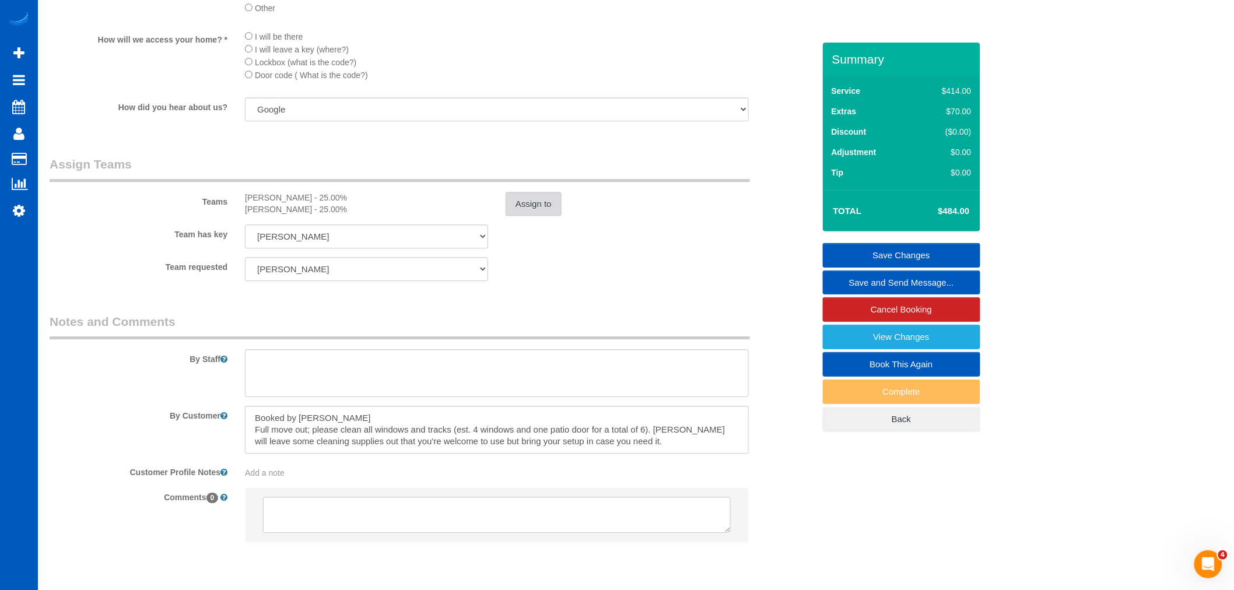
click at [530, 216] on button "Assign to" at bounding box center [534, 204] width 56 height 24
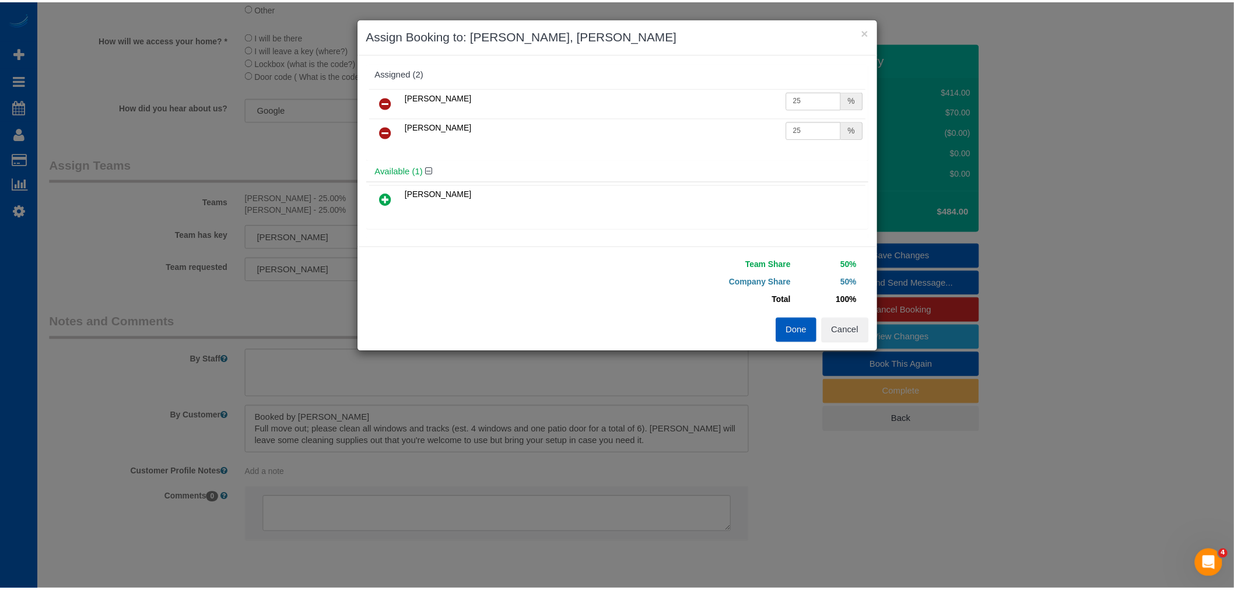
scroll to position [129, 0]
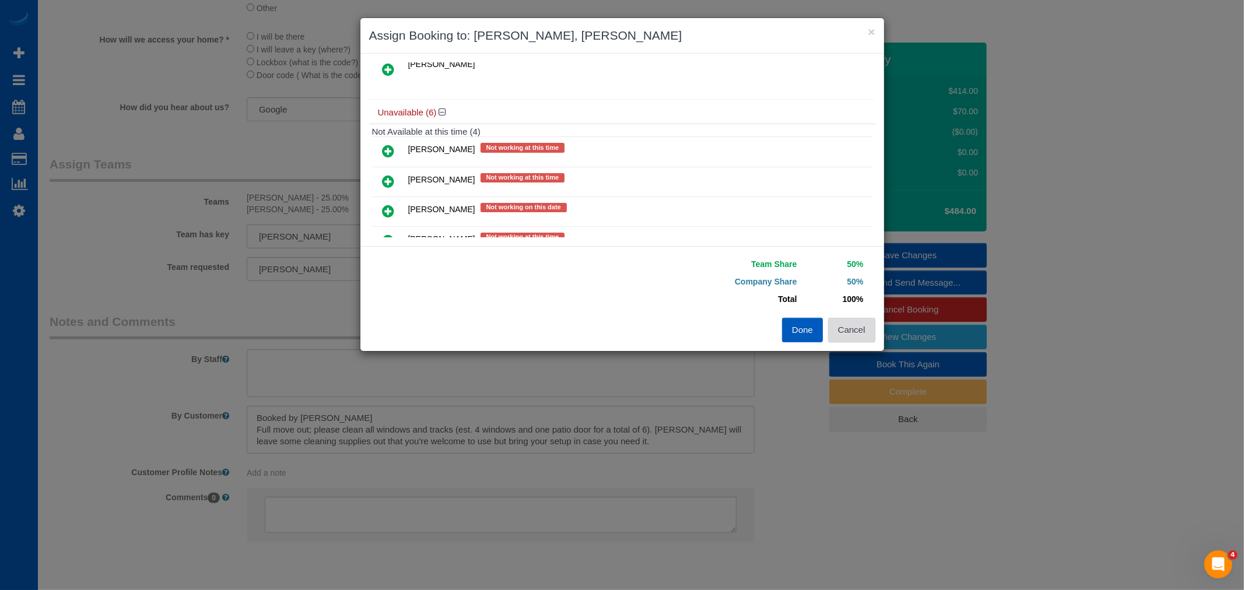
click at [854, 318] on button "Cancel" at bounding box center [851, 330] width 47 height 24
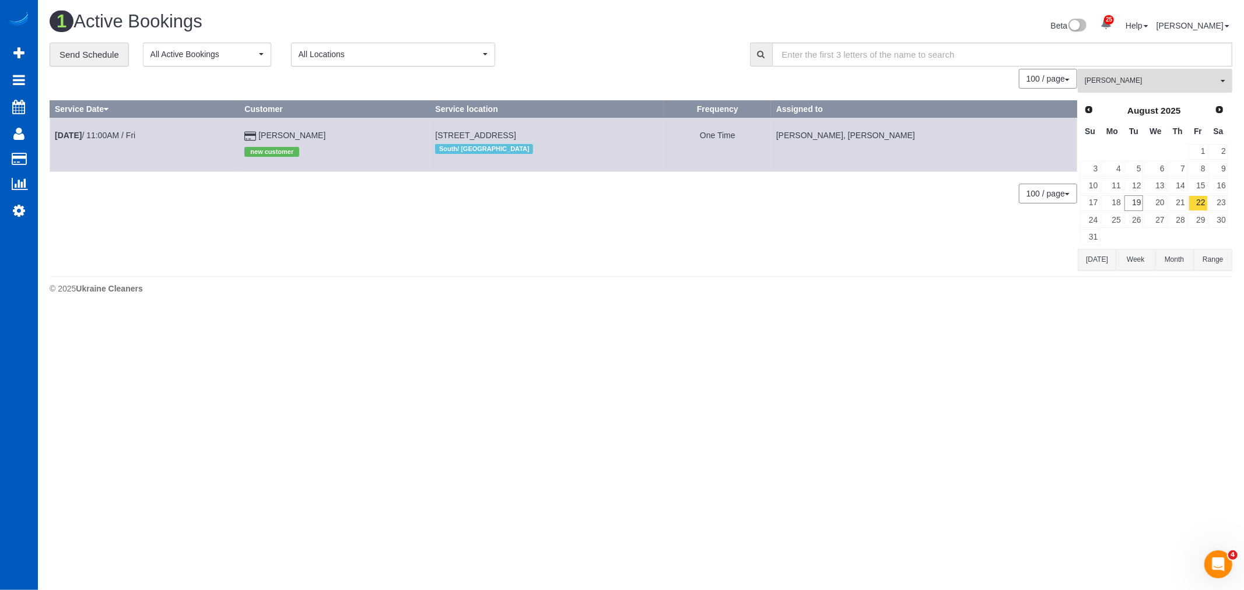
click at [1164, 93] on button "Alina Kruchok All Teams" at bounding box center [1155, 81] width 155 height 24
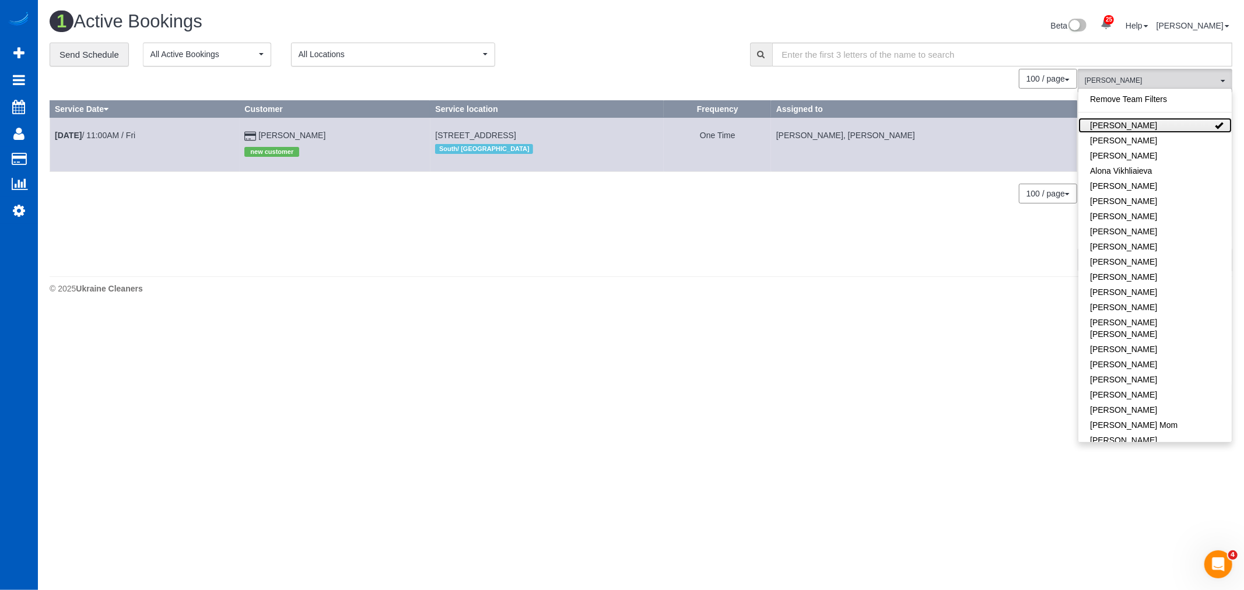
click at [1158, 121] on link "Alina Kruchok" at bounding box center [1155, 125] width 153 height 15
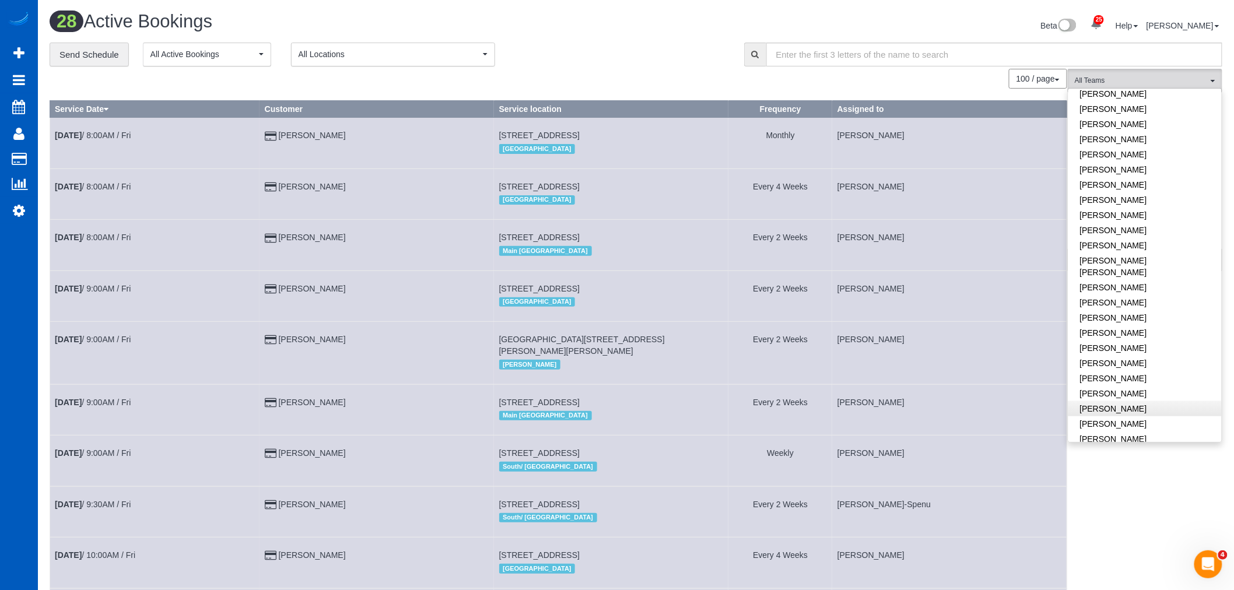
scroll to position [453, 0]
click at [1150, 386] on link "Olena Datsyk" at bounding box center [1145, 393] width 153 height 15
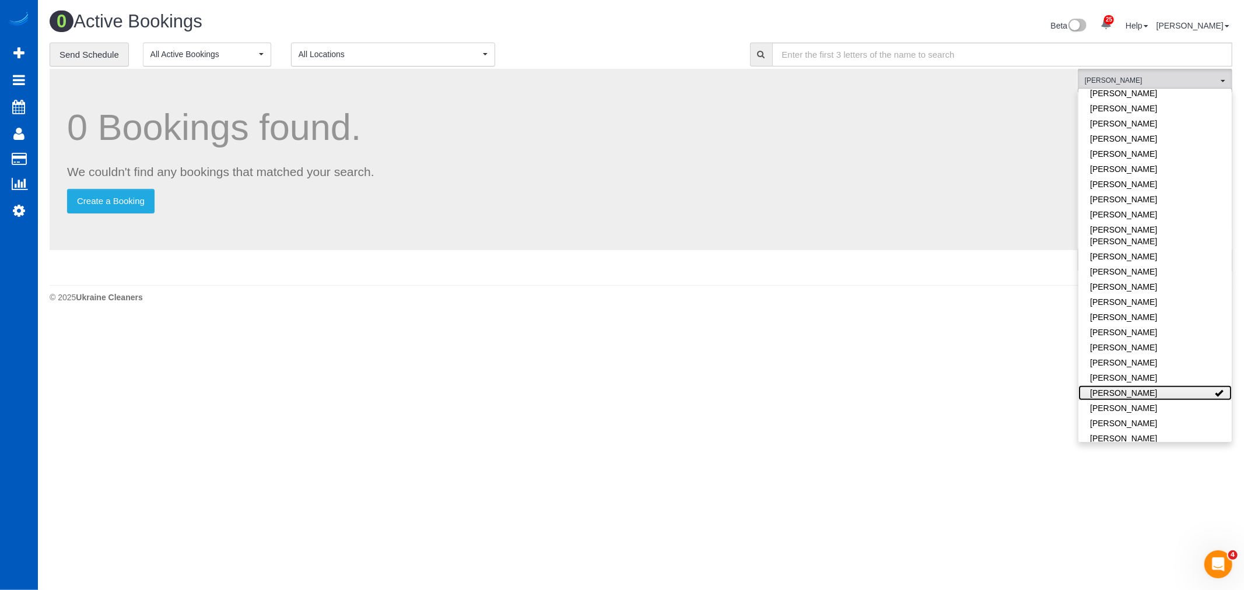
click at [1150, 386] on link "Olena Datsyk" at bounding box center [1155, 393] width 153 height 15
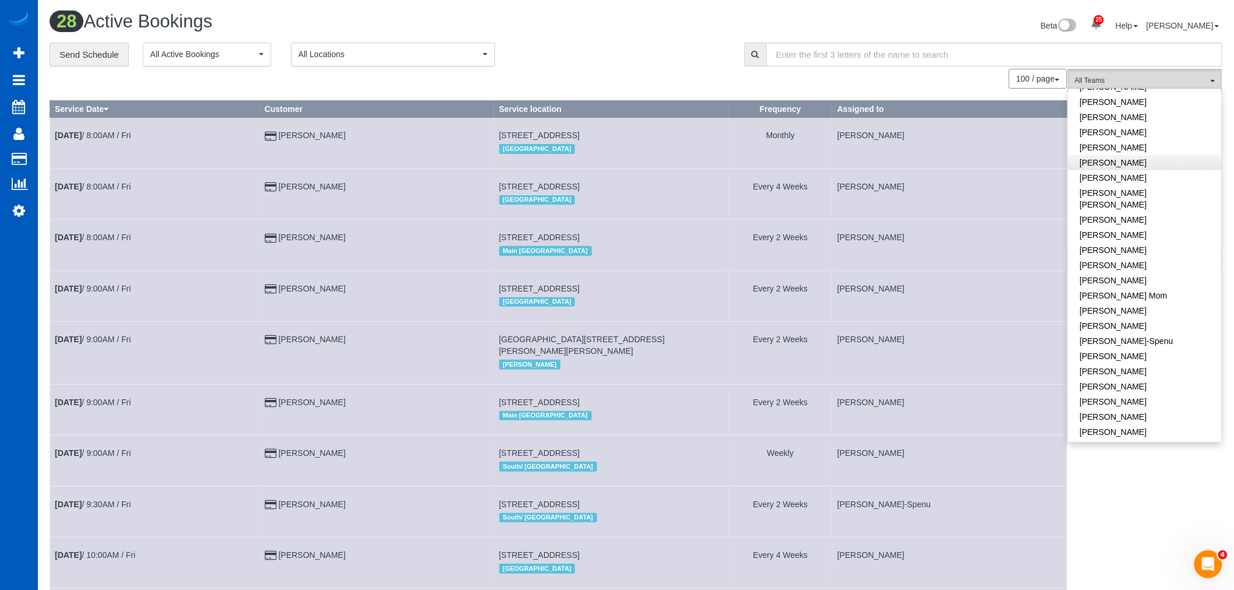
scroll to position [0, 0]
click at [1130, 126] on link "Alina Kruchok" at bounding box center [1145, 125] width 153 height 15
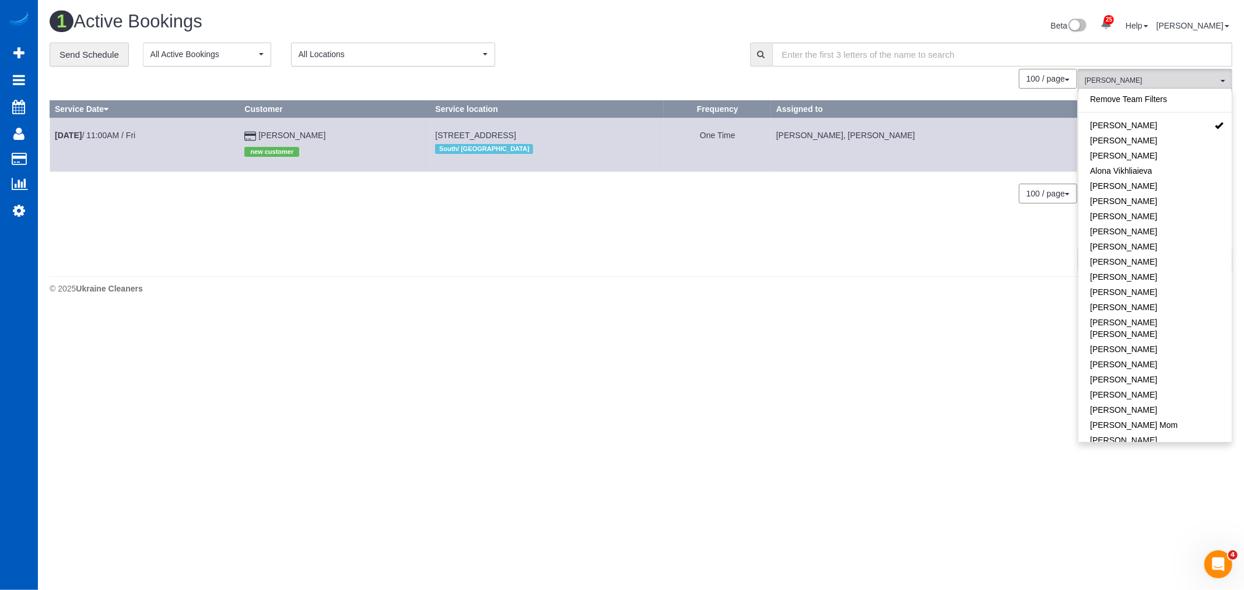
click at [105, 130] on td "Aug 22nd / 11:00AM / Fri" at bounding box center [145, 145] width 190 height 54
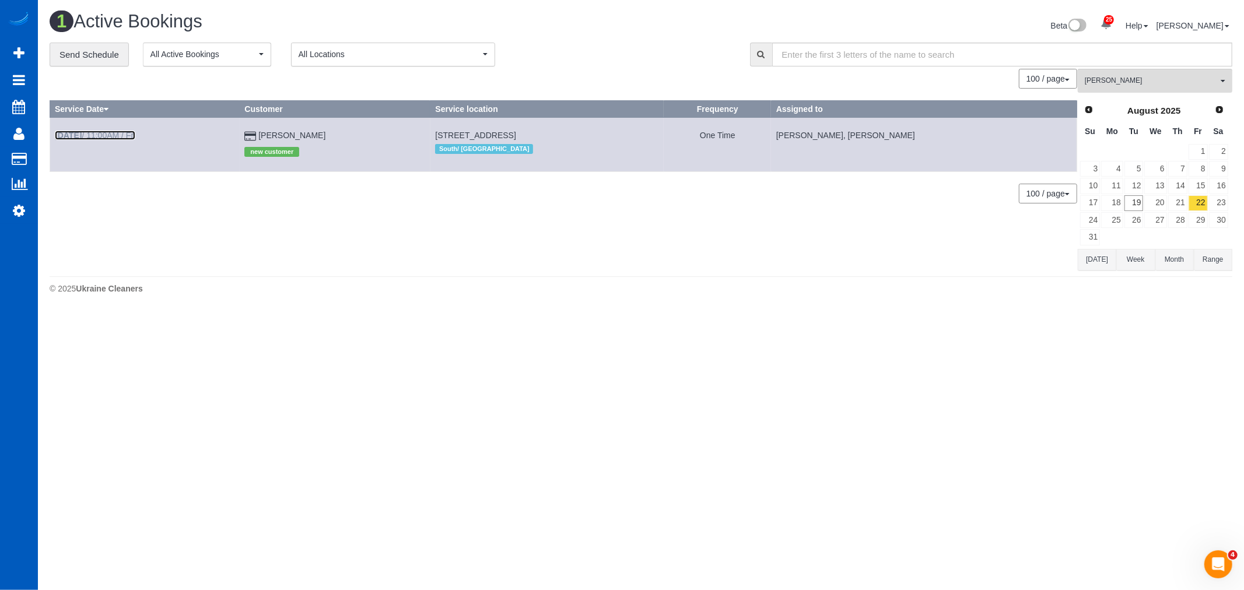
click at [105, 131] on link "Aug 22nd / 11:00AM / Fri" at bounding box center [95, 135] width 80 height 9
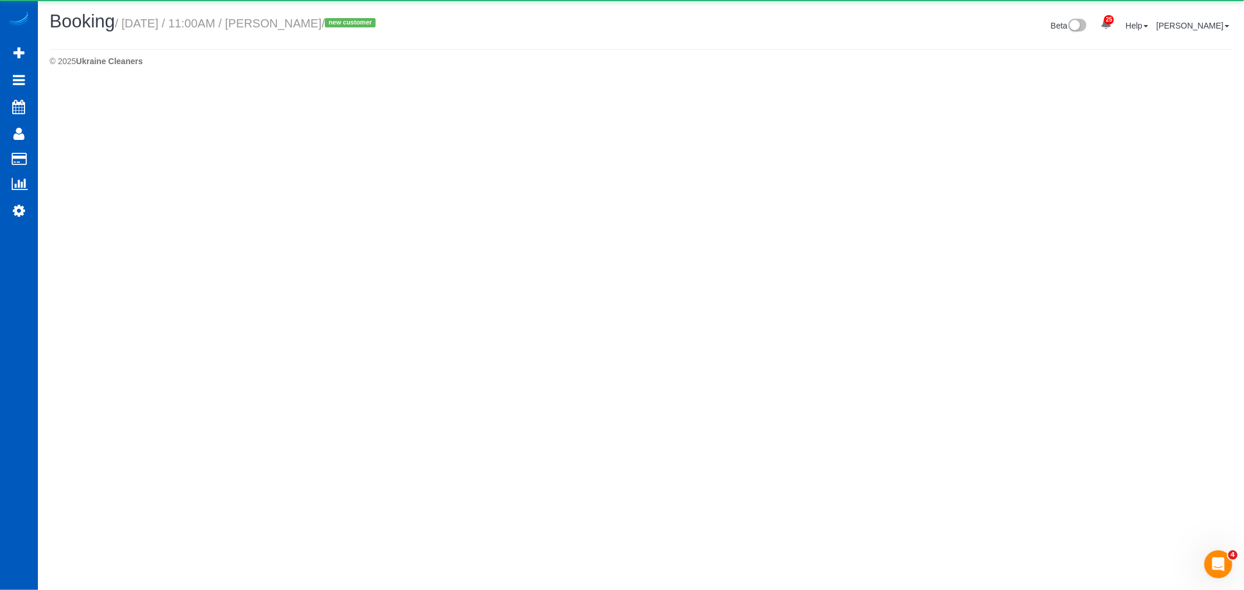
select select "WA"
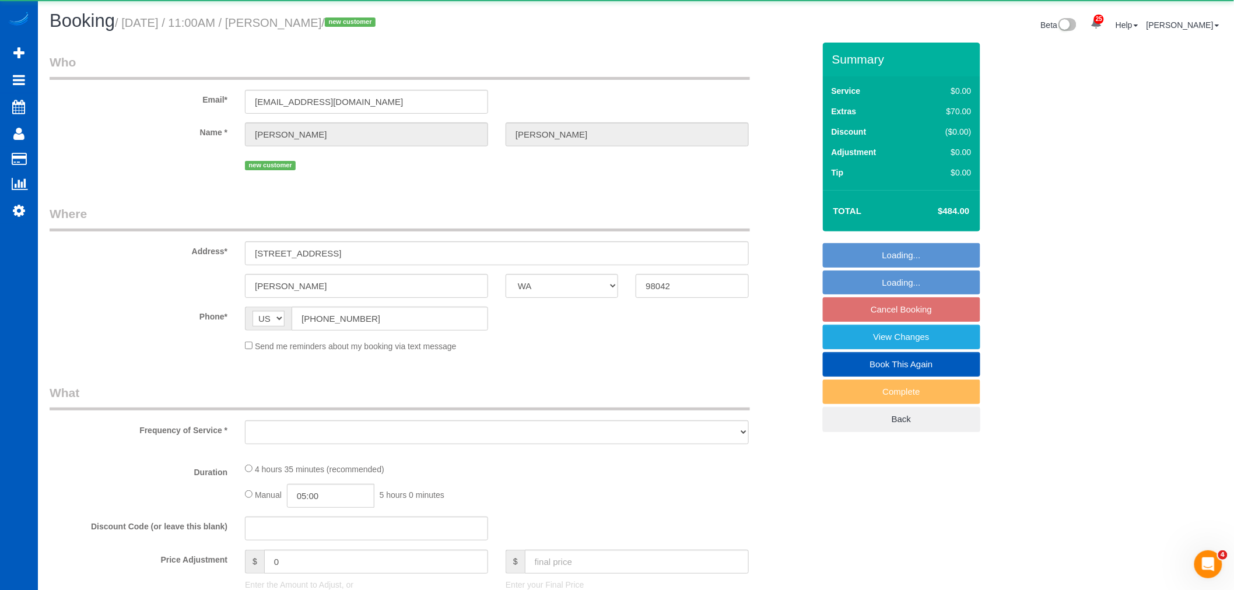
select select "object:25386"
select select "string:fspay-7fb8b607-37d7-41ea-89a8-5e6d4520d80b"
select select "199"
select select "1001"
select select "3"
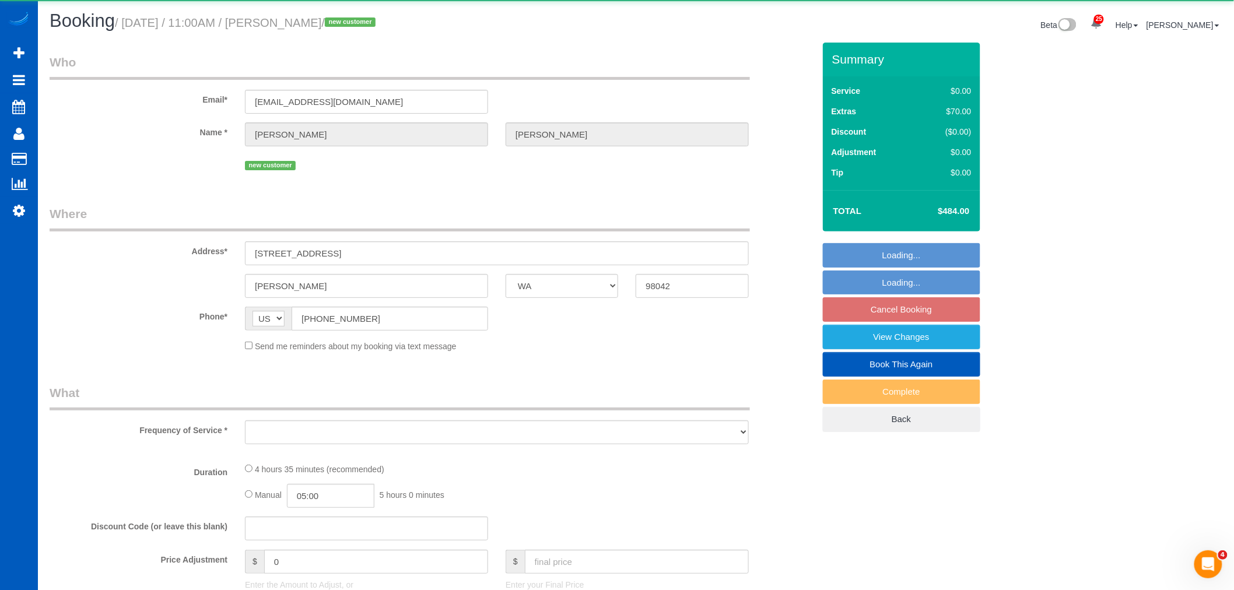
select select "spot84"
select select "number:8"
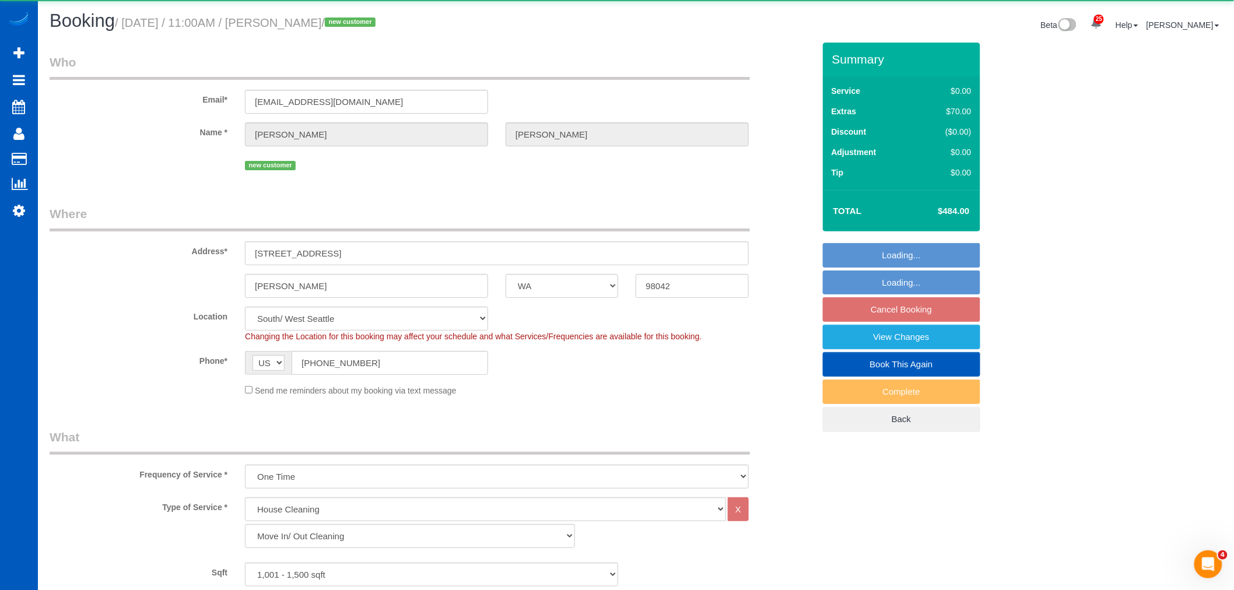
scroll to position [324, 0]
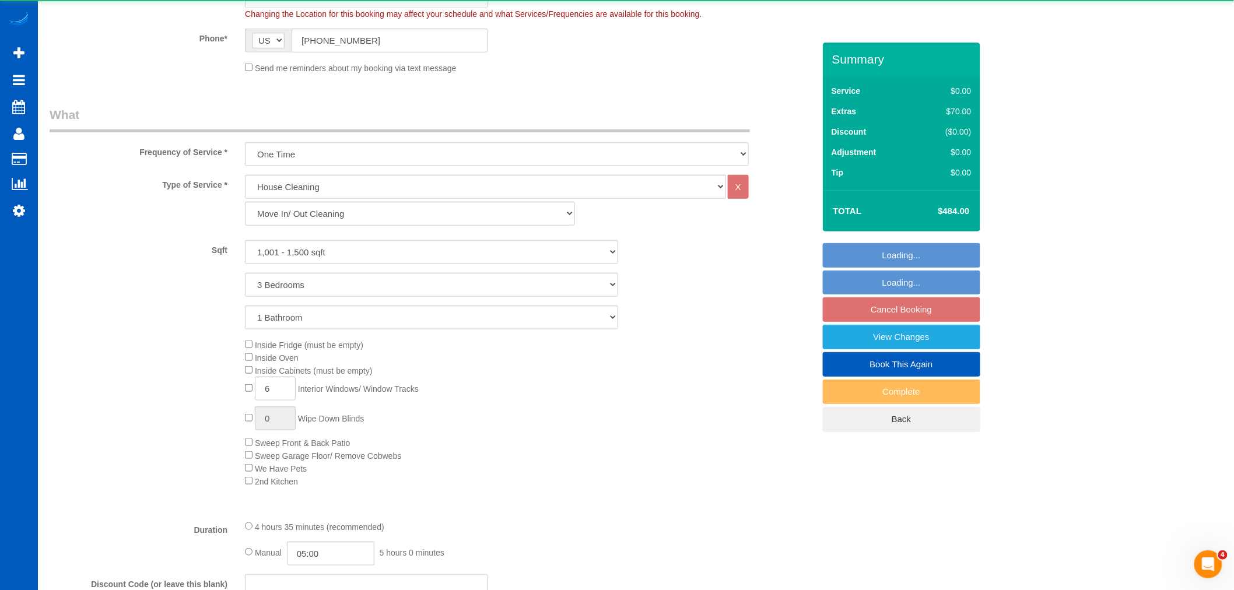
select select "object:25582"
select select "1001"
select select "3"
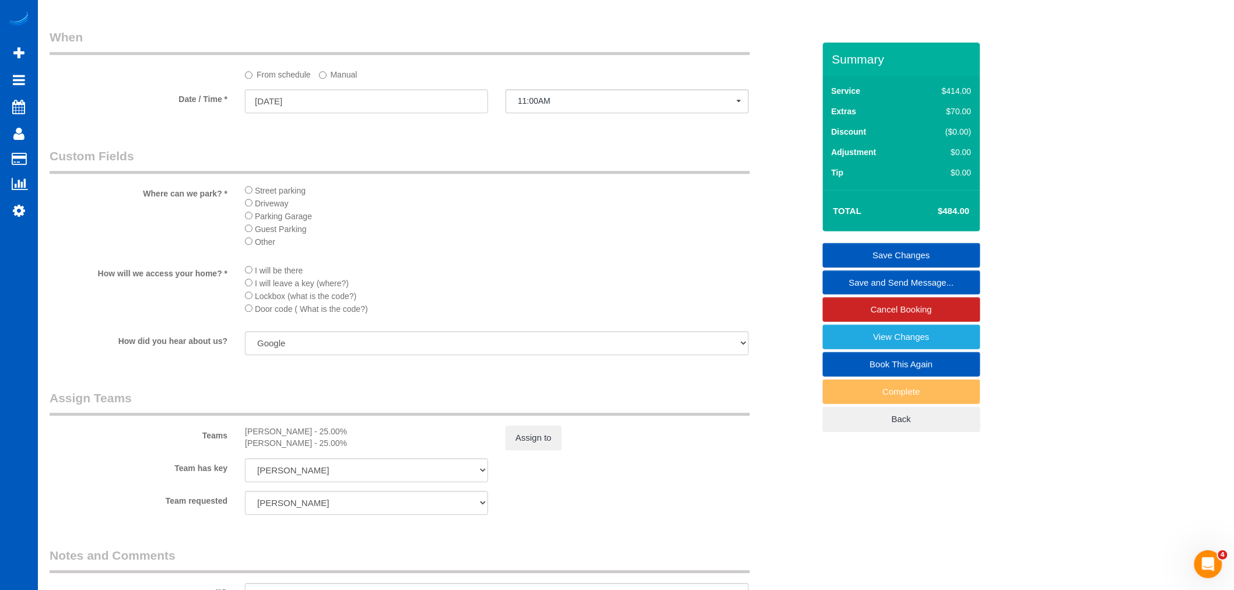
scroll to position [1361, 0]
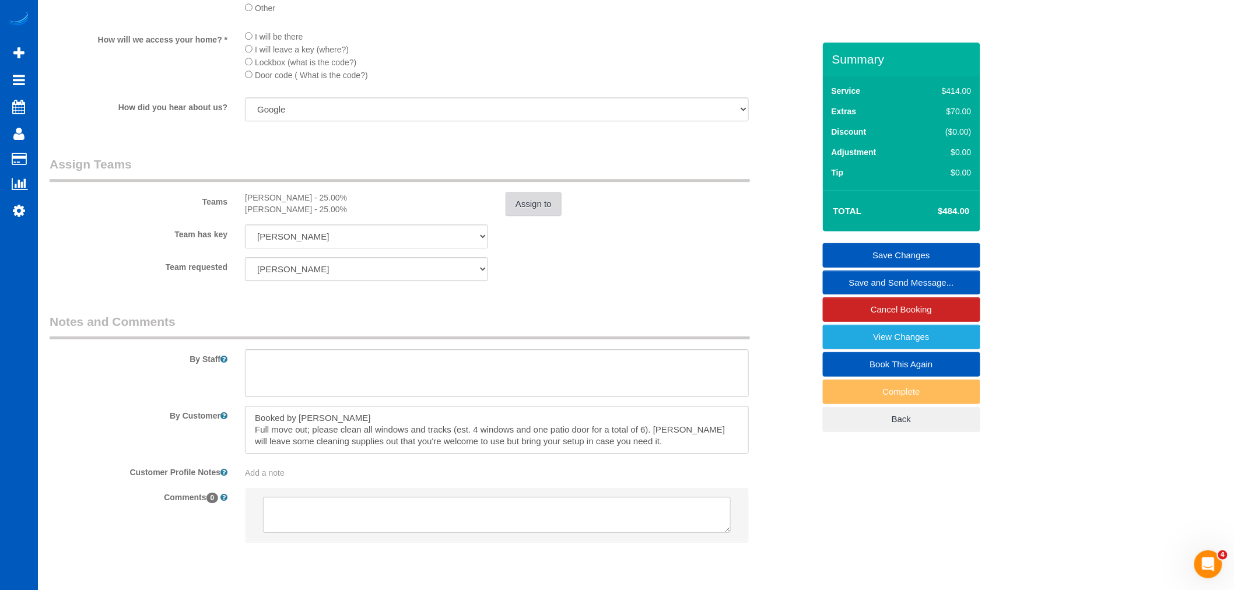
click at [551, 216] on button "Assign to" at bounding box center [534, 204] width 56 height 24
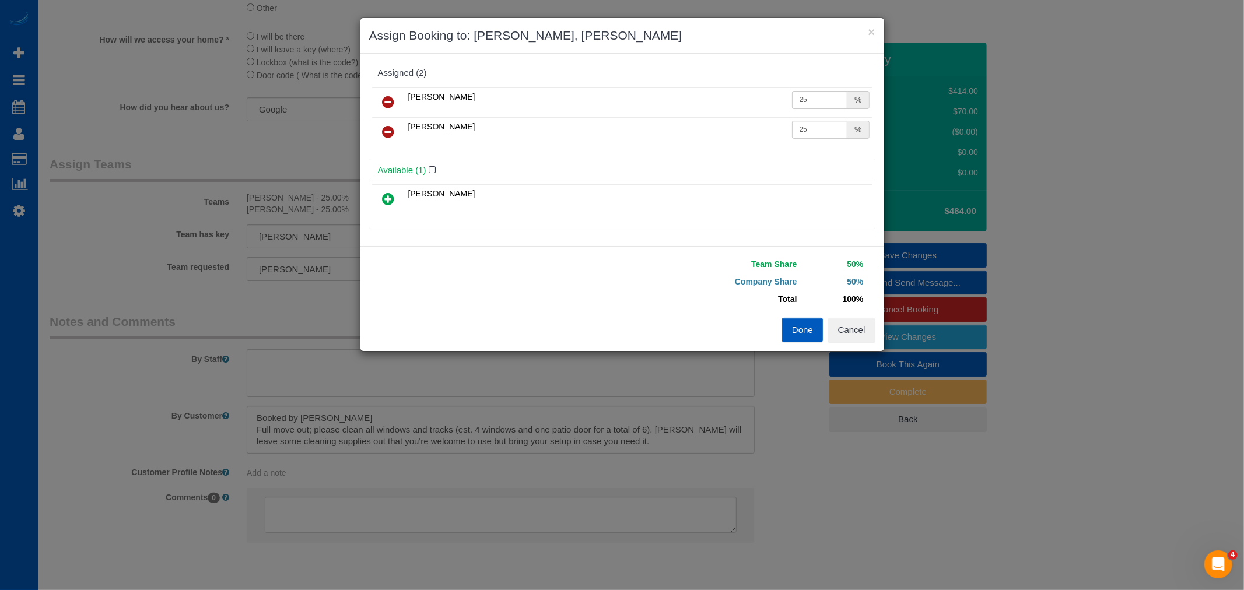
click at [381, 101] on link at bounding box center [388, 102] width 27 height 23
click at [386, 197] on icon at bounding box center [389, 199] width 12 height 14
click at [806, 331] on button "Done" at bounding box center [802, 330] width 41 height 24
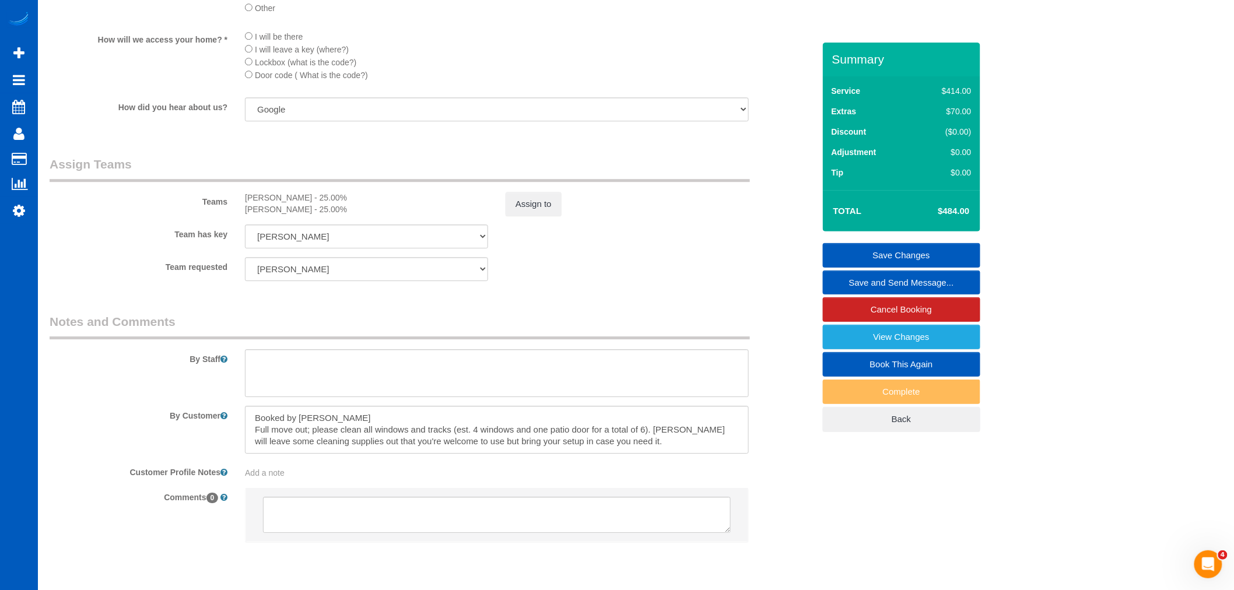
click at [912, 261] on link "Save Changes" at bounding box center [901, 255] width 157 height 24
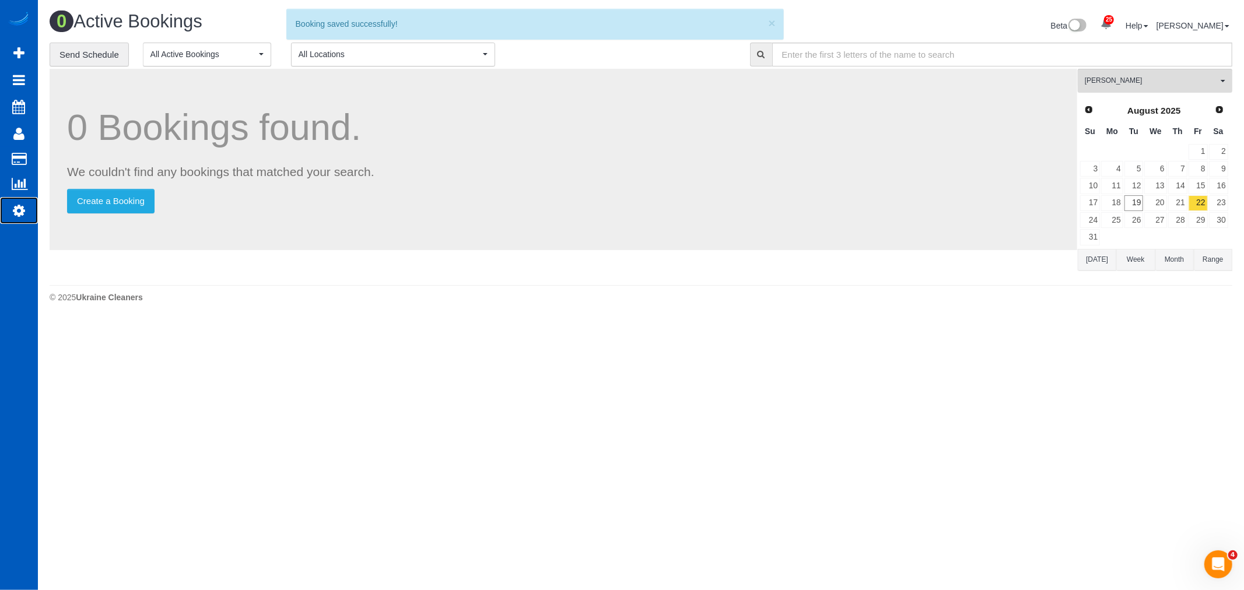
click at [32, 209] on link "Settings" at bounding box center [19, 210] width 38 height 27
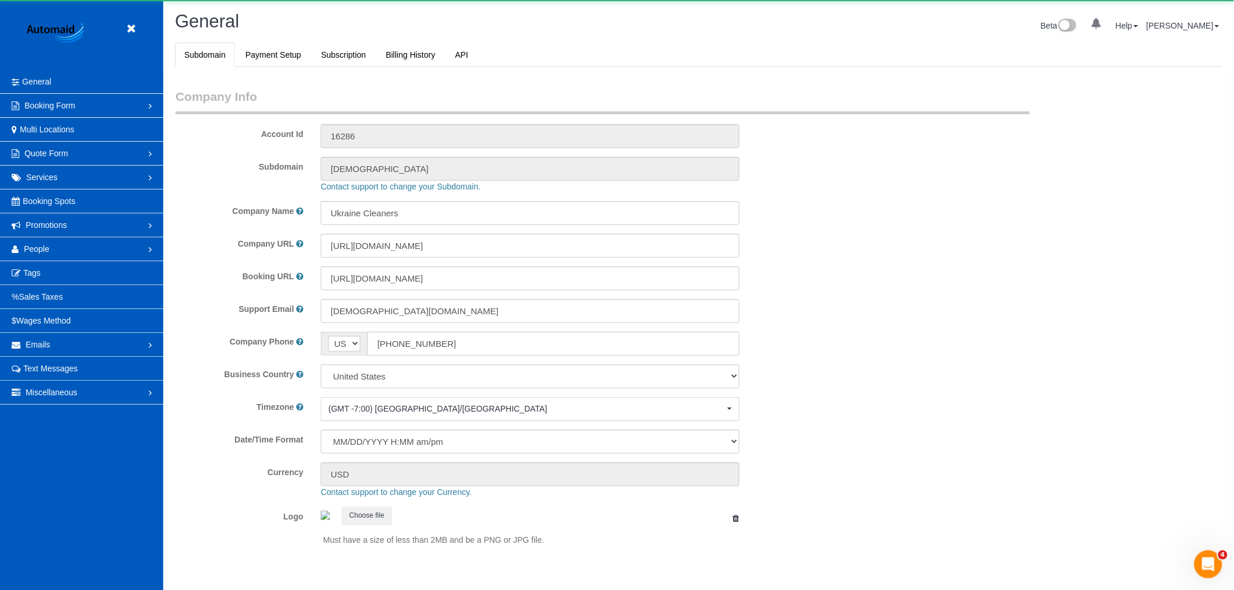
select select "1"
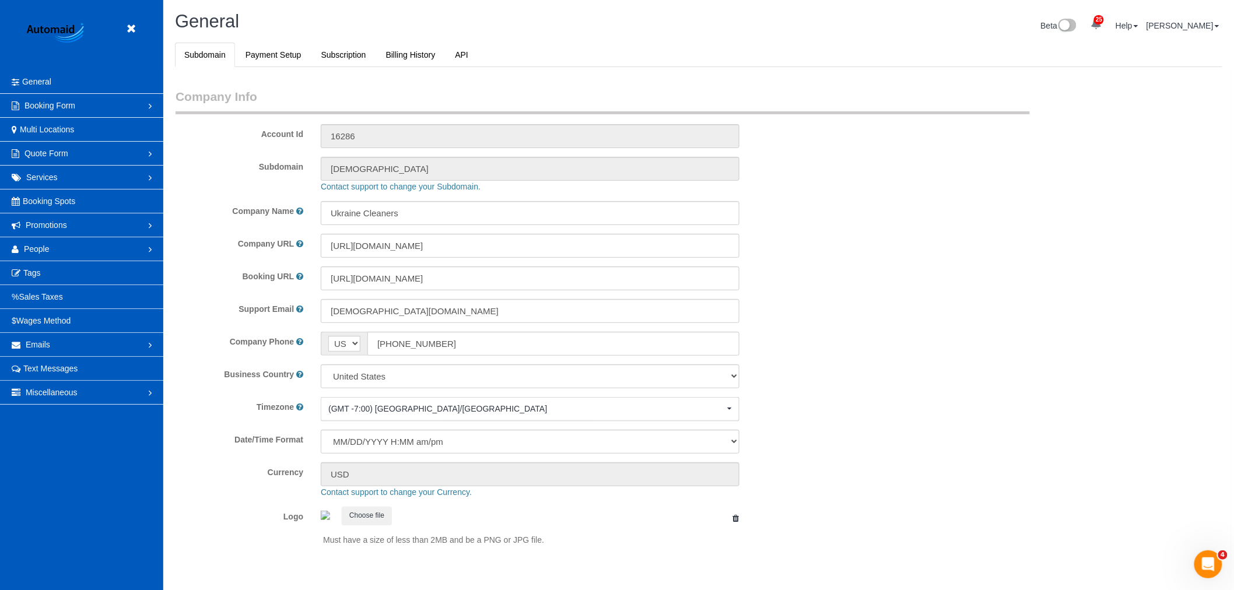
scroll to position [2550, 1234]
click at [50, 247] on link "People" at bounding box center [81, 248] width 163 height 23
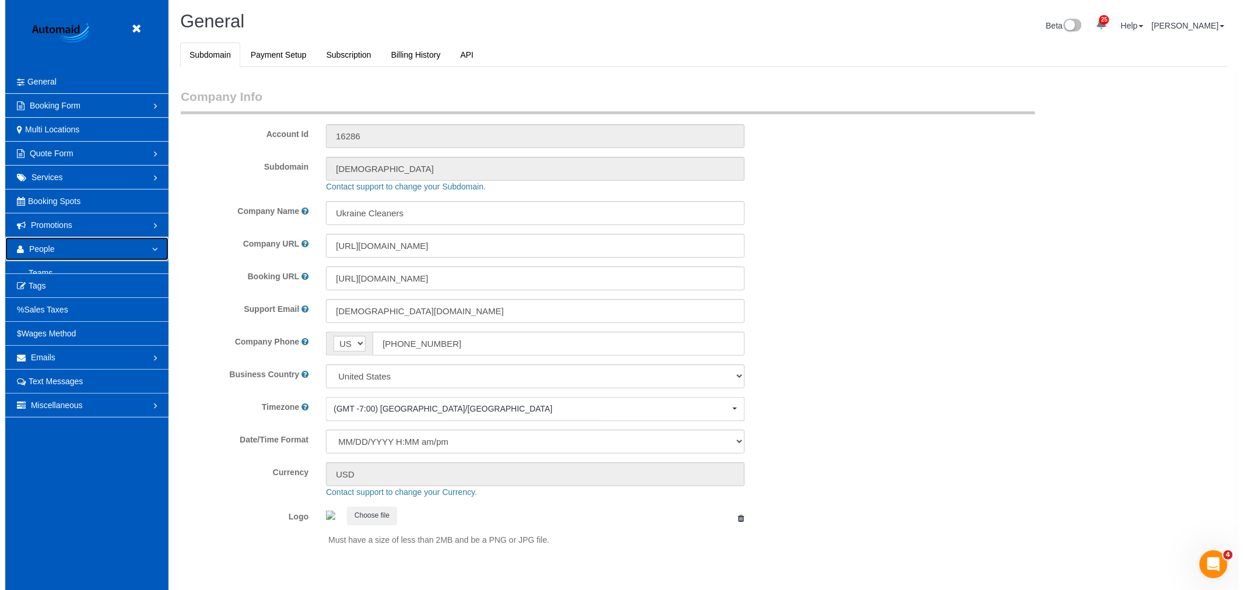
scroll to position [0, 0]
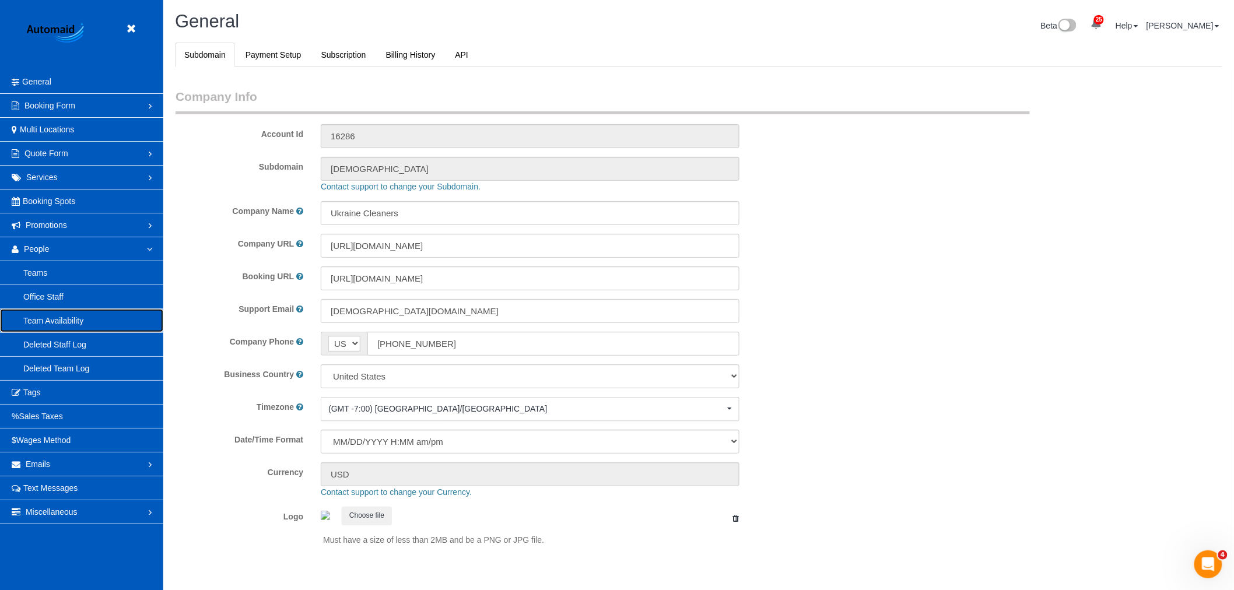
click at [50, 318] on link "Team Availability" at bounding box center [81, 320] width 163 height 23
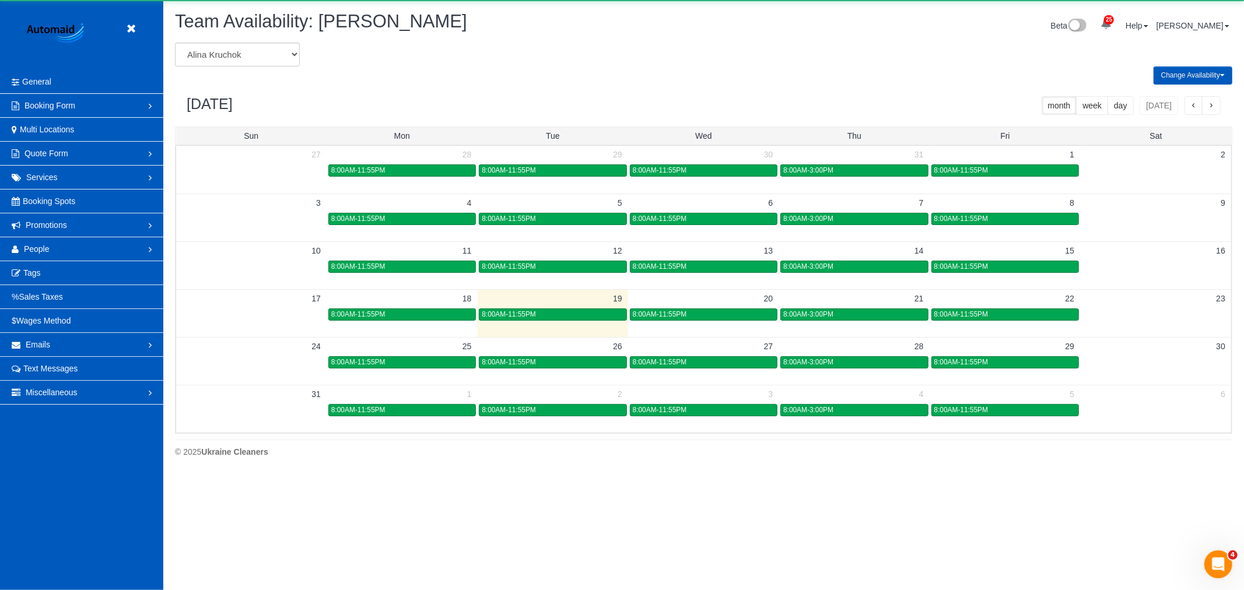
scroll to position [476, 1244]
click at [234, 60] on select "Alina Kruchok Alona Kulish Alona Tarasiuk Alona Vikhliaieva Anastasiia Demchenk…" at bounding box center [237, 55] width 125 height 24
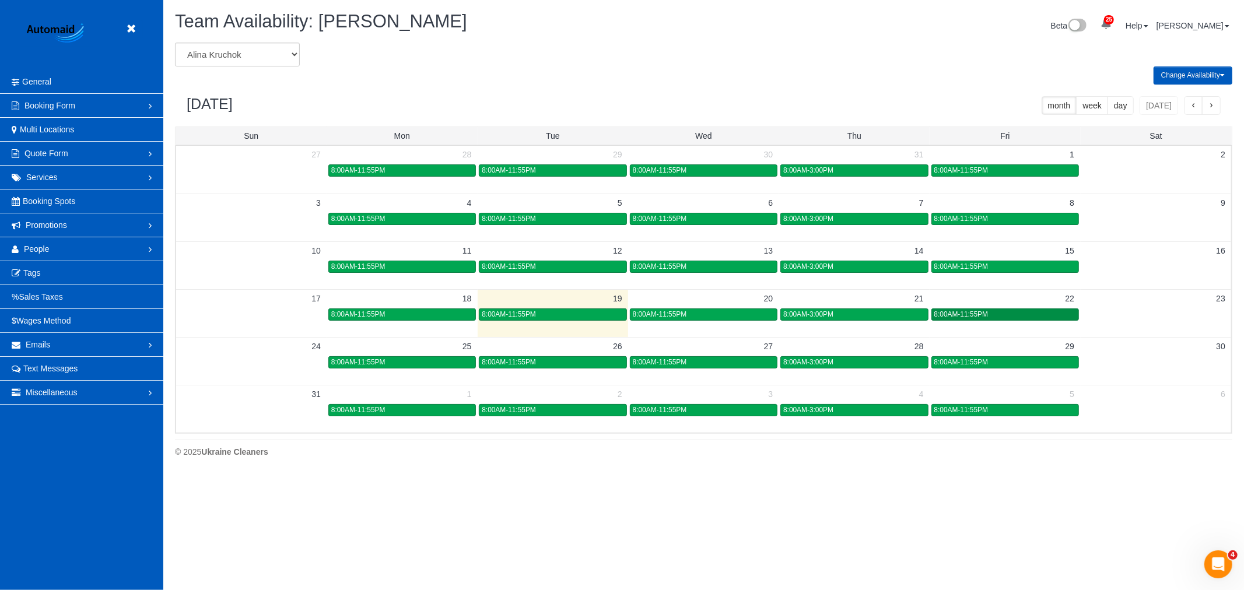
click at [969, 314] on span "8:00AM-11:55PM" at bounding box center [961, 314] width 54 height 8
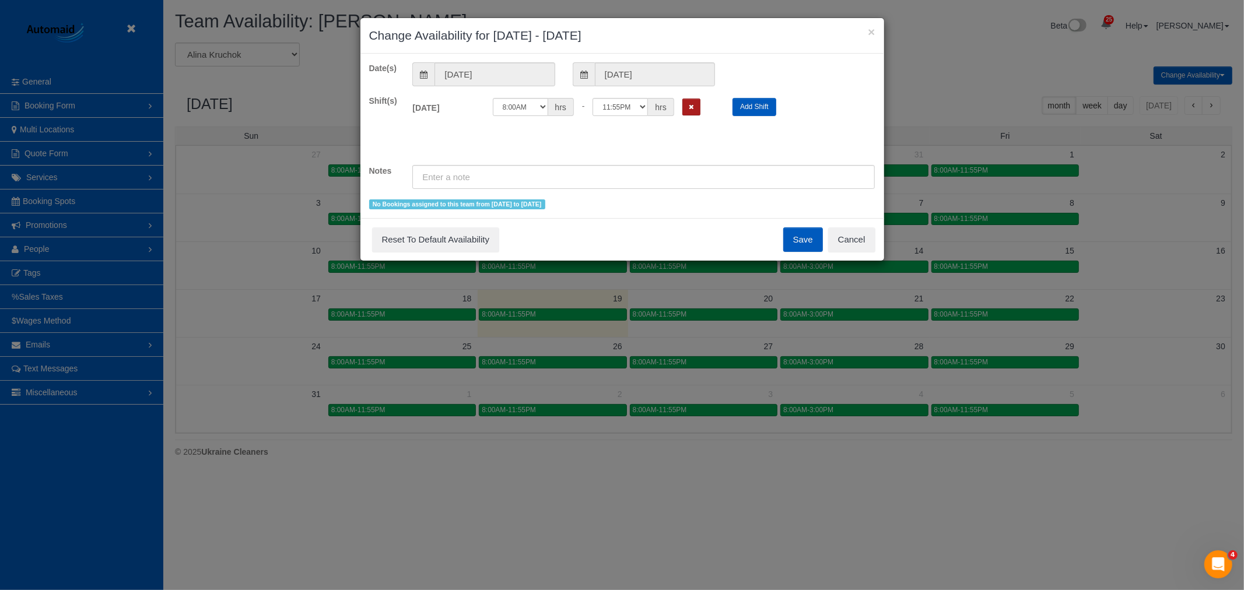
click at [693, 105] on icon "Remove Shift" at bounding box center [691, 107] width 5 height 6
click at [783, 232] on div "Save Reset To Default Availability Cancel" at bounding box center [622, 239] width 524 height 43
click at [792, 237] on button "Save" at bounding box center [803, 239] width 40 height 24
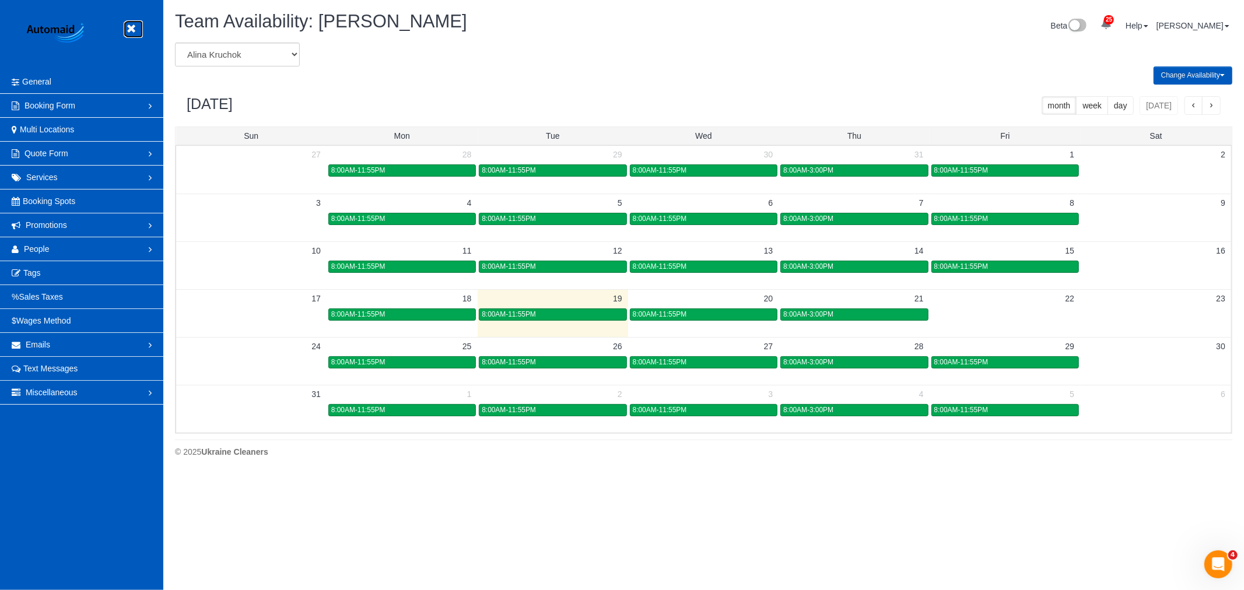
click at [134, 36] on link at bounding box center [133, 28] width 17 height 17
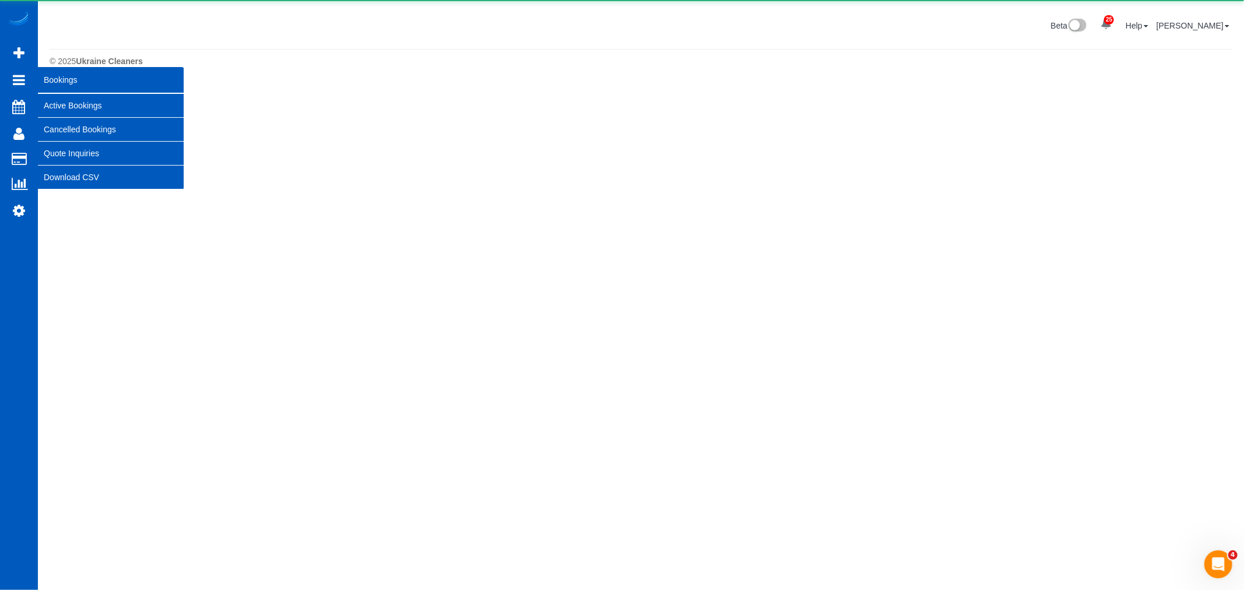
scroll to position [321, 1244]
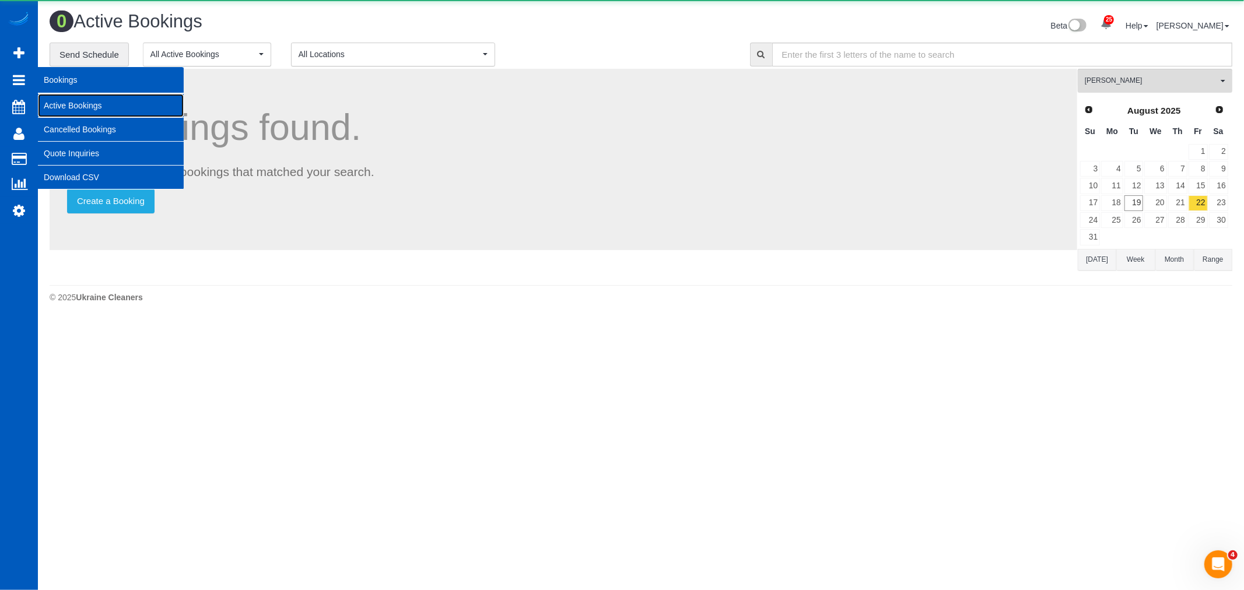
click at [74, 100] on link "Active Bookings" at bounding box center [111, 105] width 146 height 23
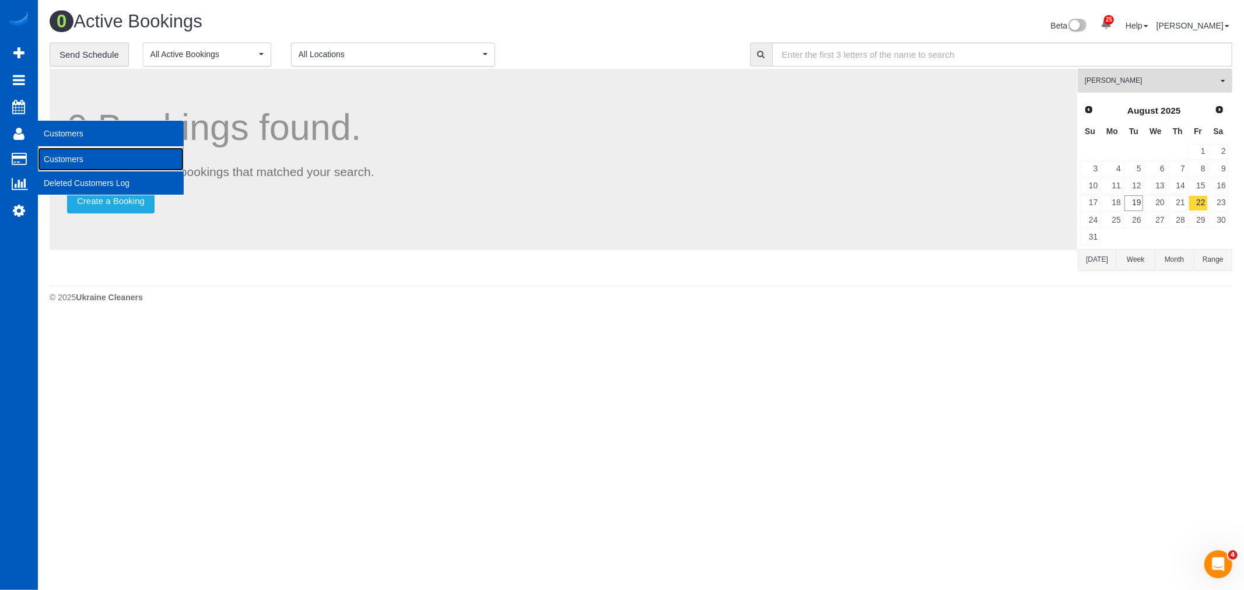
click at [54, 158] on link "Customers" at bounding box center [111, 159] width 146 height 23
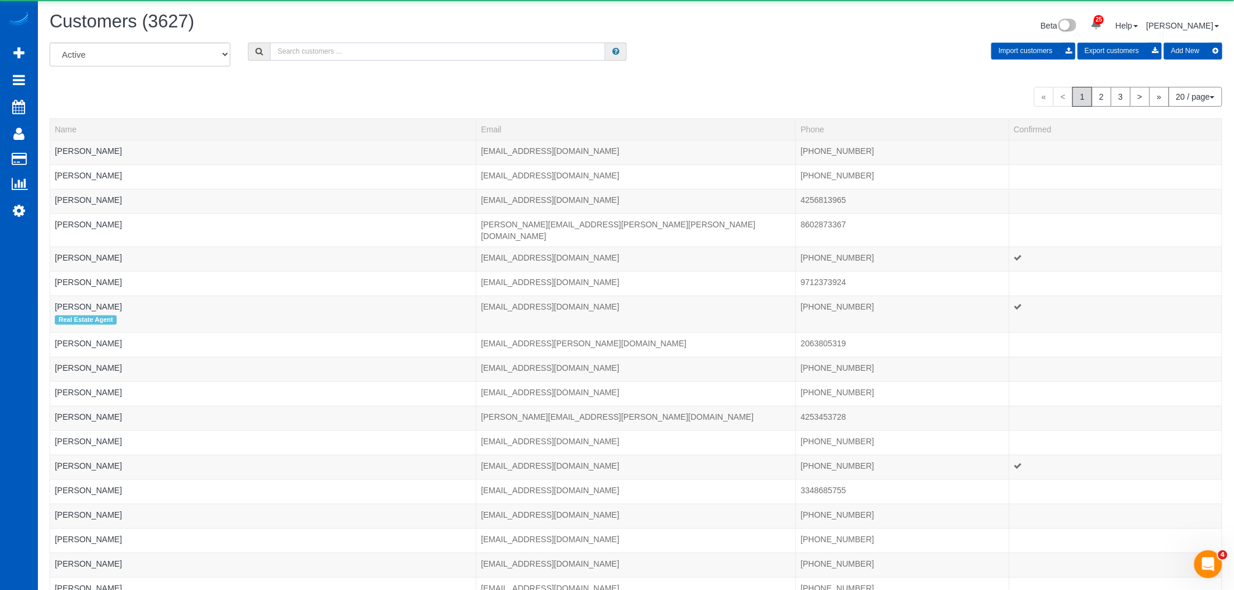
click at [325, 45] on input "text" at bounding box center [437, 52] width 335 height 18
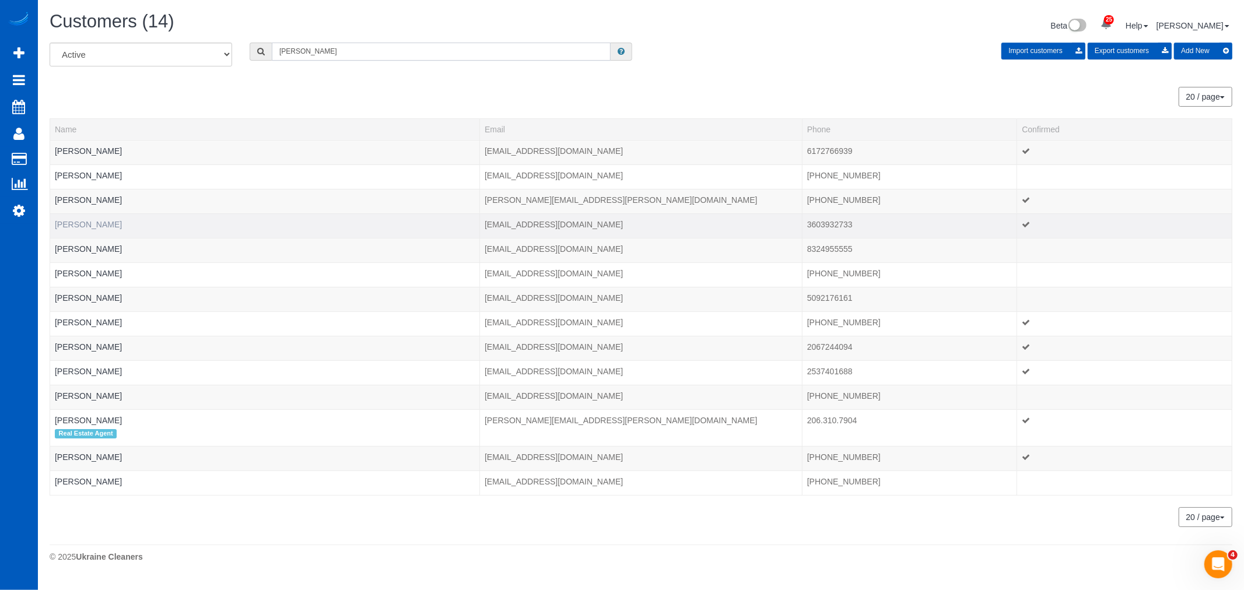
type input "lissa"
click at [97, 223] on link "Lissa Latham" at bounding box center [88, 224] width 67 height 9
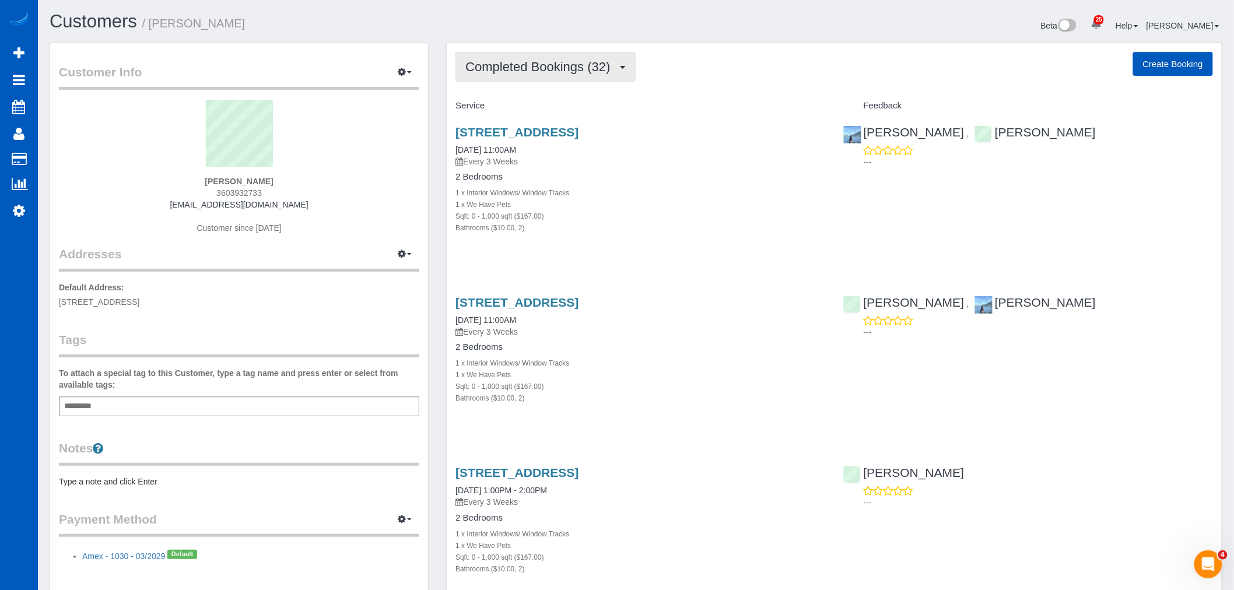
click at [532, 77] on button "Completed Bookings (32)" at bounding box center [546, 67] width 180 height 30
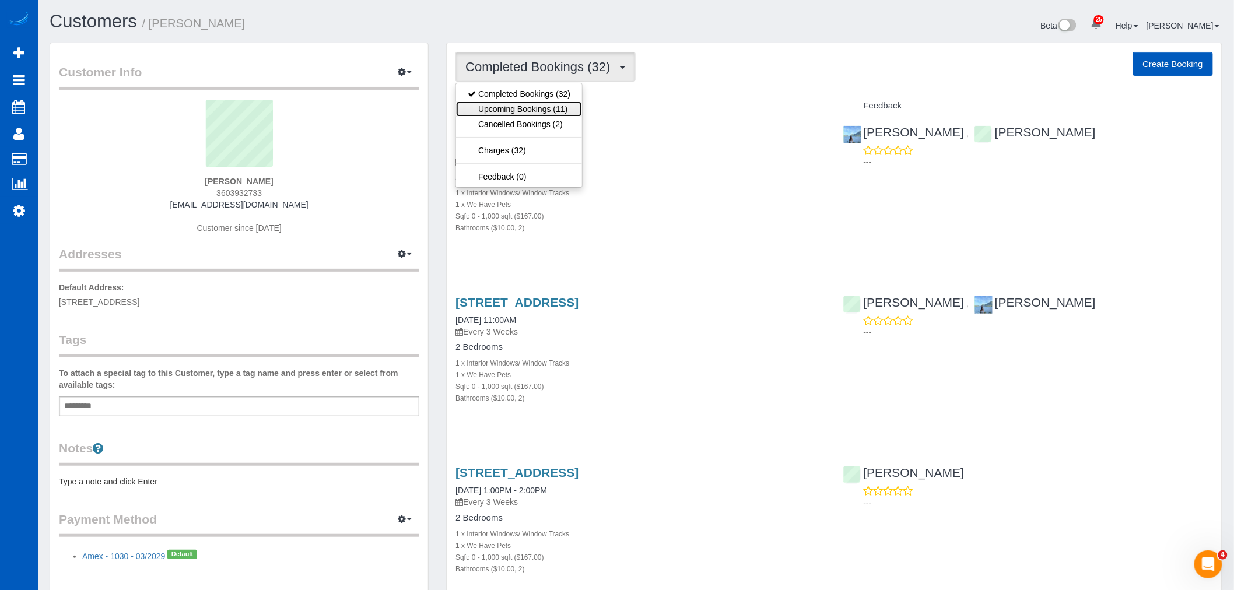
click at [534, 107] on link "Upcoming Bookings (11)" at bounding box center [519, 108] width 126 height 15
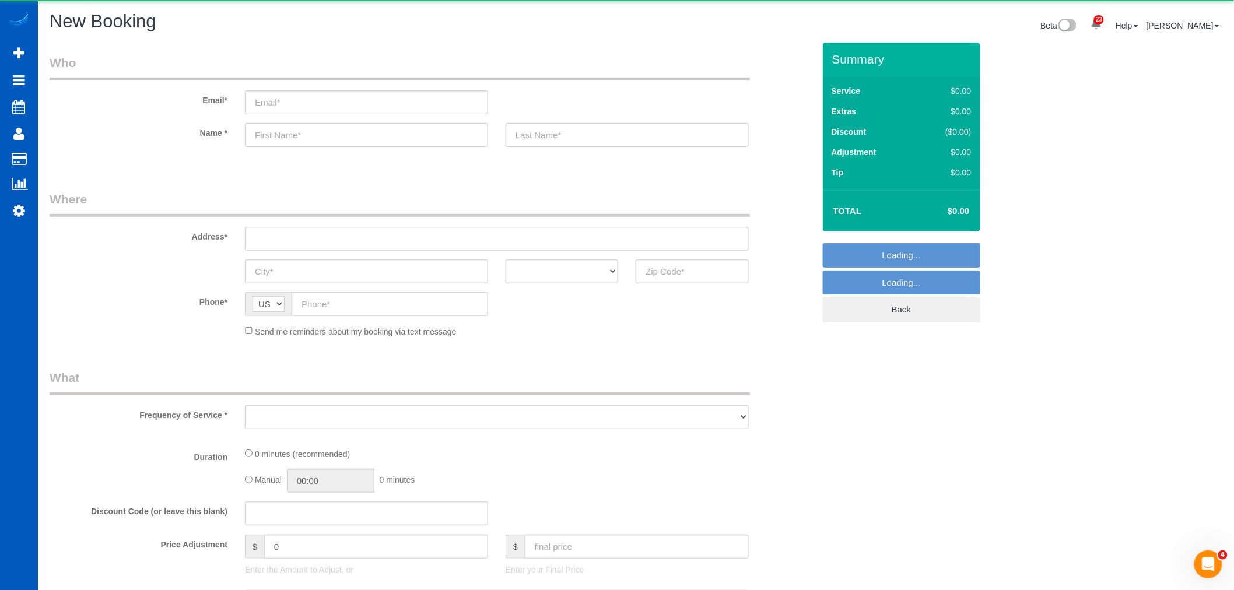
select select "object:20680"
select select "199"
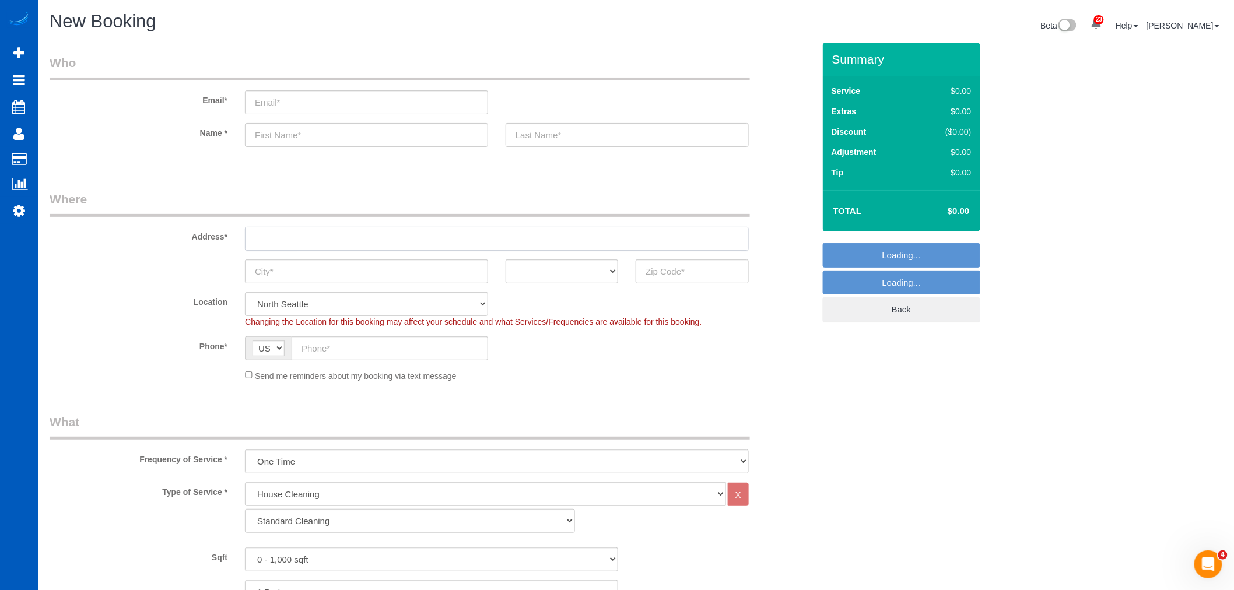
click at [292, 247] on input "text" at bounding box center [497, 239] width 504 height 24
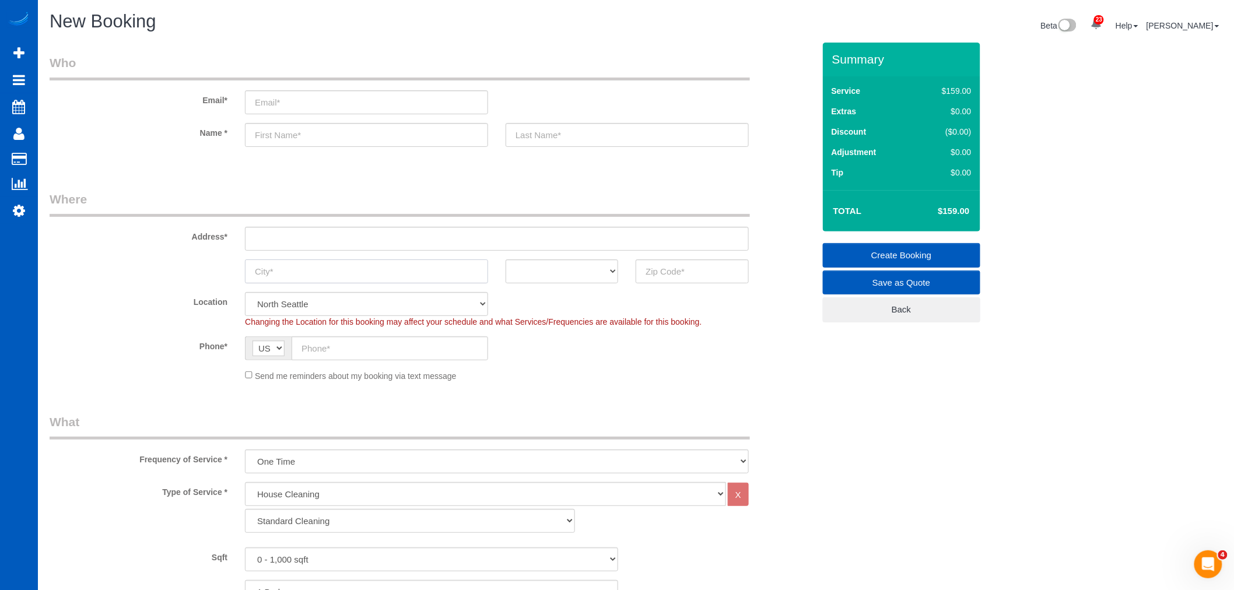
click at [281, 264] on input "text" at bounding box center [366, 272] width 243 height 24
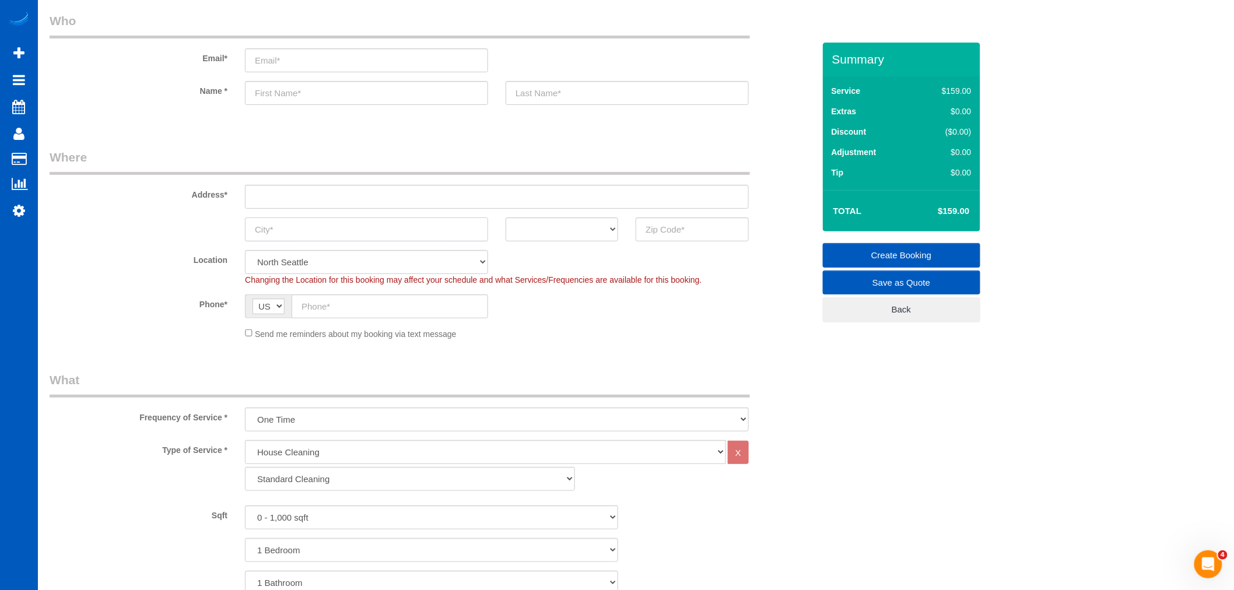
scroll to position [65, 0]
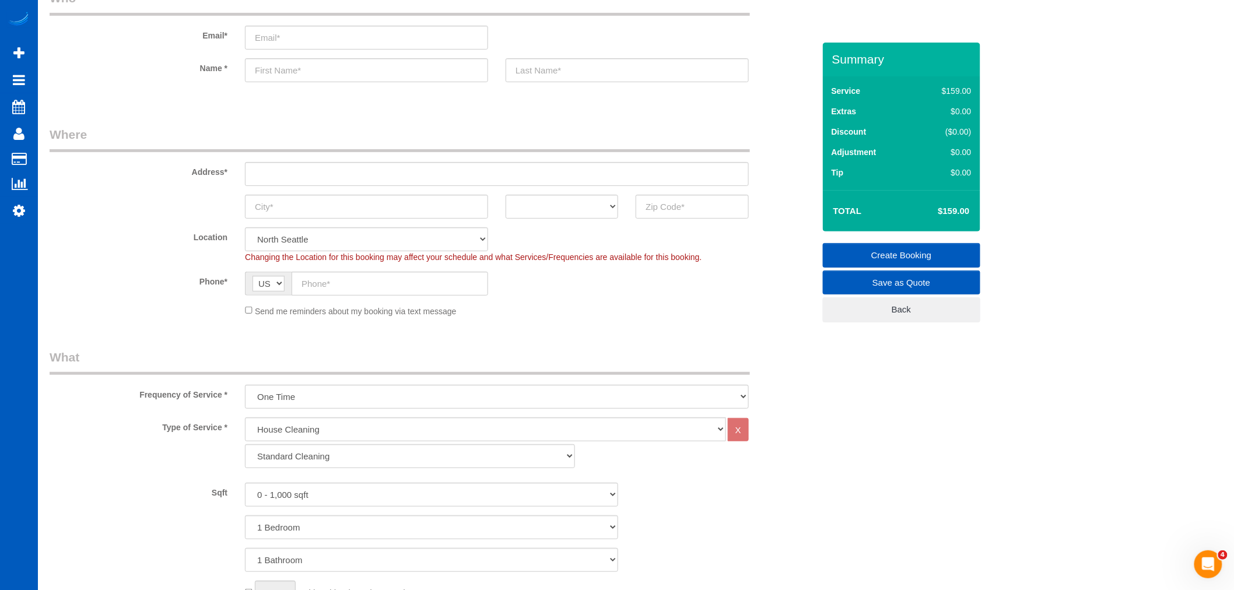
click at [579, 352] on legend "What" at bounding box center [400, 362] width 701 height 26
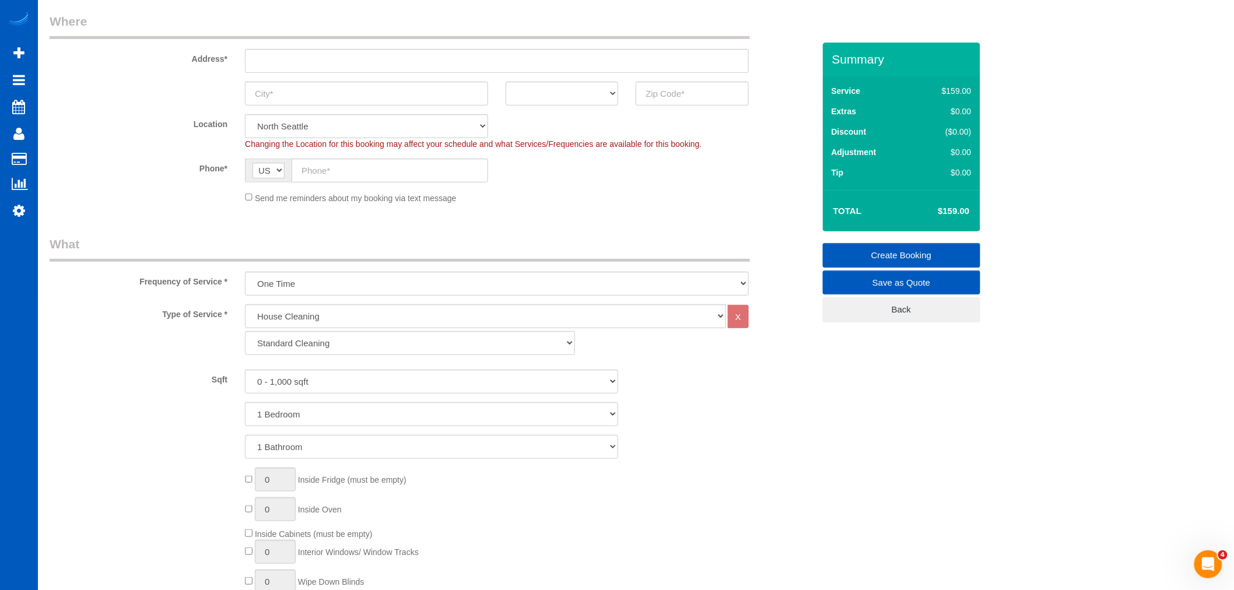
scroll to position [194, 0]
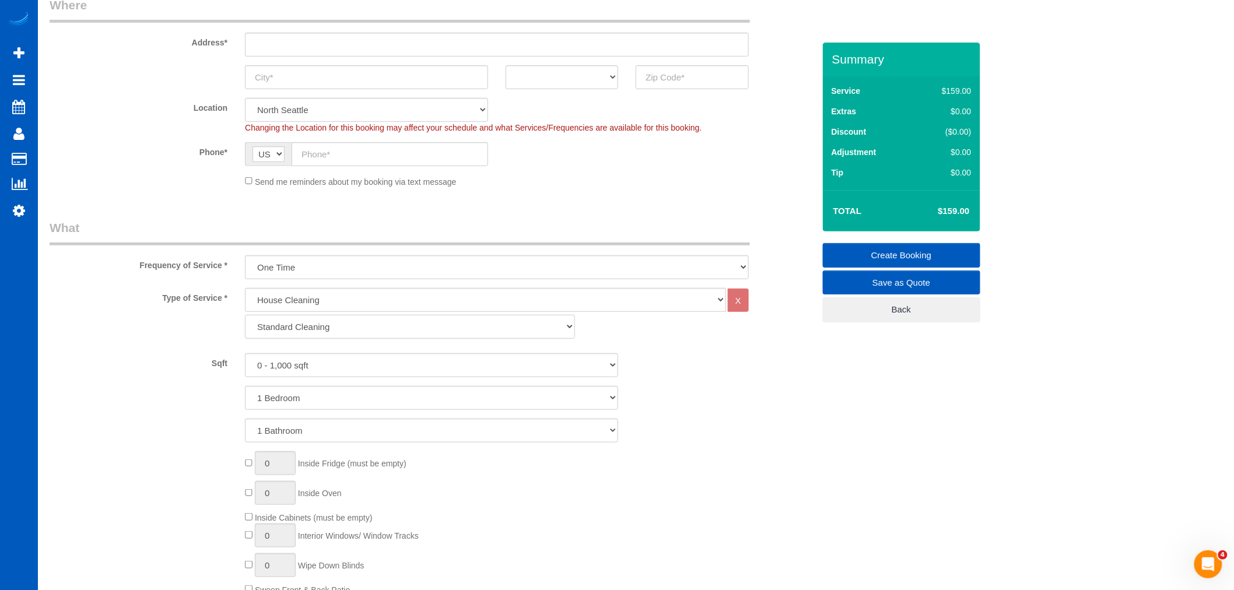
click at [328, 321] on select "Standard Cleaning Deep Cleaning Move In/ Out Cleaning" at bounding box center [410, 327] width 330 height 24
click at [717, 383] on div "Sqft 0 - 1,000 sqft 1,001 - 1,500 sqft 1,501 - 2,000 sqft 2,001 - 2,500 sqft 2,…" at bounding box center [432, 397] width 765 height 89
click at [311, 322] on select "Standard Cleaning Deep Cleaning Move In/ Out Cleaning" at bounding box center [410, 327] width 330 height 24
click at [688, 349] on div "Type of Service * House Cleaning X Standard Cleaning Deep Cleaning Move In/ Out…" at bounding box center [432, 473] width 765 height 370
click at [352, 369] on select "0 - 1,000 sqft 1,001 - 1,500 sqft 1,501 - 2,000 sqft 2,001 - 2,500 sqft 2,501 -…" at bounding box center [431, 365] width 373 height 24
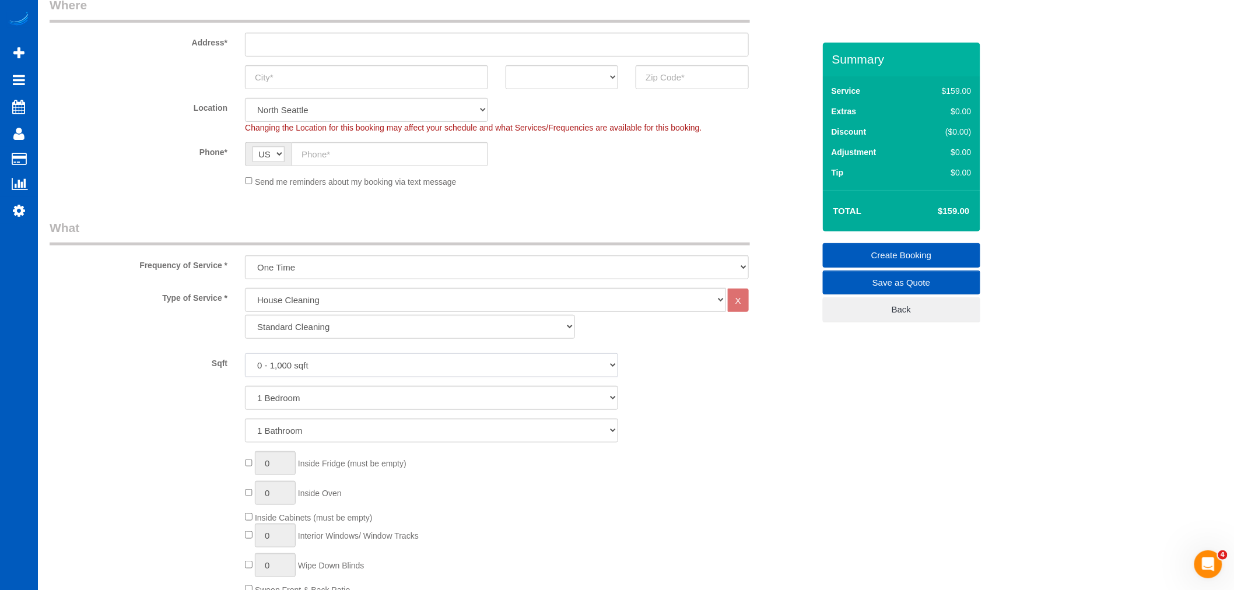
click at [415, 370] on select "0 - 1,000 sqft 1,001 - 1,500 sqft 1,501 - 2,000 sqft 2,001 - 2,500 sqft 2,501 -…" at bounding box center [431, 365] width 373 height 24
click at [321, 371] on select "0 - 1,000 sqft 1,001 - 1,500 sqft 1,501 - 2,000 sqft 2,001 - 2,500 sqft 2,501 -…" at bounding box center [431, 365] width 373 height 24
click at [329, 369] on select "0 - 1,000 sqft 1,001 - 1,500 sqft 1,501 - 2,000 sqft 2,001 - 2,500 sqft 2,501 -…" at bounding box center [431, 365] width 373 height 24
click at [307, 330] on select "Standard Cleaning Deep Cleaning Move In/ Out Cleaning" at bounding box center [410, 327] width 330 height 24
drag, startPoint x: 726, startPoint y: 365, endPoint x: 703, endPoint y: 364, distance: 22.8
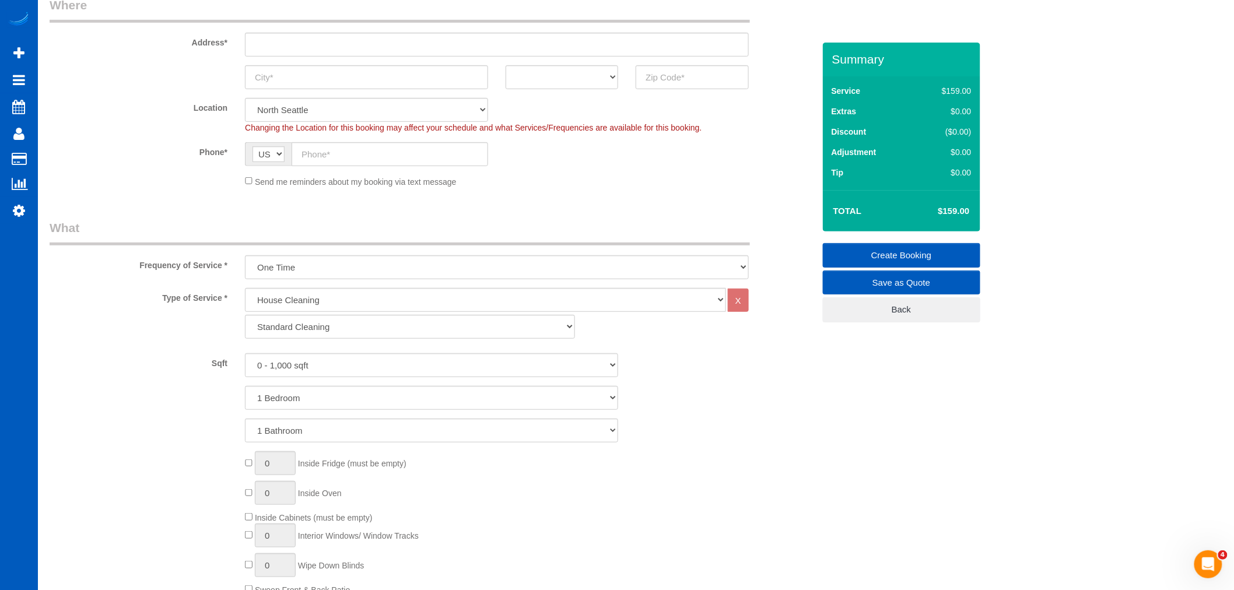
click at [726, 365] on div "Sqft 0 - 1,000 sqft 1,001 - 1,500 sqft 1,501 - 2,000 sqft 2,001 - 2,500 sqft 2,…" at bounding box center [432, 365] width 782 height 24
click at [515, 327] on select "Standard Cleaning Deep Cleaning Move In/ Out Cleaning" at bounding box center [410, 327] width 330 height 24
select select "368"
click at [245, 316] on select "Standard Cleaning Deep Cleaning Move In/ Out Cleaning" at bounding box center [410, 327] width 330 height 24
click at [323, 365] on select "0 - 1,000 sqft 1,001 - 1,500 sqft 1,501 - 2,000 sqft 2,001 - 2,500 sqft 2,501 -…" at bounding box center [431, 365] width 373 height 24
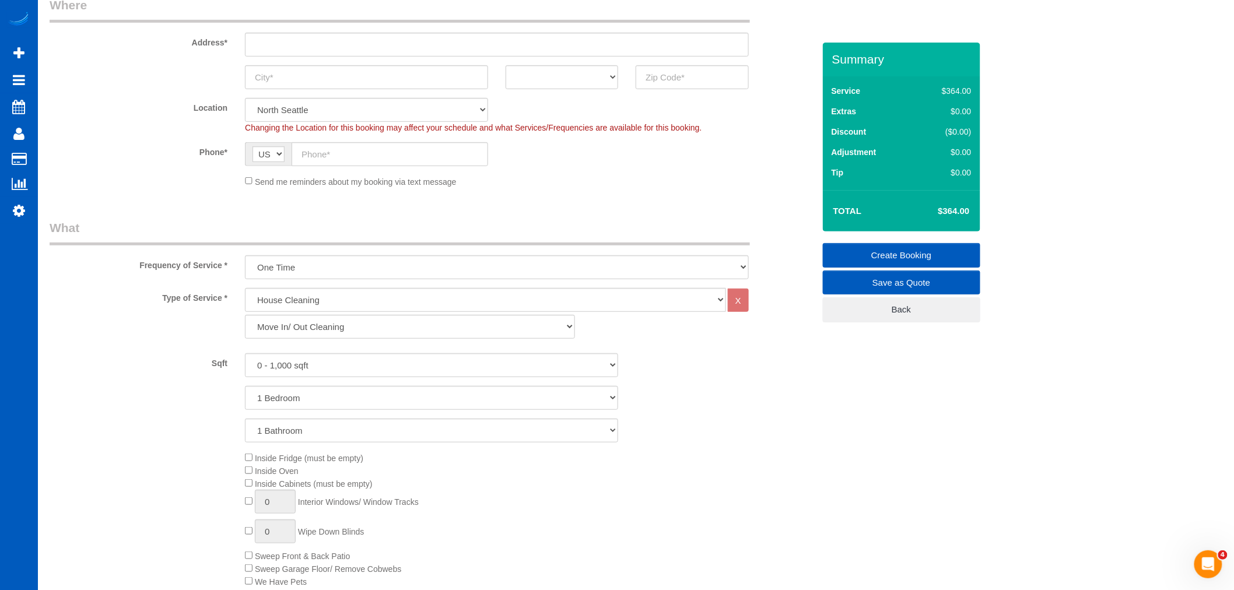
click at [345, 348] on div "Type of Service * House Cleaning X Standard Cleaning Deep Cleaning Move In/ Out…" at bounding box center [432, 456] width 765 height 336
click at [343, 332] on select "Standard Cleaning Deep Cleaning Move In/ Out Cleaning" at bounding box center [410, 327] width 330 height 24
click at [616, 339] on div "Standard Cleaning Deep Cleaning Move In/ Out Cleaning" at bounding box center [496, 327] width 521 height 24
click at [9, 214] on link "Settings" at bounding box center [19, 210] width 38 height 27
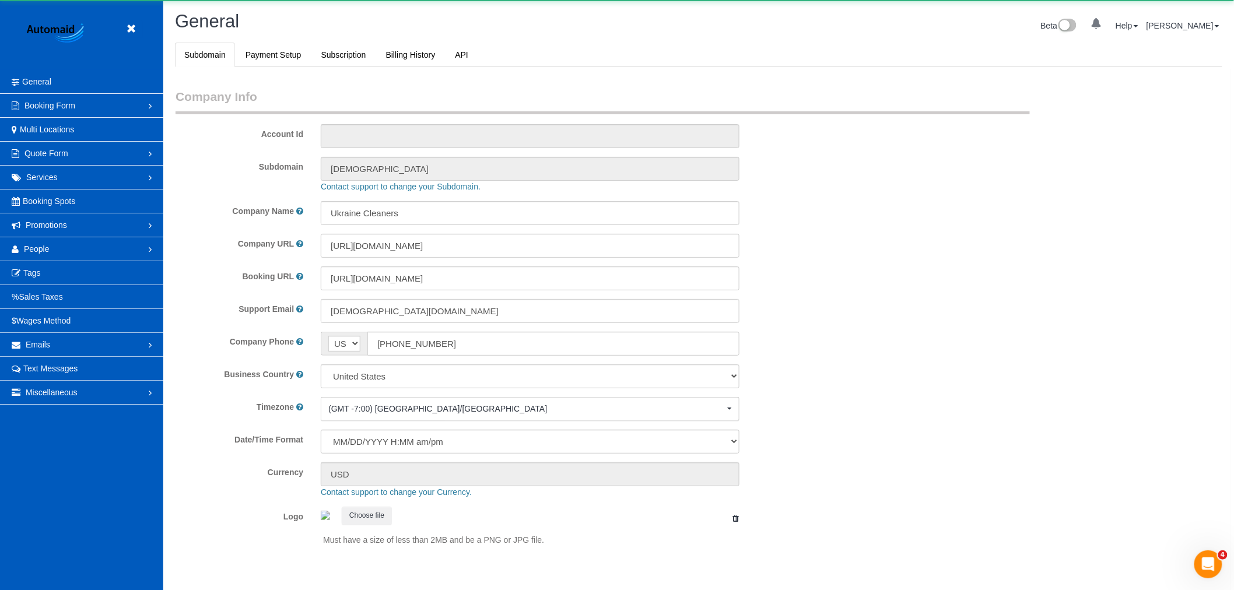
select select "1"
click at [30, 246] on span "People" at bounding box center [37, 248] width 26 height 9
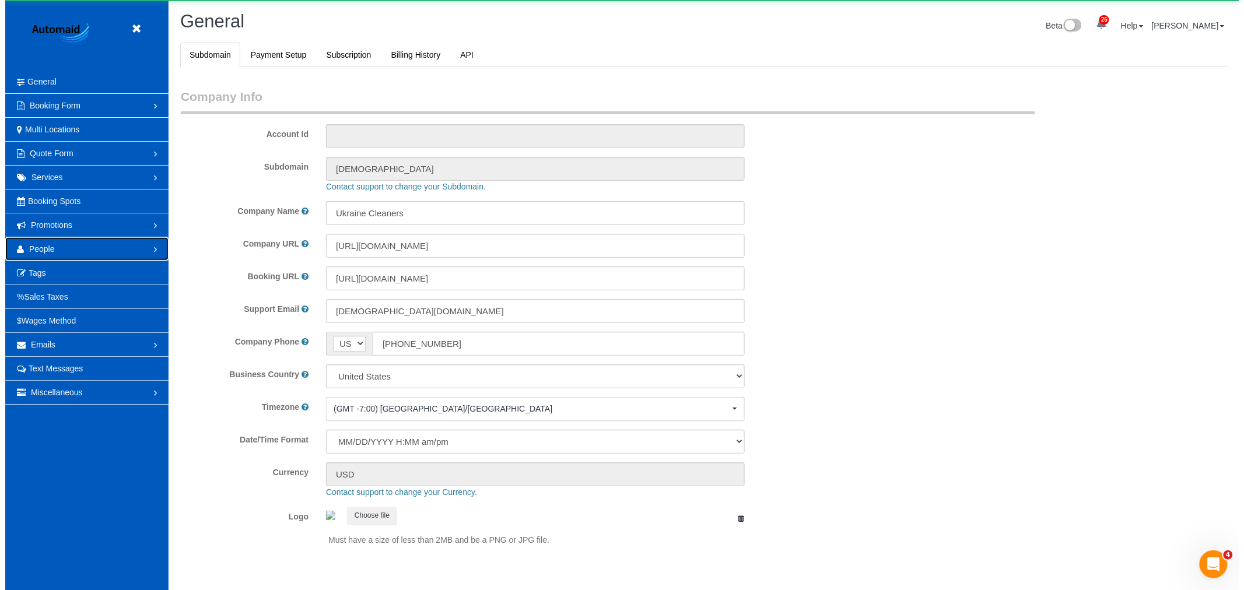
scroll to position [0, 0]
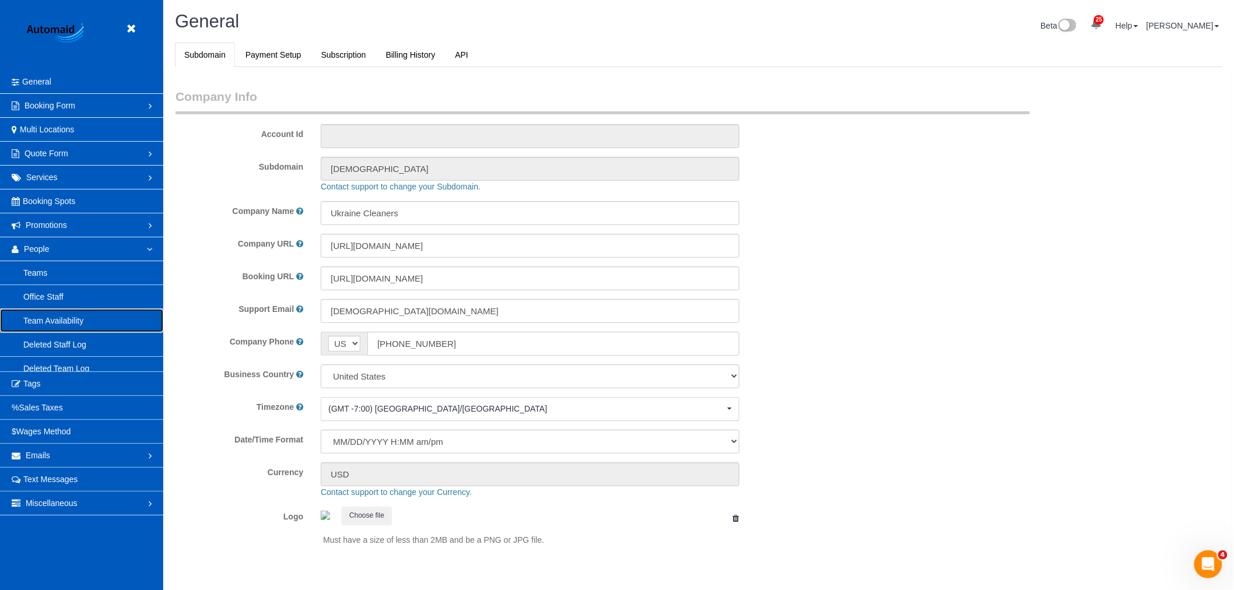
click at [56, 323] on link "Team Availability" at bounding box center [81, 320] width 163 height 23
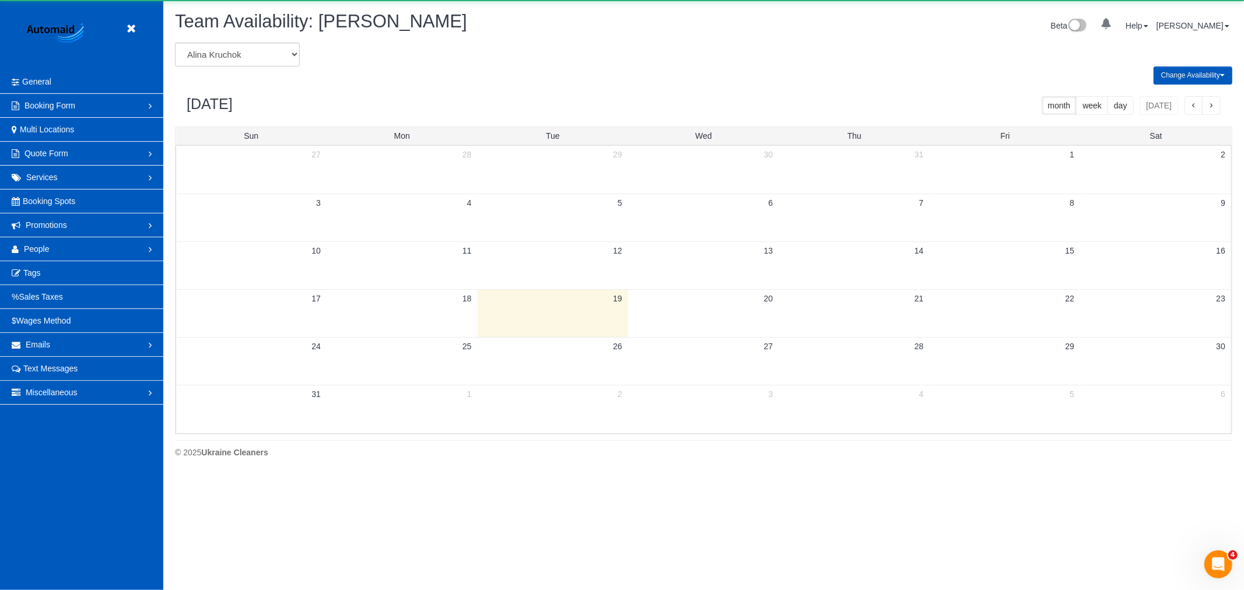
scroll to position [476, 1244]
click at [234, 61] on select "Alina Kruchok Alona Kulish Alona Tarasiuk Alona Vikhliaieva Anastasiia Demchenk…" at bounding box center [237, 55] width 125 height 24
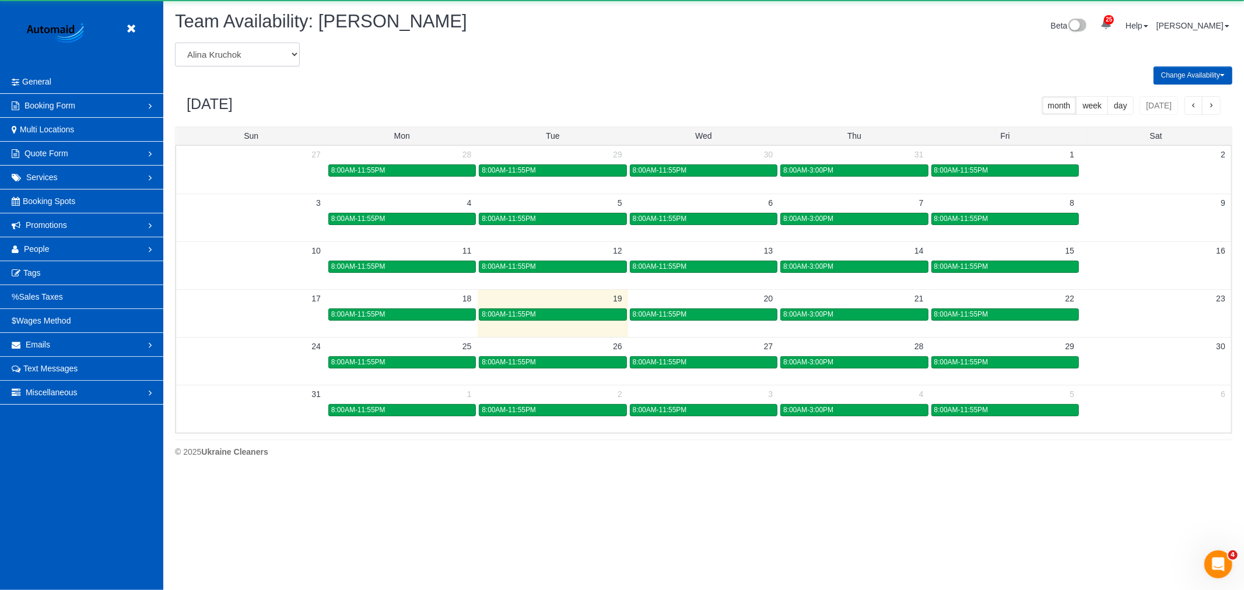
scroll to position [0, 0]
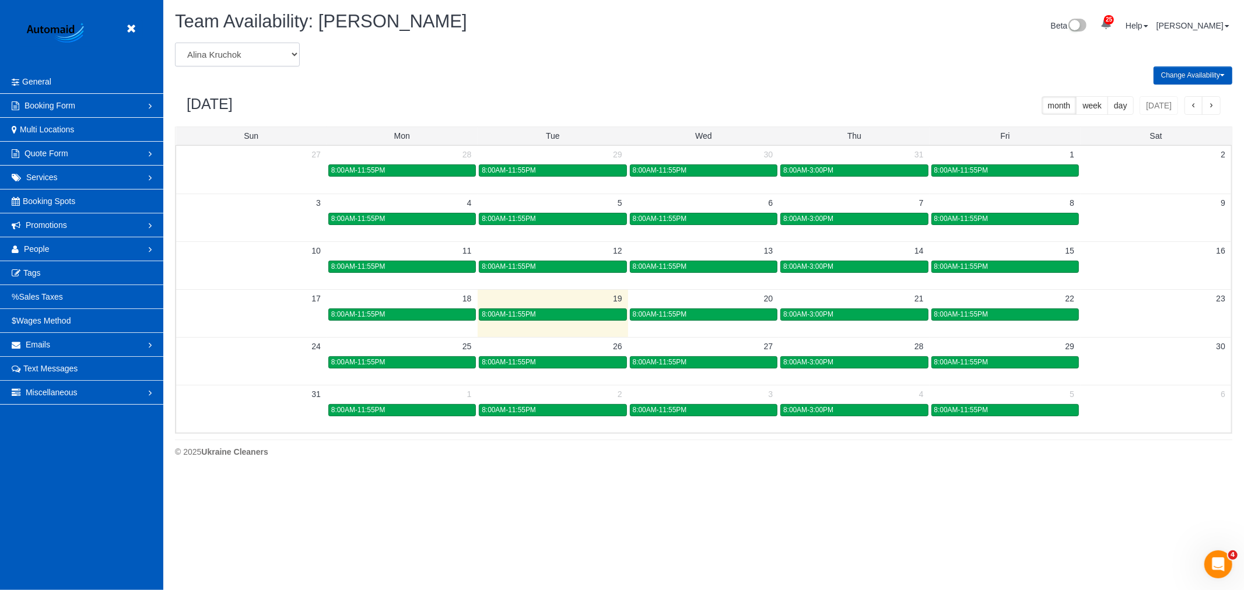
select select "number:15"
click at [175, 43] on select "Alina Kruchok Alona Kulish Alona Tarasiuk Alona Vikhliaieva Anastasiia Demchenk…" at bounding box center [237, 55] width 125 height 24
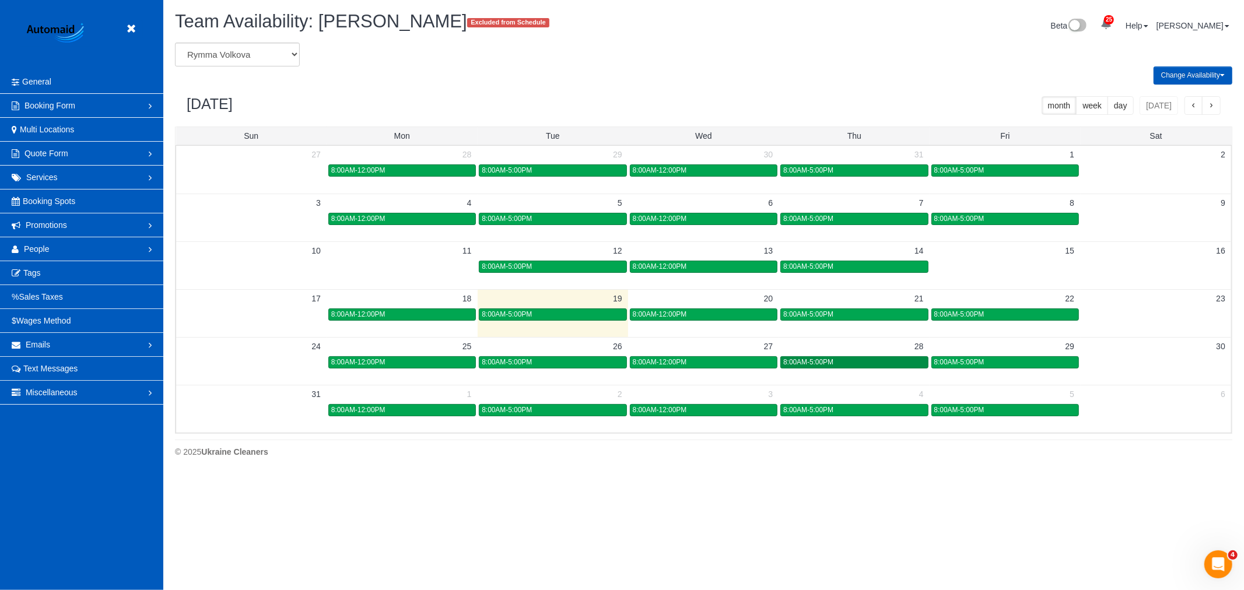
click at [835, 363] on div "8:00AM-5:00PM" at bounding box center [854, 362] width 142 height 9
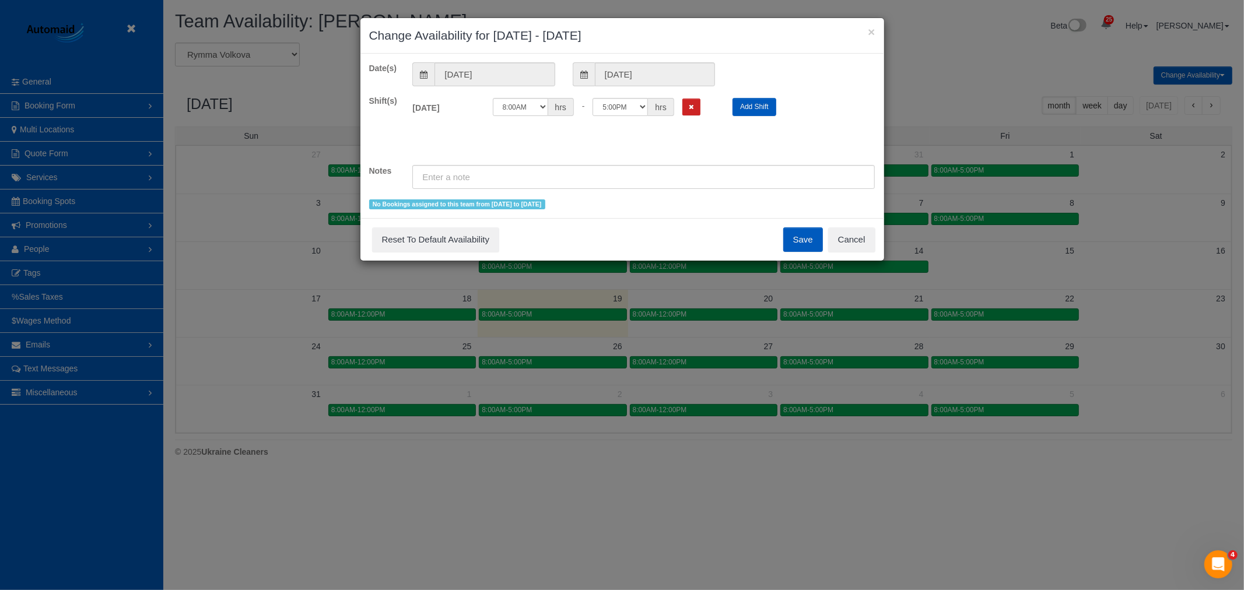
click at [858, 262] on div "× Change Availability for 08/28/2025 - 08/28/2025 Date(s) 08/28/2025 08/28/2025…" at bounding box center [622, 295] width 1244 height 590
click at [857, 255] on div "Save Reset To Default Availability Cancel" at bounding box center [622, 239] width 524 height 43
click at [856, 247] on button "Cancel" at bounding box center [851, 239] width 47 height 24
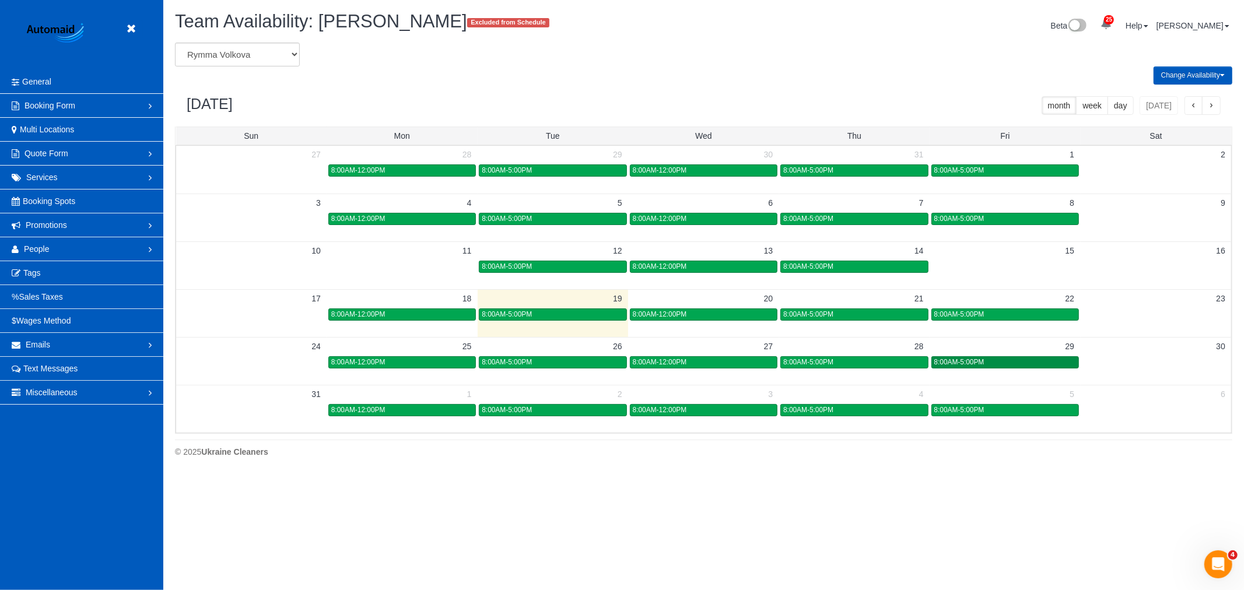
click at [954, 360] on span "8:00AM-5:00PM" at bounding box center [959, 362] width 50 height 8
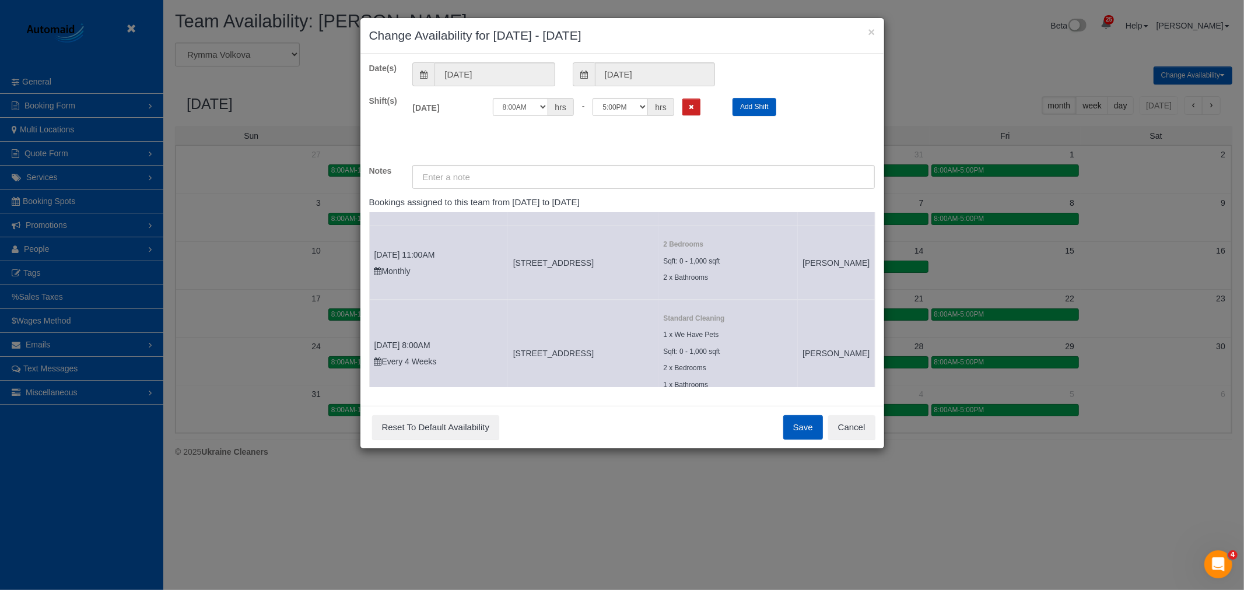
scroll to position [71, 0]
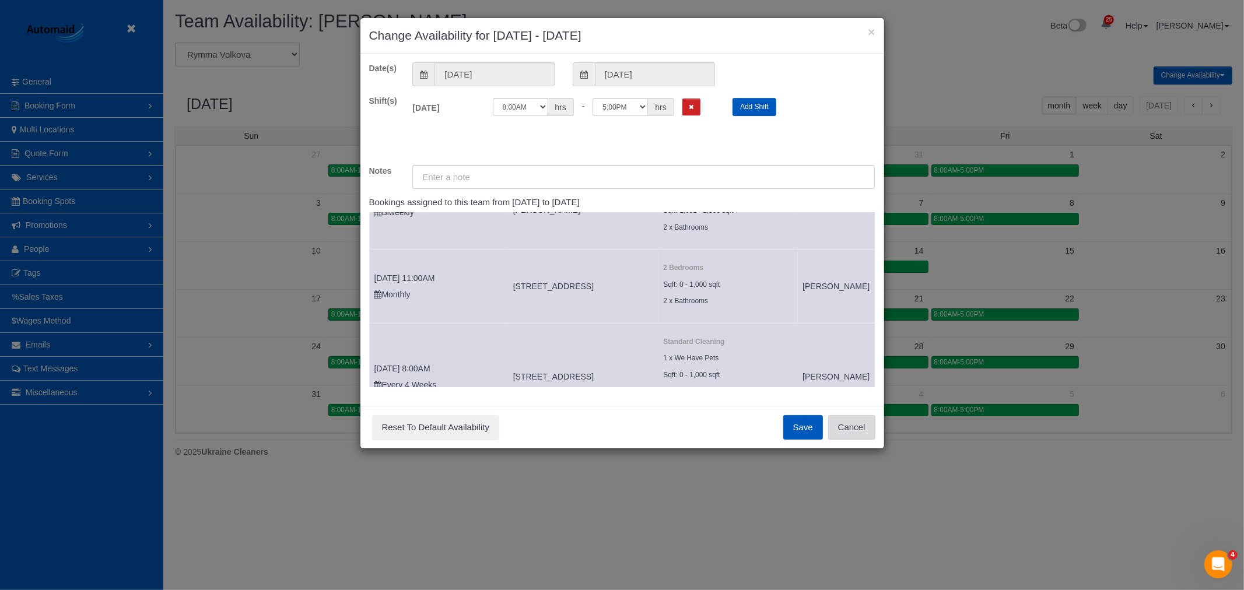
click at [845, 426] on button "Cancel" at bounding box center [851, 427] width 47 height 24
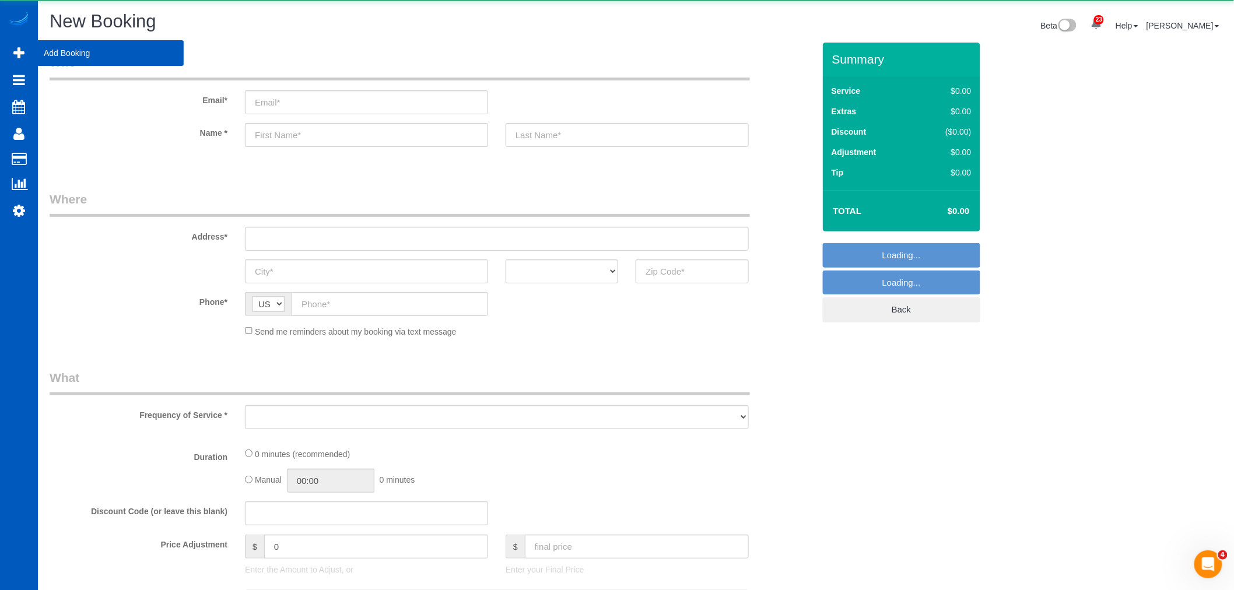
select select "object:29109"
select select "199"
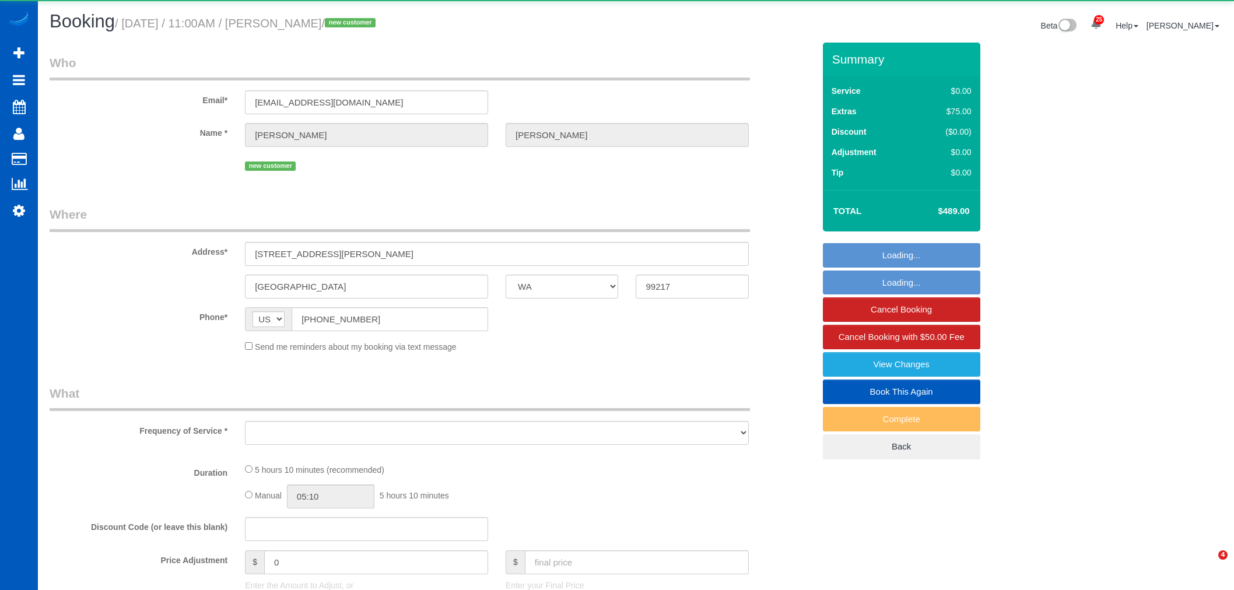
select select "WA"
select select "object:3222"
select select "string:fspay-438ad13b-251d-4ffa-976b-6647b3a34123"
select select "199"
select select "1001"
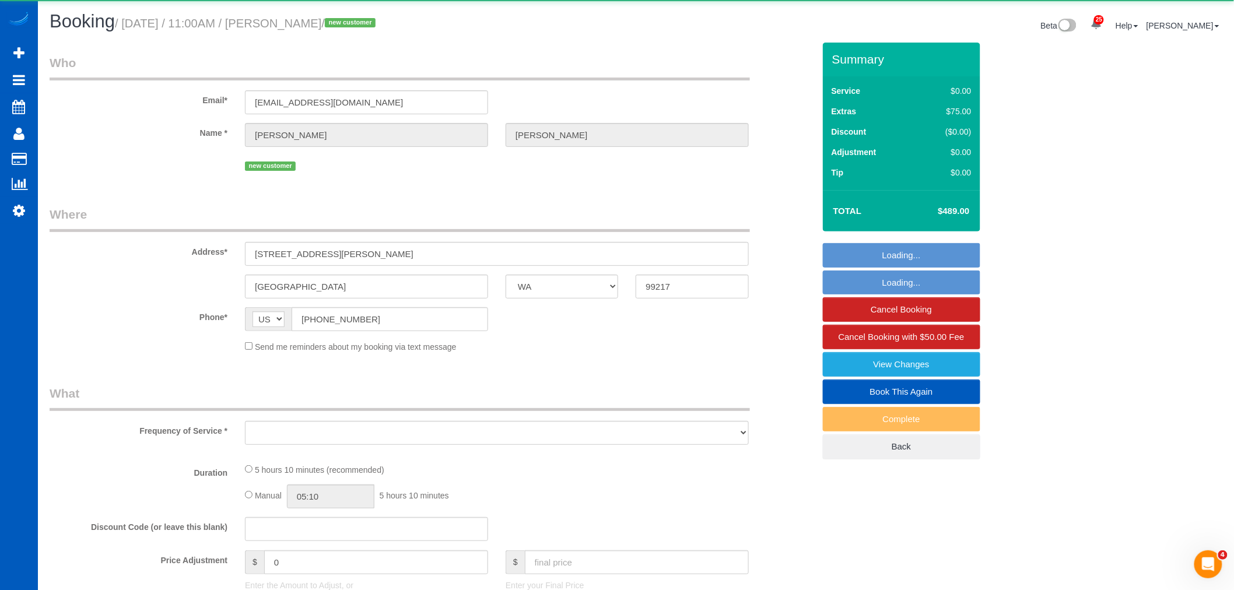
select select "3"
select select "2"
select select "spot7"
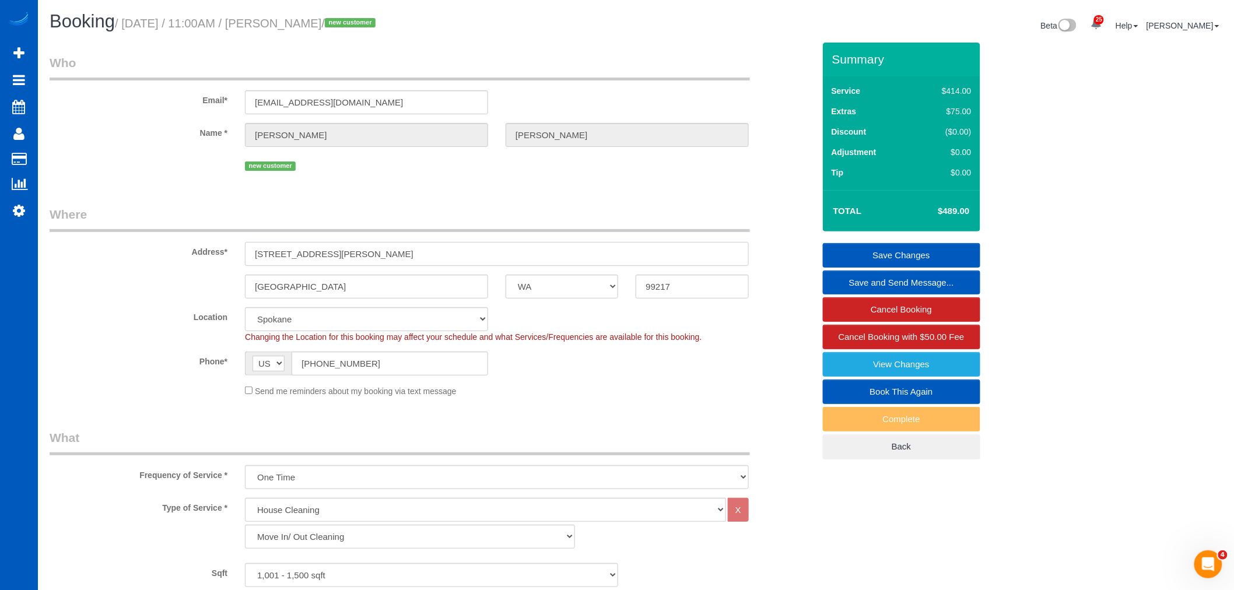
drag, startPoint x: 405, startPoint y: 259, endPoint x: 222, endPoint y: 258, distance: 183.2
click at [222, 258] on div "Address* 5405 N Ainsworth Ln" at bounding box center [432, 236] width 782 height 60
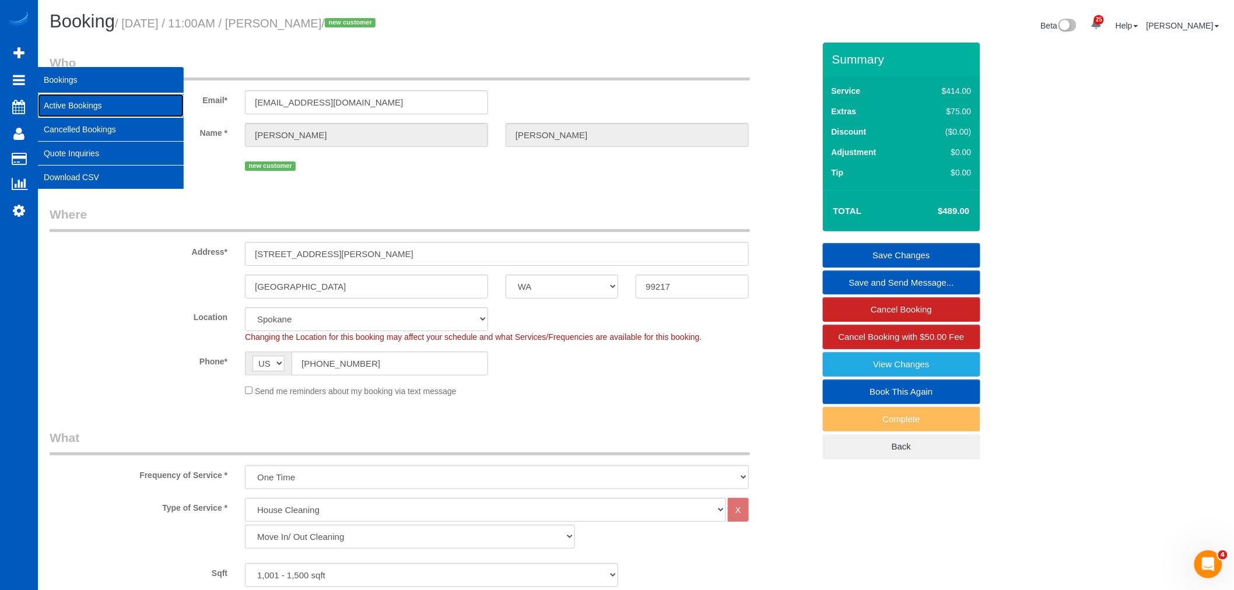
click at [80, 105] on link "Active Bookings" at bounding box center [111, 105] width 146 height 23
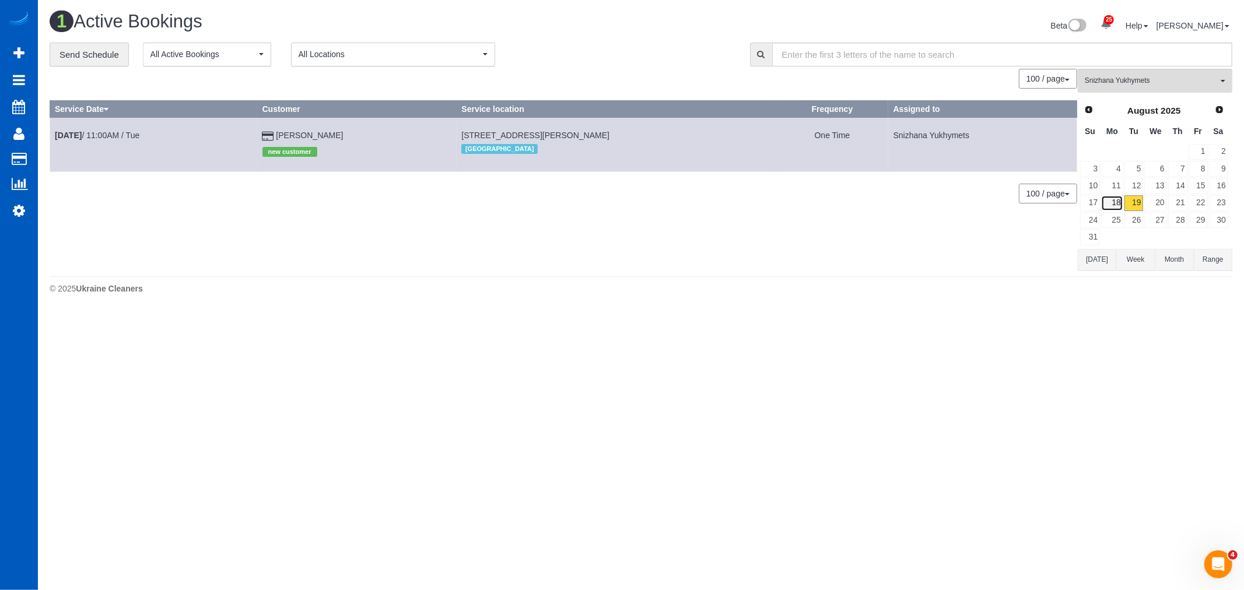
click at [1107, 208] on link "18" at bounding box center [1112, 203] width 22 height 16
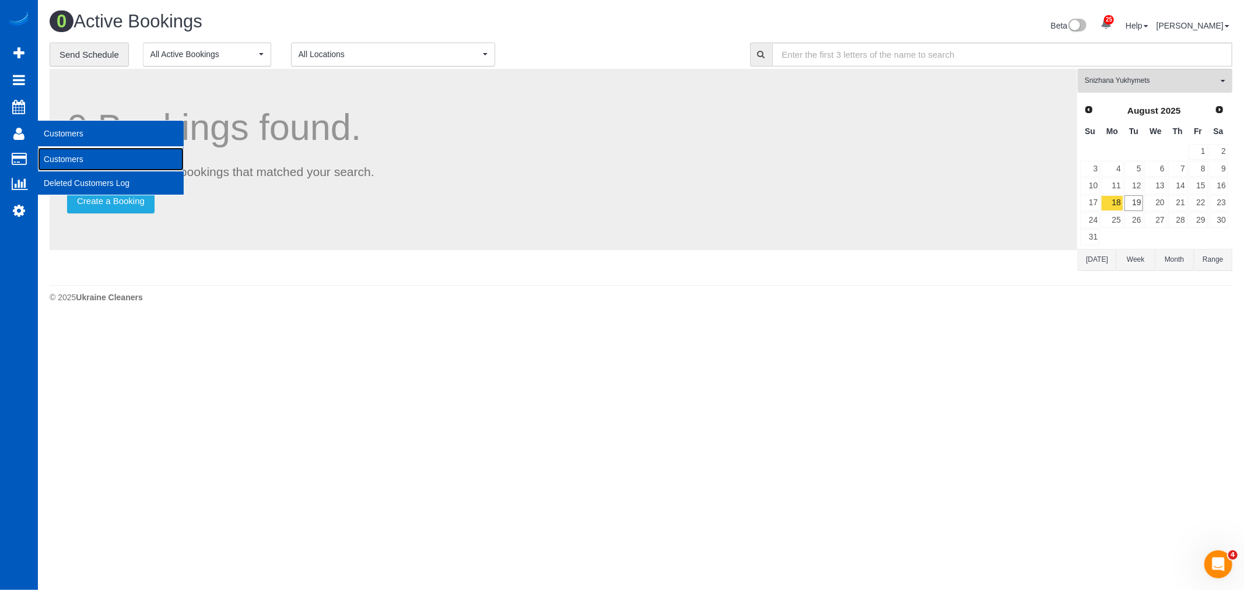
click at [63, 153] on link "Customers" at bounding box center [111, 159] width 146 height 23
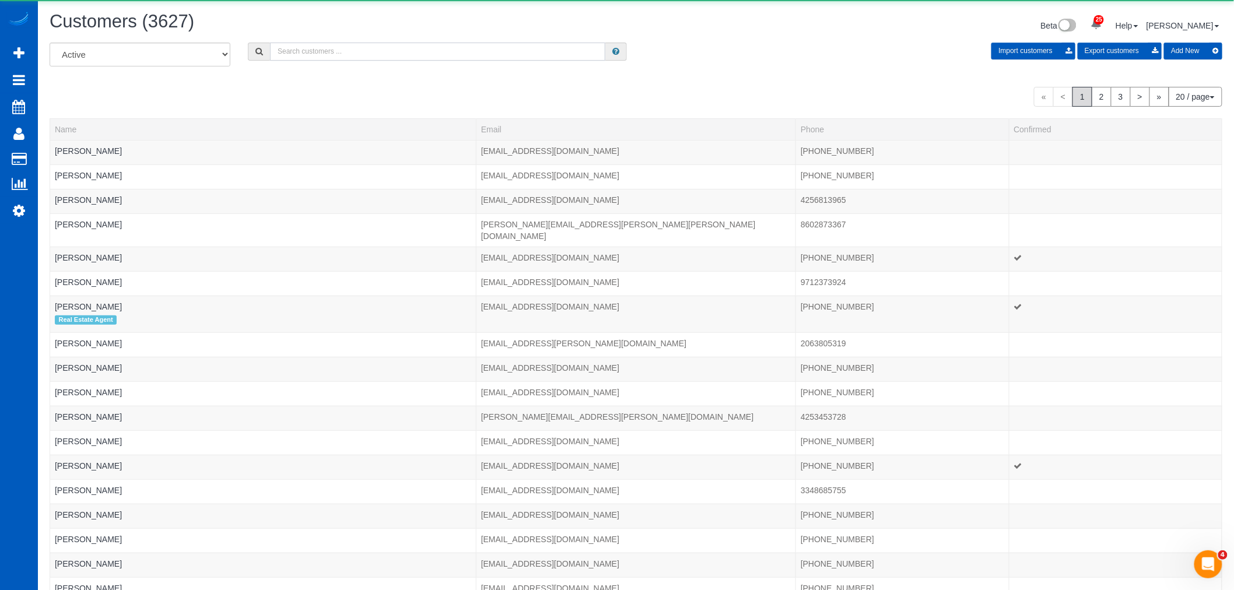
click at [321, 55] on input "text" at bounding box center [437, 52] width 335 height 18
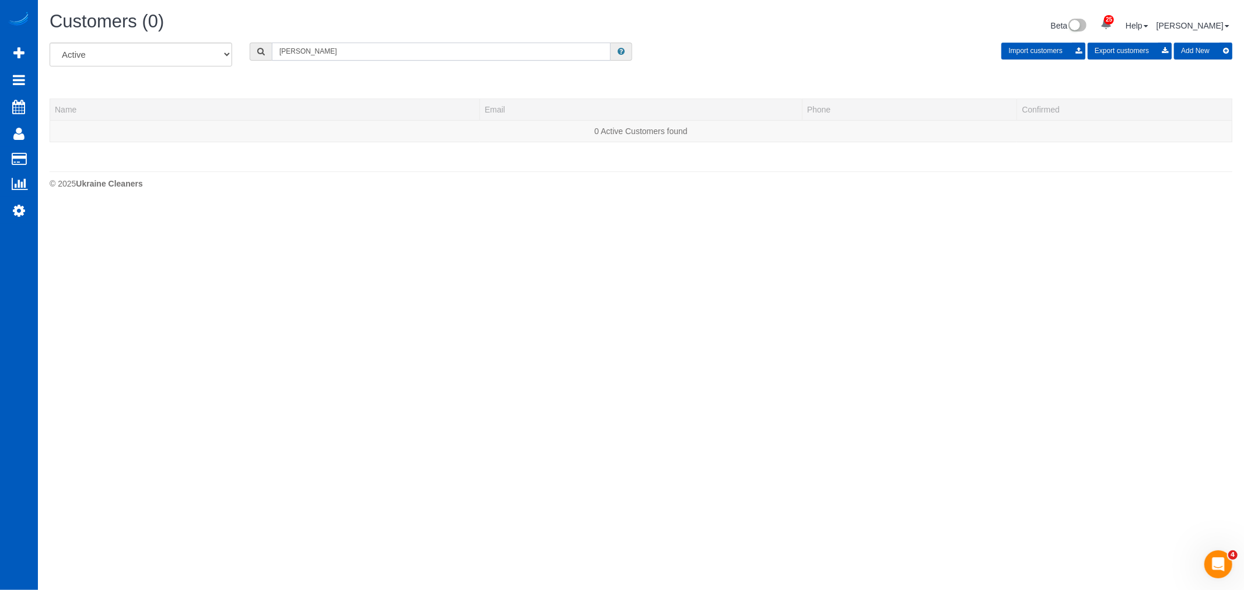
drag, startPoint x: 317, startPoint y: 55, endPoint x: 296, endPoint y: 57, distance: 21.1
click at [296, 57] on input "rose chafer" at bounding box center [441, 52] width 339 height 18
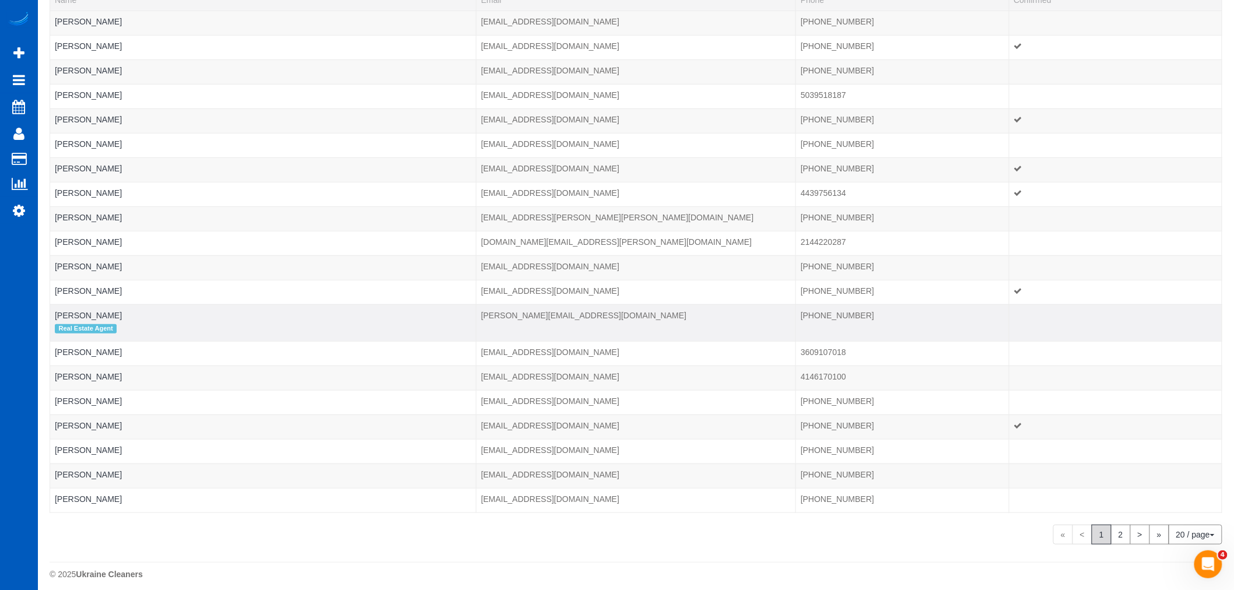
scroll to position [139, 0]
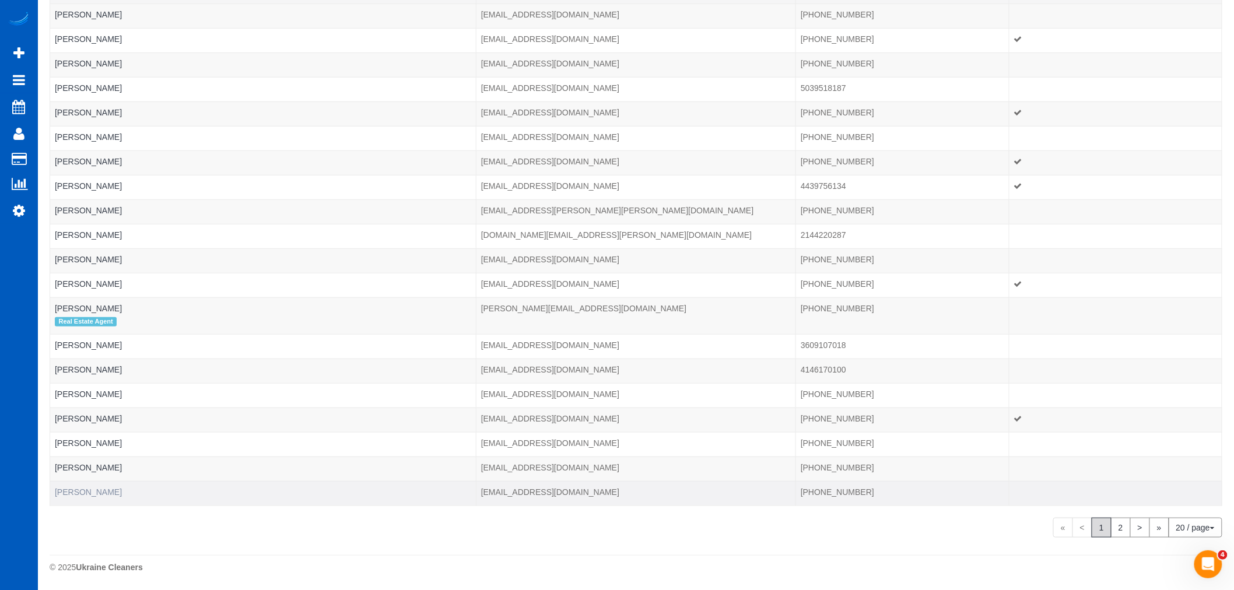
type input "rose"
click at [76, 494] on link "Rose Schafer" at bounding box center [88, 492] width 67 height 9
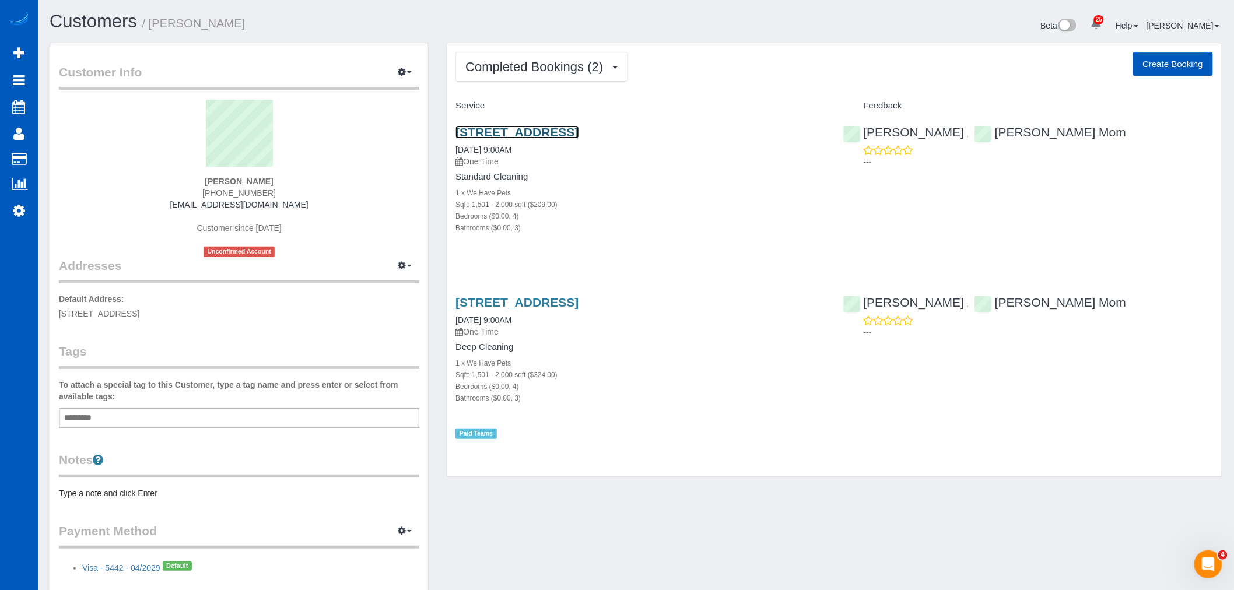
click at [560, 132] on link "10324 Caninito Goma, San Diego, CA 92131" at bounding box center [517, 131] width 123 height 13
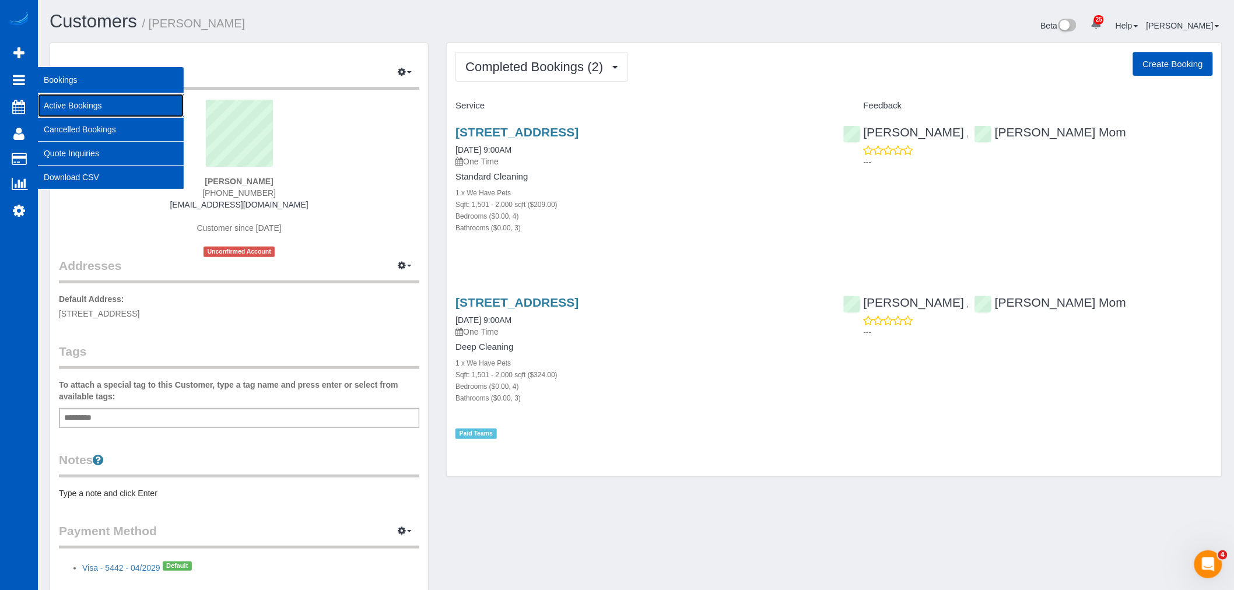
click at [61, 97] on link "Active Bookings" at bounding box center [111, 105] width 146 height 23
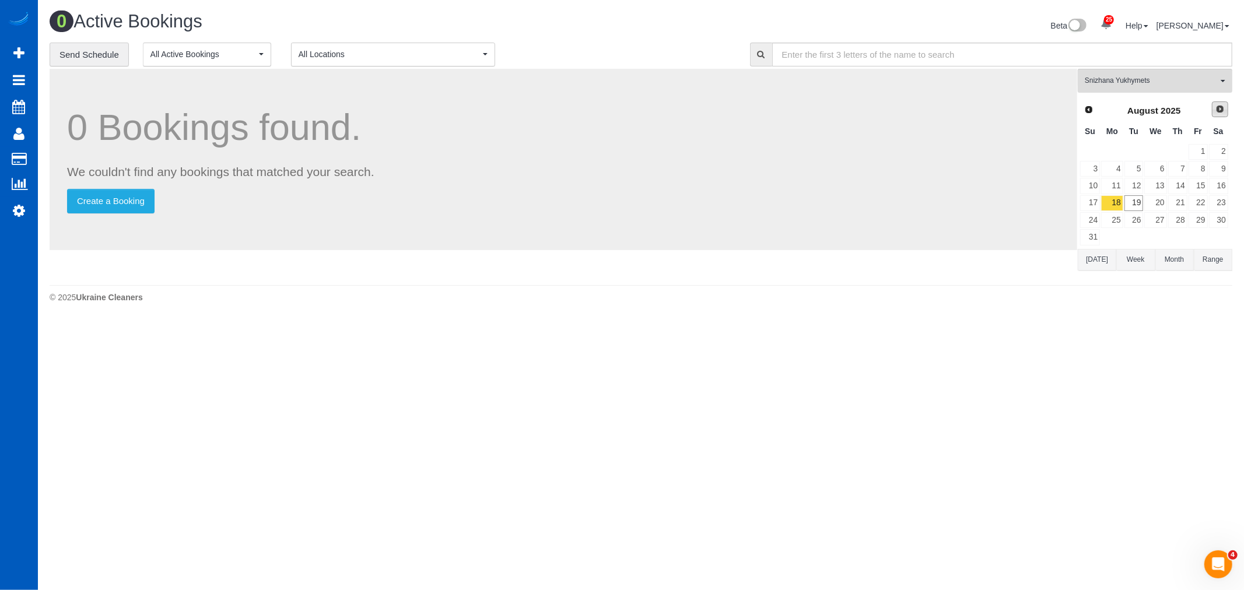
click at [1226, 111] on link "Next" at bounding box center [1220, 109] width 16 height 16
click at [1114, 167] on link "8" at bounding box center [1112, 169] width 22 height 16
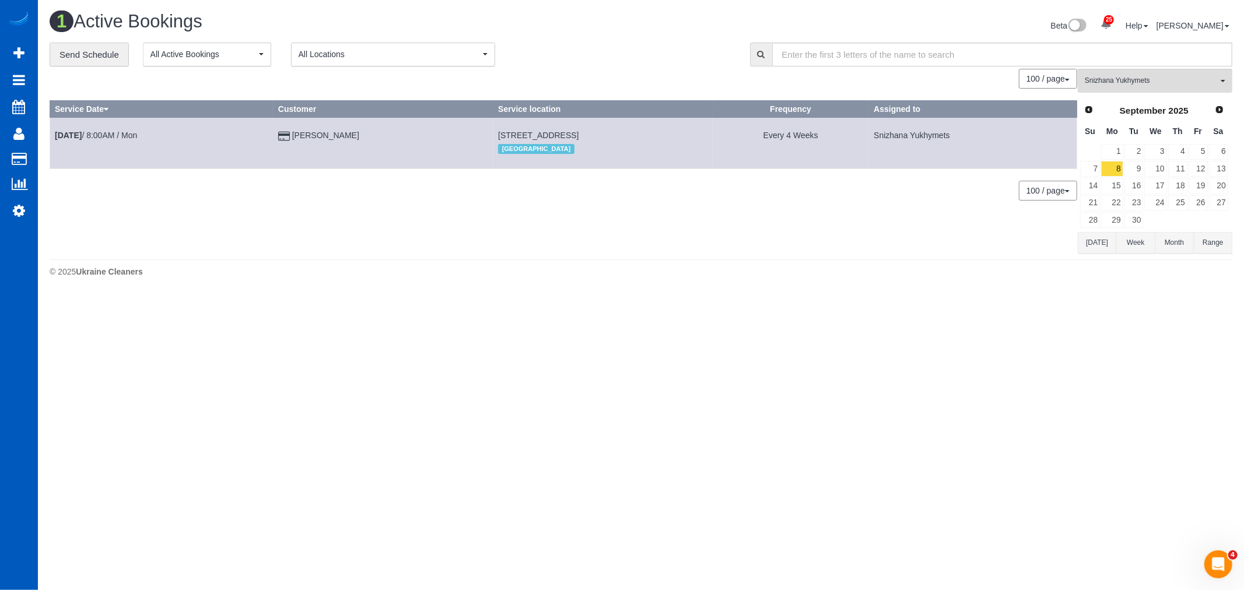
click at [1140, 95] on div "Snizhana Yukhymets All Teams Remove Team Filters Alina Kruchok Alona Kulish Alo…" at bounding box center [1155, 161] width 155 height 184
click at [1138, 86] on span "Snizhana Yukhymets" at bounding box center [1151, 81] width 133 height 10
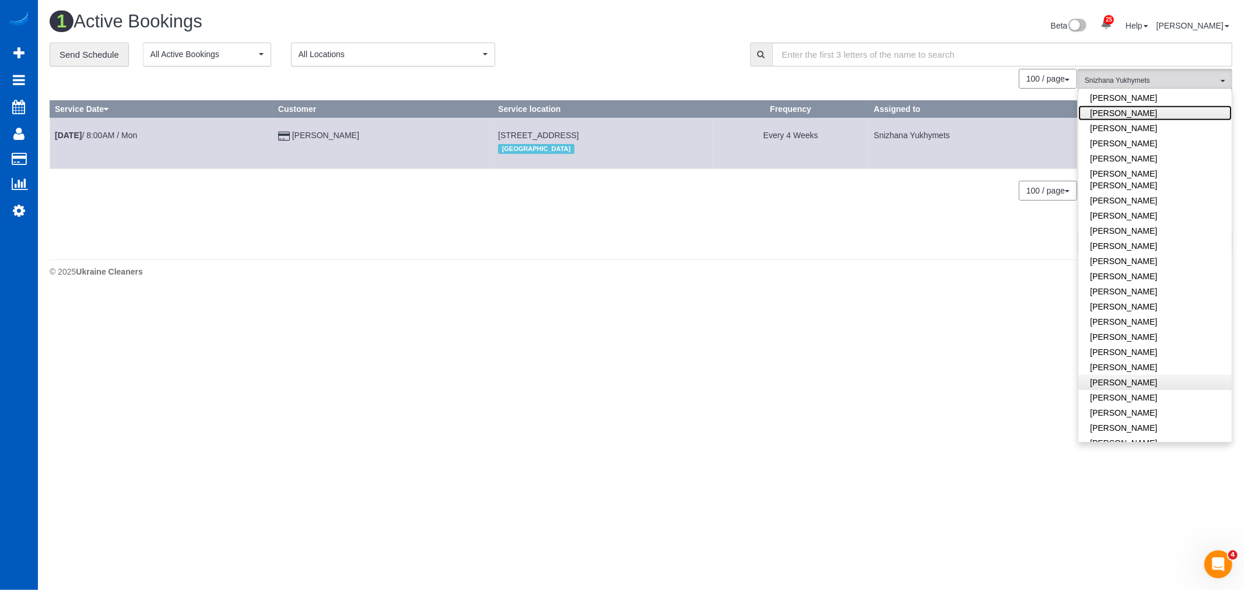
click at [1135, 106] on link "Mariia Maherovska" at bounding box center [1155, 113] width 153 height 15
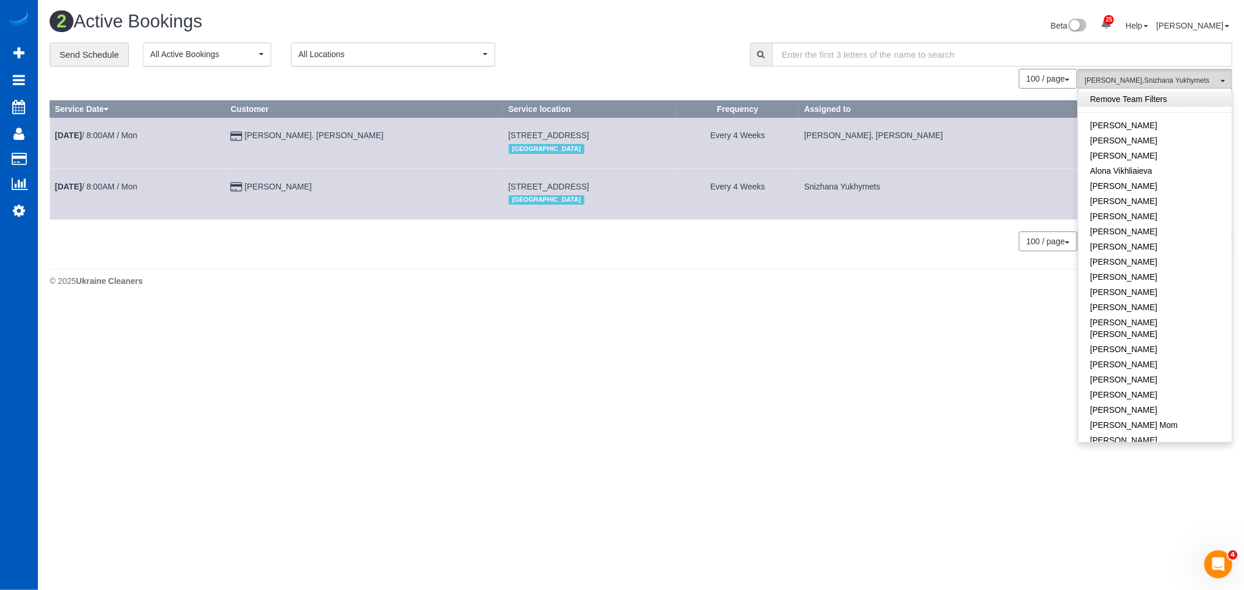
click at [1133, 97] on link "Remove Team Filters" at bounding box center [1155, 99] width 153 height 15
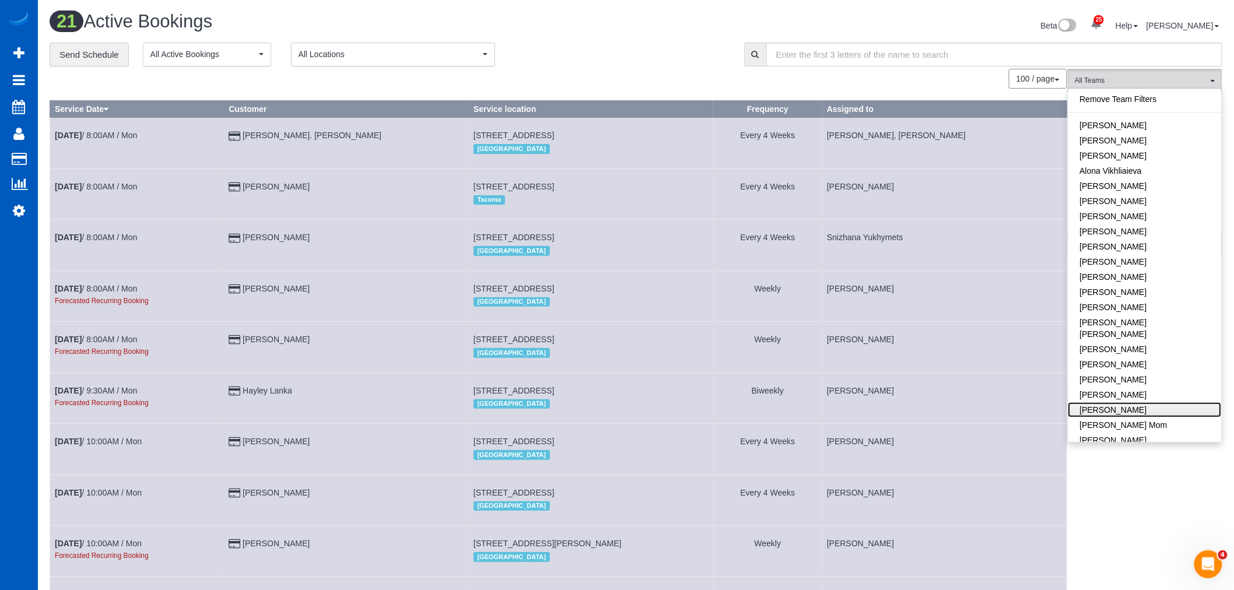
click at [1124, 402] on link "Inna Novytska" at bounding box center [1145, 409] width 153 height 15
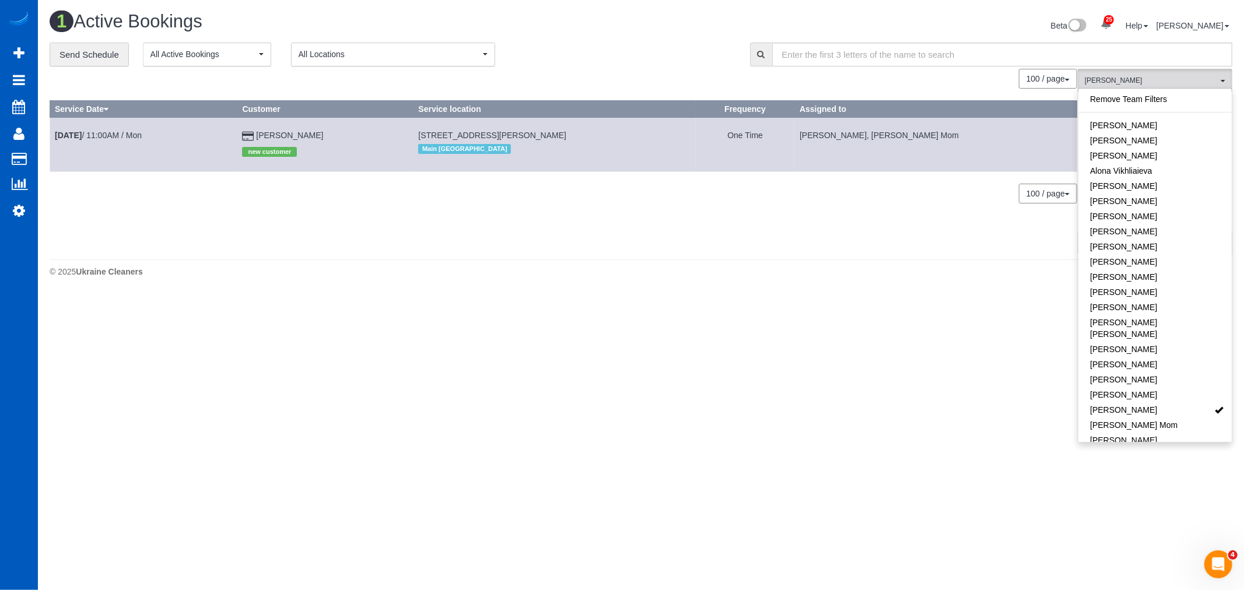
drag, startPoint x: 410, startPoint y: 136, endPoint x: 568, endPoint y: 140, distance: 157.5
click at [568, 140] on td "1010 E Bobier Dr Spc 195, Vista, CA 92084 Main San Diego" at bounding box center [555, 145] width 282 height 54
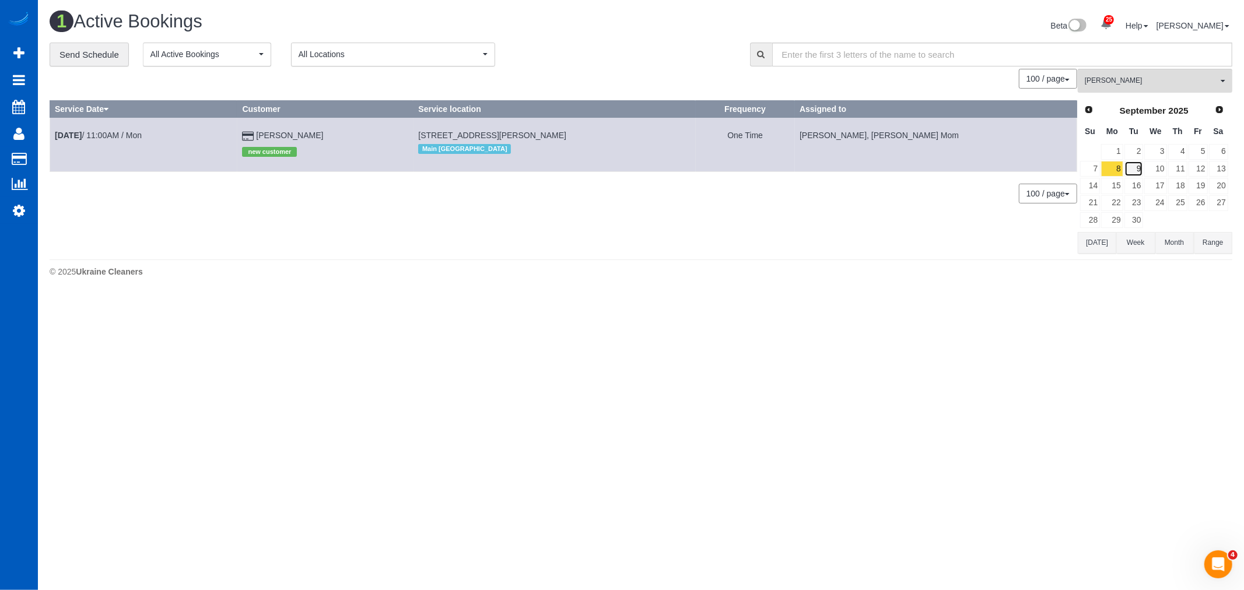
click at [1136, 174] on link "9" at bounding box center [1134, 169] width 19 height 16
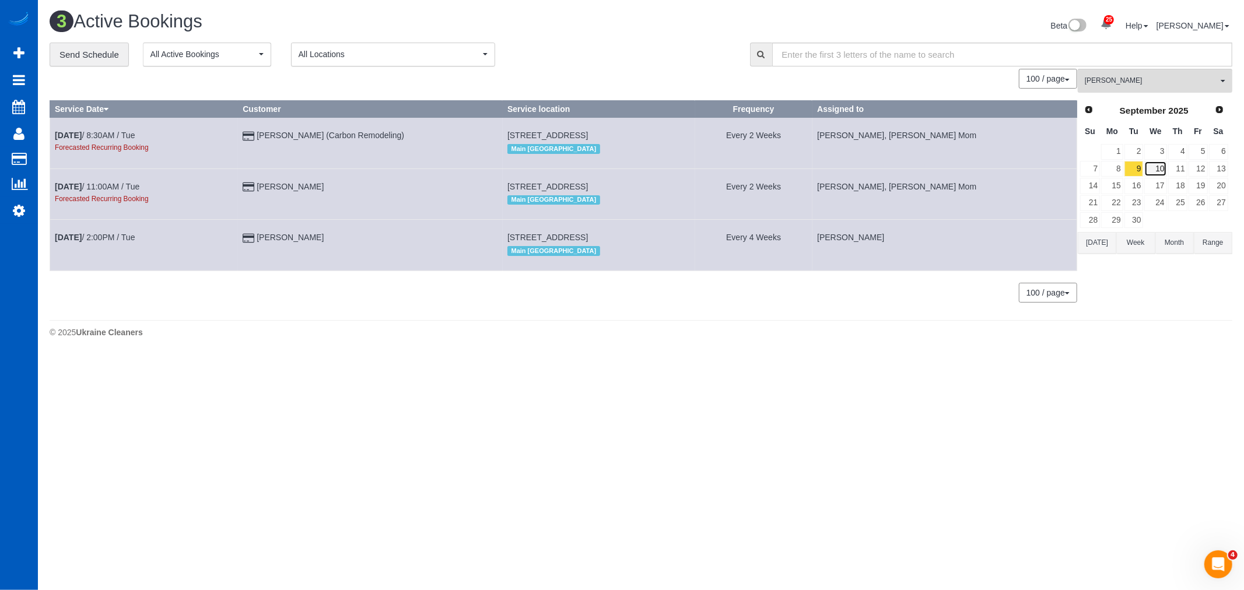
click at [1153, 174] on link "10" at bounding box center [1155, 169] width 22 height 16
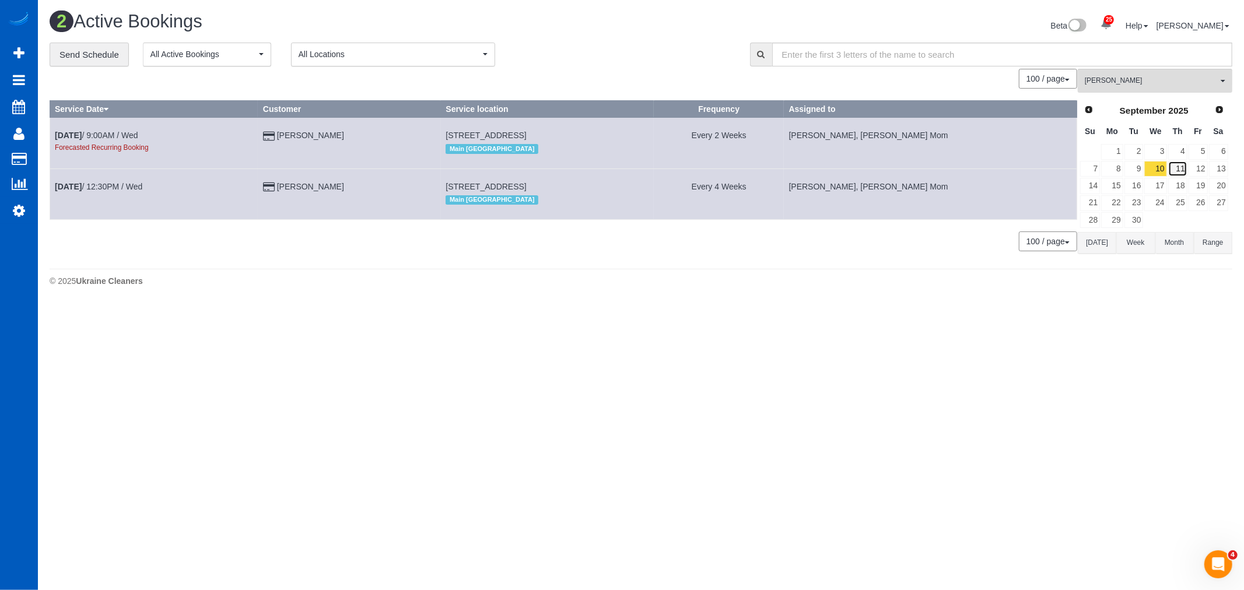
click at [1182, 171] on link "11" at bounding box center [1177, 169] width 19 height 16
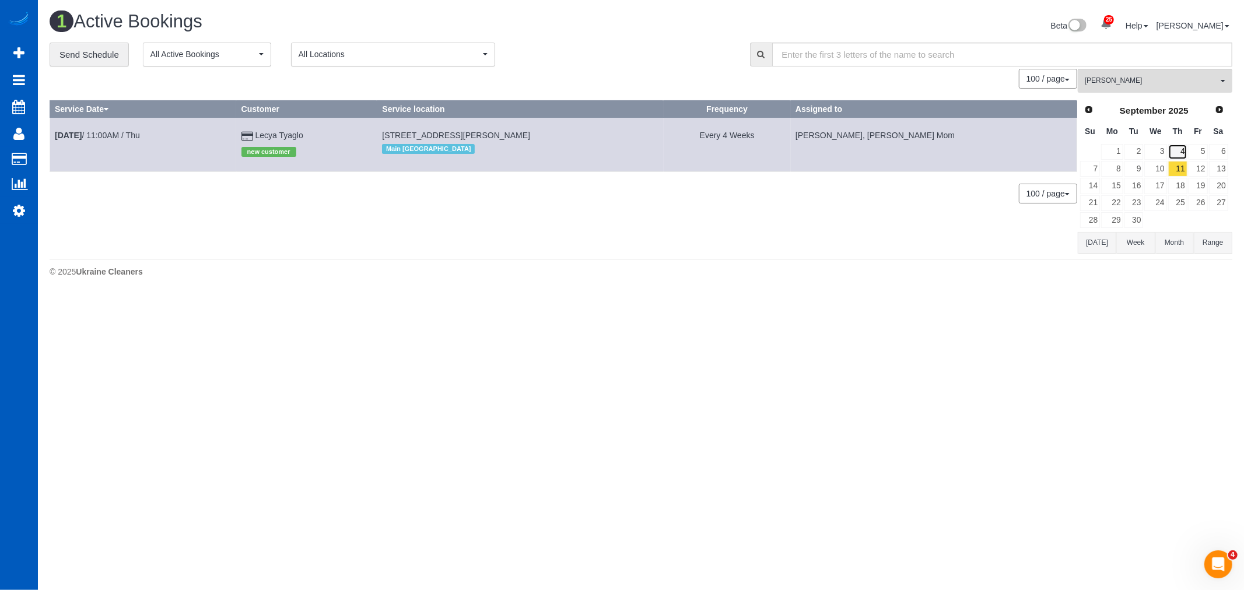
click at [1177, 152] on link "4" at bounding box center [1177, 152] width 19 height 16
click at [1154, 149] on link "3" at bounding box center [1155, 152] width 22 height 16
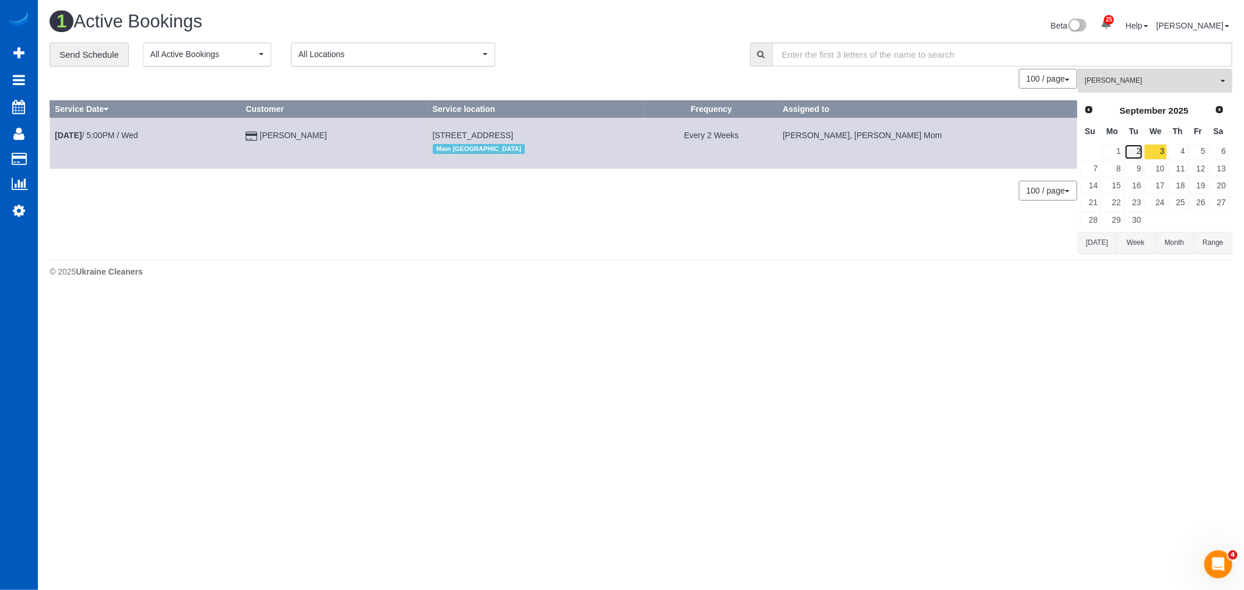
click at [1142, 148] on link "2" at bounding box center [1134, 152] width 19 height 16
click at [1157, 148] on link "3" at bounding box center [1155, 152] width 22 height 16
click at [1159, 180] on link "17" at bounding box center [1155, 186] width 22 height 16
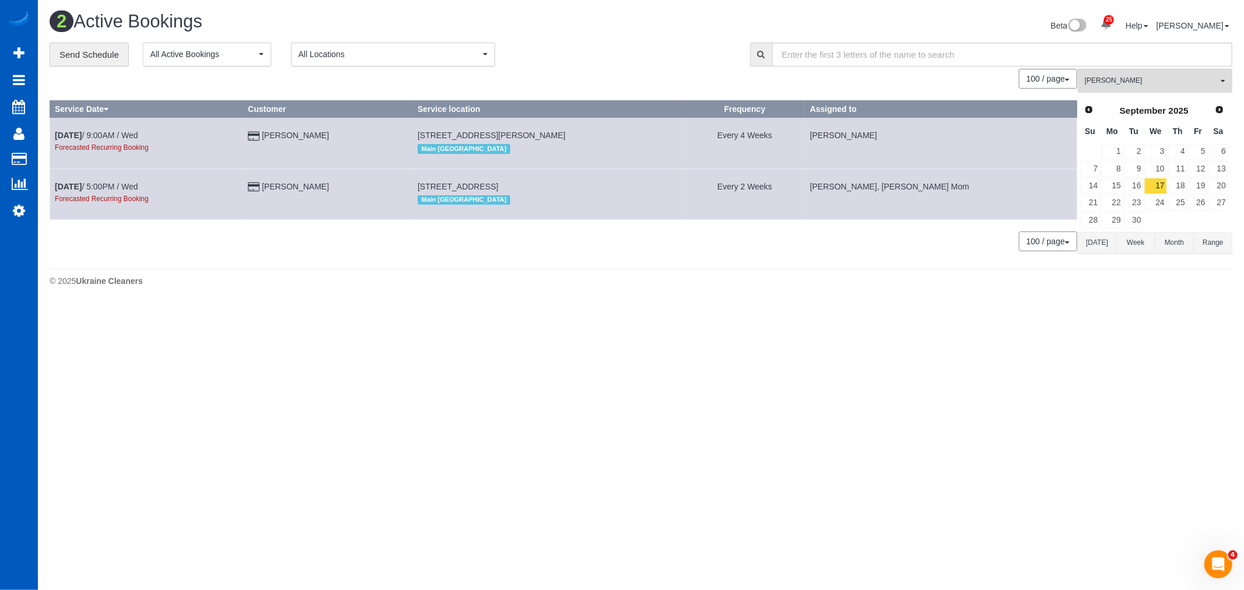
click at [418, 136] on span "5205 Cobb Pl, San Diego, CA 92117" at bounding box center [492, 135] width 148 height 9
drag, startPoint x: 401, startPoint y: 135, endPoint x: 544, endPoint y: 138, distance: 143.0
click at [544, 138] on td "5205 Cobb Pl, San Diego, CA 92117 Main San Diego" at bounding box center [549, 143] width 272 height 51
drag, startPoint x: 404, startPoint y: 183, endPoint x: 568, endPoint y: 185, distance: 164.5
click at [568, 185] on td "1507 Enchantment Ave, Vista, CA 92081 Main San Diego" at bounding box center [549, 194] width 272 height 51
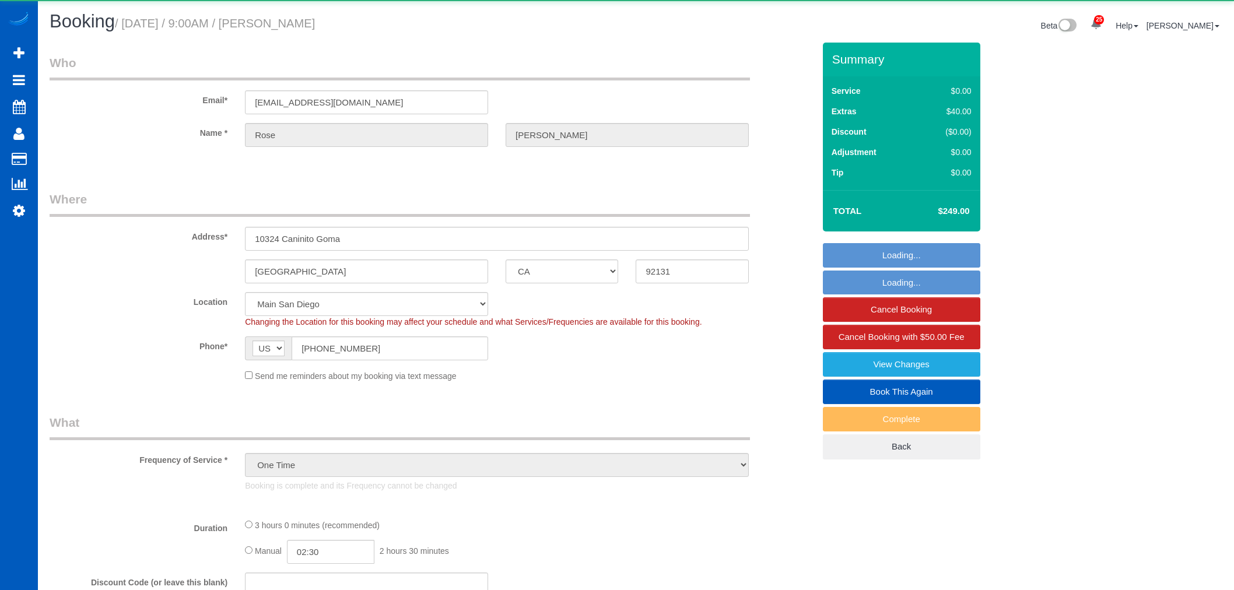
select select "CA"
select select "object:1105"
select select "199"
select select "1501"
select select "4"
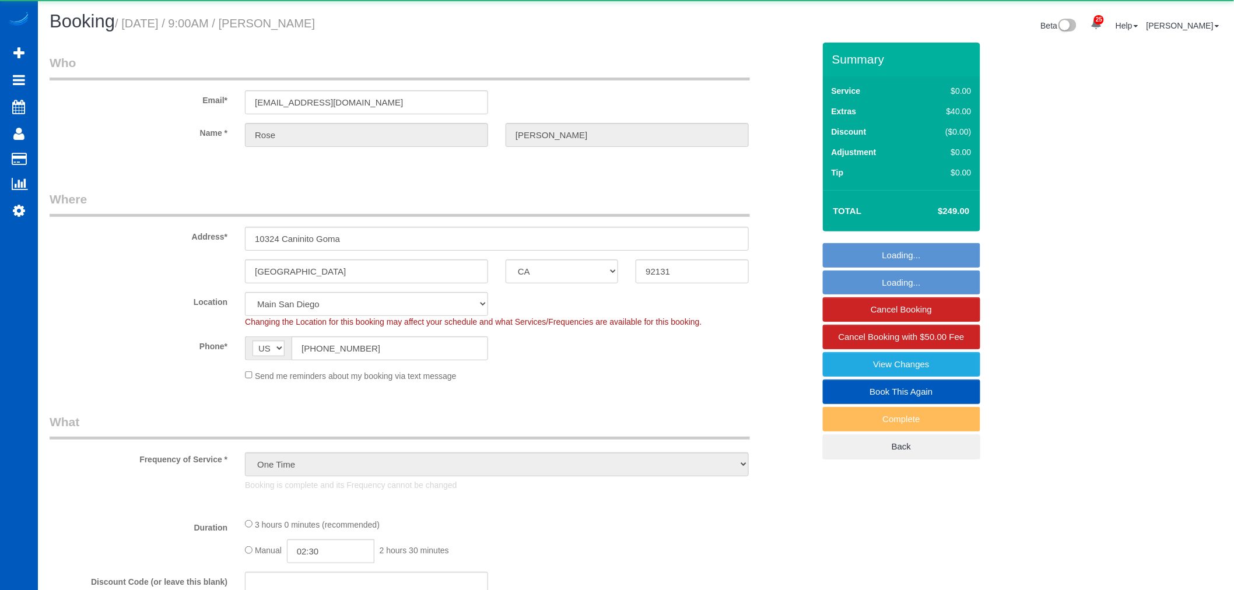
select select "3"
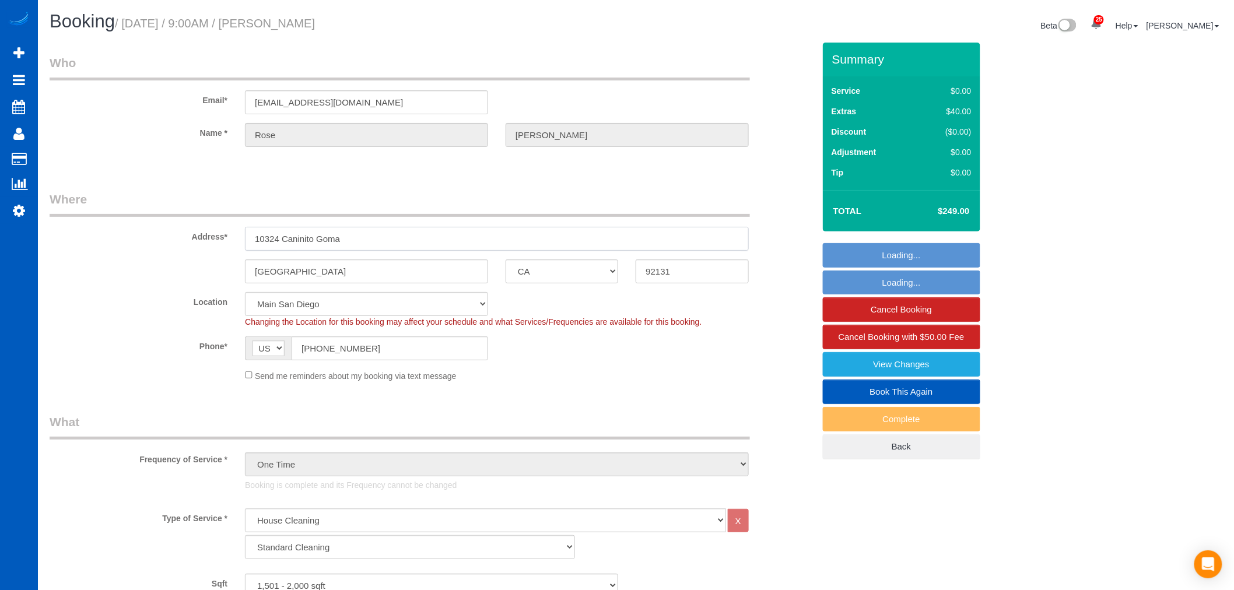
drag, startPoint x: 369, startPoint y: 237, endPoint x: 243, endPoint y: 238, distance: 126.0
click at [243, 238] on div "10324 Caninito Goma" at bounding box center [496, 239] width 521 height 24
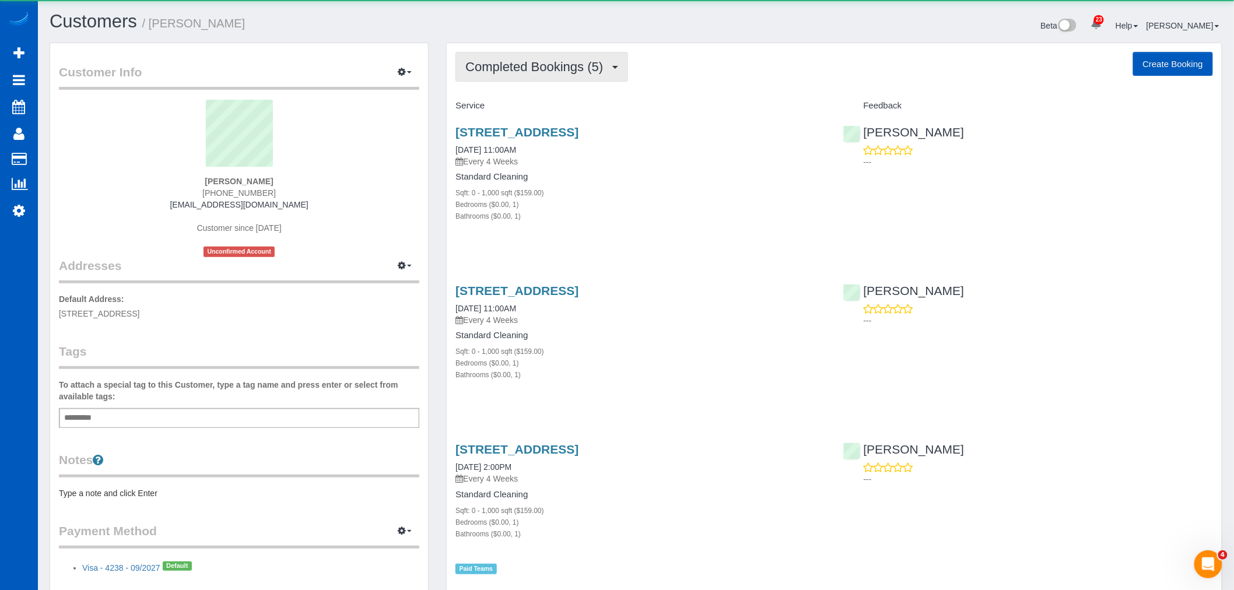
click at [529, 63] on span "Completed Bookings (5)" at bounding box center [536, 66] width 143 height 15
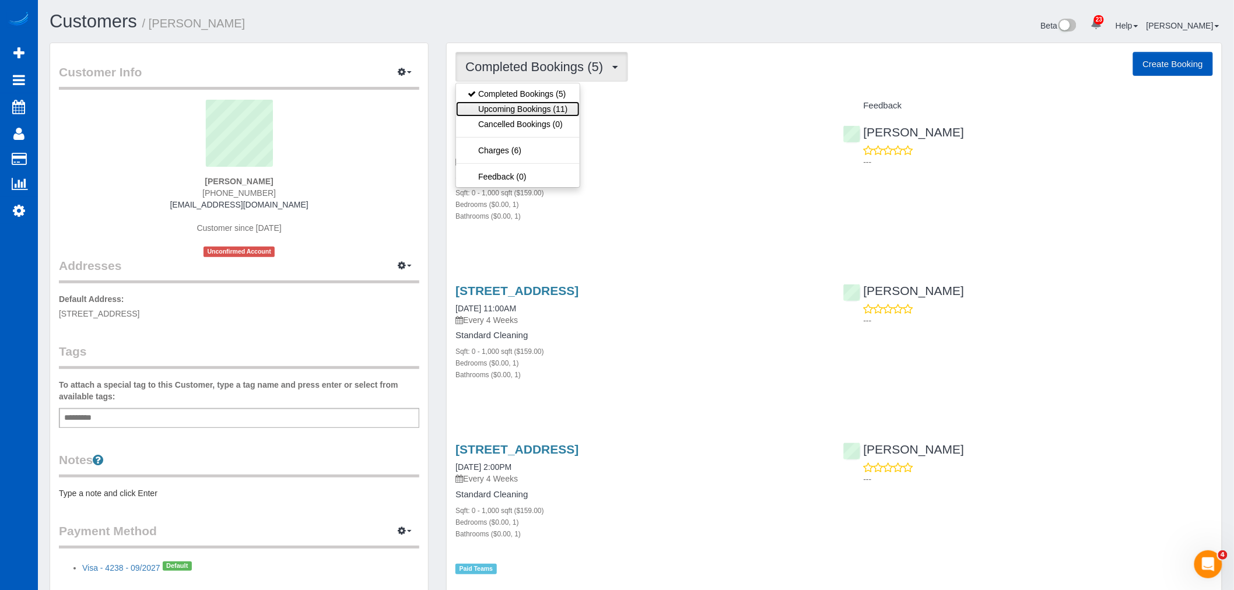
click at [516, 112] on link "Upcoming Bookings (11)" at bounding box center [517, 108] width 123 height 15
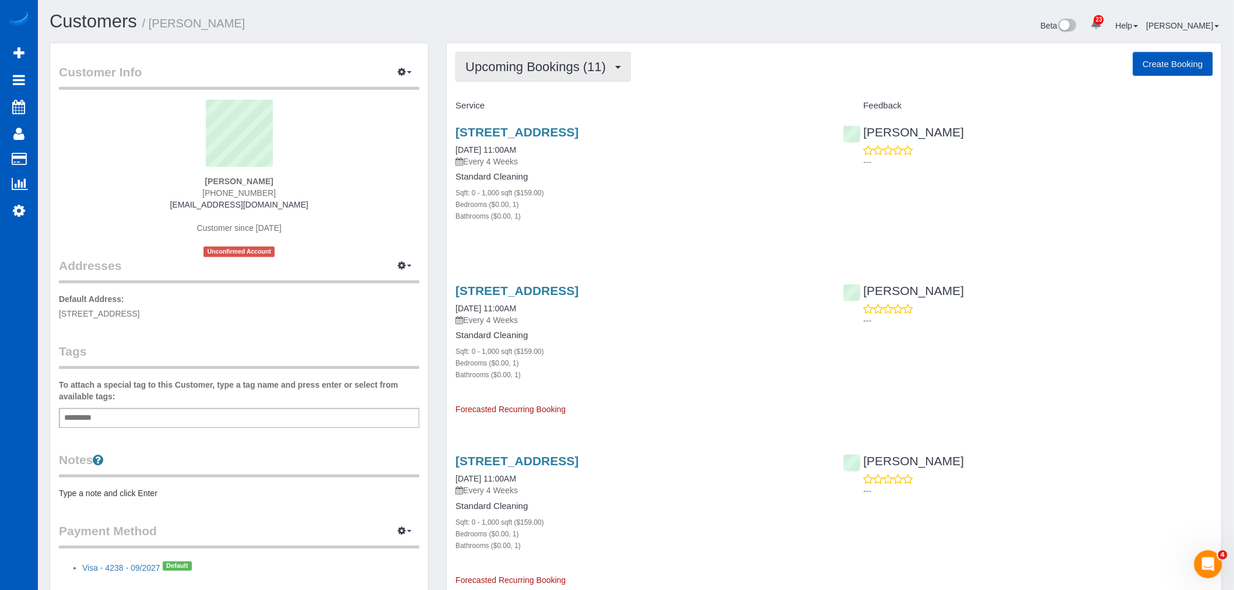
drag, startPoint x: 526, startPoint y: 67, endPoint x: 528, endPoint y: 82, distance: 14.9
click at [526, 68] on span "Upcoming Bookings (11)" at bounding box center [538, 66] width 146 height 15
click at [701, 161] on p "Every 4 Weeks" at bounding box center [641, 162] width 370 height 12
click at [514, 65] on span "Upcoming Bookings (11)" at bounding box center [538, 66] width 146 height 15
click at [518, 93] on link "Completed Bookings (5)" at bounding box center [517, 93] width 123 height 15
